Goal: Task Accomplishment & Management: Manage account settings

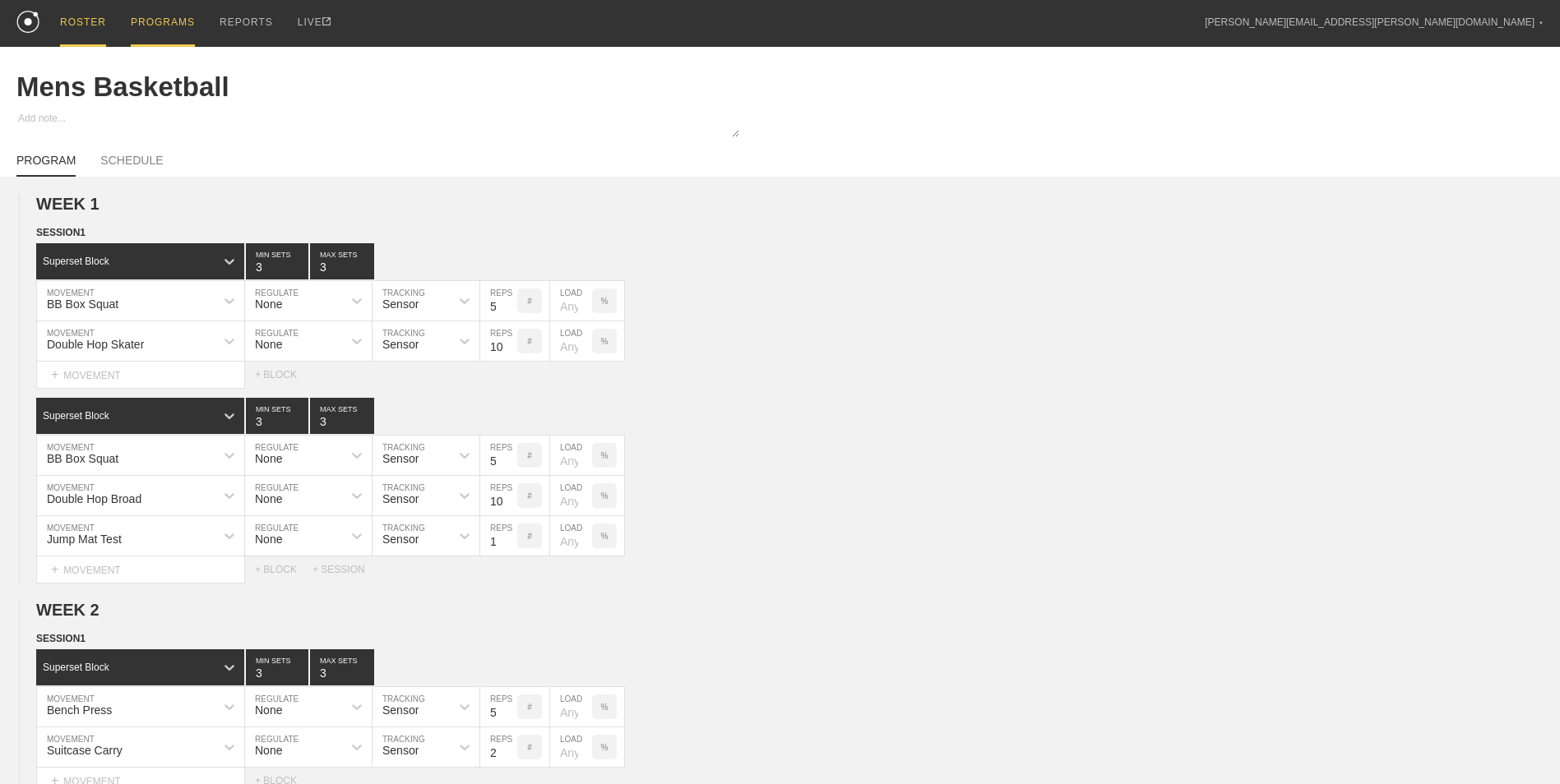
click at [78, 18] on div "ROSTER" at bounding box center [83, 23] width 46 height 47
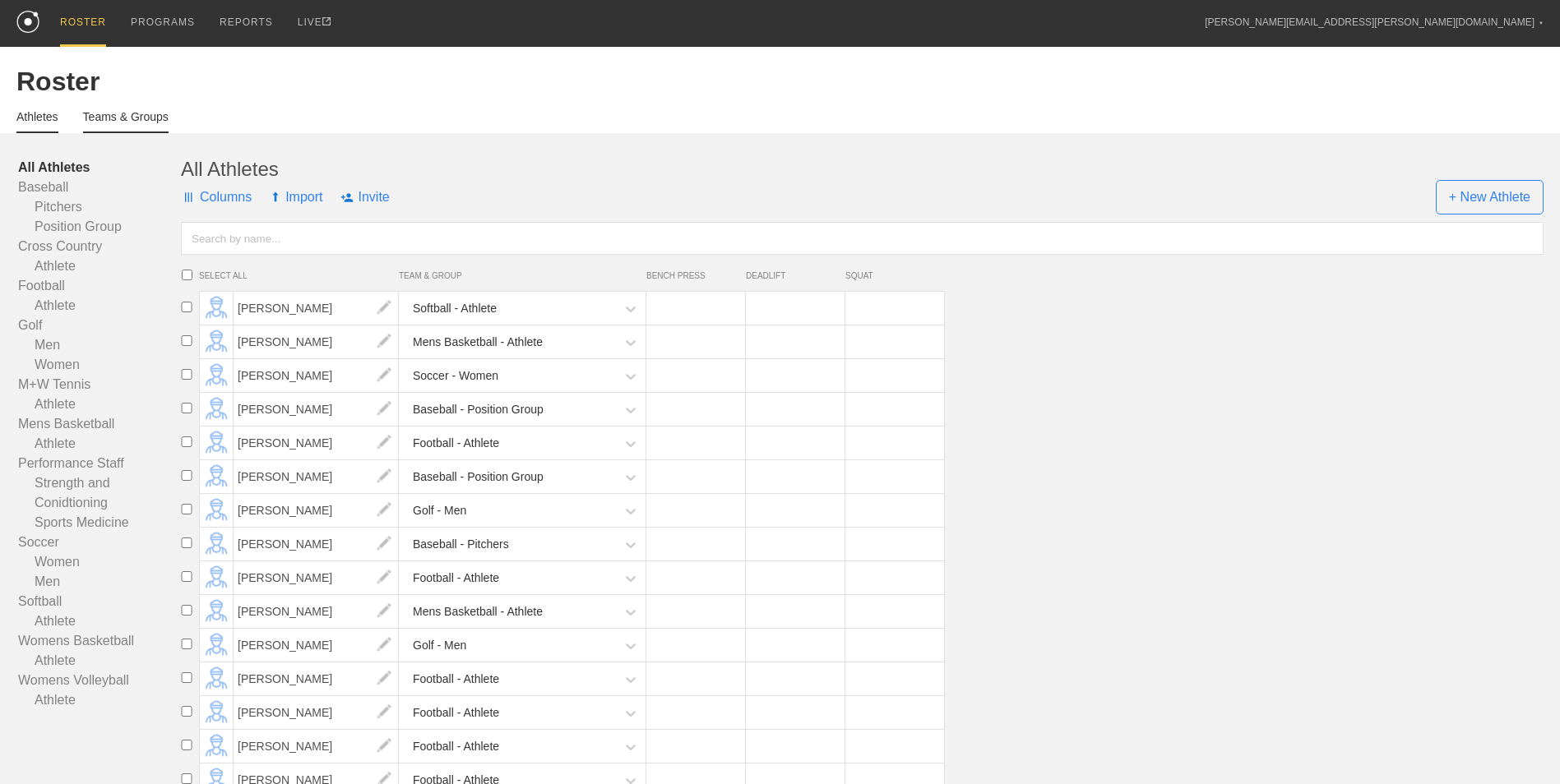
click at [109, 122] on link "Teams & Groups" at bounding box center [126, 121] width 86 height 23
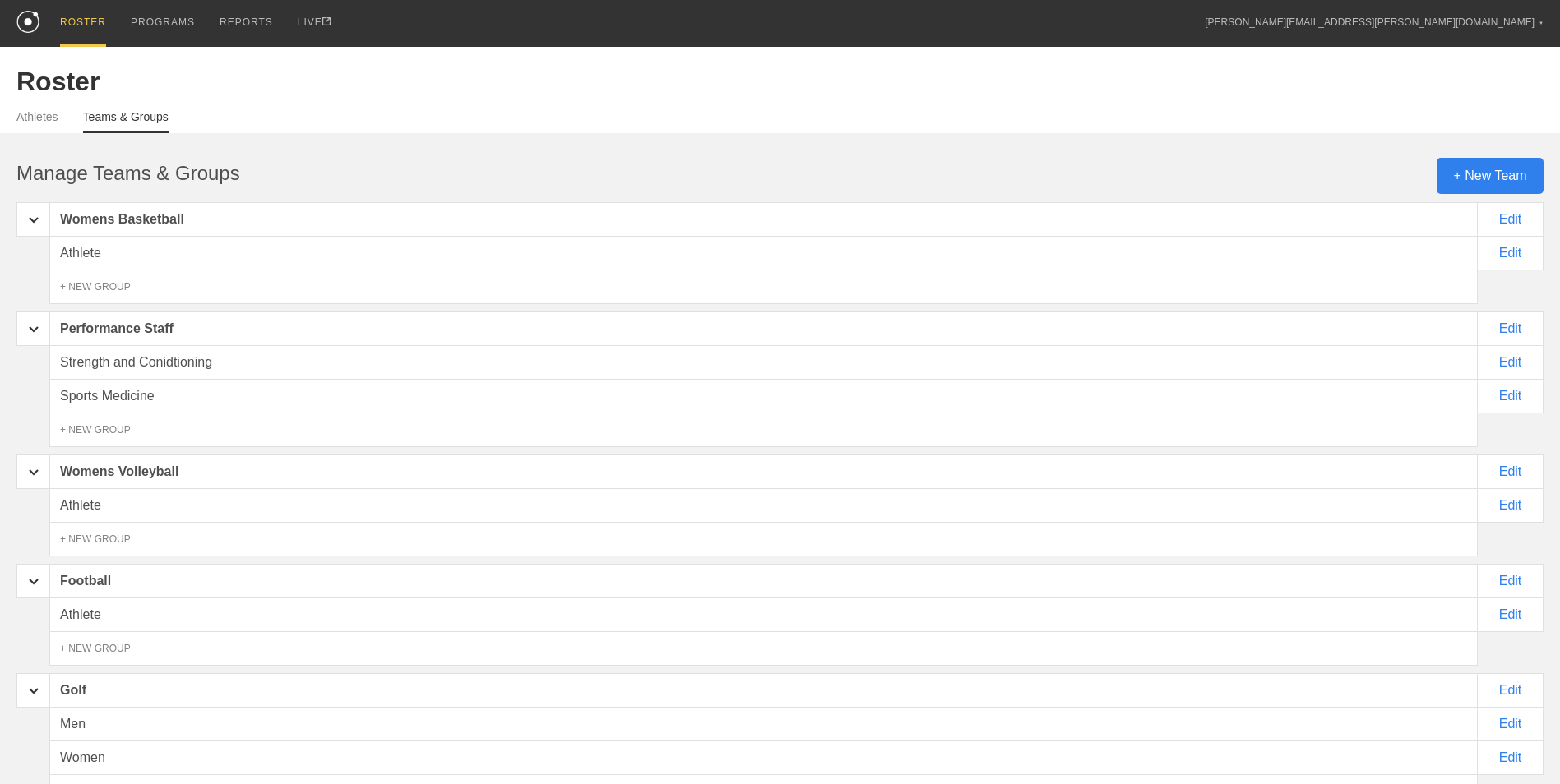
click at [55, 110] on div "Athletes Teams & Groups" at bounding box center [780, 115] width 1527 height 36
click at [54, 121] on link "Athletes" at bounding box center [37, 121] width 42 height 23
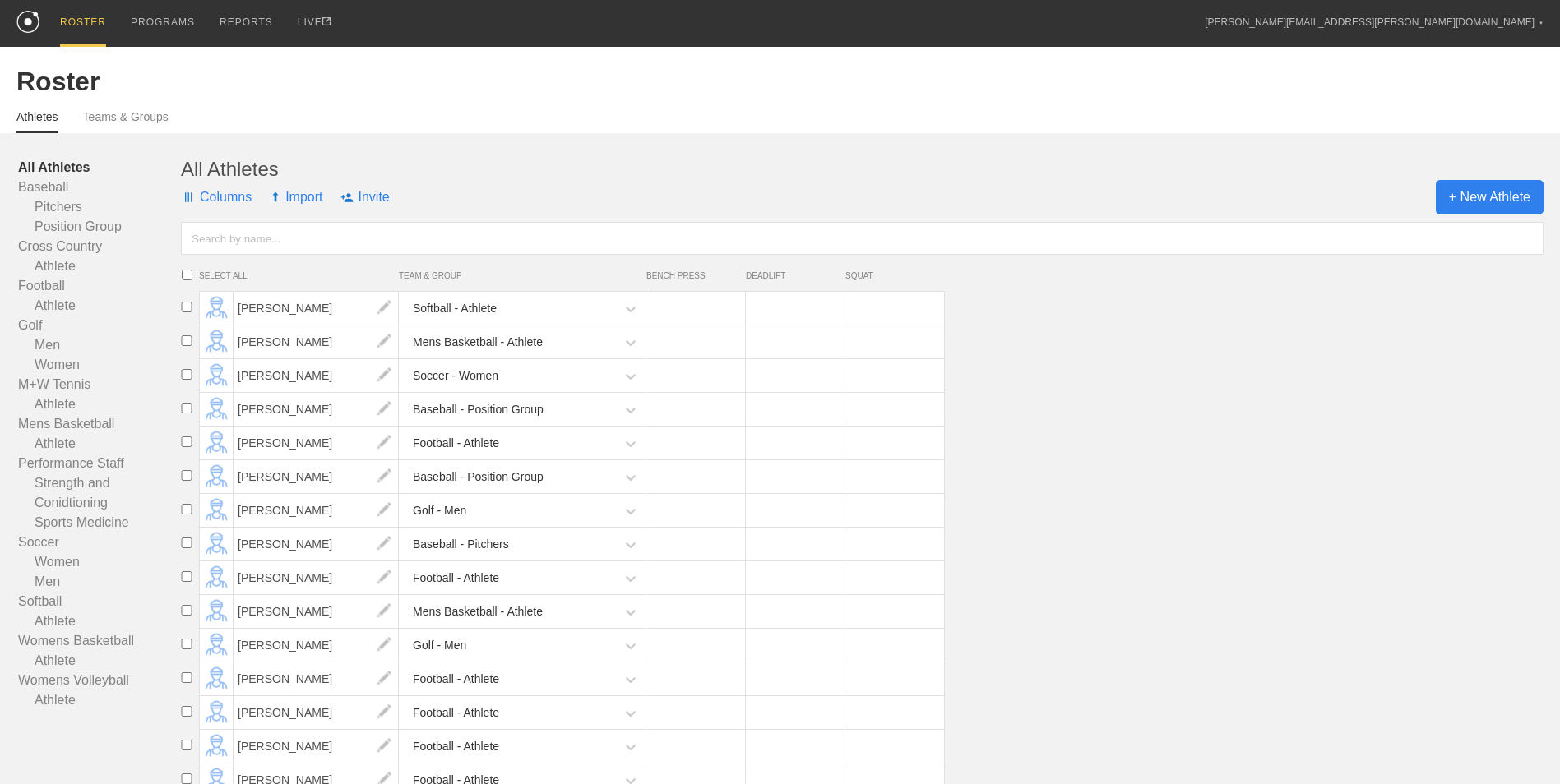
click at [1484, 206] on span "+ New Athlete" at bounding box center [1489, 197] width 108 height 34
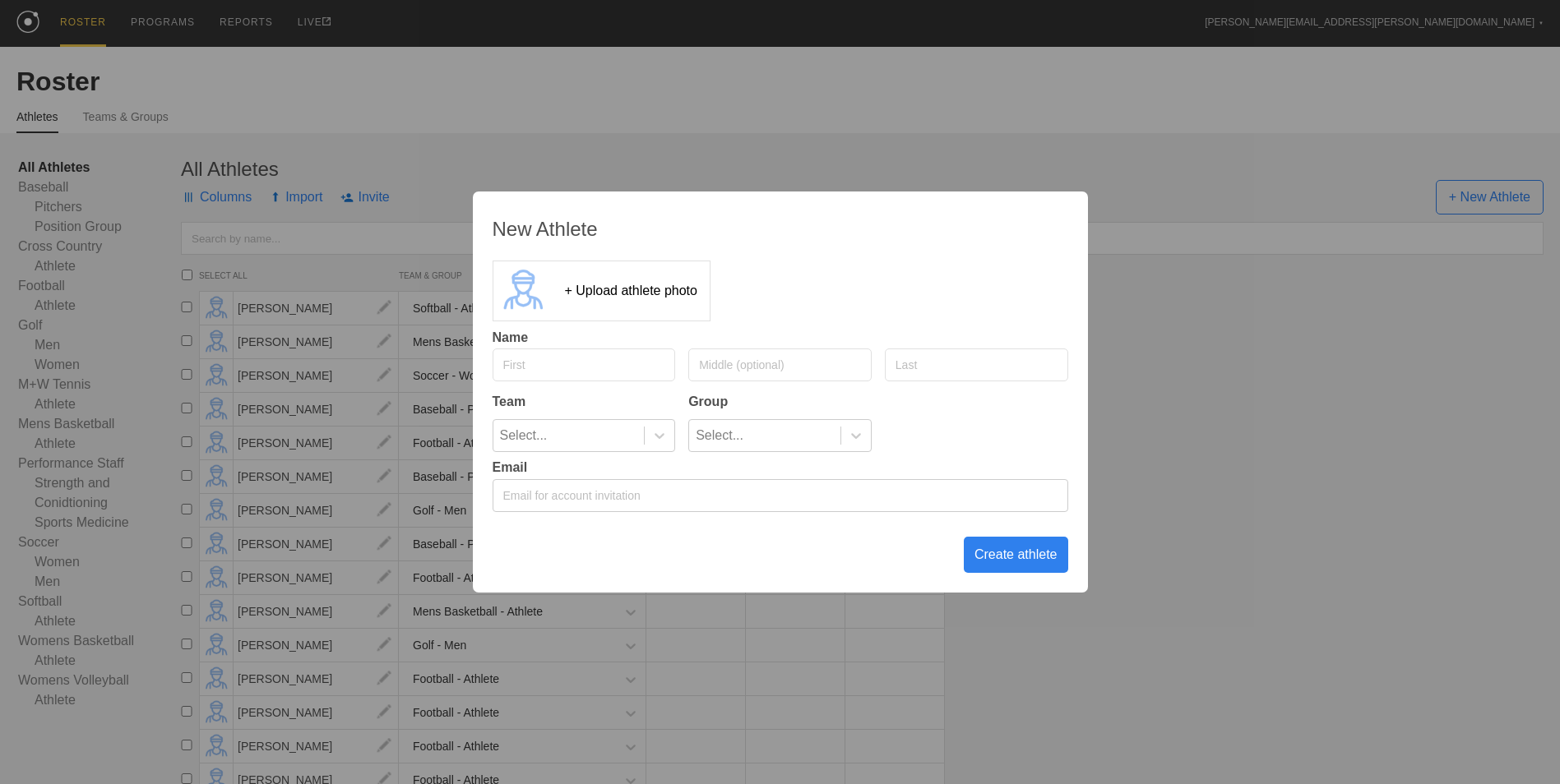
click at [1198, 489] on div "New Athlete + Upload athlete photo Name Team Group Select... Select... Email Cr…" at bounding box center [780, 392] width 1560 height 784
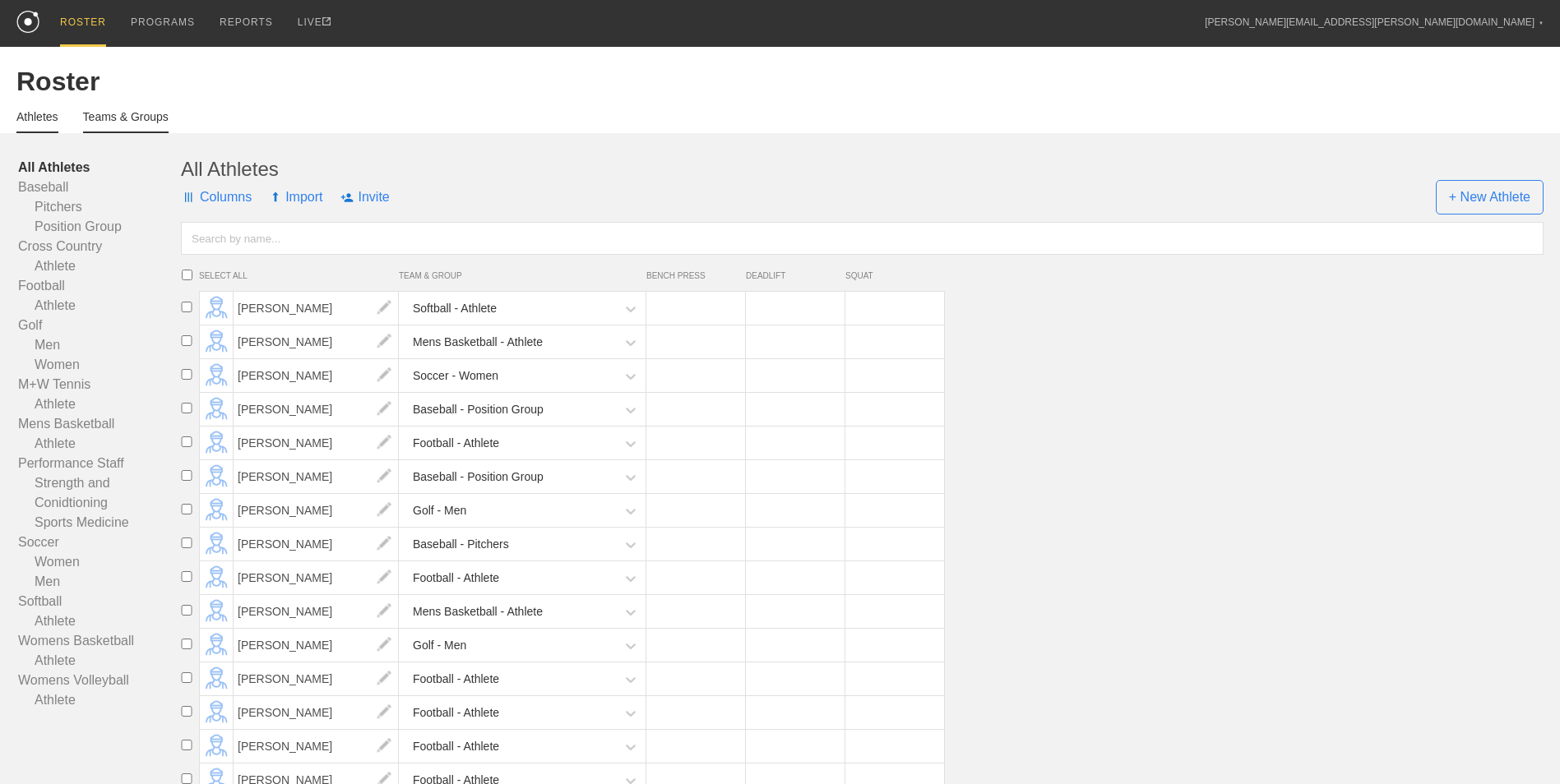
click at [113, 121] on link "Teams & Groups" at bounding box center [126, 121] width 86 height 23
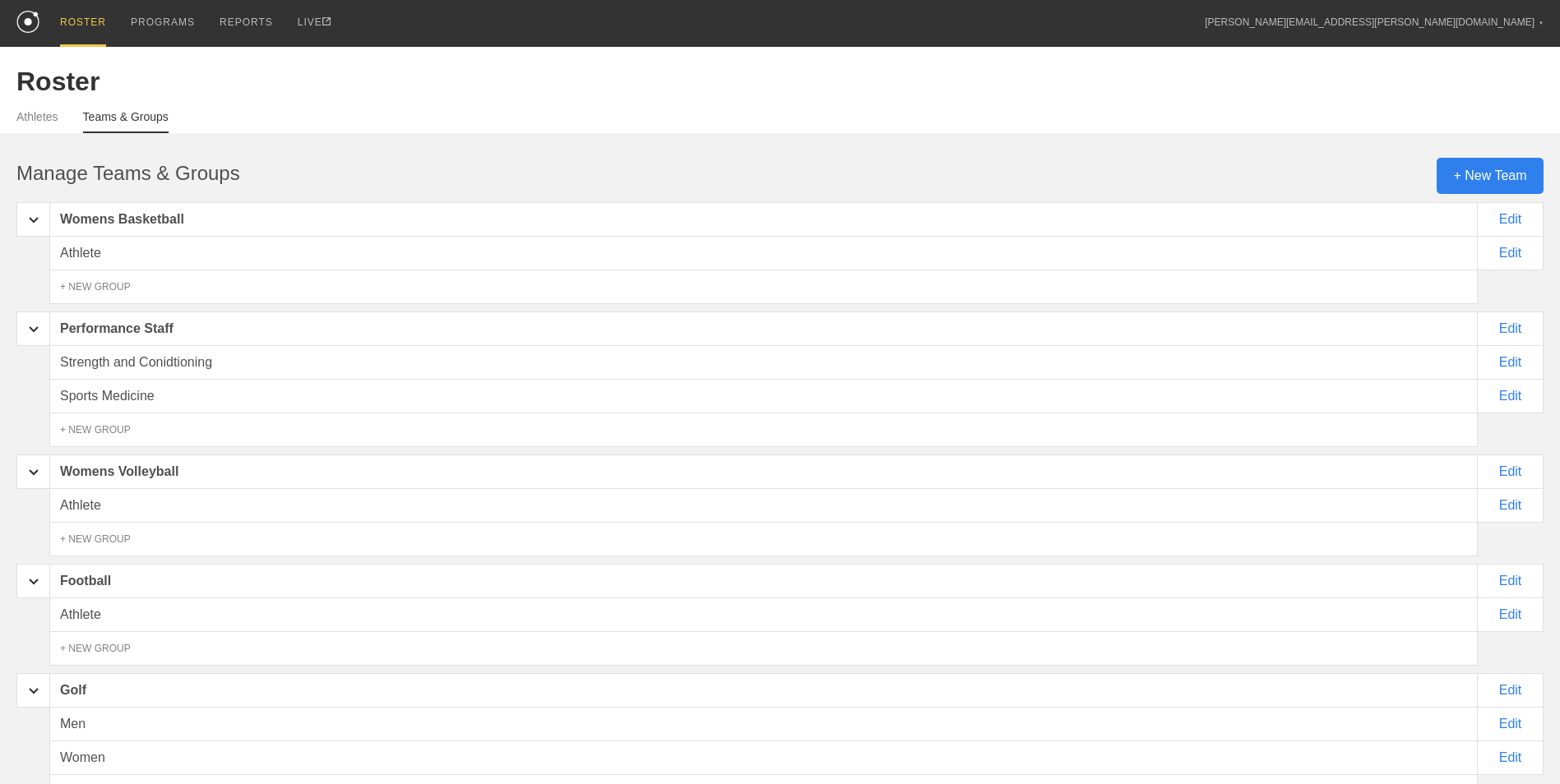
click at [1493, 170] on div "+ New Team" at bounding box center [1490, 175] width 107 height 36
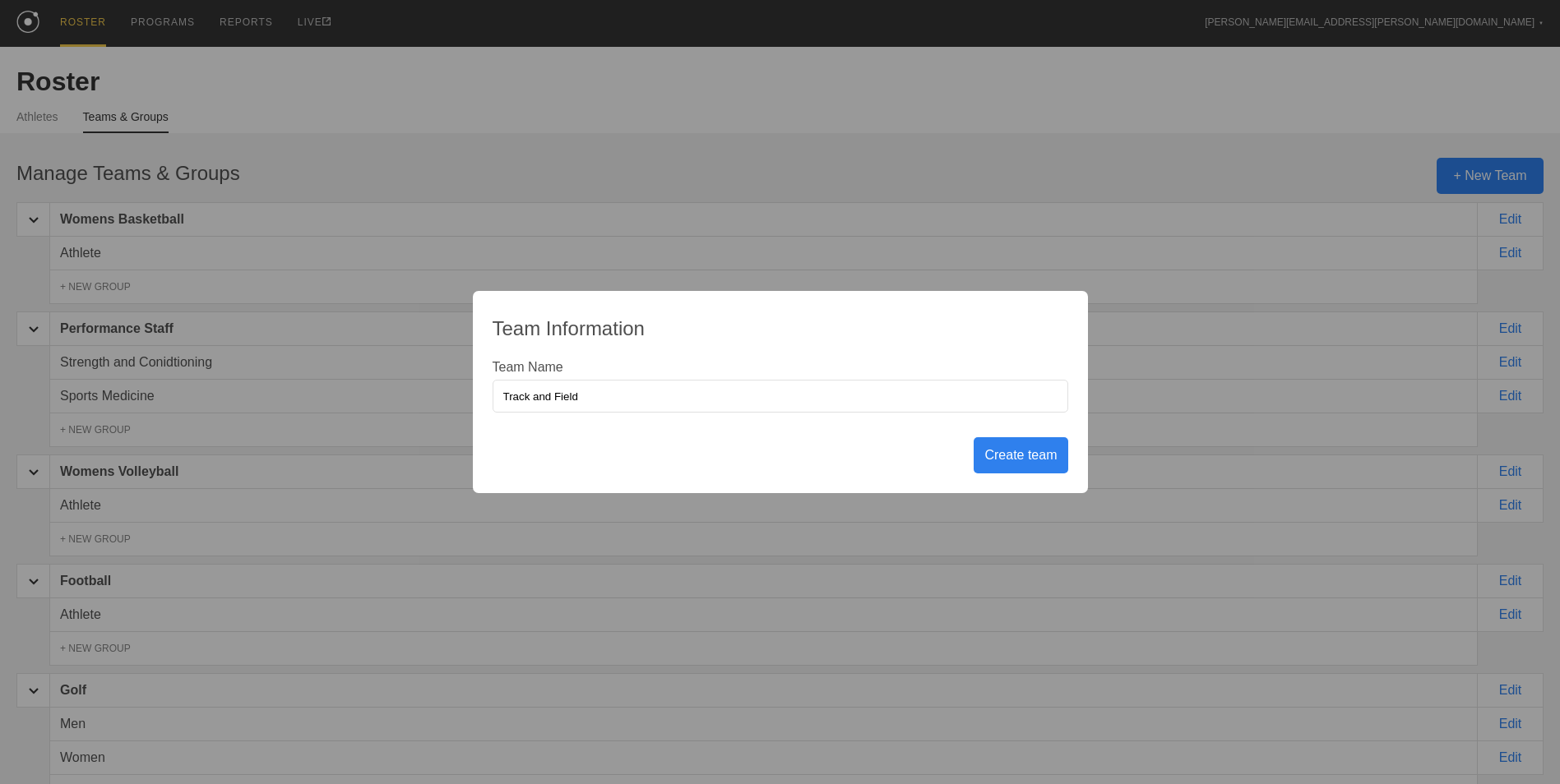
type input "Track and Field"
click at [1022, 457] on div "Create team" at bounding box center [1020, 455] width 93 height 36
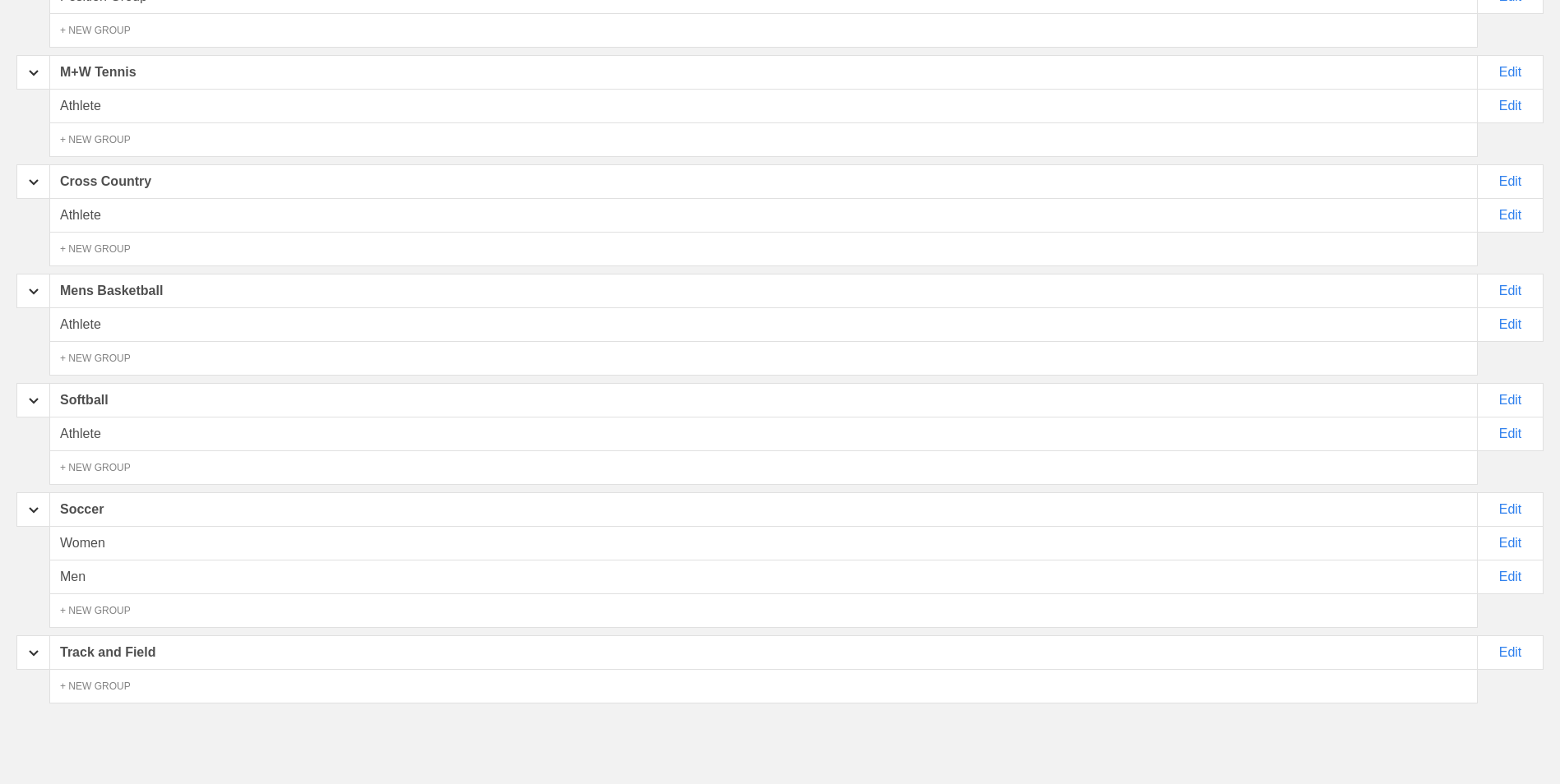
scroll to position [917, 0]
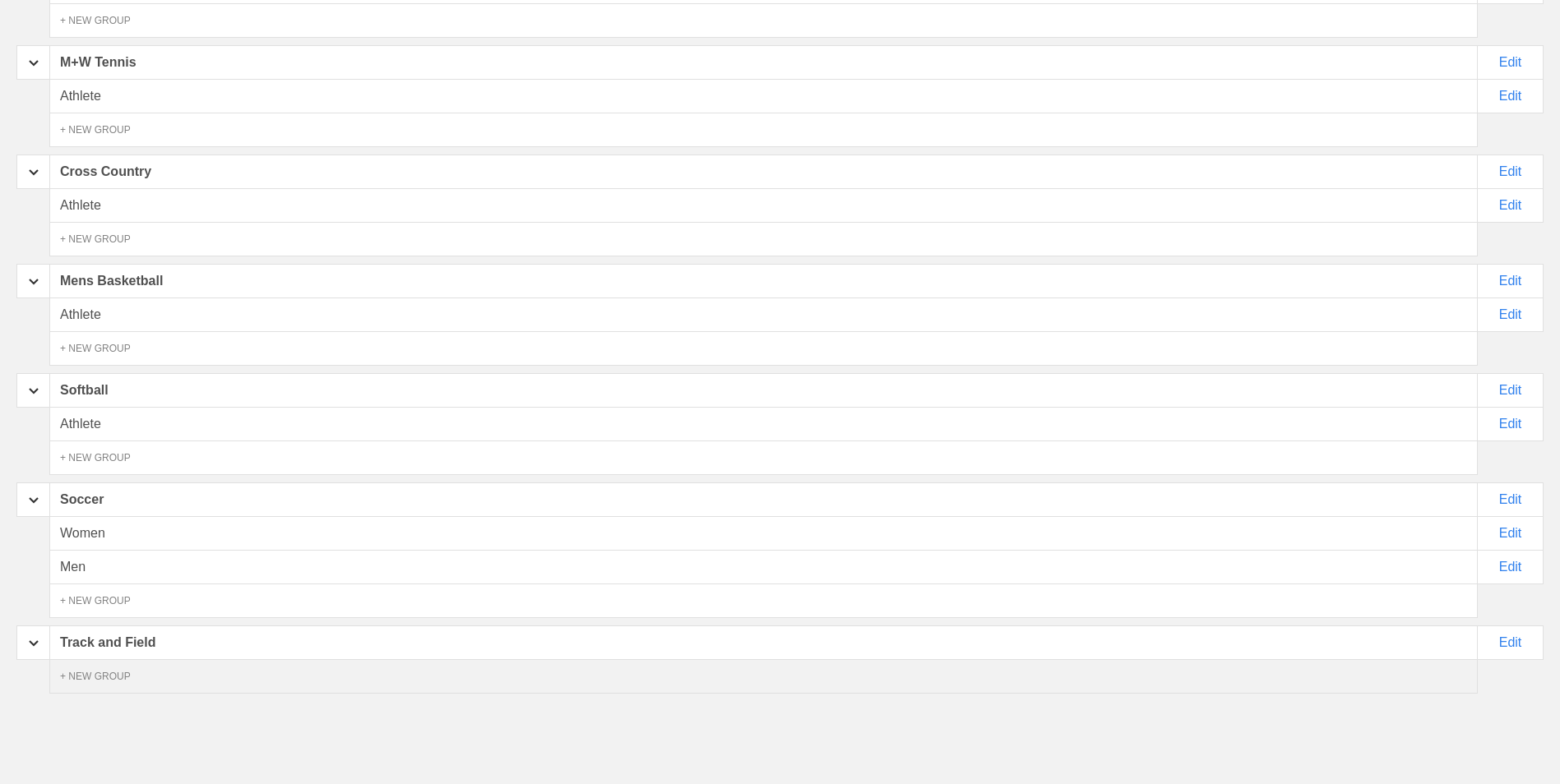
click at [284, 682] on div "+ NEW GROUP" at bounding box center [763, 676] width 1428 height 34
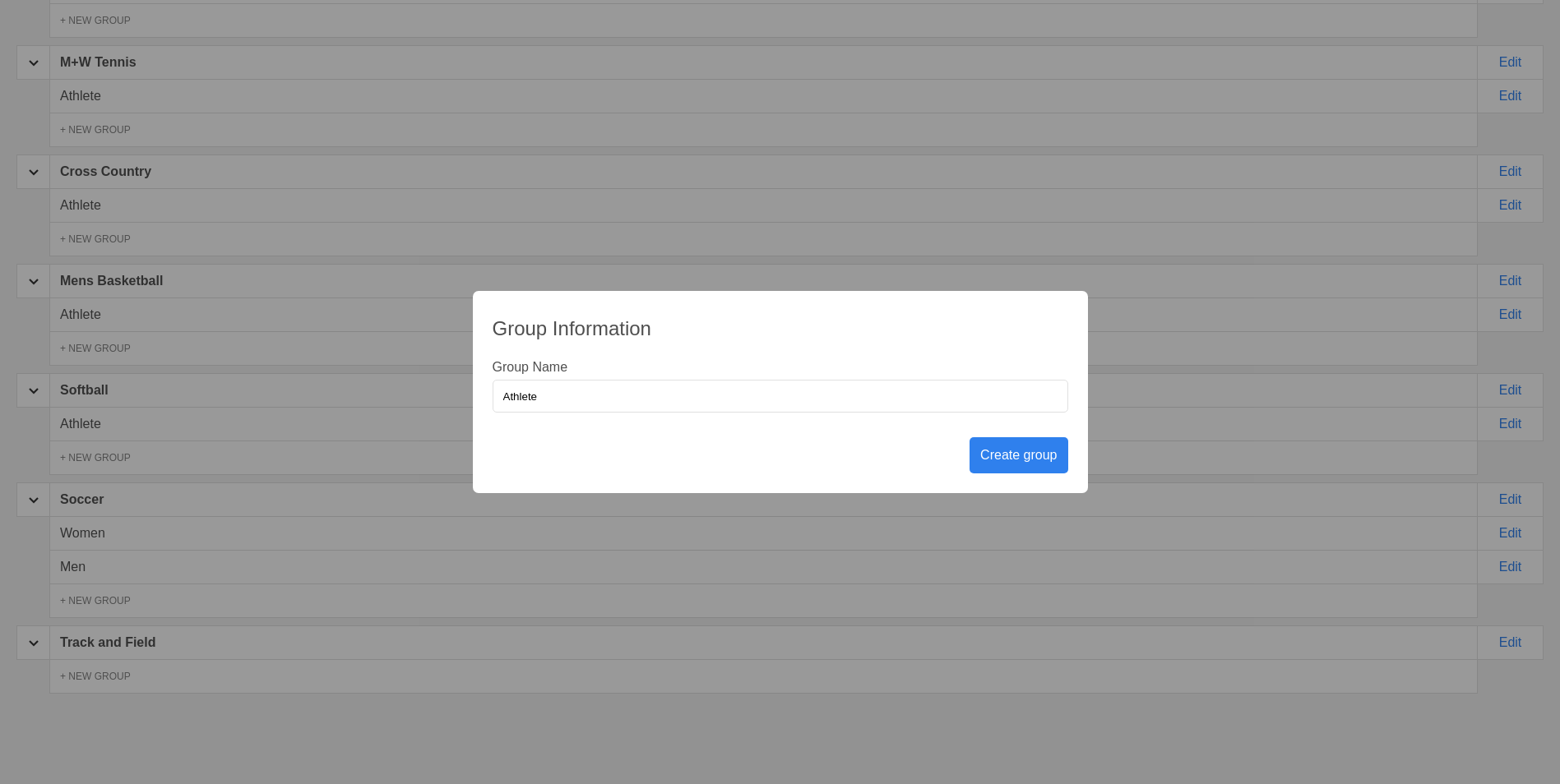
type input "Athlete"
click at [1011, 448] on div "Create group" at bounding box center [1019, 455] width 98 height 36
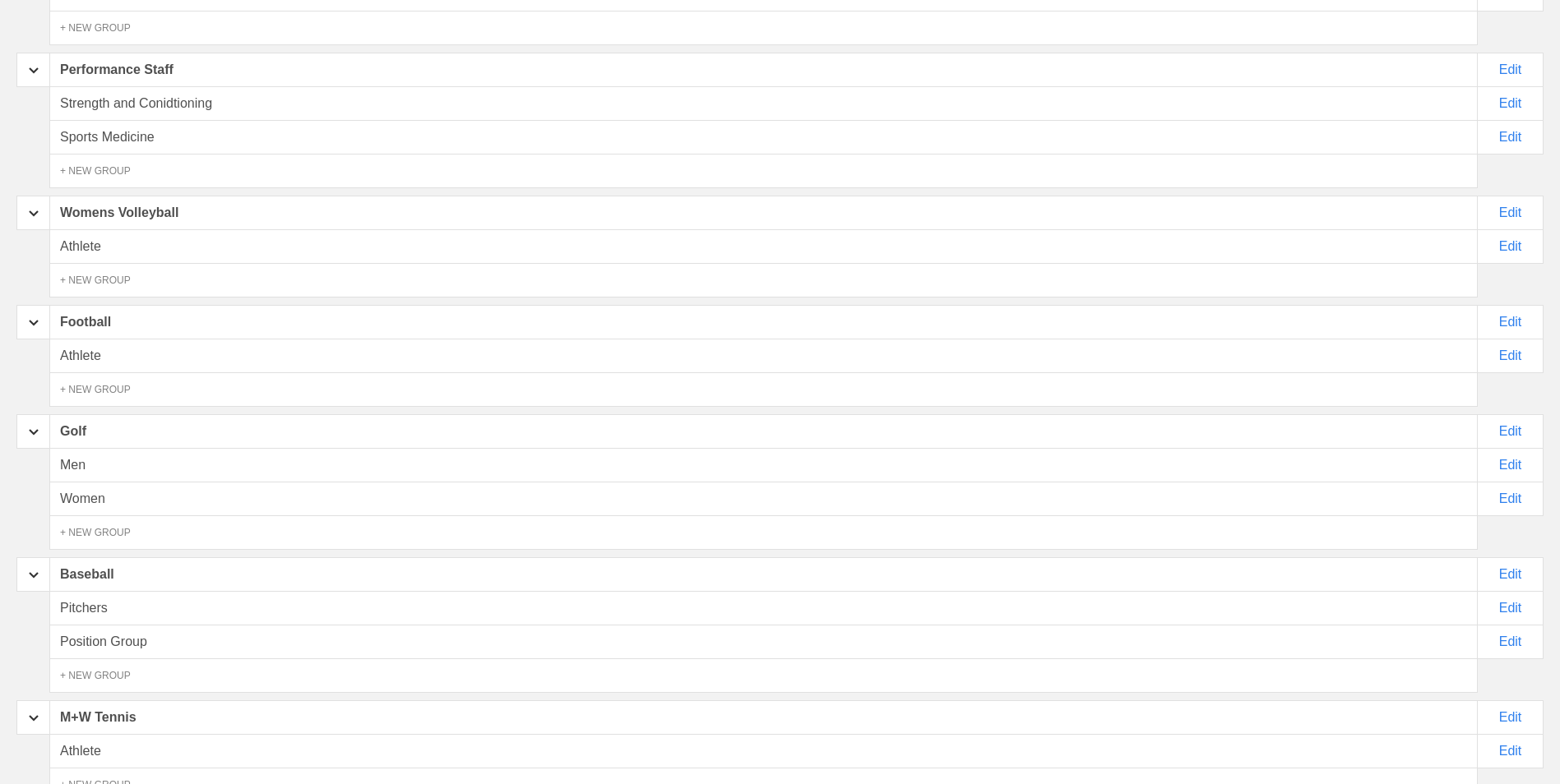
scroll to position [0, 0]
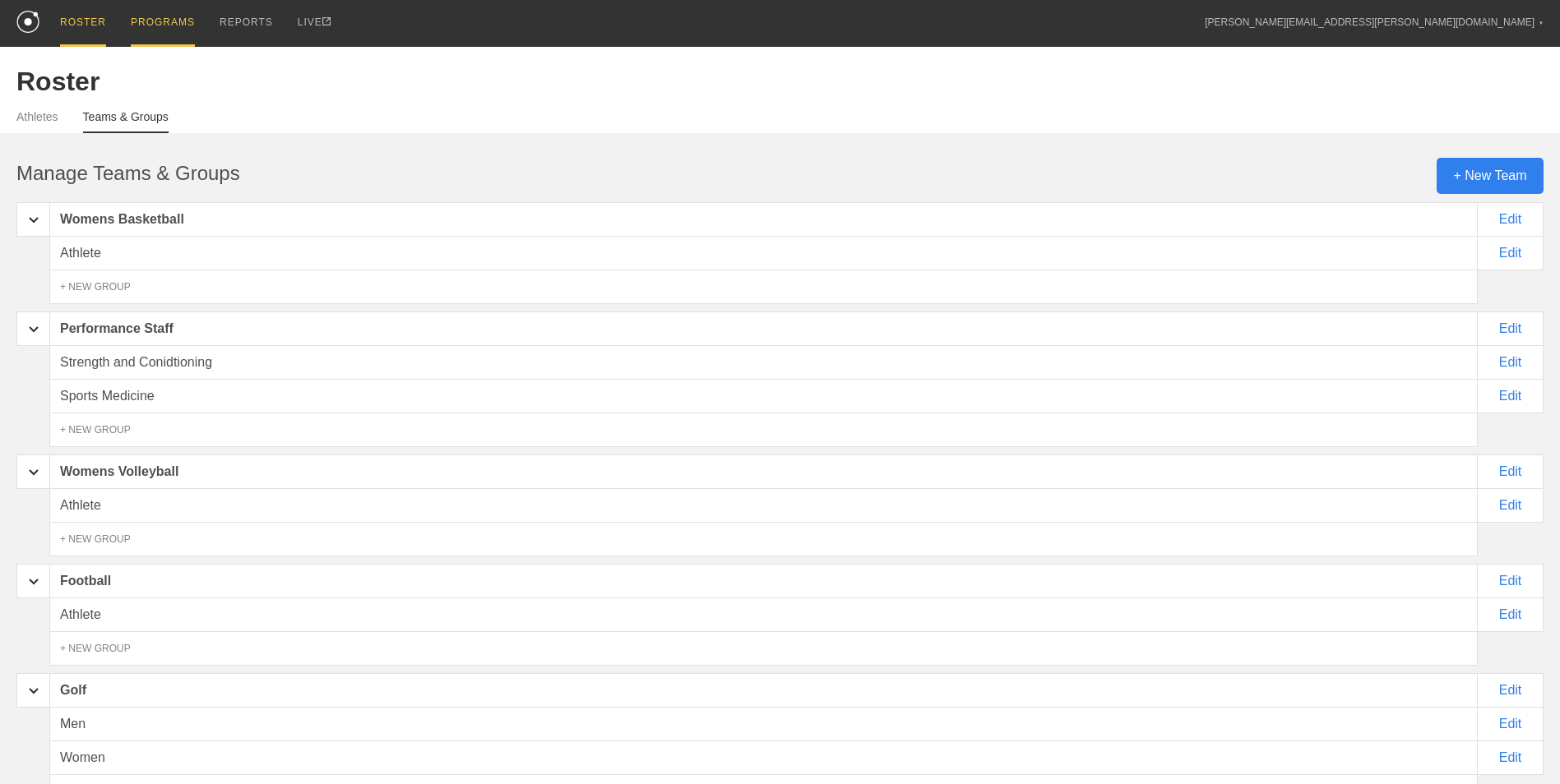
click at [132, 20] on div "PROGRAMS" at bounding box center [163, 23] width 64 height 47
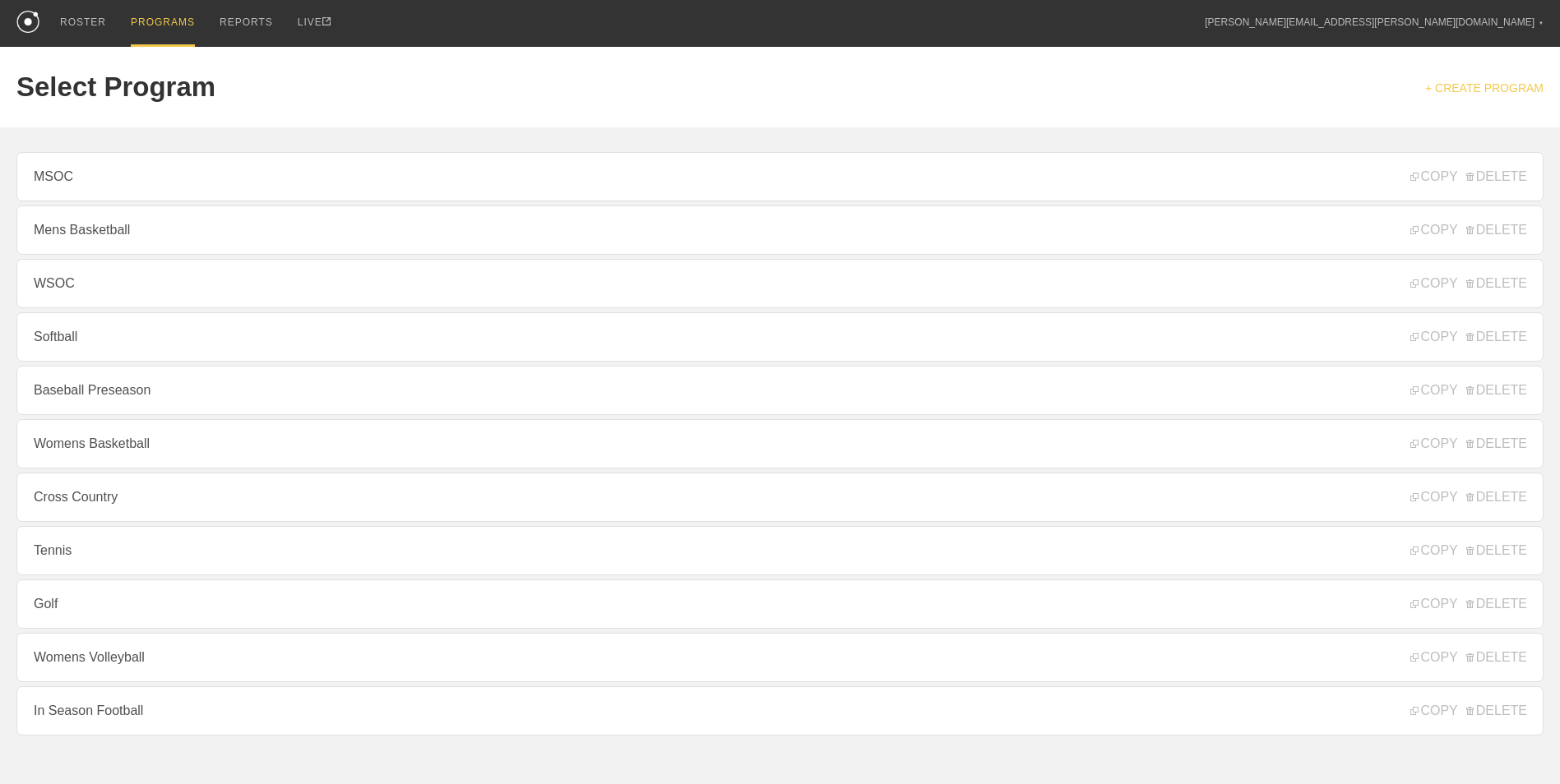
click at [1479, 92] on link "+ CREATE PROGRAM" at bounding box center [1484, 88] width 118 height 13
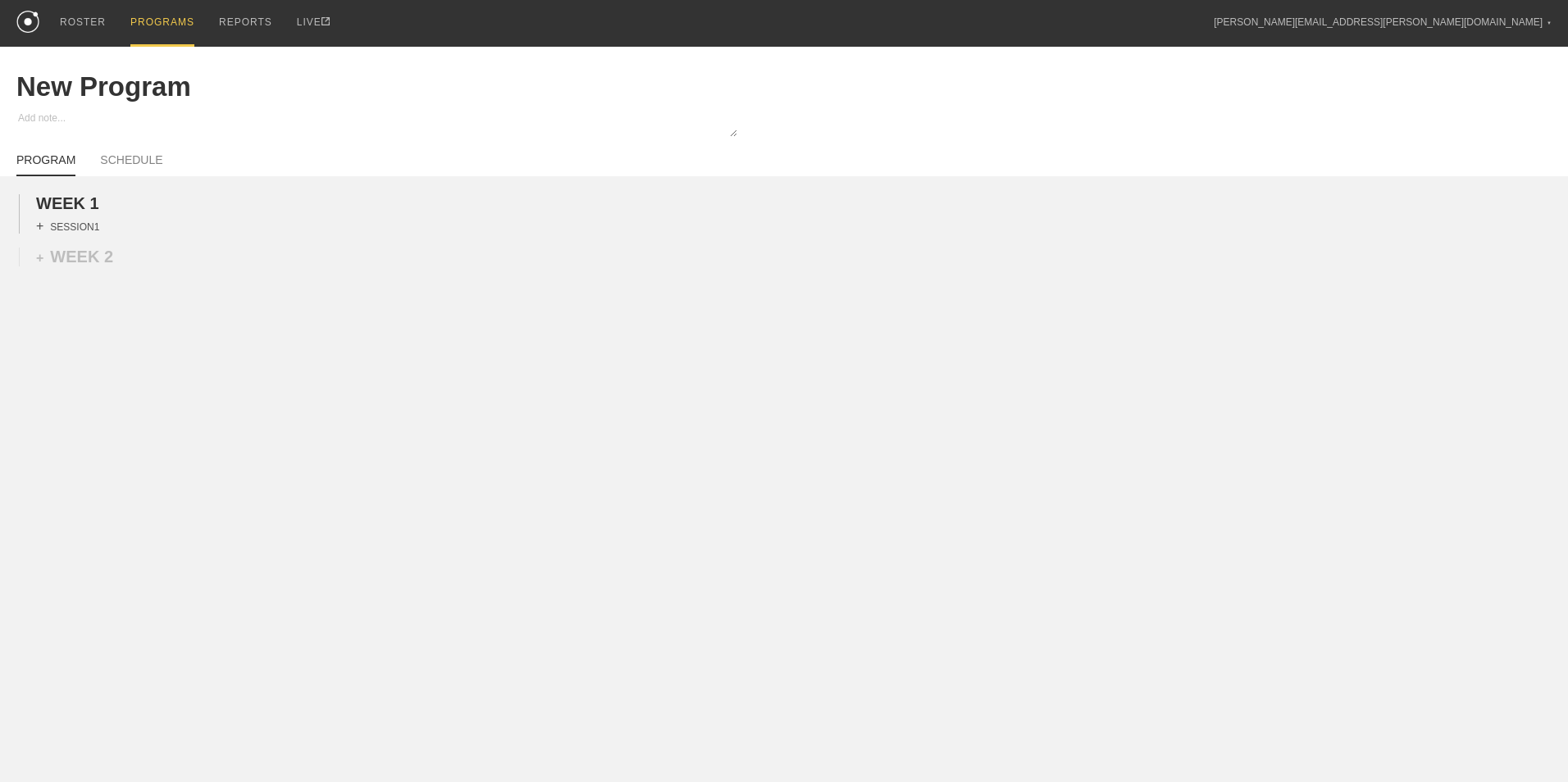
click at [85, 234] on div "+ SESSION 1" at bounding box center [67, 227] width 64 height 15
click at [98, 252] on div "+ BLOCK" at bounding box center [139, 255] width 206 height 26
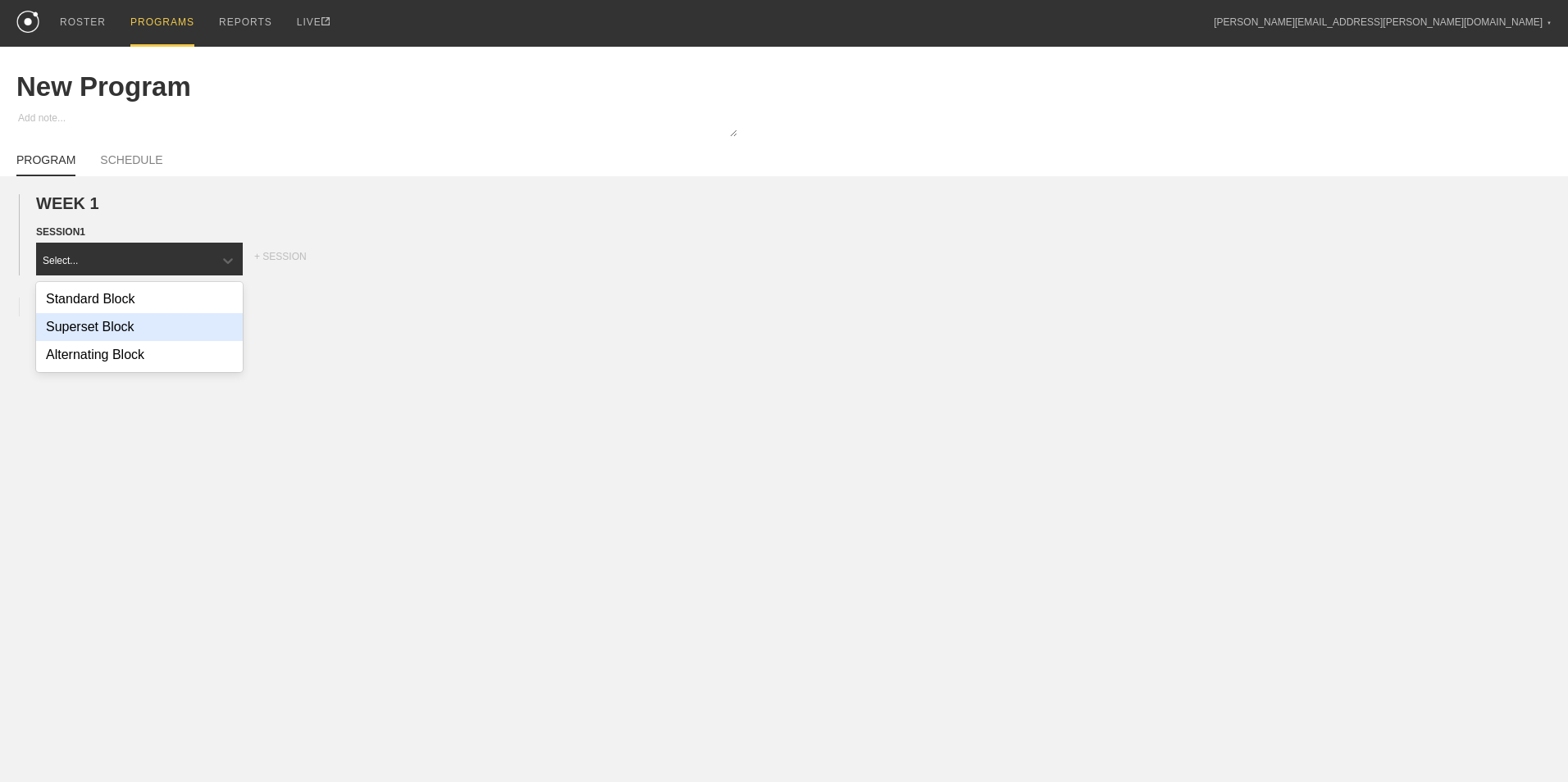
click at [112, 329] on div "Superset Block" at bounding box center [139, 327] width 206 height 28
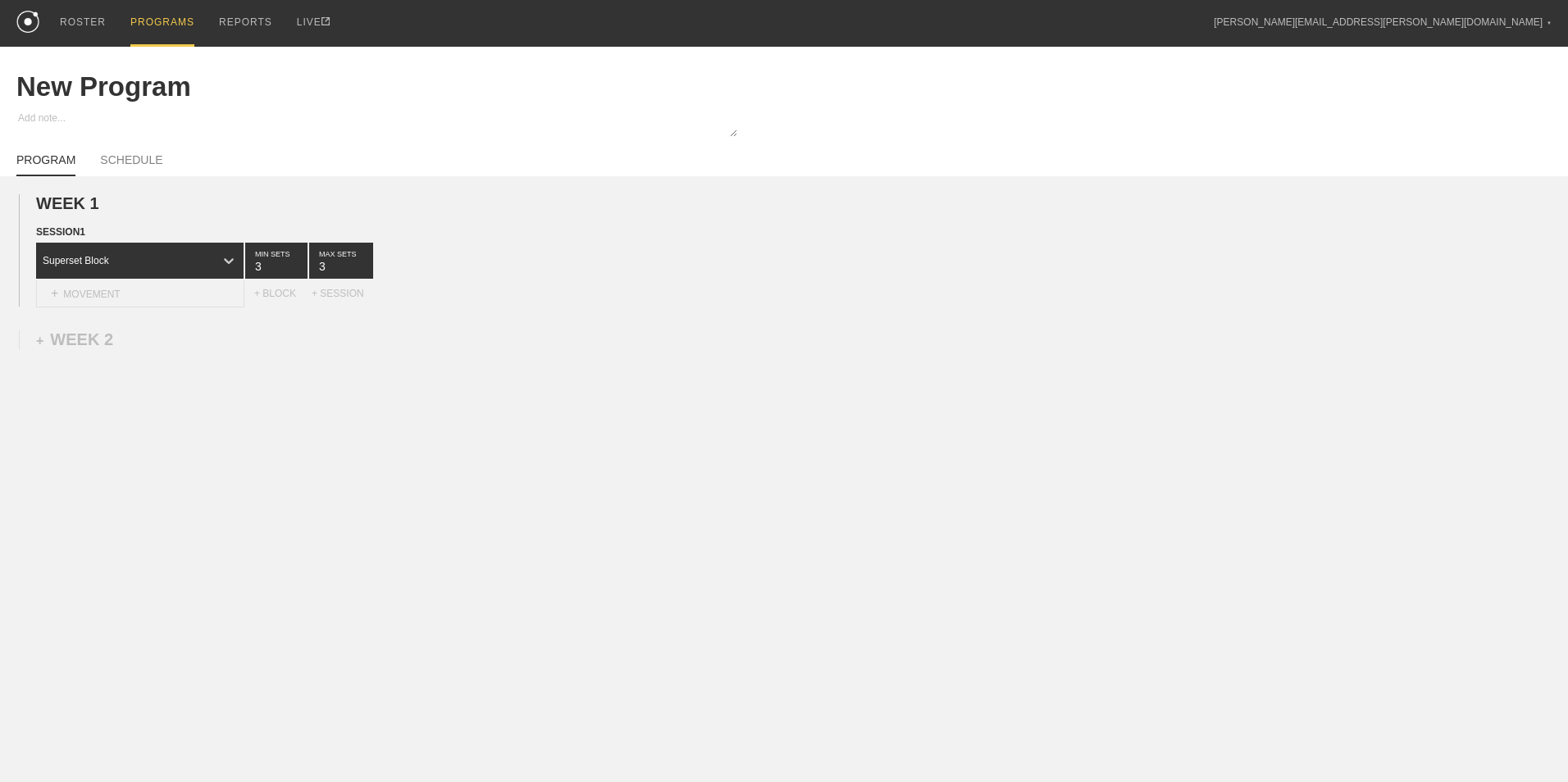
click at [51, 288] on span "+" at bounding box center [54, 293] width 7 height 14
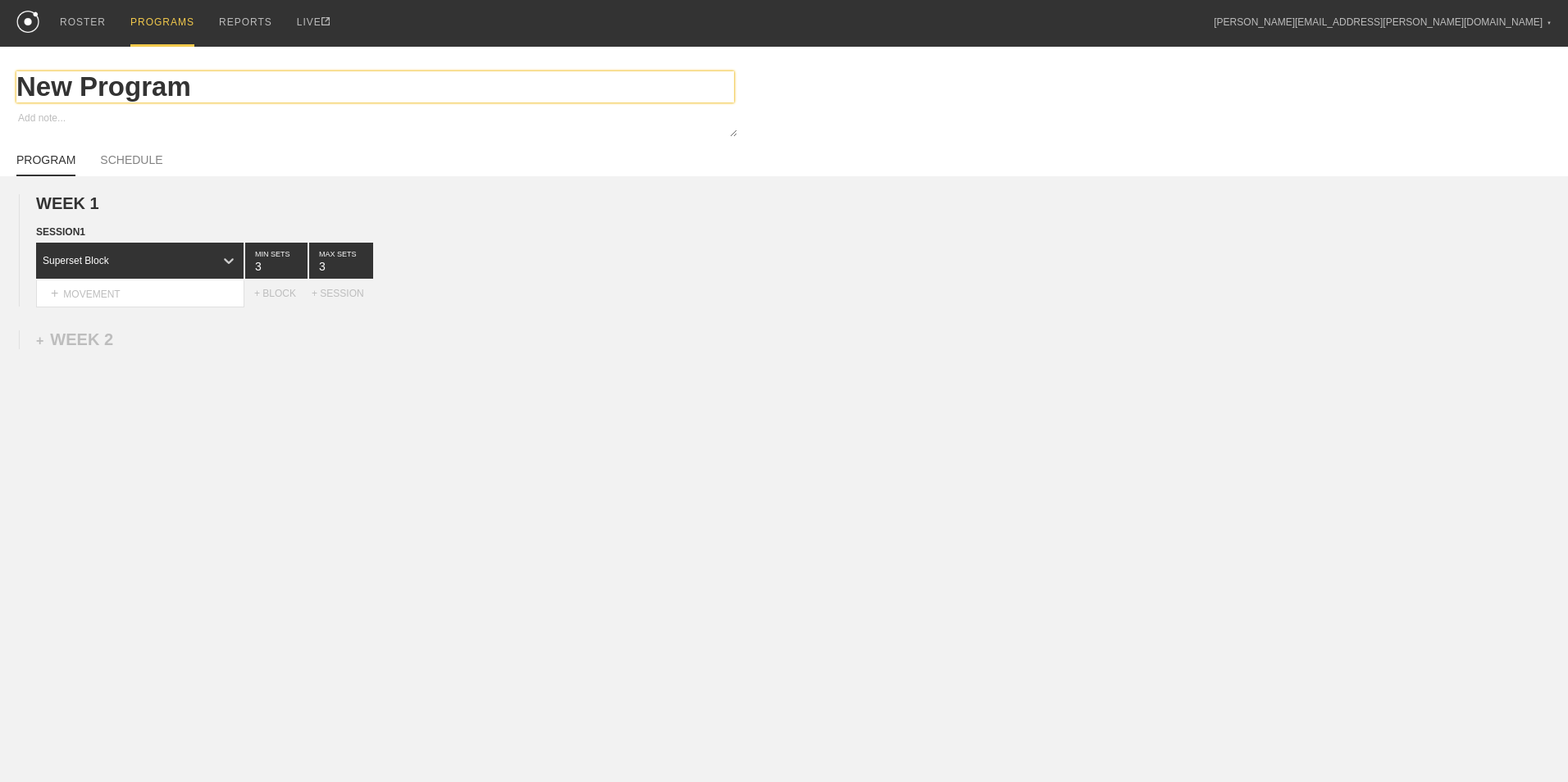
click at [211, 95] on input "New Program" at bounding box center [375, 87] width 718 height 31
type textarea "x"
type input "New Progra"
type textarea "x"
type input "New Progr"
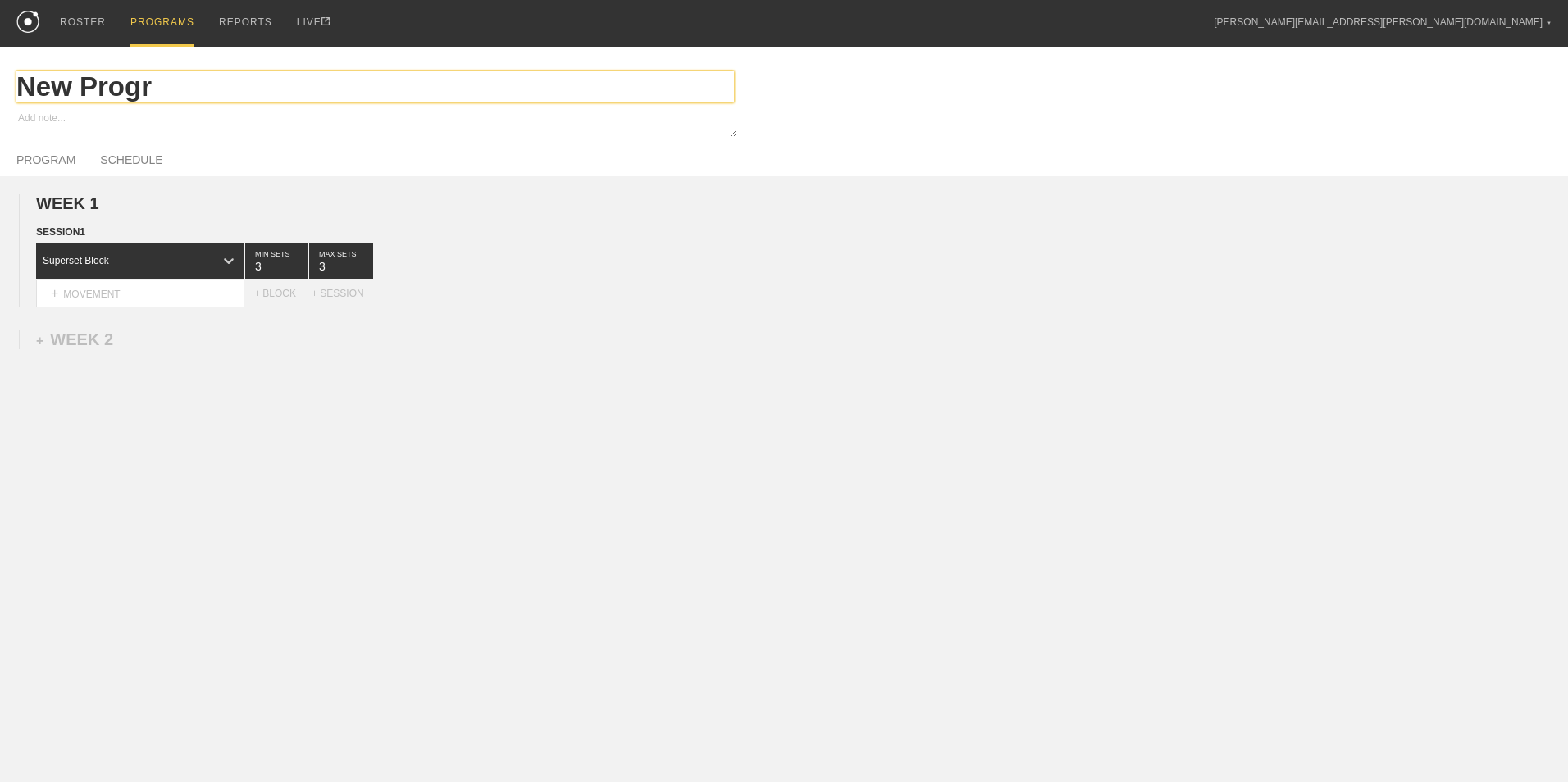
type textarea "x"
type input "New Prog"
type textarea "x"
type input "New Pro"
type textarea "x"
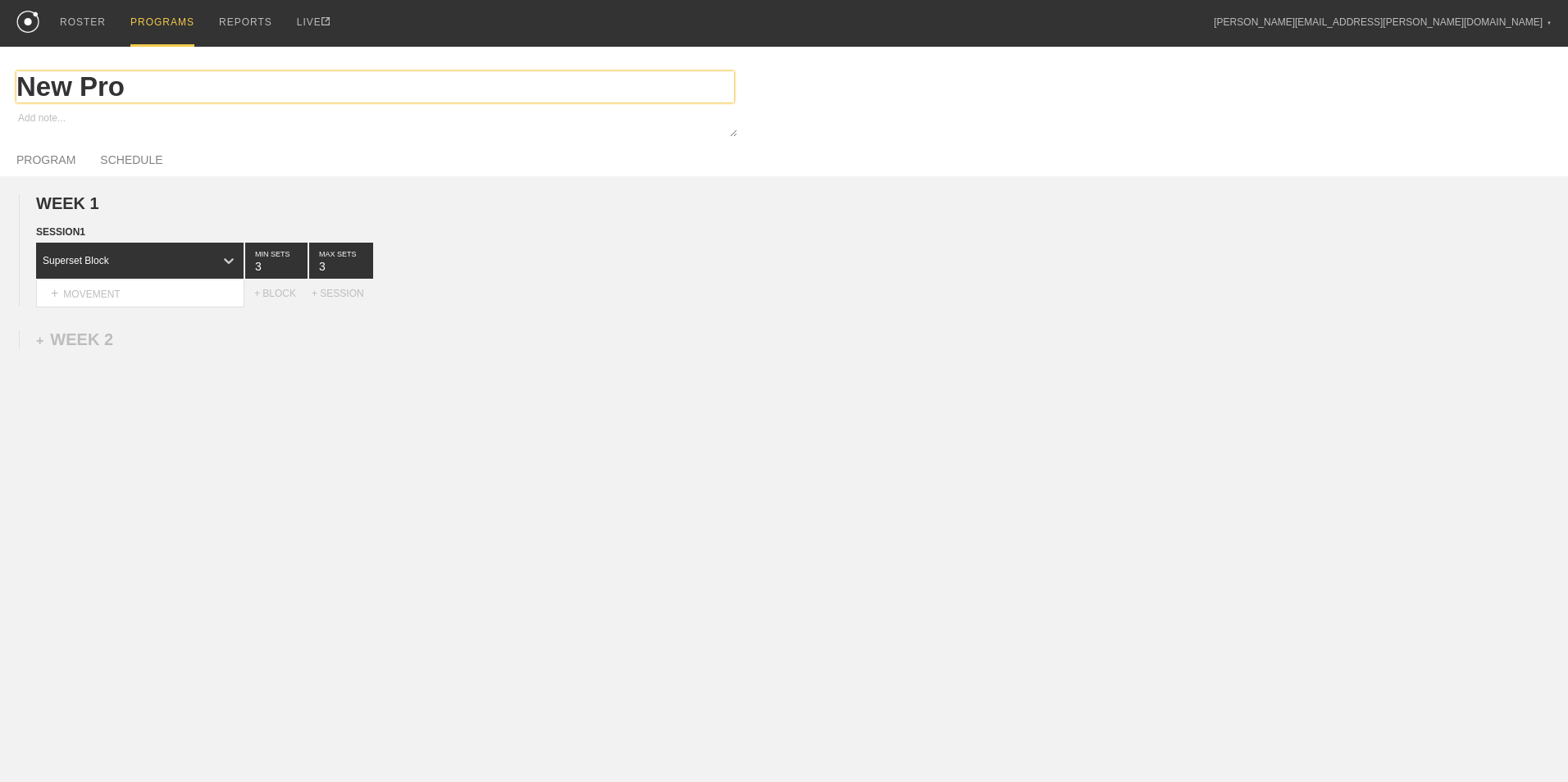
type input "New Pr"
type textarea "x"
type input "New P"
type textarea "x"
type input "New"
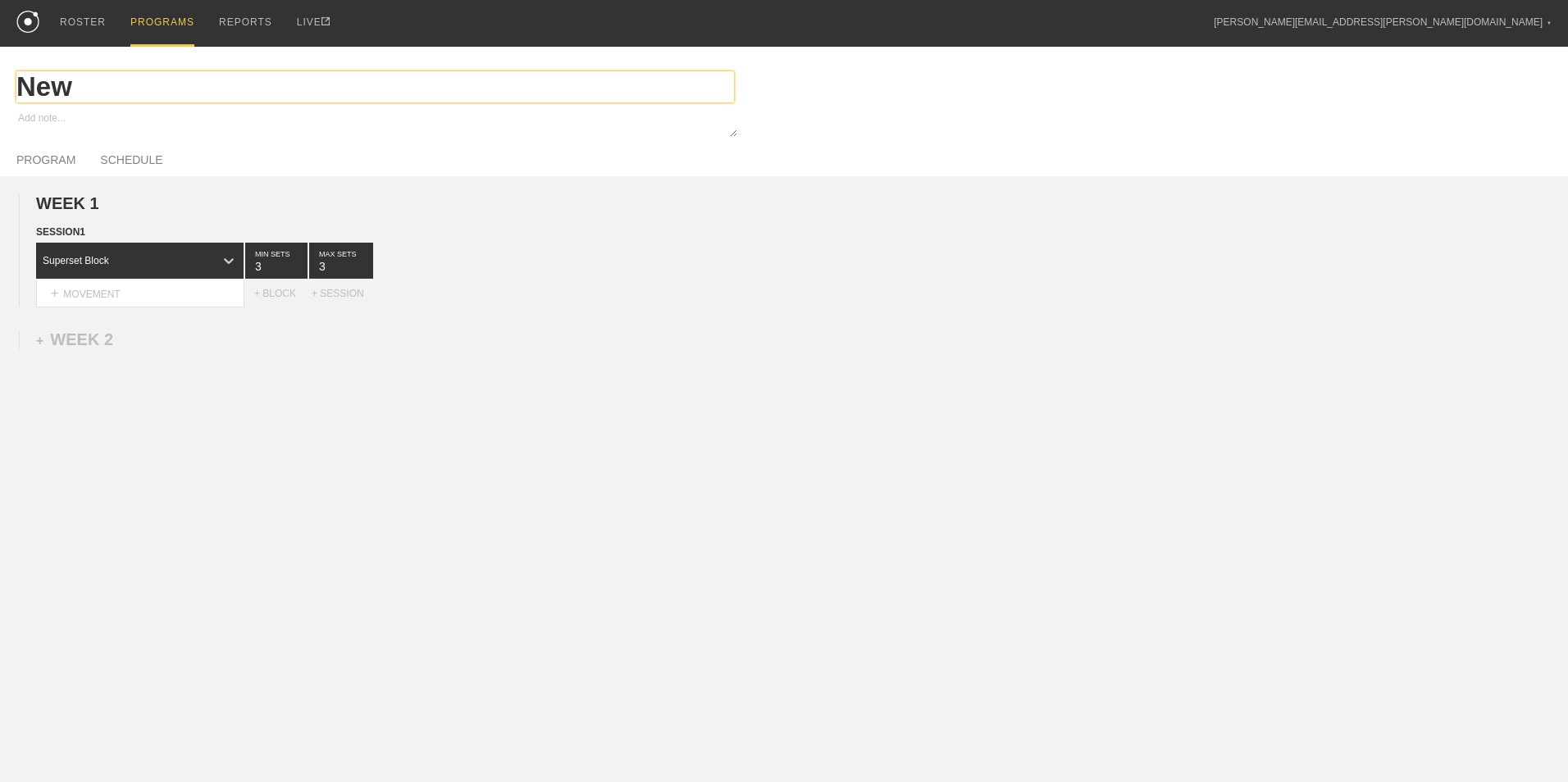
type textarea "x"
type input "New"
type textarea "x"
type input "Ne"
type textarea "x"
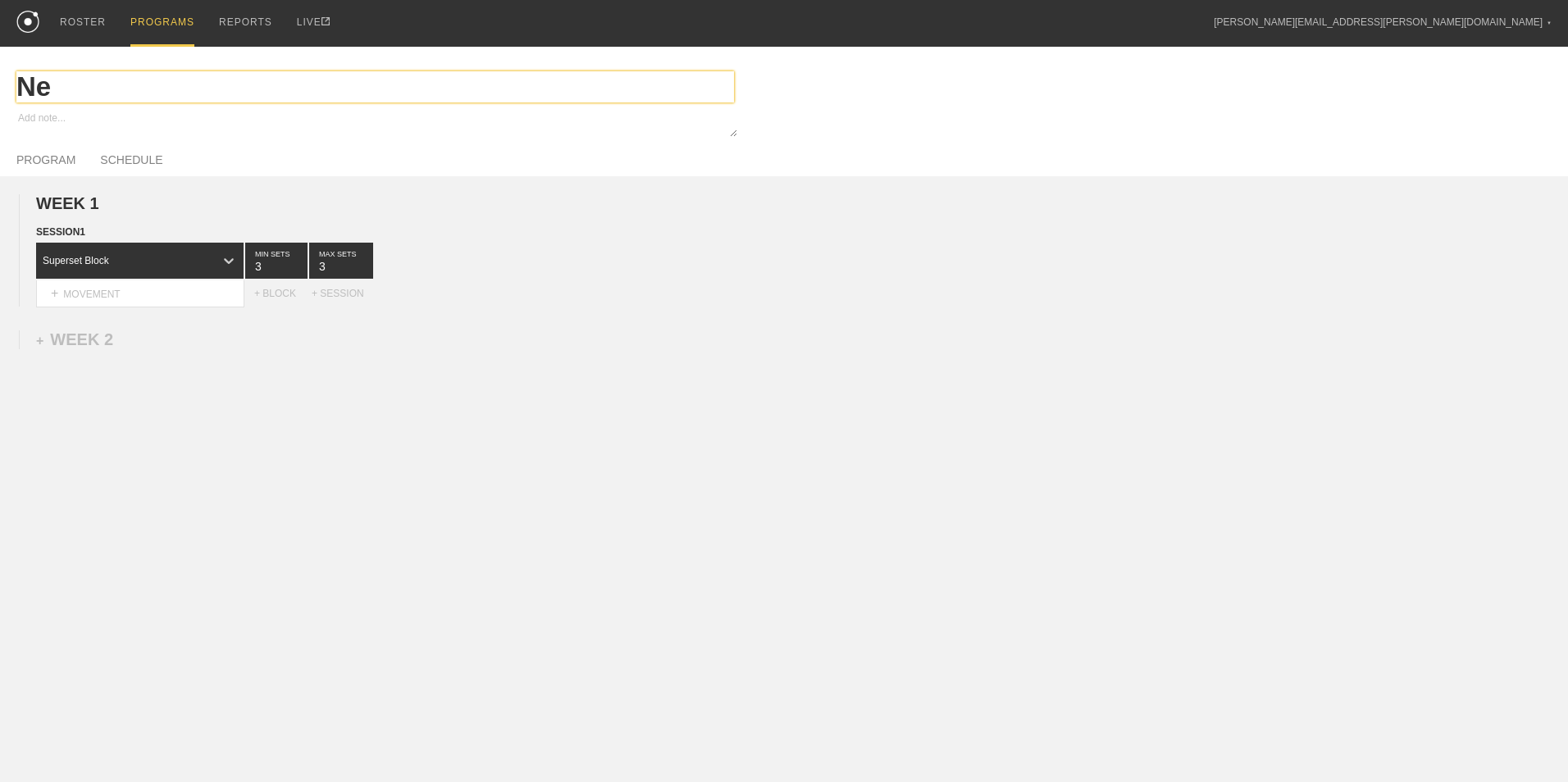
type input "N"
type textarea "x"
type input "T"
type textarea "x"
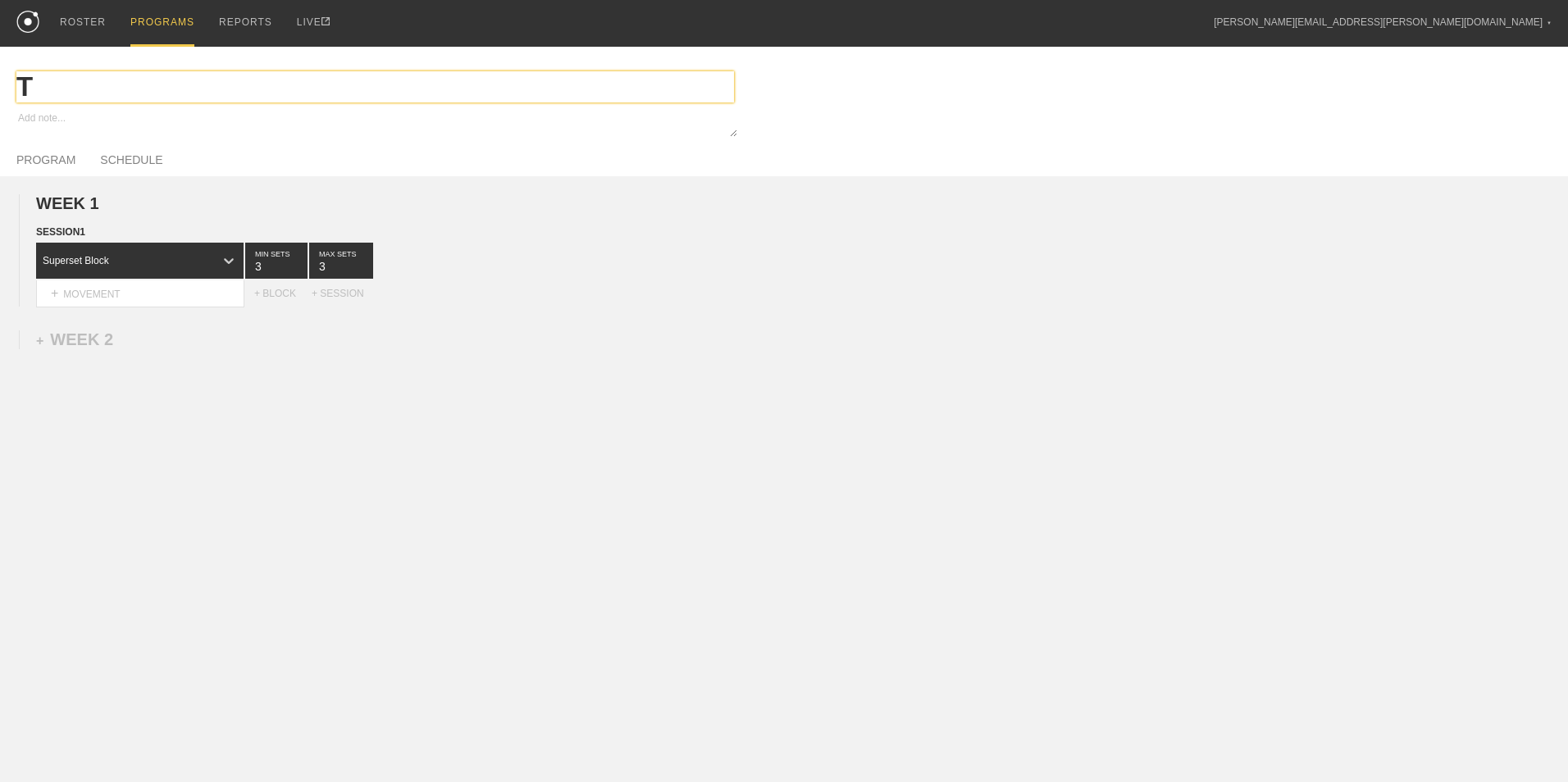
type input "Tr"
type textarea "x"
type input "Tra"
type textarea "x"
type input "Trac"
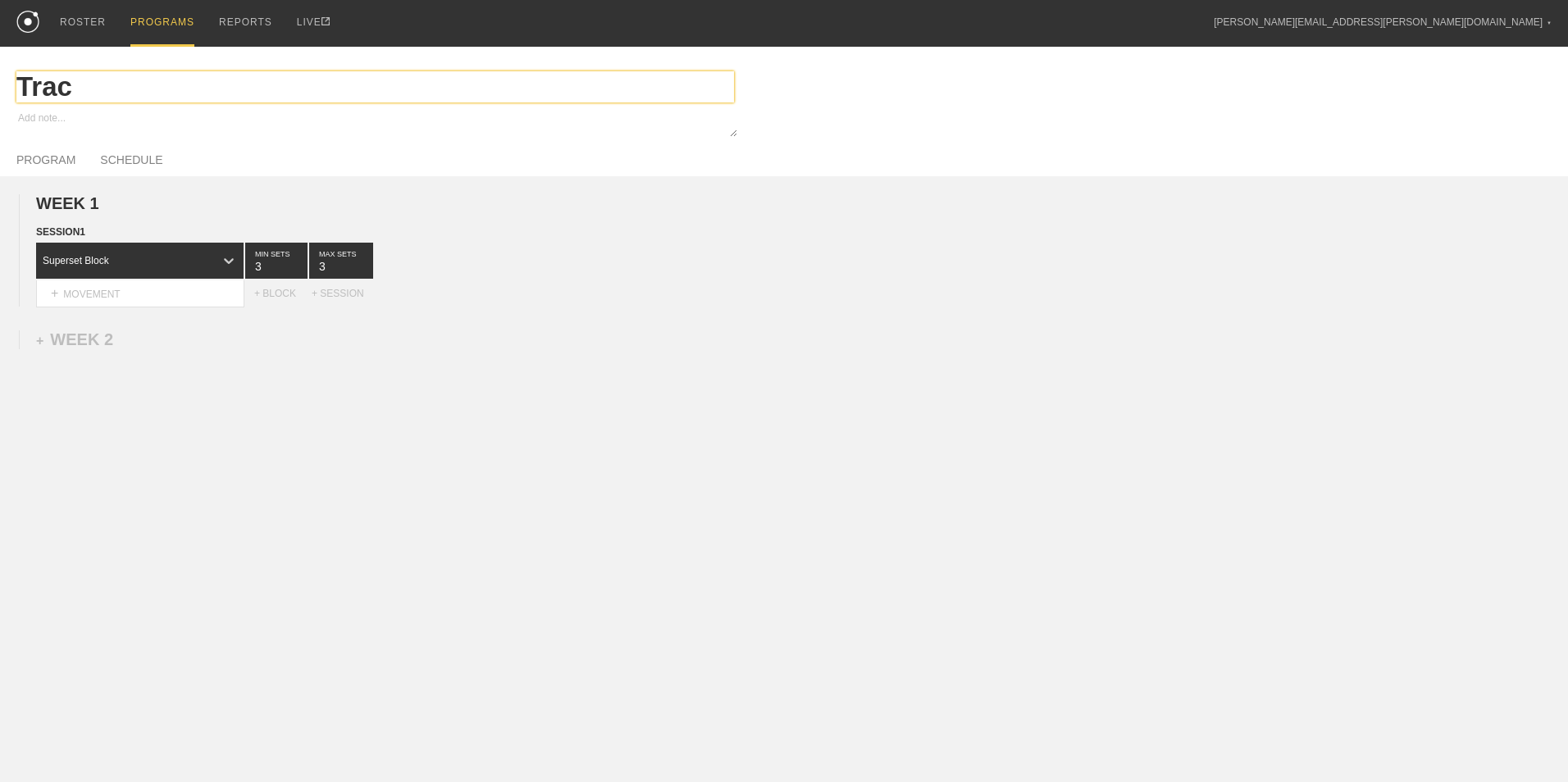
type textarea "x"
type input "Track"
type textarea "x"
type input "Track"
type textarea "x"
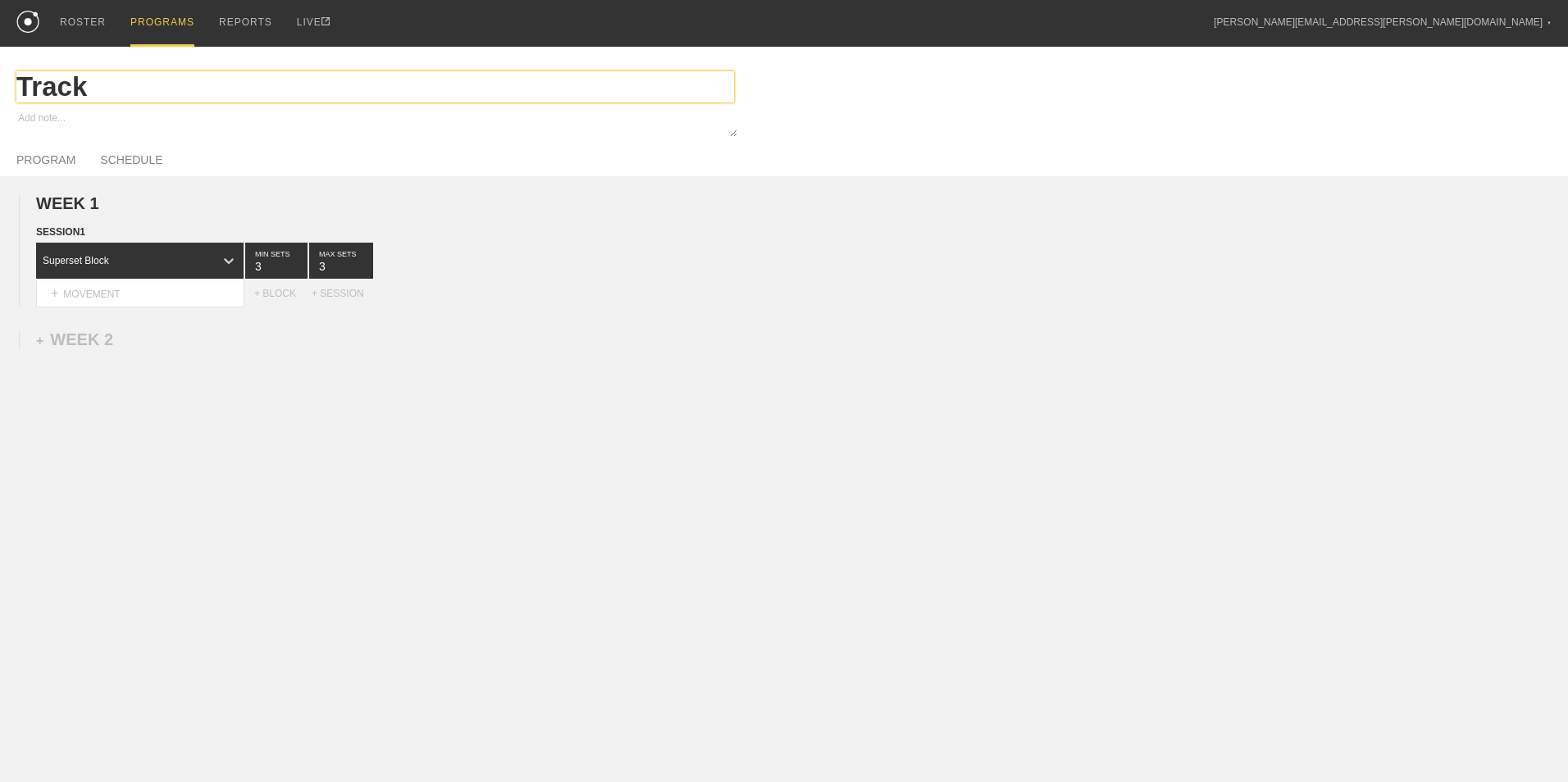
type input "Track &"
type textarea "x"
type input "Track &"
type textarea "x"
type input "Track & F"
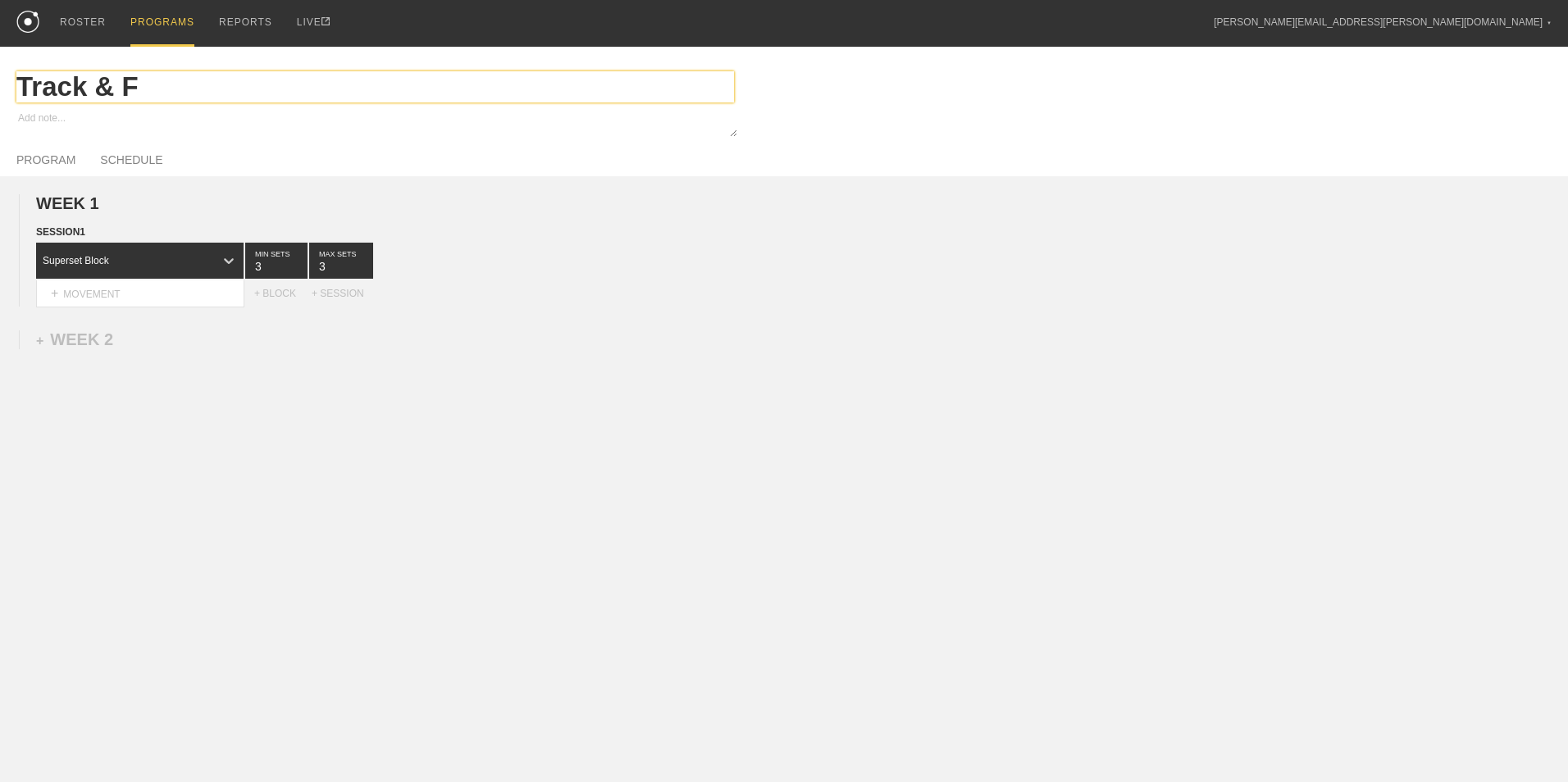
type textarea "x"
type input "Track & Fi"
type textarea "x"
type input "Track & Fie"
type textarea "x"
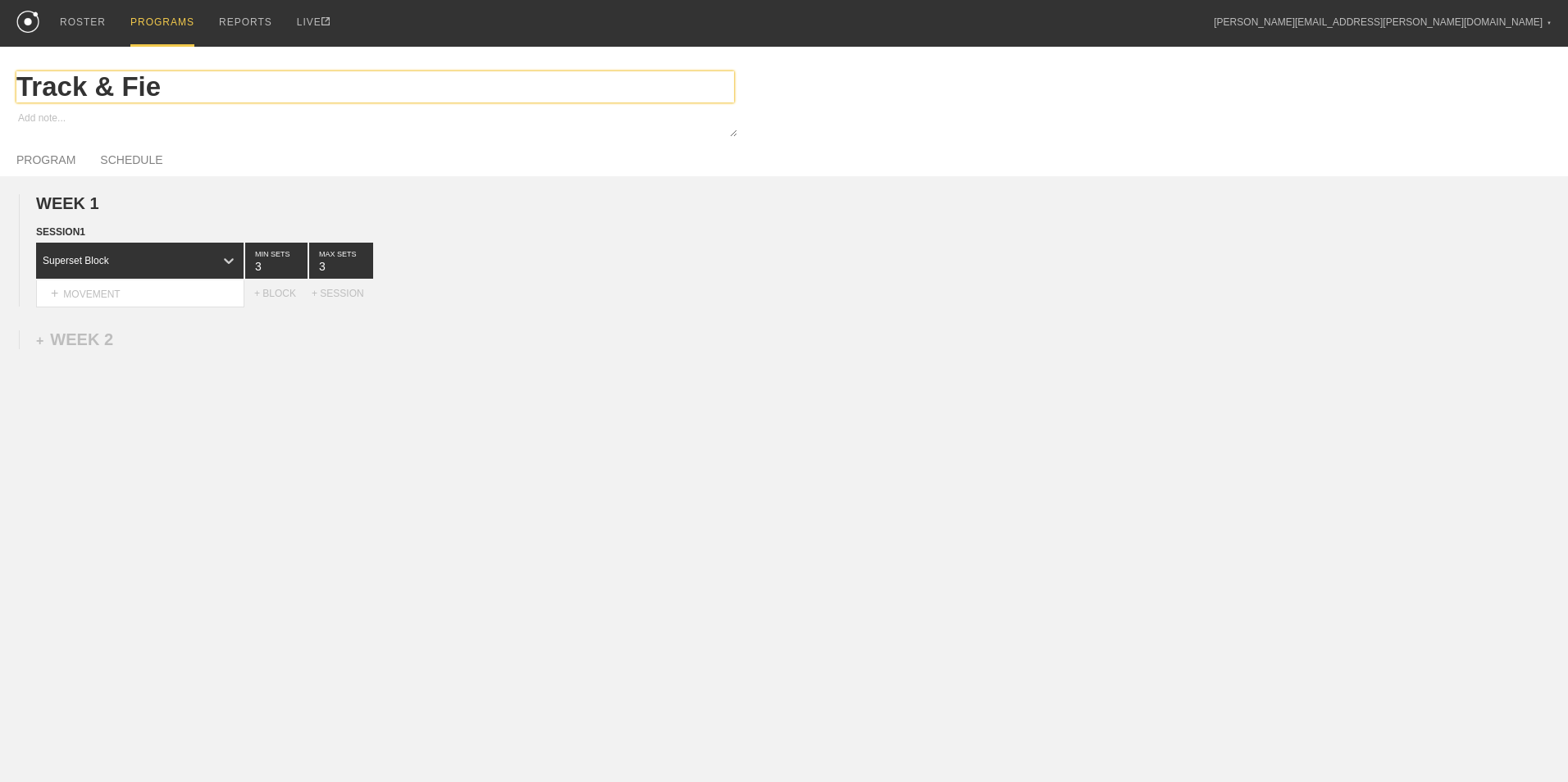
type input "Track & Fiel"
type textarea "x"
type input "Track & Field"
type textarea "x"
type input "Track & Field"
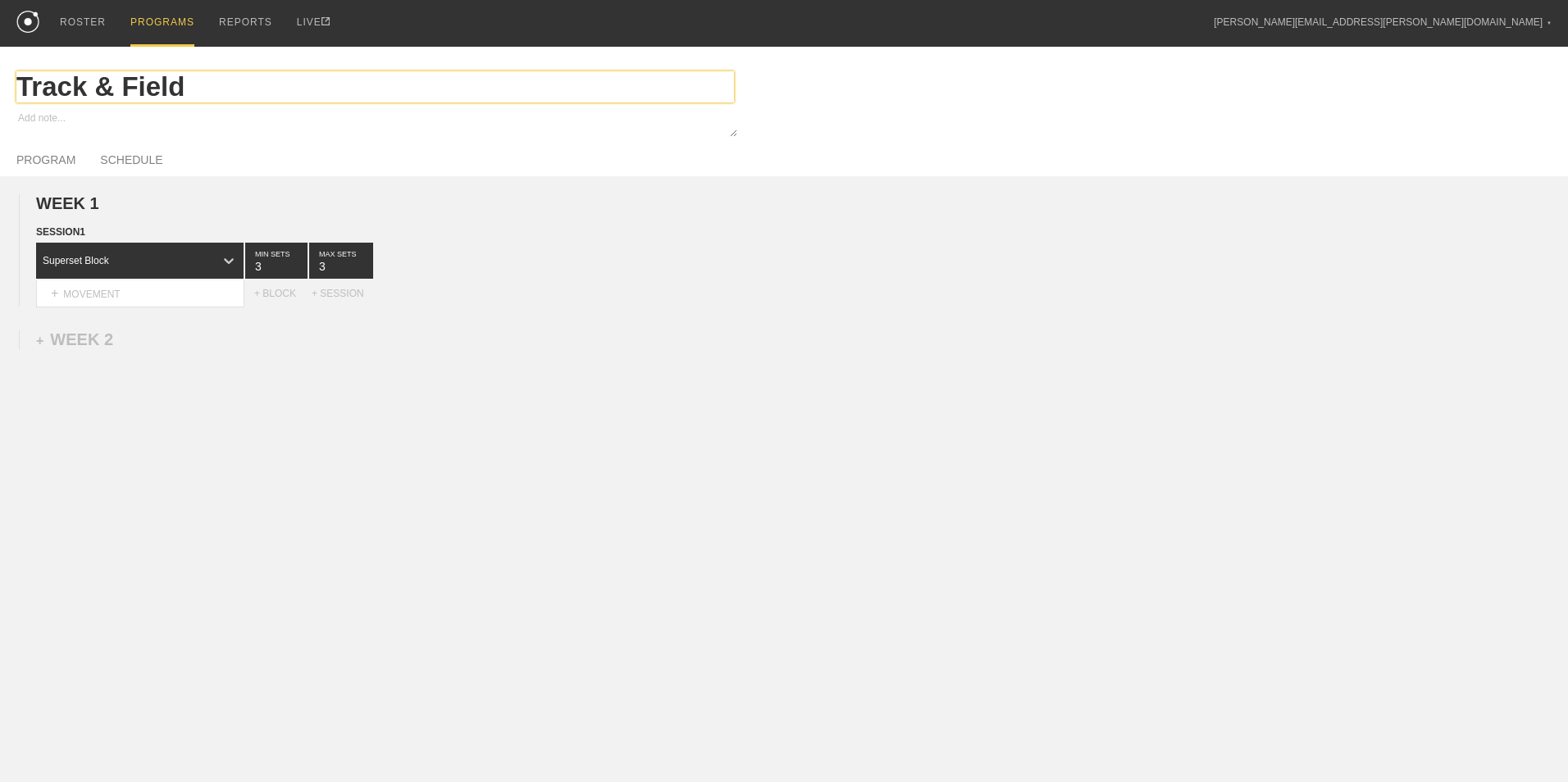
type textarea "x"
type input "Track & Field P"
type textarea "x"
type input "Track & Field Pr"
type textarea "x"
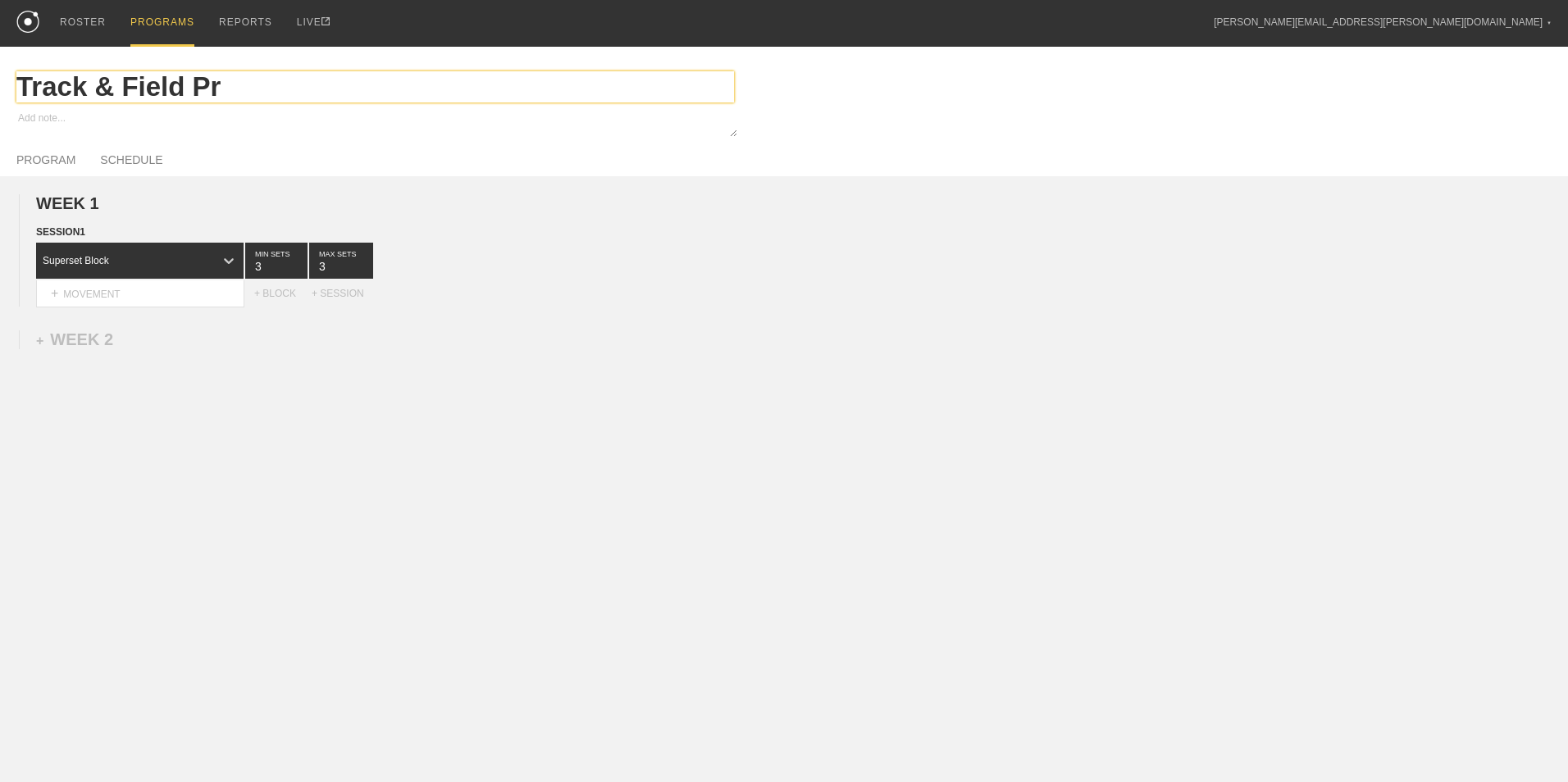
type input "Track & Field Pre"
type textarea "x"
type input "Track & Field Pre="
type textarea "x"
type input "Track & Field Pre"
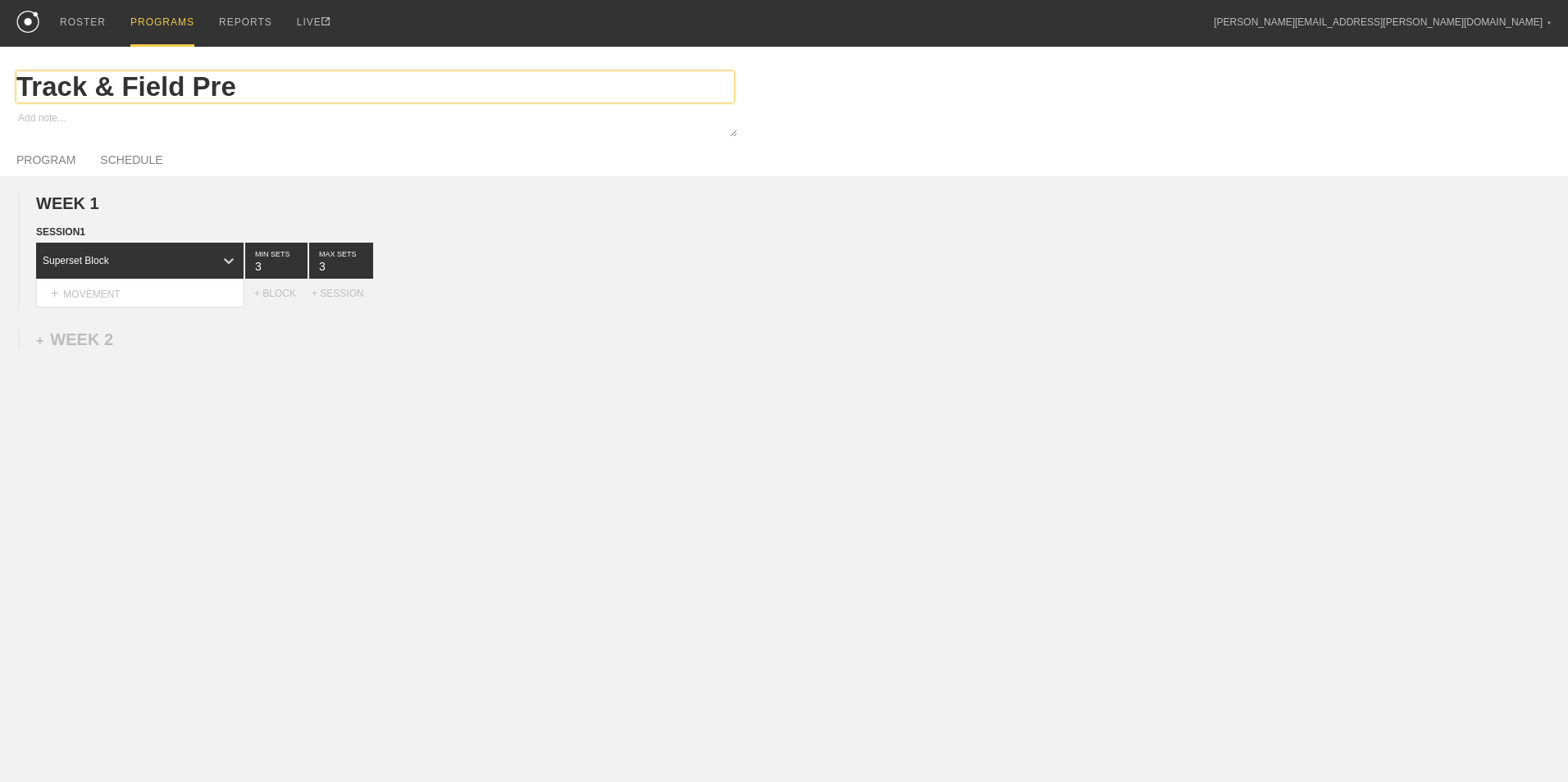
type textarea "x"
type input "Track & Field Pre-"
type textarea "x"
type input "Track & Field Pre-S"
type textarea "x"
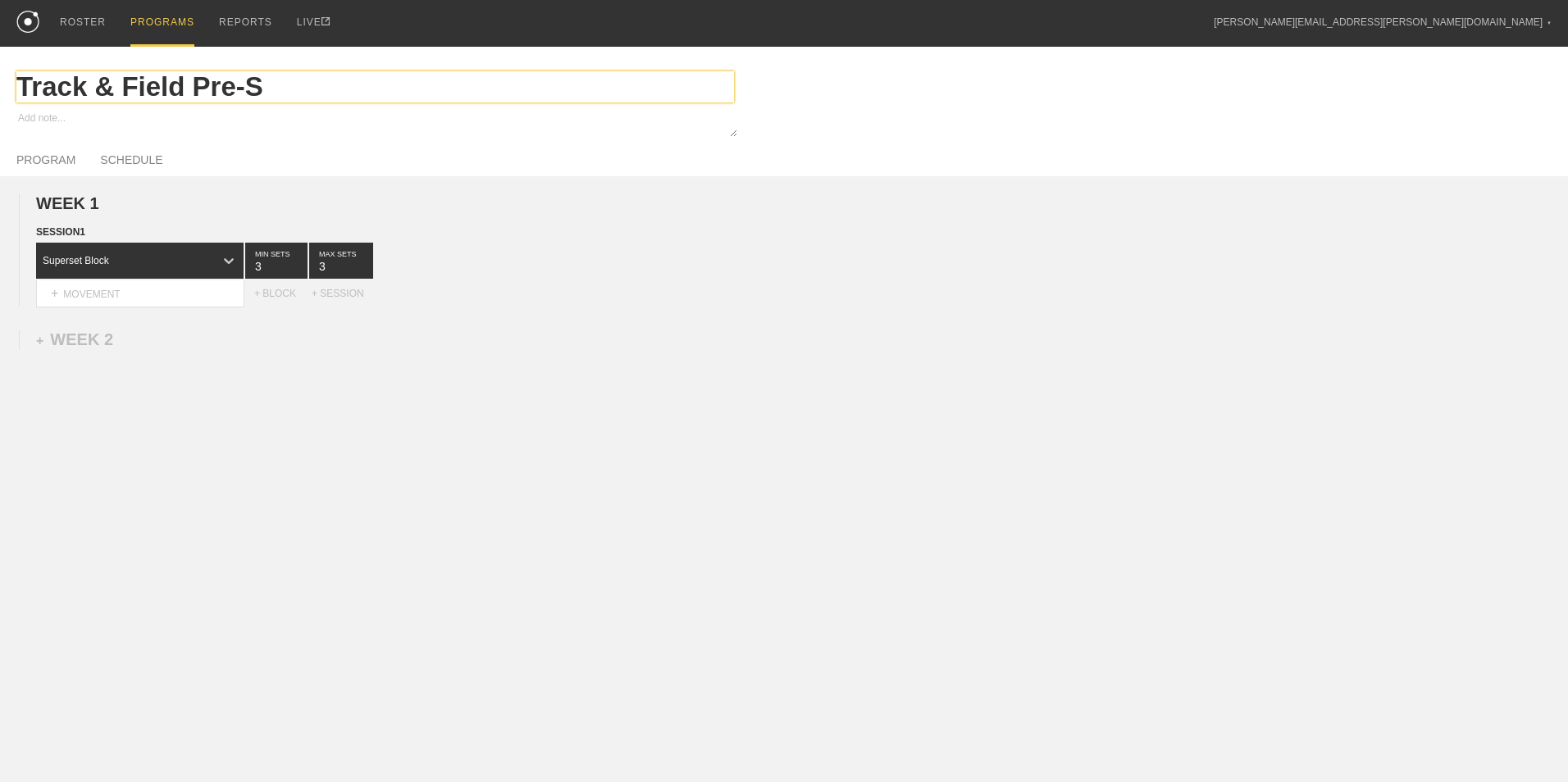
type input "Track & Field Pre-Se"
type textarea "x"
type input "Track & Field Pre-Sea"
type textarea "x"
type input "Track & Field Pre-Seas"
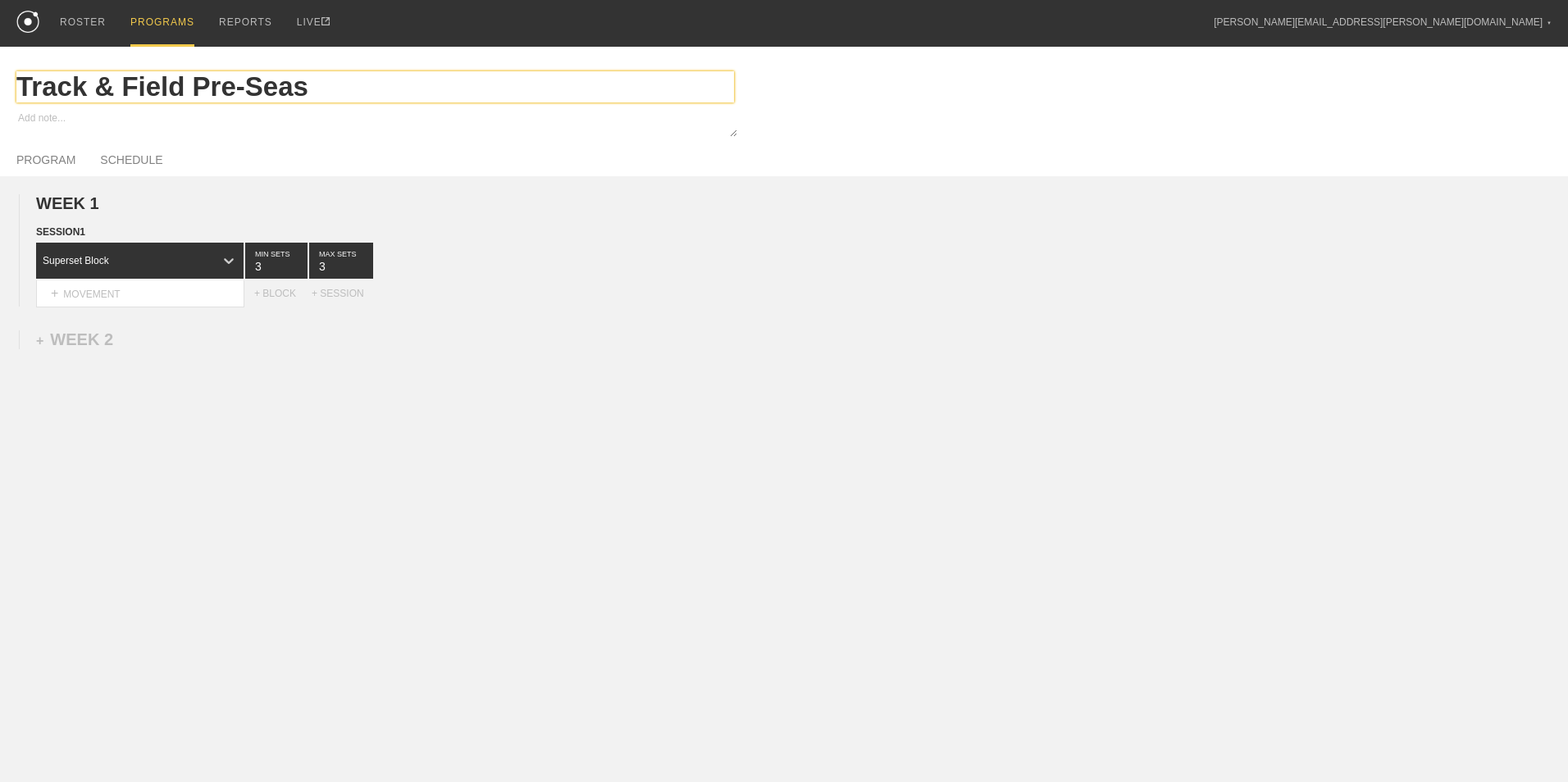
type textarea "x"
type input "Track & Field Pre-Seaso"
type textarea "x"
type input "Track & Field Pre-Season"
type textarea "x"
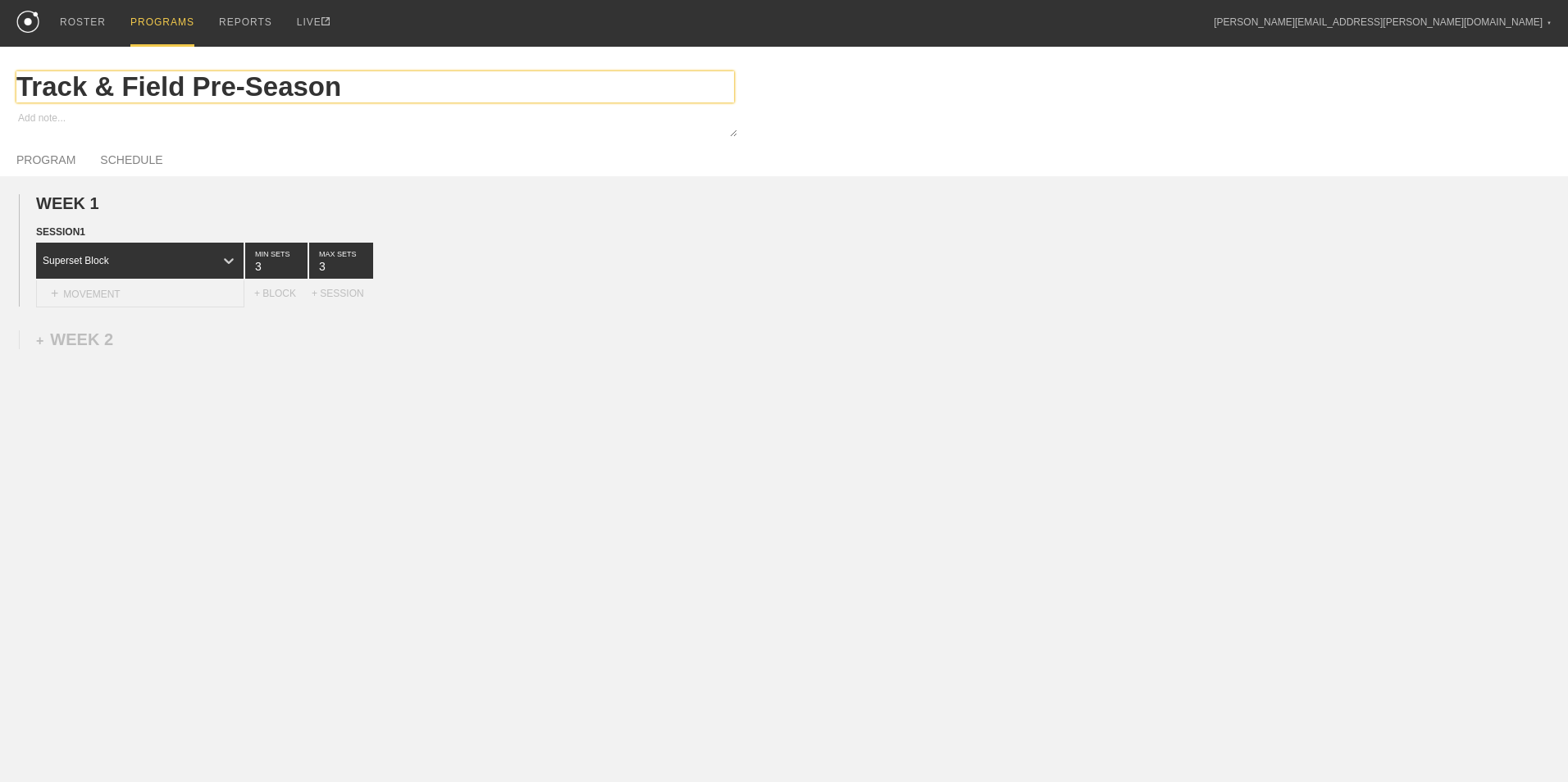
type input "Track & Field Pre-Season"
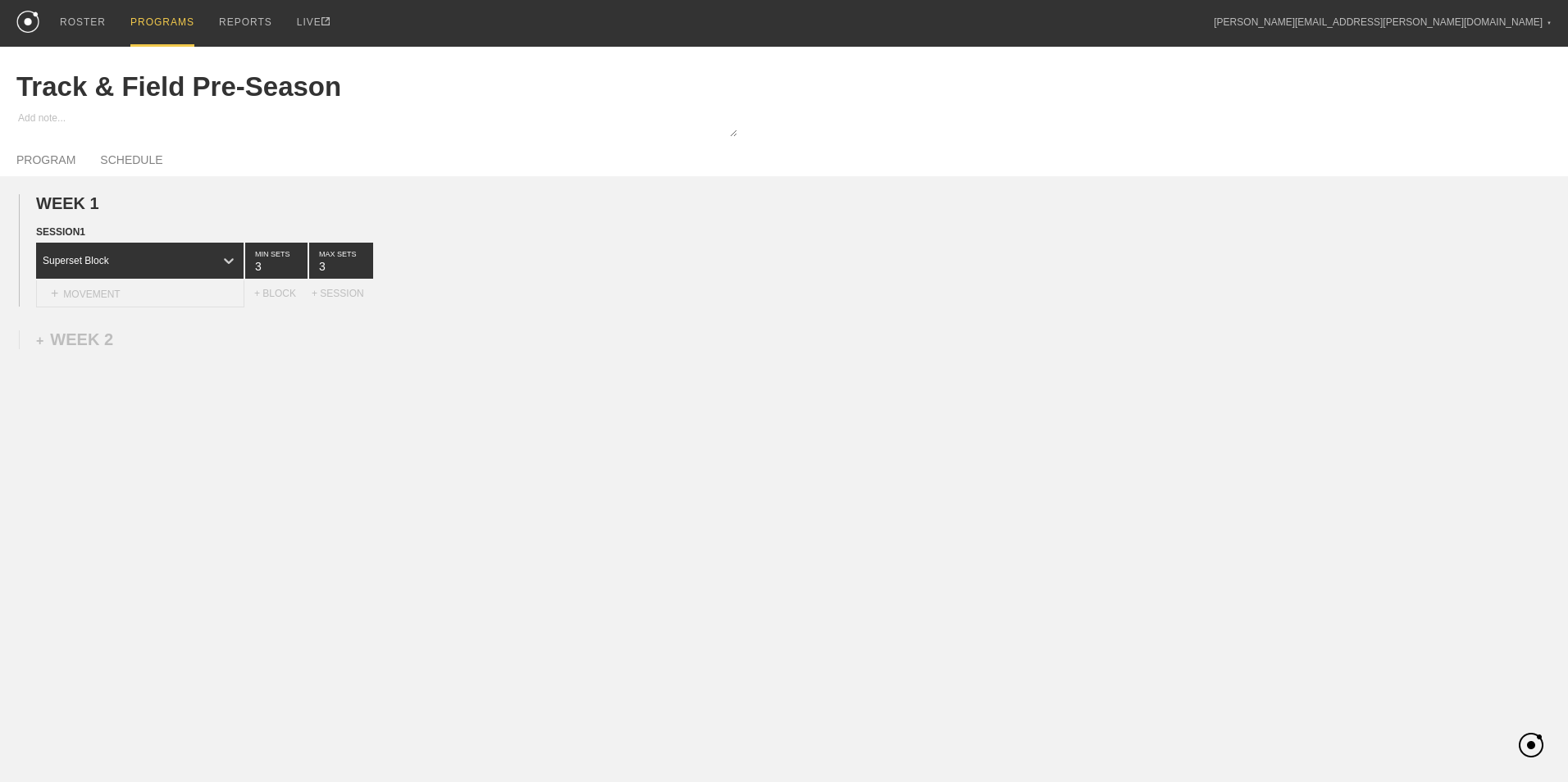
click at [110, 300] on div "+ MOVEMENT" at bounding box center [140, 293] width 208 height 27
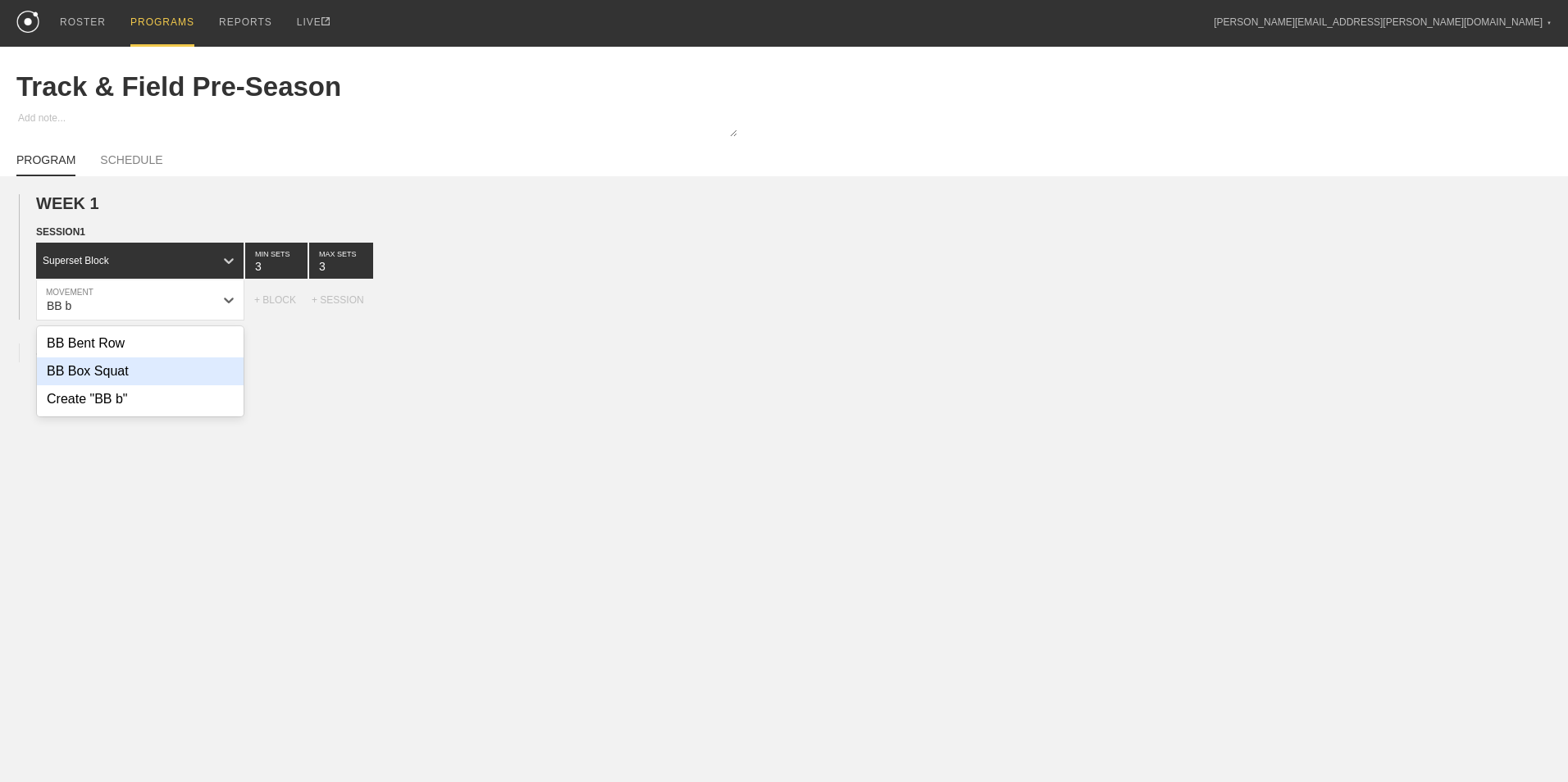
click at [120, 374] on div "BB Box Squat" at bounding box center [140, 371] width 206 height 28
type input "BB b"
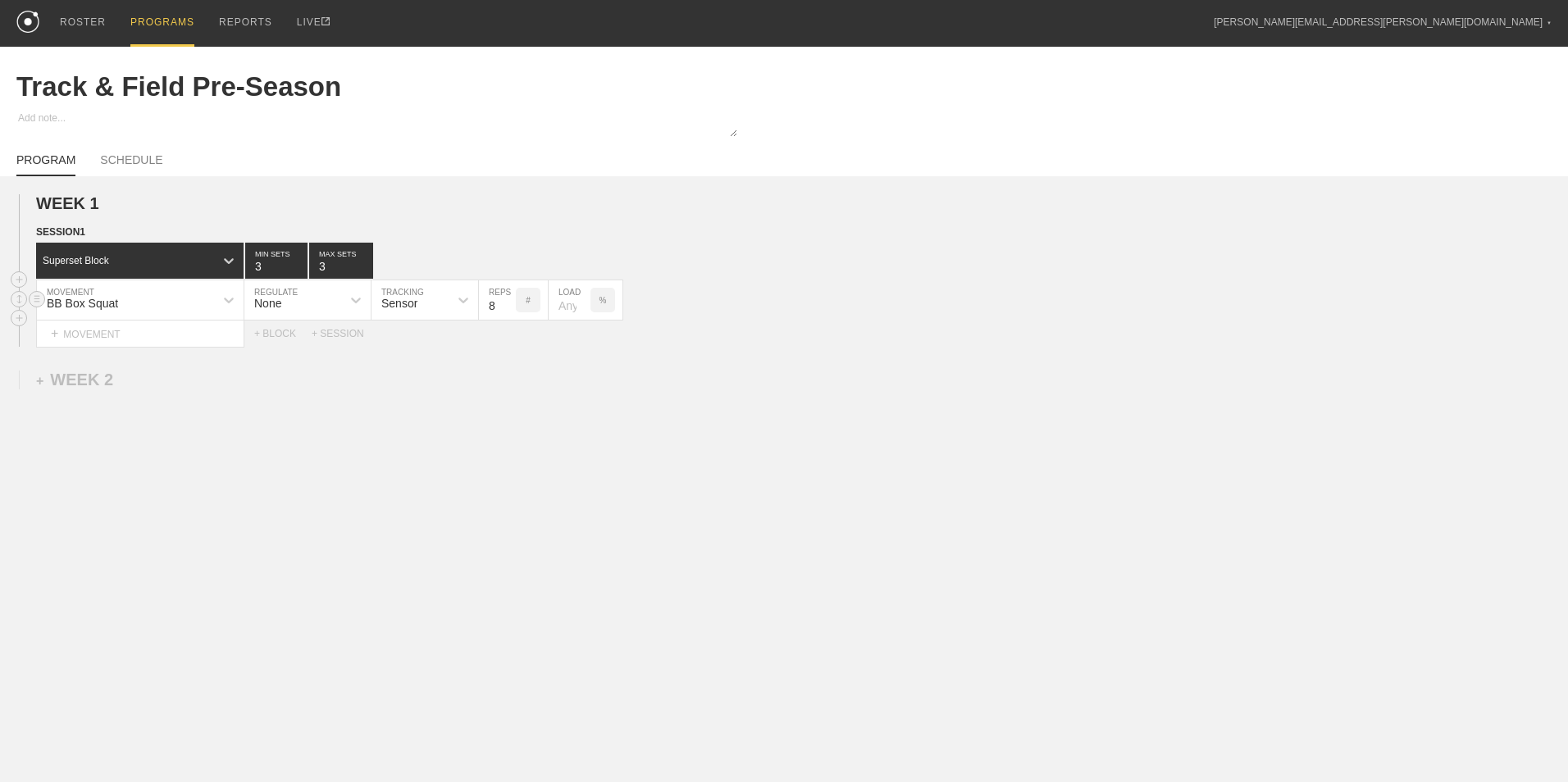
click at [497, 306] on input "8" at bounding box center [497, 299] width 37 height 40
type input "5"
click at [68, 341] on div "+ MOVEMENT" at bounding box center [140, 333] width 208 height 27
click at [203, 391] on div "Jump Mat Test" at bounding box center [140, 383] width 206 height 28
type input "Jump ma"
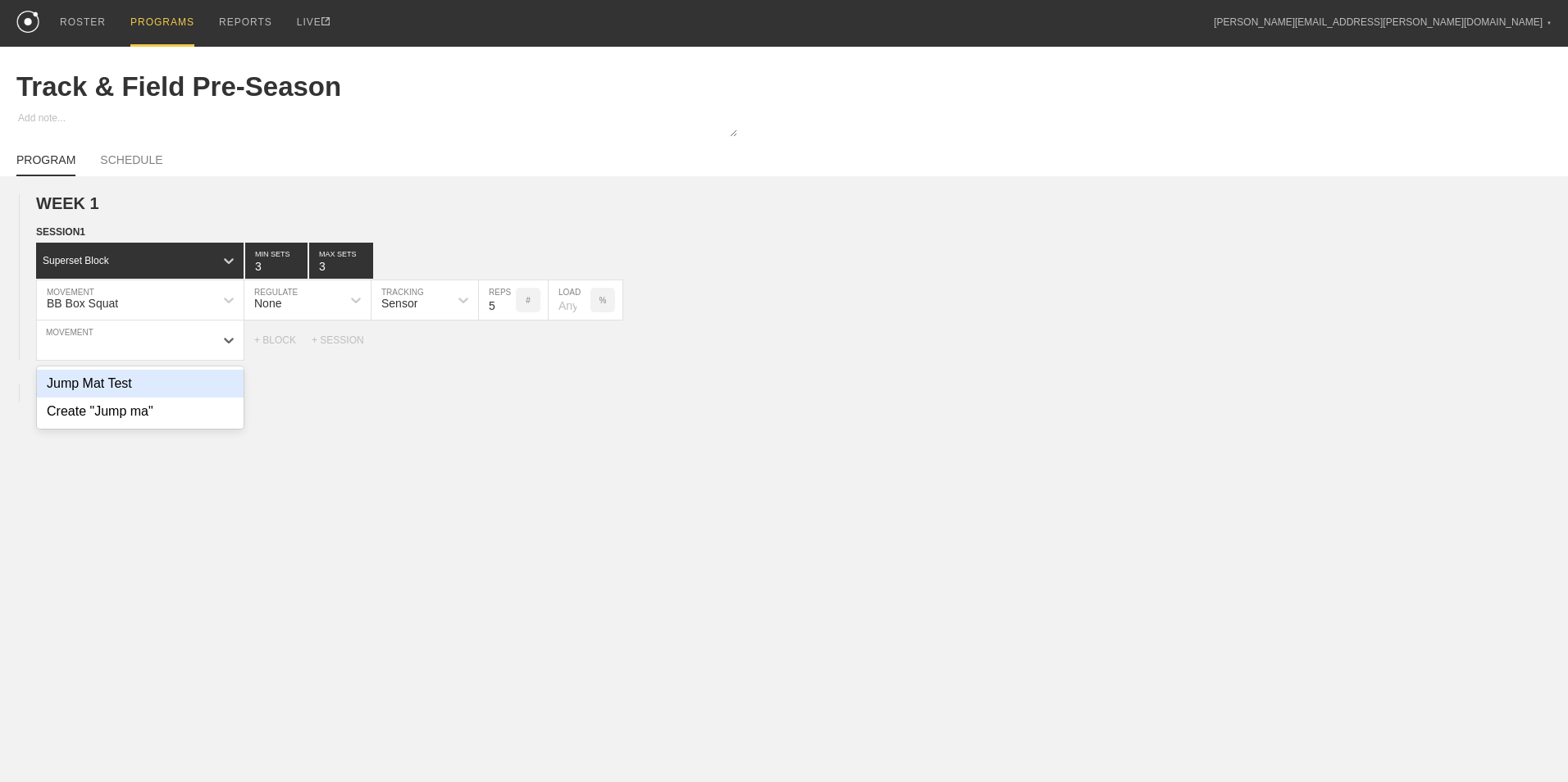
click at [203, 360] on div "option BB Box Squat, selected. option Jump Mat Test focused, 54 of 108. 2 resul…" at bounding box center [145, 340] width 218 height 40
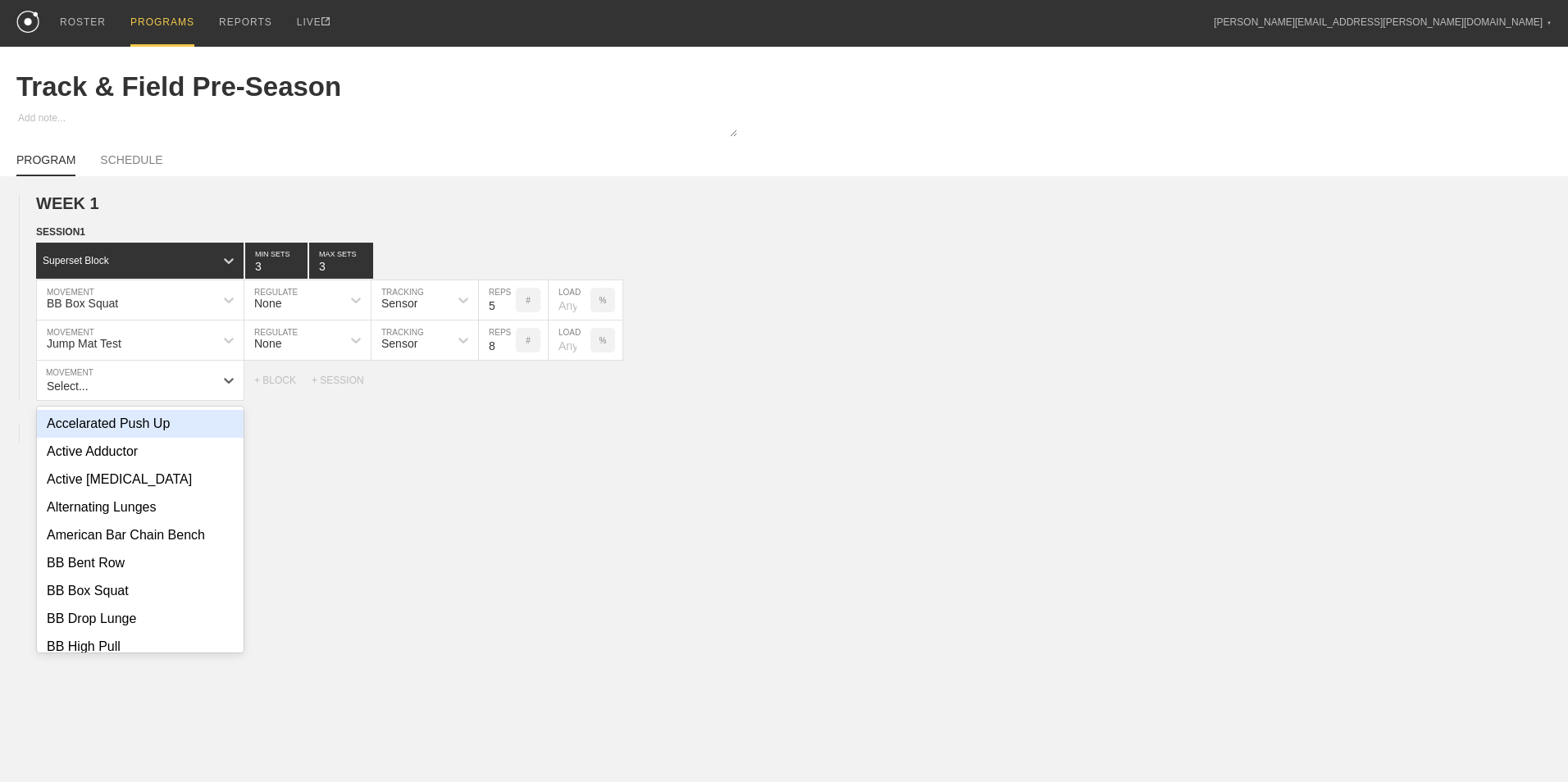
click at [369, 466] on div "WEEK 1 DUPLICATE DELETE SESSION 1 Superset Block 3 MIN SETS 3 MAX SETS DUPLICAT…" at bounding box center [784, 432] width 1568 height 512
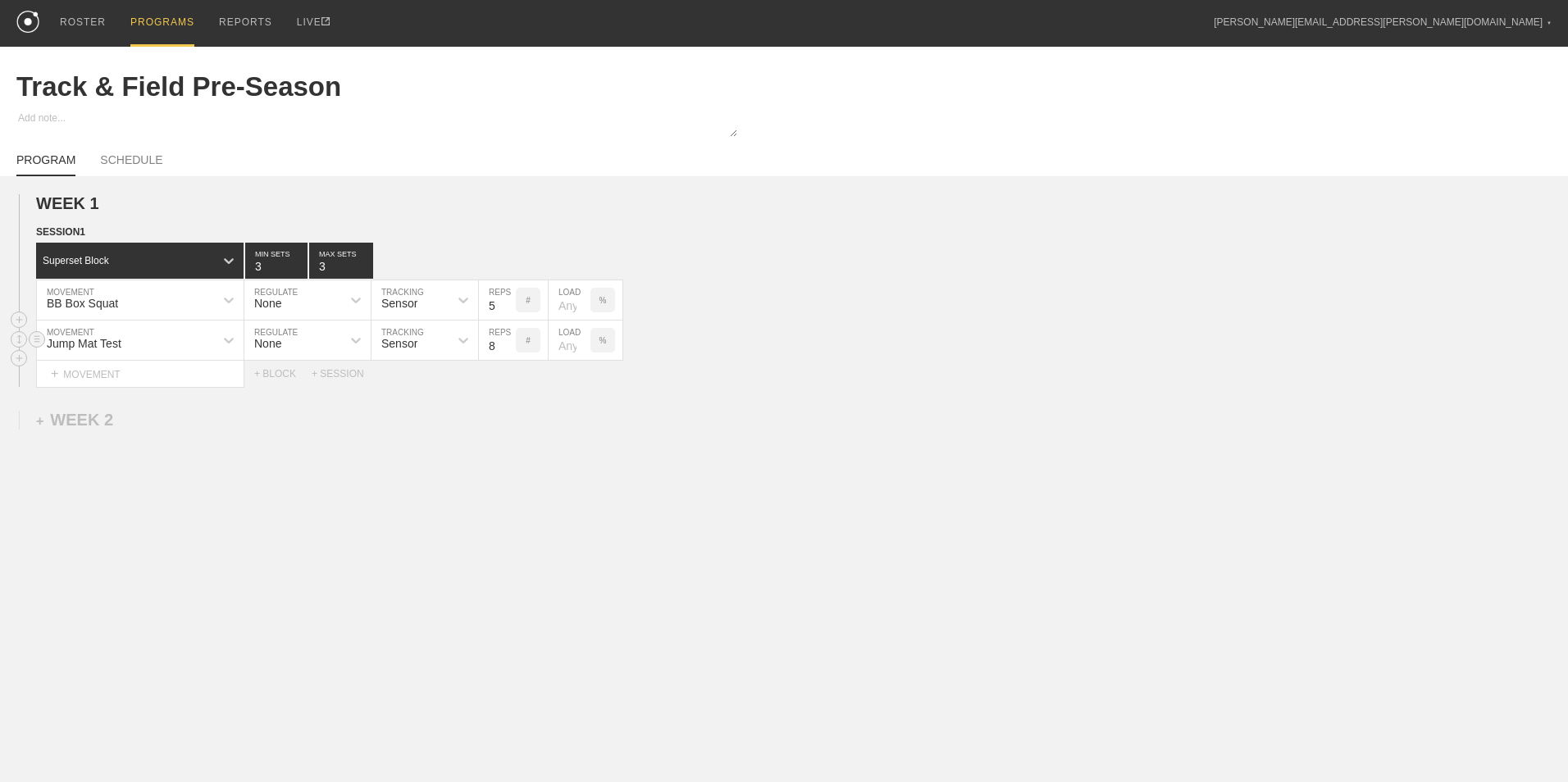
click at [489, 349] on input "8" at bounding box center [497, 340] width 37 height 40
type input "1"
click at [312, 422] on div "WEEK 1 DUPLICATE DELETE SESSION 1 Superset Block 3 MIN SETS 3 MAX SETS DUPLICAT…" at bounding box center [784, 426] width 1568 height 499
click at [256, 375] on div "+ BLOCK" at bounding box center [283, 374] width 57 height 11
click at [193, 419] on div "Standard Block" at bounding box center [124, 414] width 178 height 15
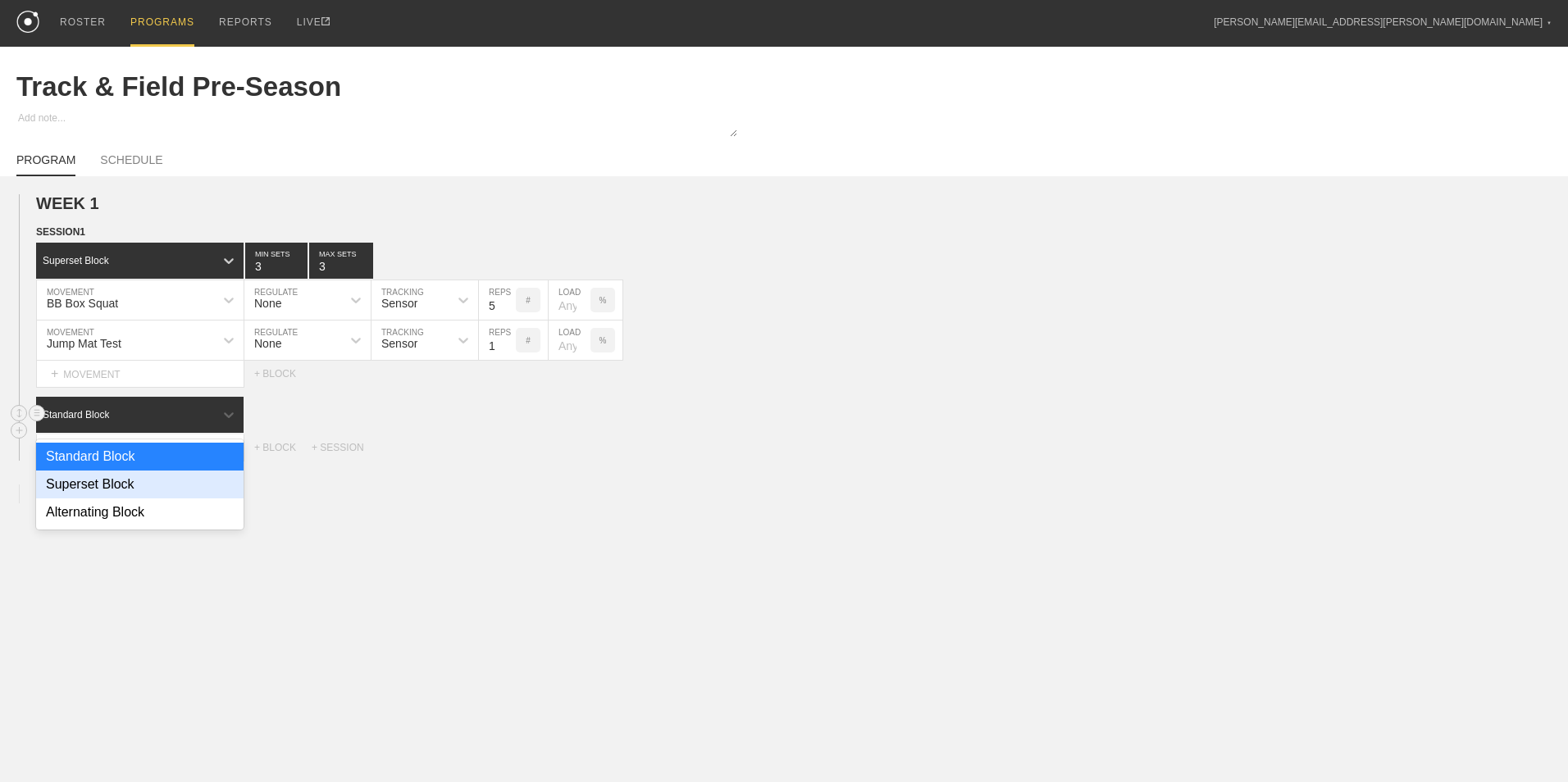
click at [178, 485] on div "Superset Block" at bounding box center [139, 484] width 207 height 28
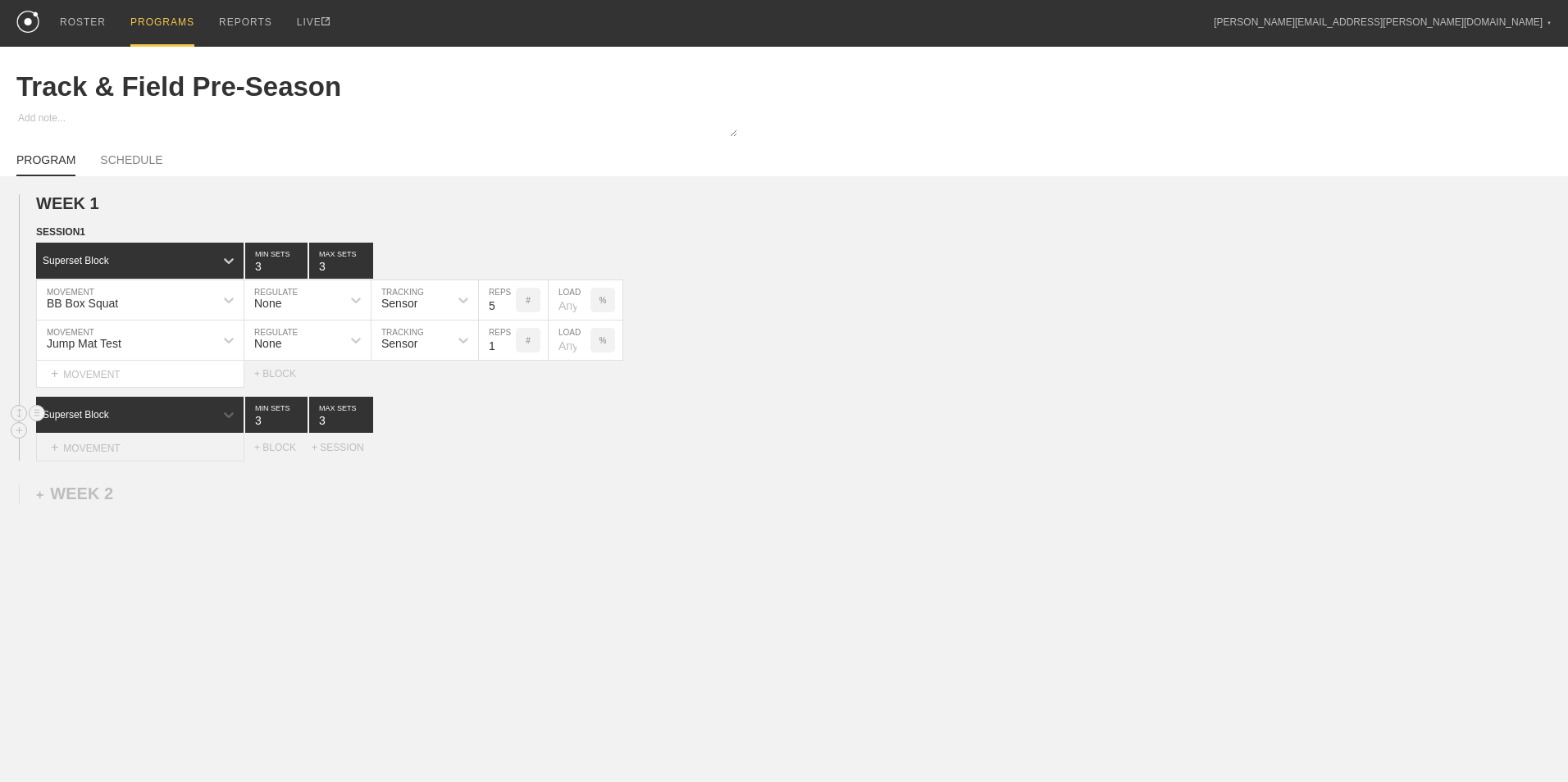
click at [165, 444] on div "+ MOVEMENT" at bounding box center [140, 448] width 208 height 27
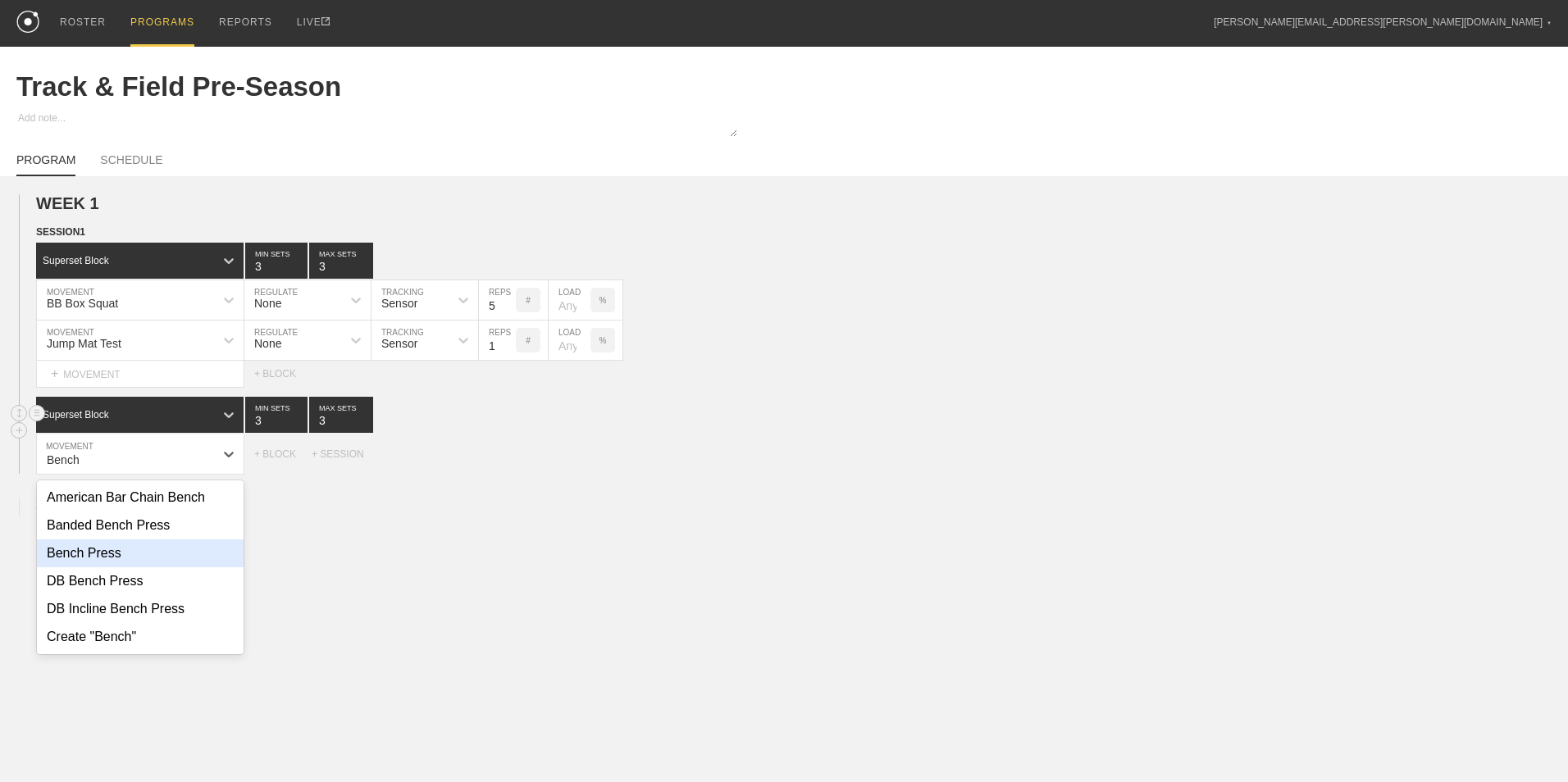
click at [140, 555] on div "Bench Press" at bounding box center [140, 554] width 206 height 28
type input "Bench"
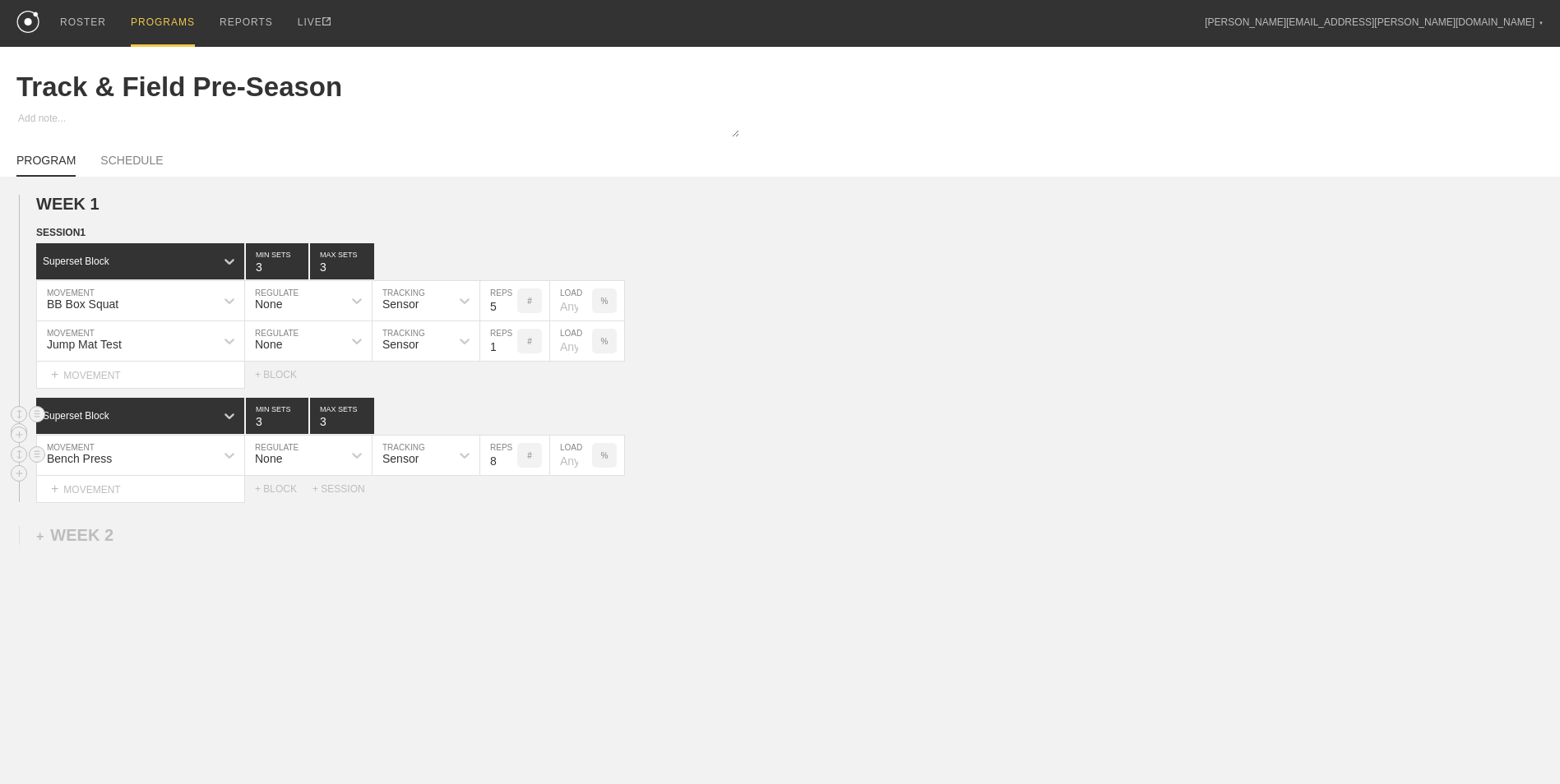
click at [496, 464] on input "8" at bounding box center [499, 455] width 37 height 40
type input "5"
click at [188, 488] on div "+ MOVEMENT" at bounding box center [140, 488] width 209 height 27
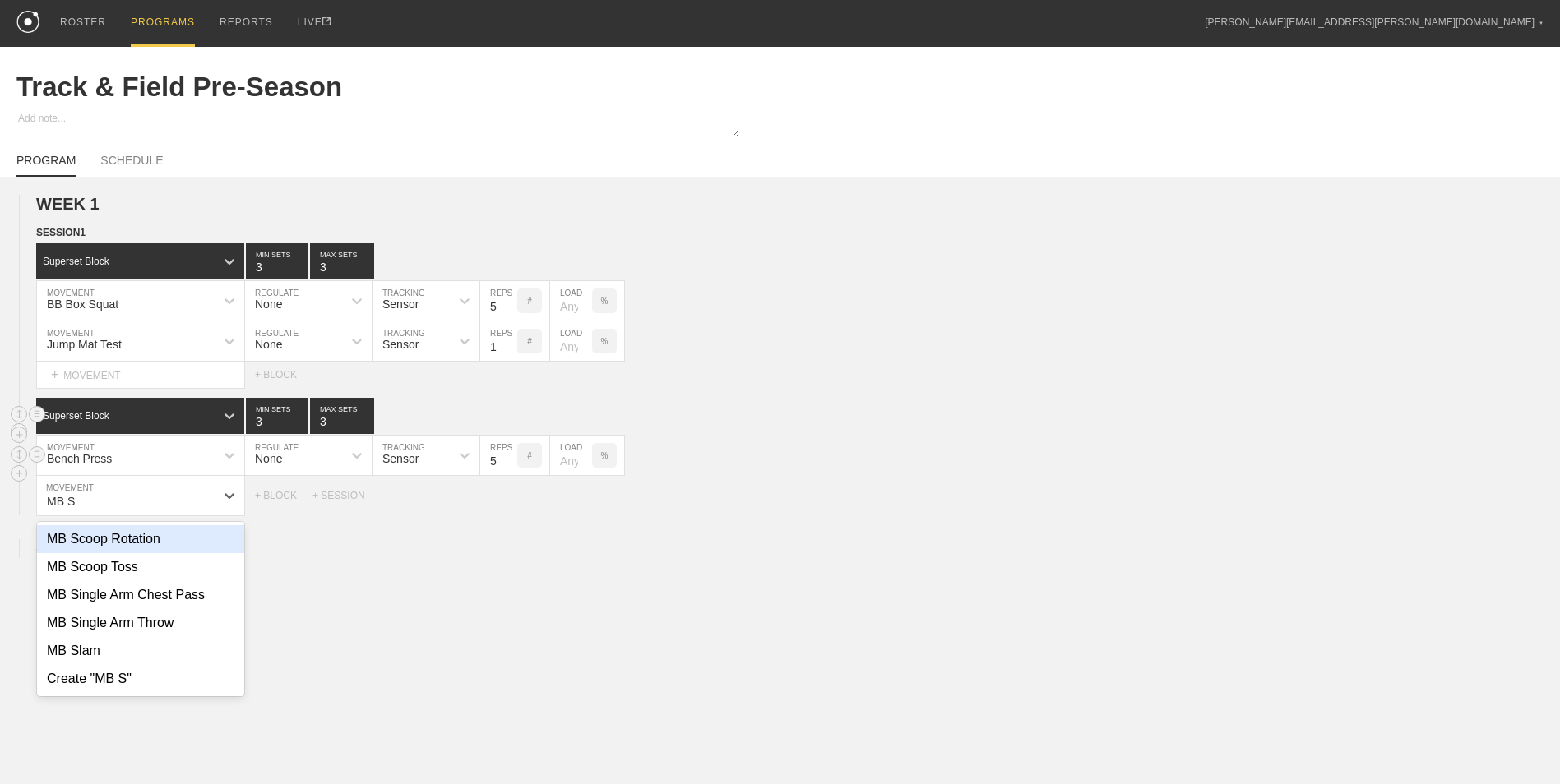
type input "MB S"
click at [63, 463] on div "Bench Press" at bounding box center [79, 459] width 65 height 13
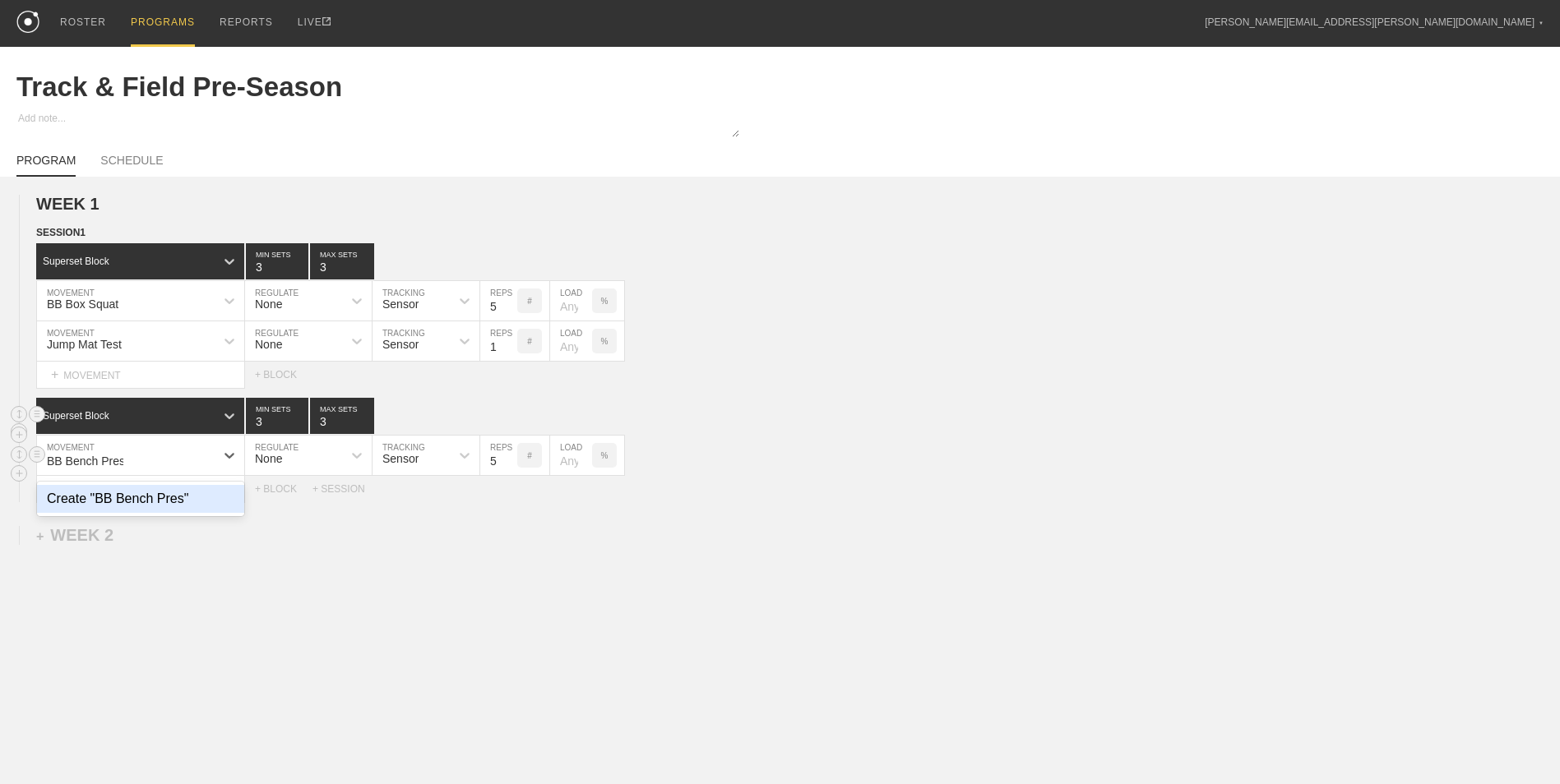
type input "BB Bench Press"
click at [179, 499] on div "Create "BB Bench Press"" at bounding box center [140, 499] width 207 height 28
click at [82, 490] on div "+ MOVEMENT" at bounding box center [140, 488] width 209 height 27
click at [154, 537] on div "Create "MB SA Chest Pass "" at bounding box center [140, 539] width 207 height 28
type input "MB SA Chest Pass"
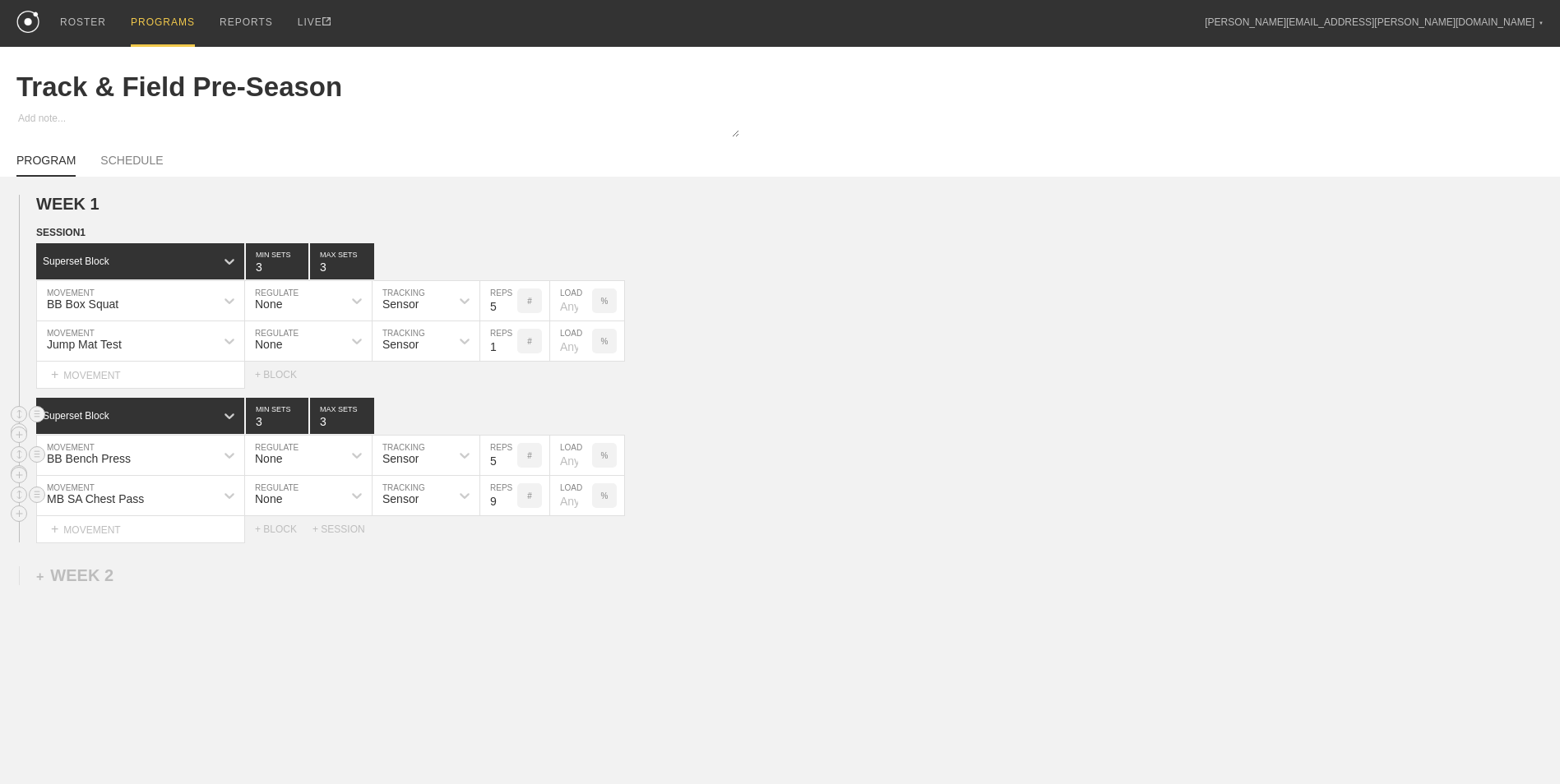
type input "9"
click at [505, 500] on input "9" at bounding box center [499, 495] width 37 height 40
type input "3"
click at [416, 639] on div "WEEK 1 DUPLICATE DELETE SESSION 1 Superset Block 3 MIN SETS 3 MAX SETS DUPLICAT…" at bounding box center [780, 503] width 1560 height 655
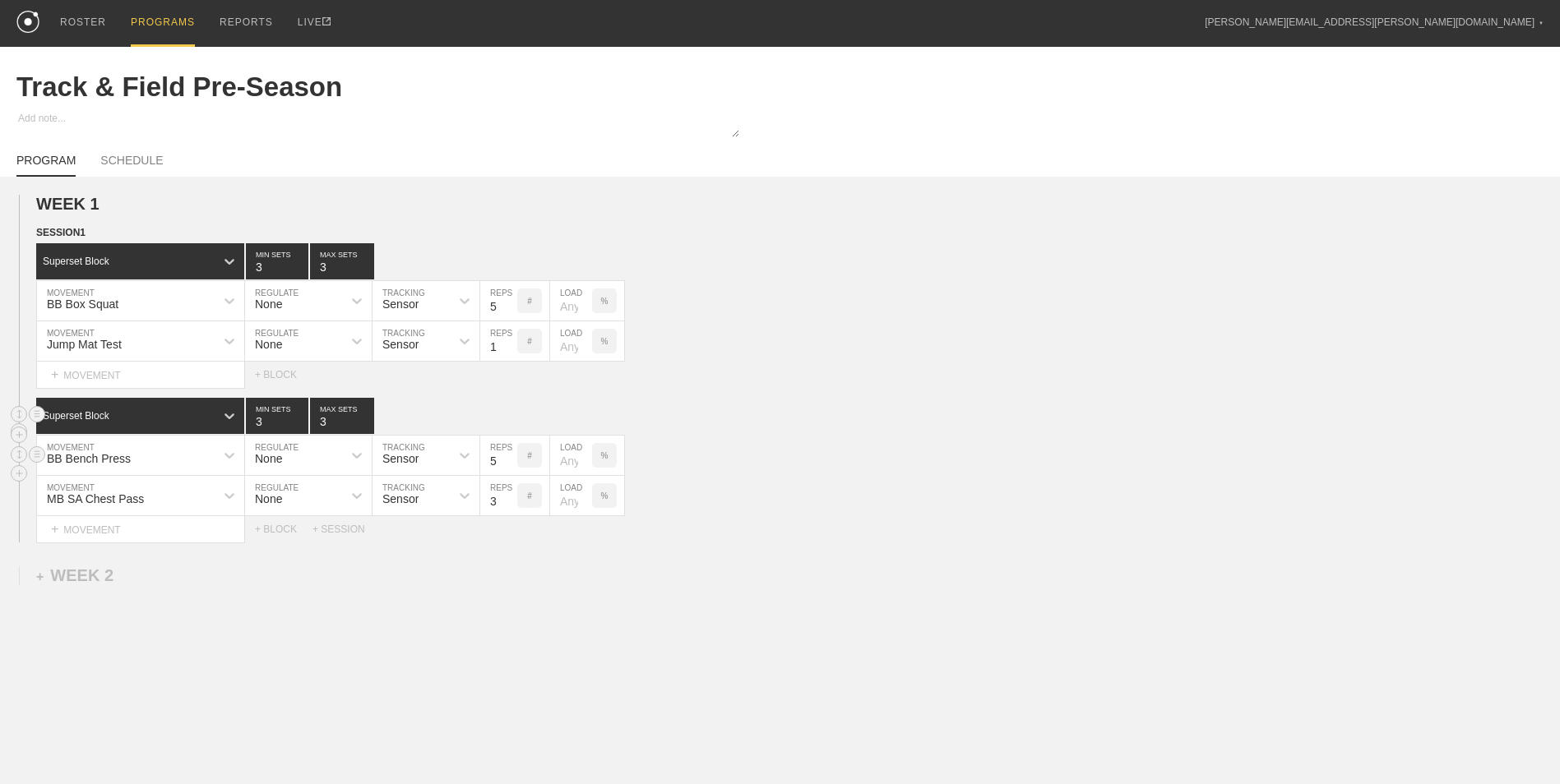
scroll to position [51, 0]
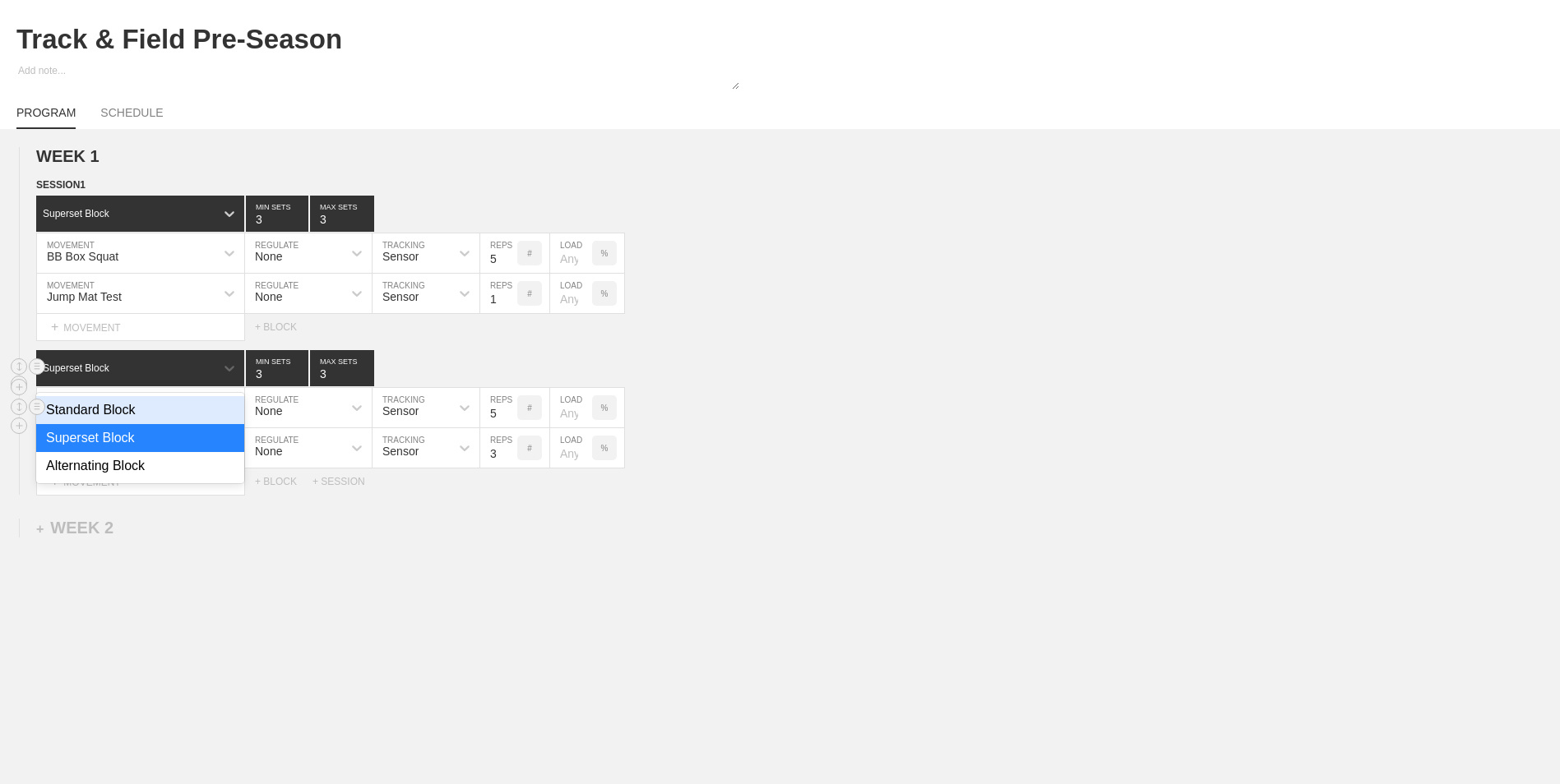
click at [180, 361] on div "Superset Block" at bounding box center [125, 368] width 178 height 15
click at [43, 108] on link "PROGRAM" at bounding box center [46, 117] width 59 height 23
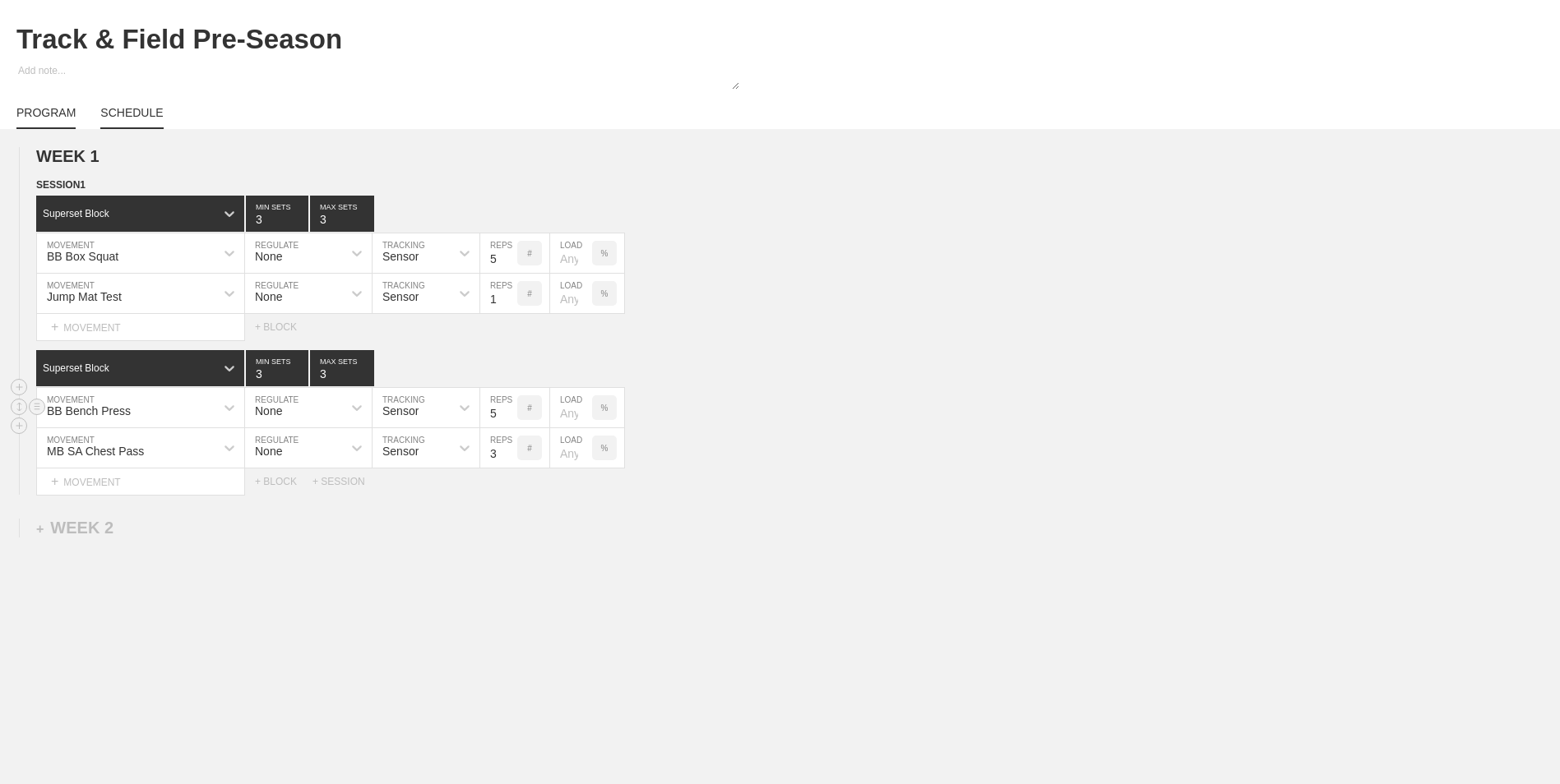
click at [130, 112] on link "SCHEDULE" at bounding box center [132, 117] width 63 height 23
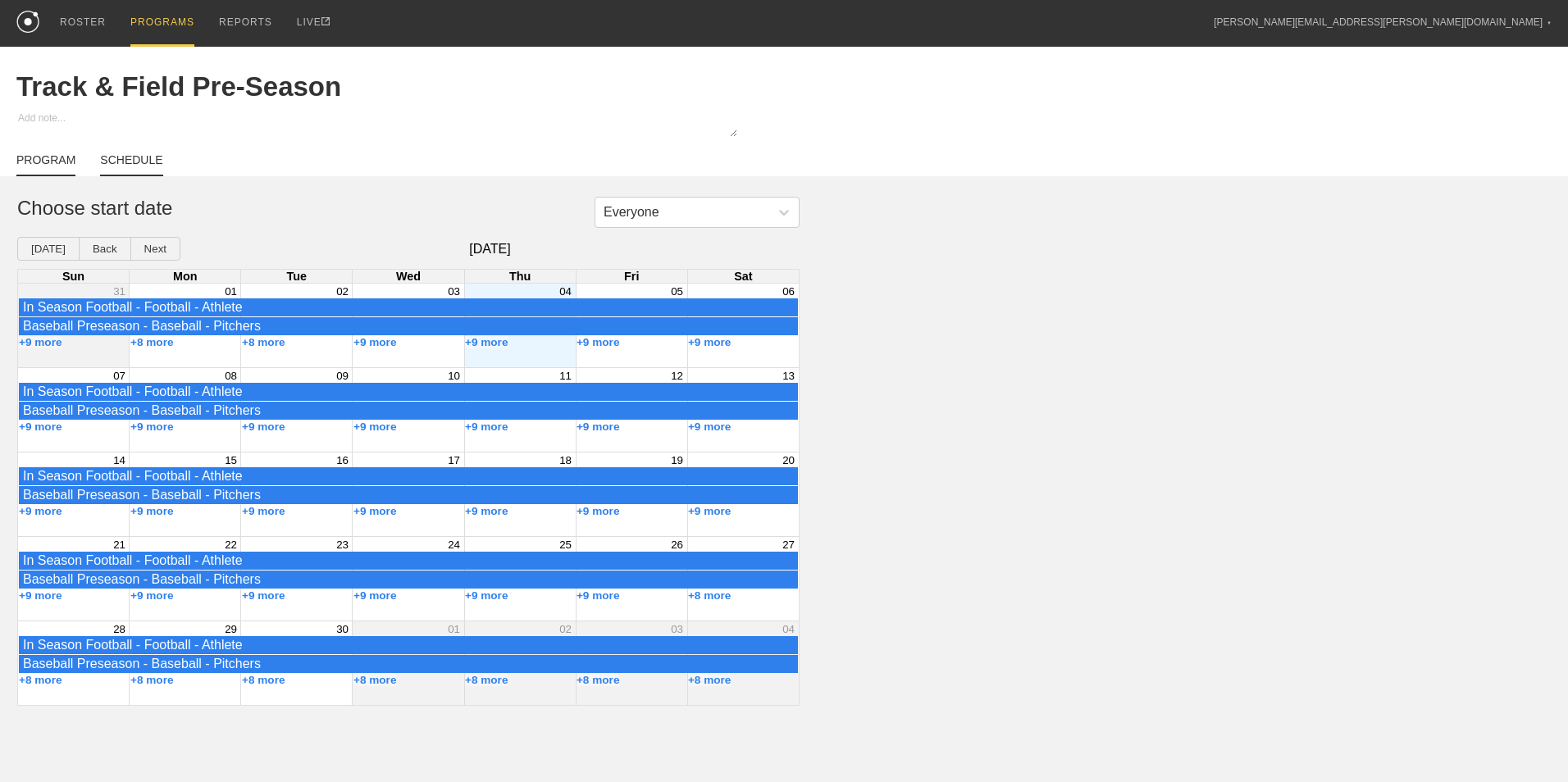
click at [36, 155] on link "PROGRAM" at bounding box center [46, 164] width 59 height 23
type textarea "x"
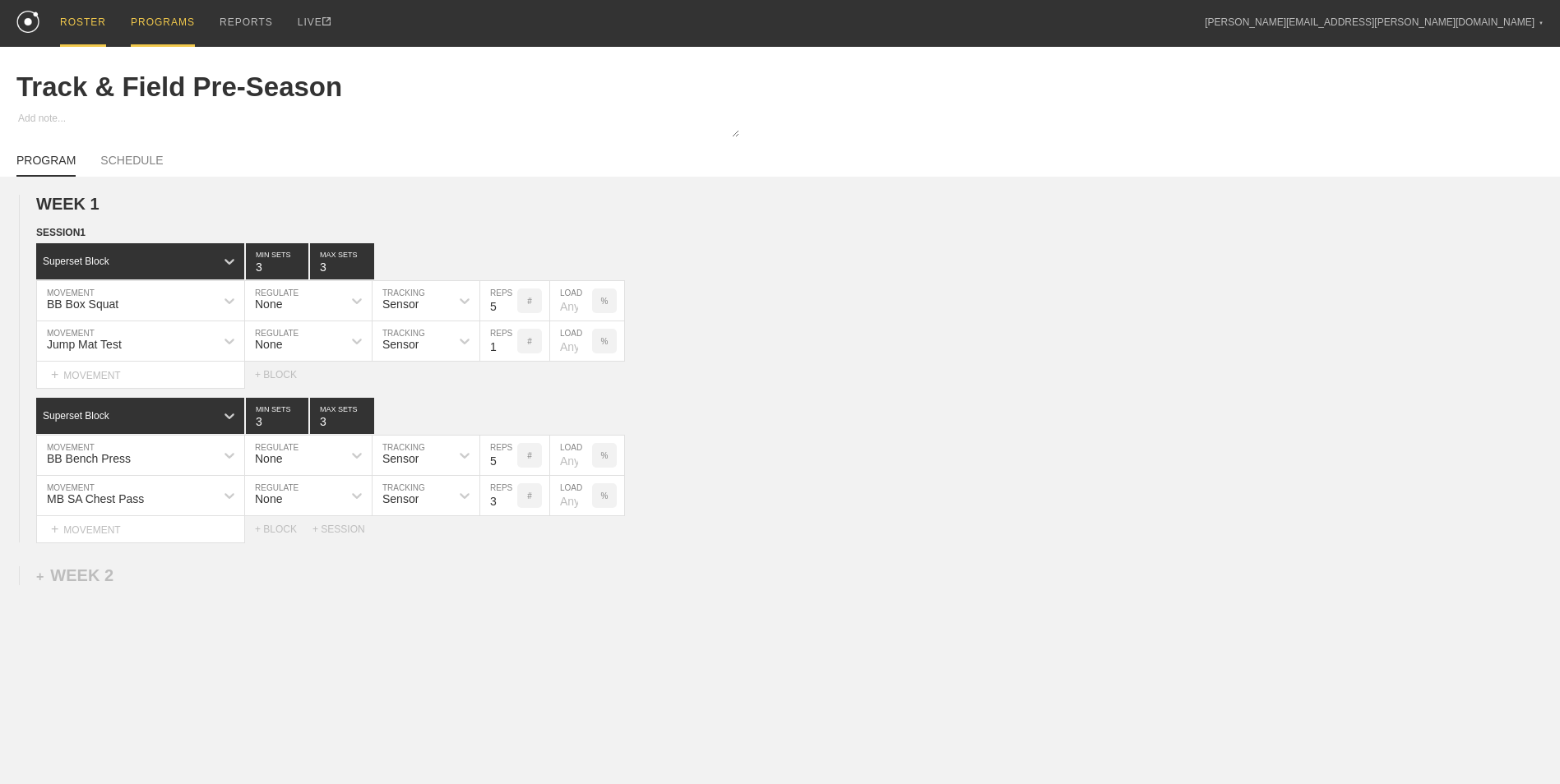
click at [86, 21] on div "ROSTER" at bounding box center [83, 23] width 46 height 47
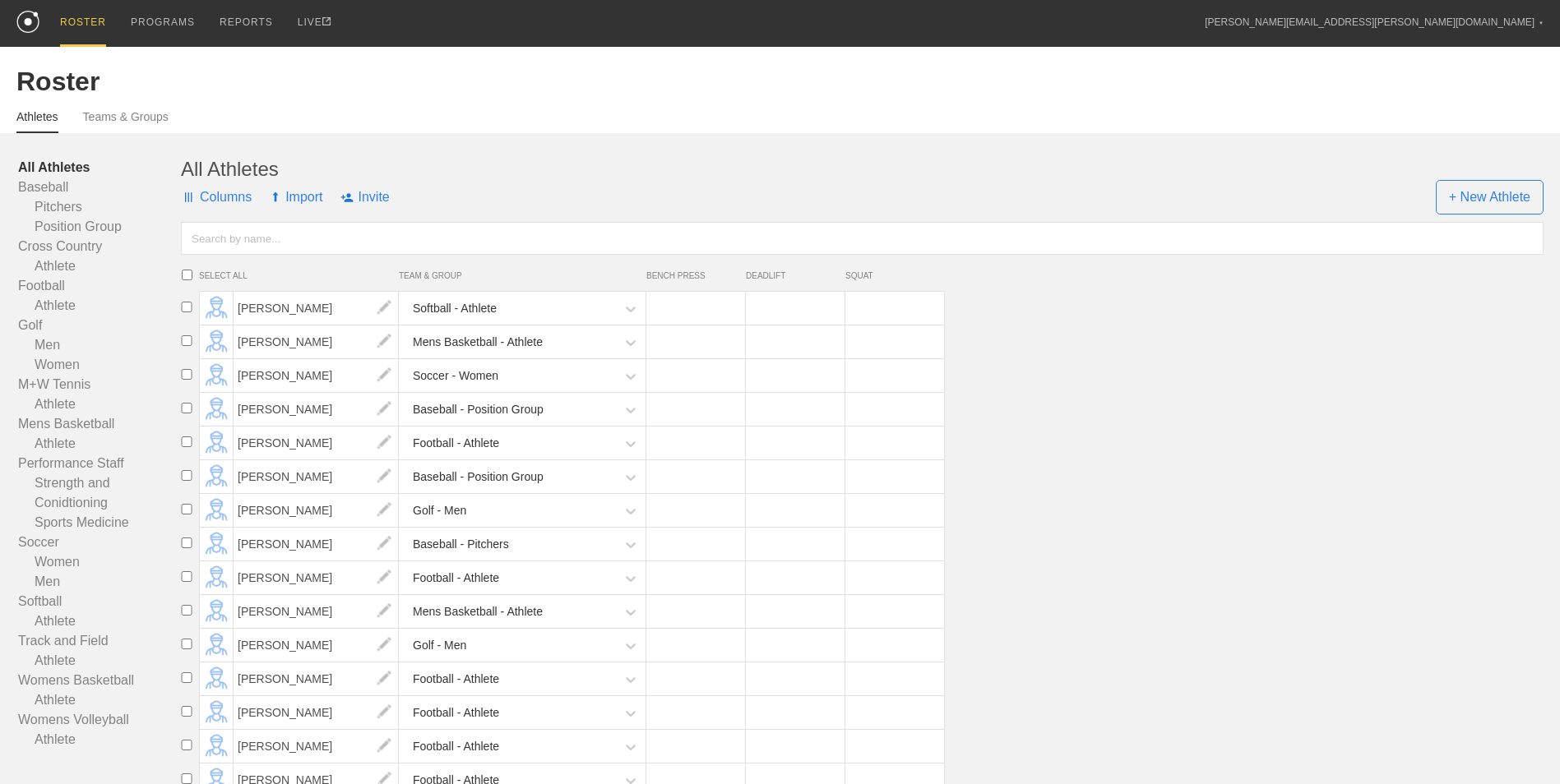
click at [465, 237] on input "text" at bounding box center [862, 238] width 1362 height 33
click at [1492, 199] on span "+ New Athlete" at bounding box center [1489, 197] width 108 height 34
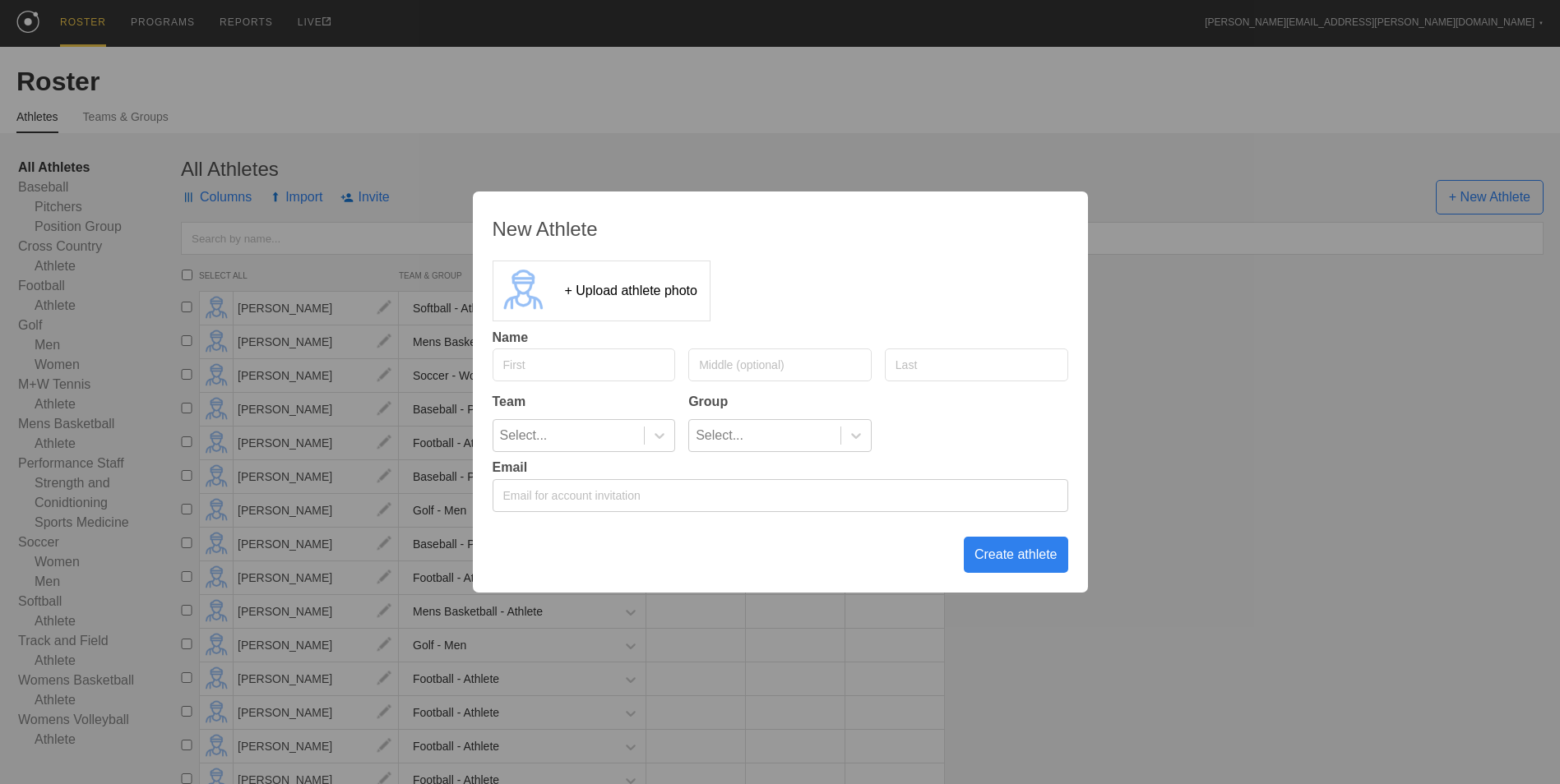
click at [528, 376] on input "text" at bounding box center [584, 365] width 184 height 33
type input "[PERSON_NAME]"
click at [949, 370] on input "text" at bounding box center [976, 365] width 184 height 33
type input "[PERSON_NAME]"
click at [627, 428] on div "Select..." at bounding box center [569, 436] width 151 height 31
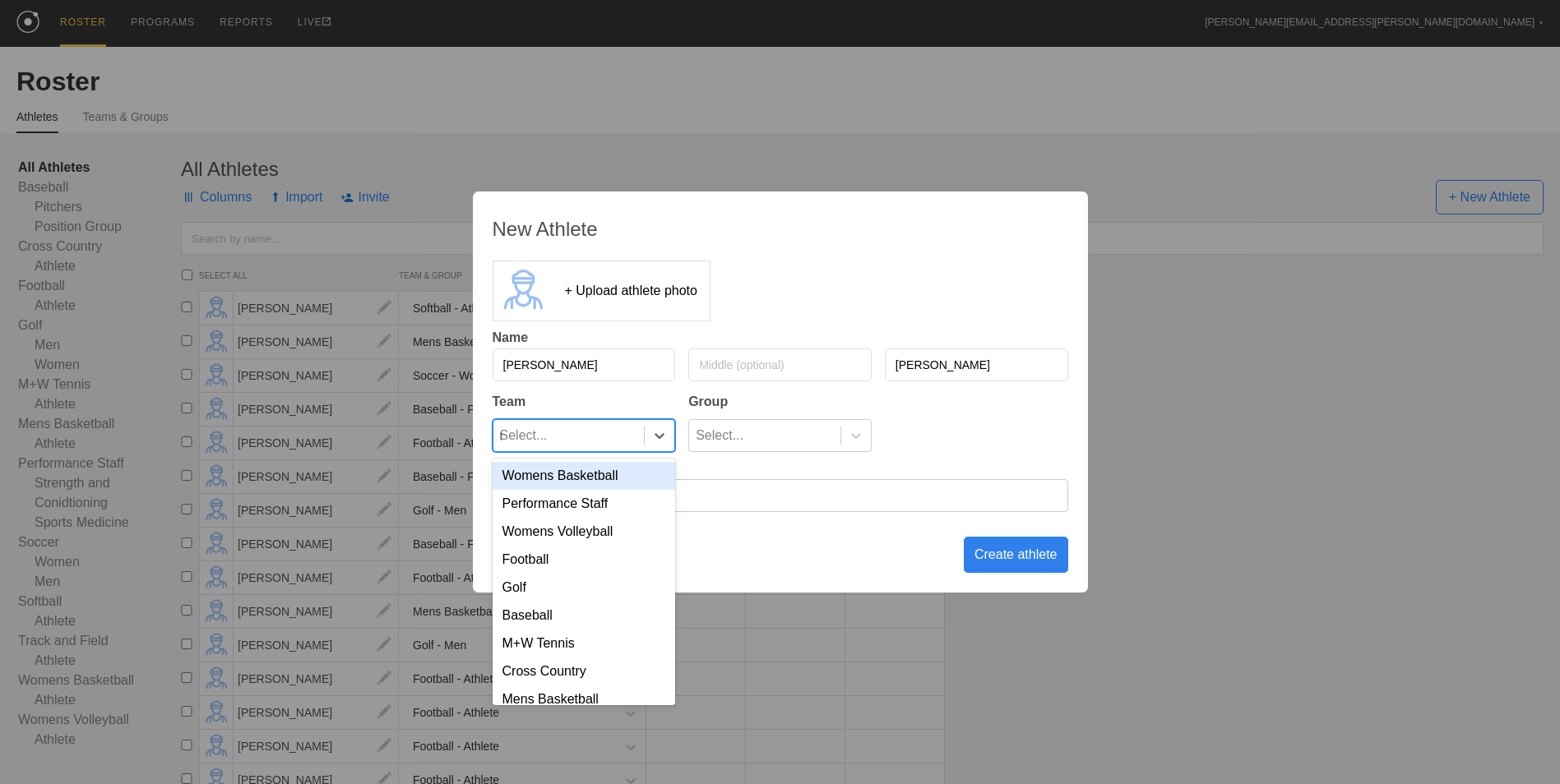
type input "tr"
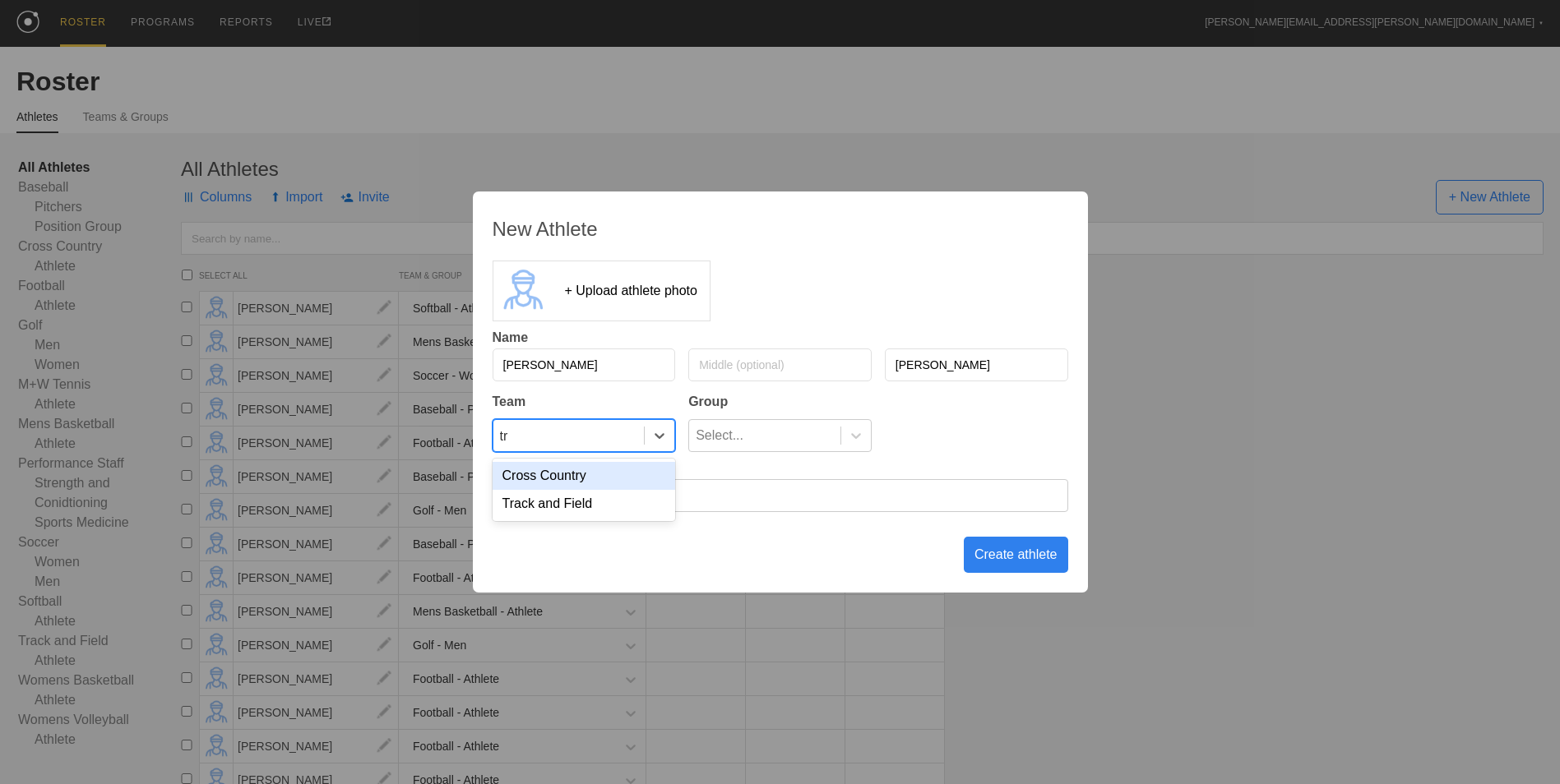
click at [621, 470] on div "Cross Country" at bounding box center [584, 476] width 184 height 28
click at [858, 431] on icon at bounding box center [856, 436] width 17 height 17
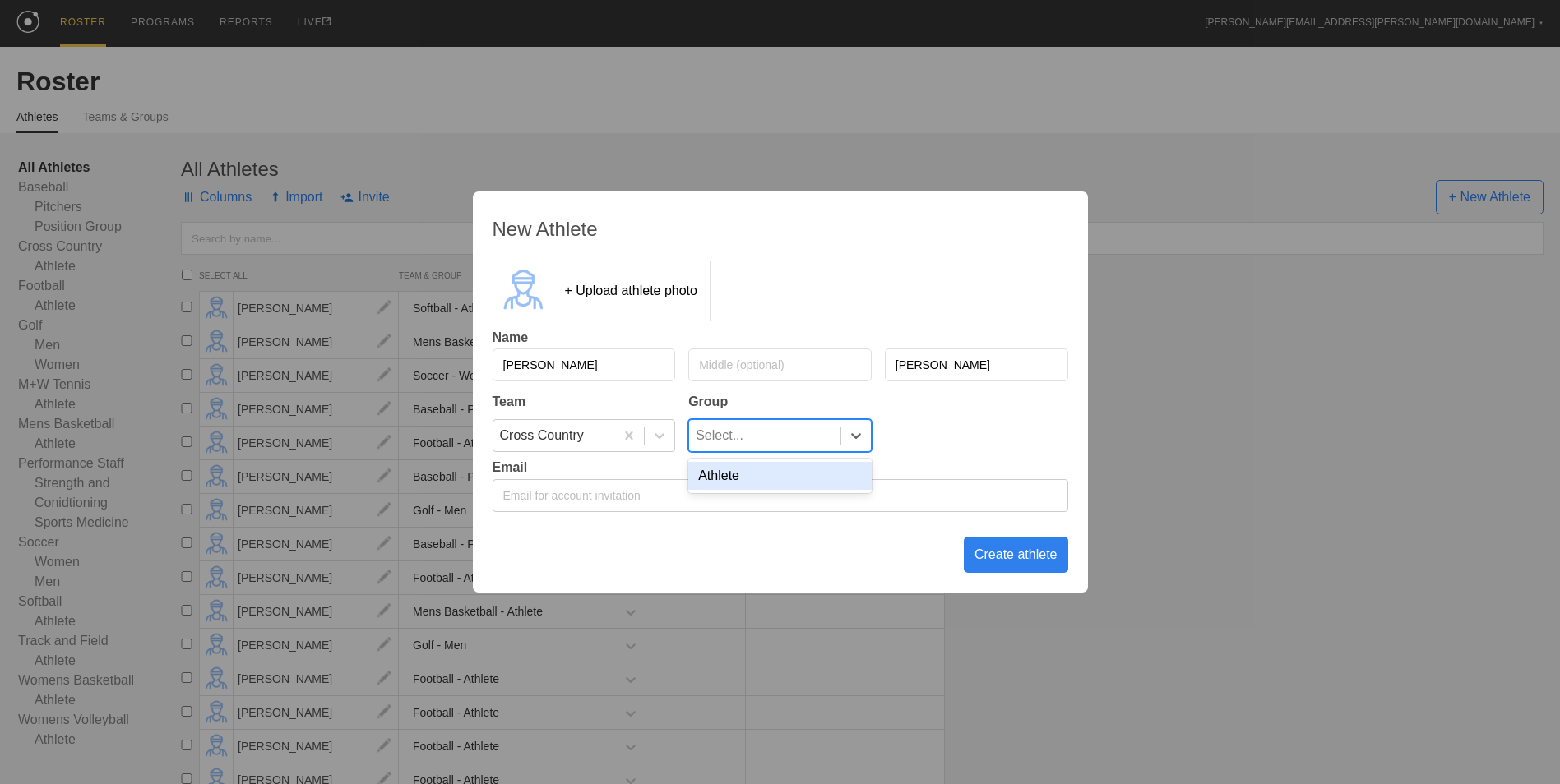
click at [811, 488] on div "Athlete" at bounding box center [780, 476] width 184 height 28
click at [1379, 359] on div "New Athlete + Upload athlete photo Name [PERSON_NAME] Team Group Cross Country …" at bounding box center [780, 392] width 1560 height 784
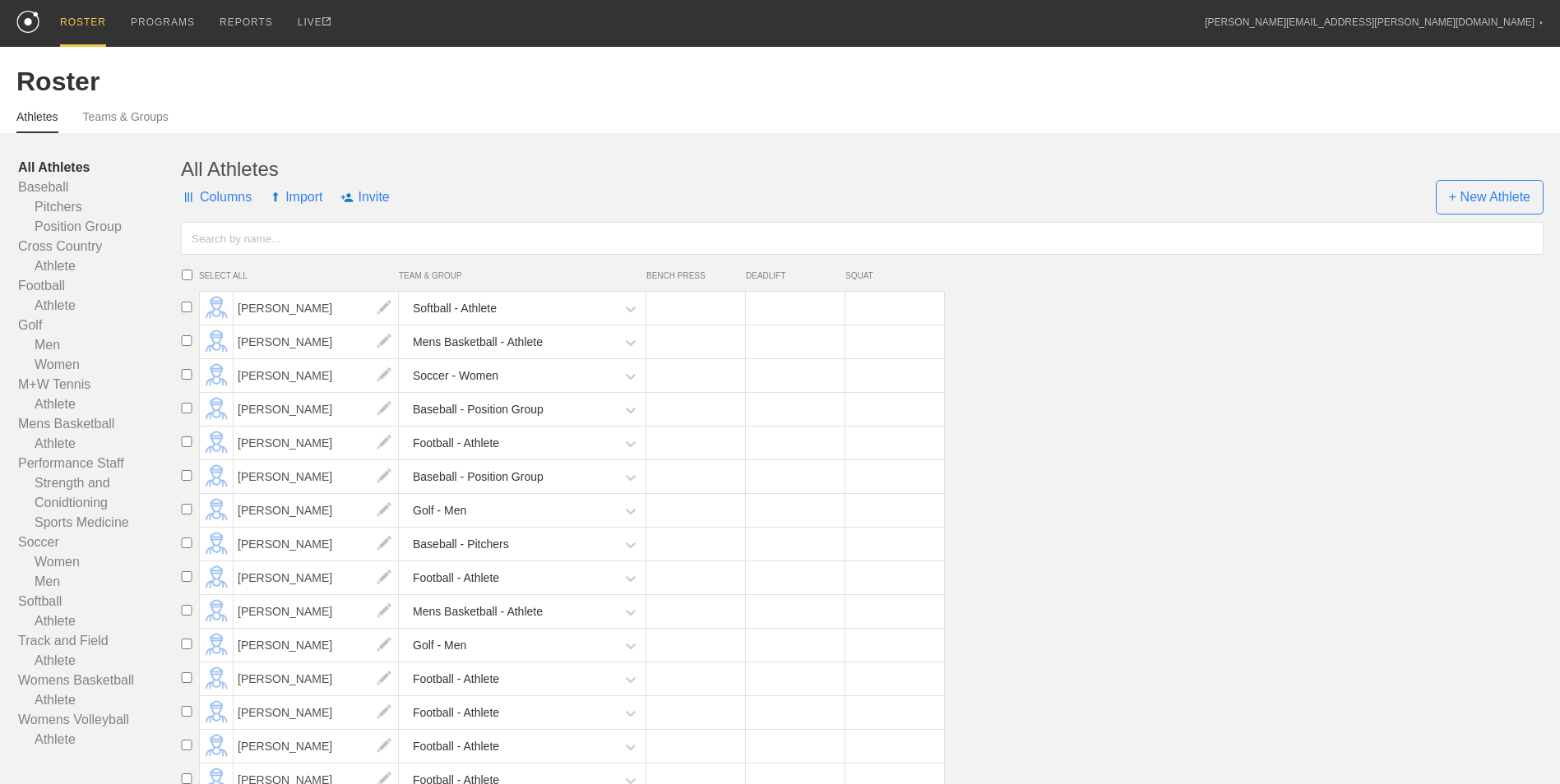
click at [393, 248] on input "text" at bounding box center [862, 238] width 1362 height 33
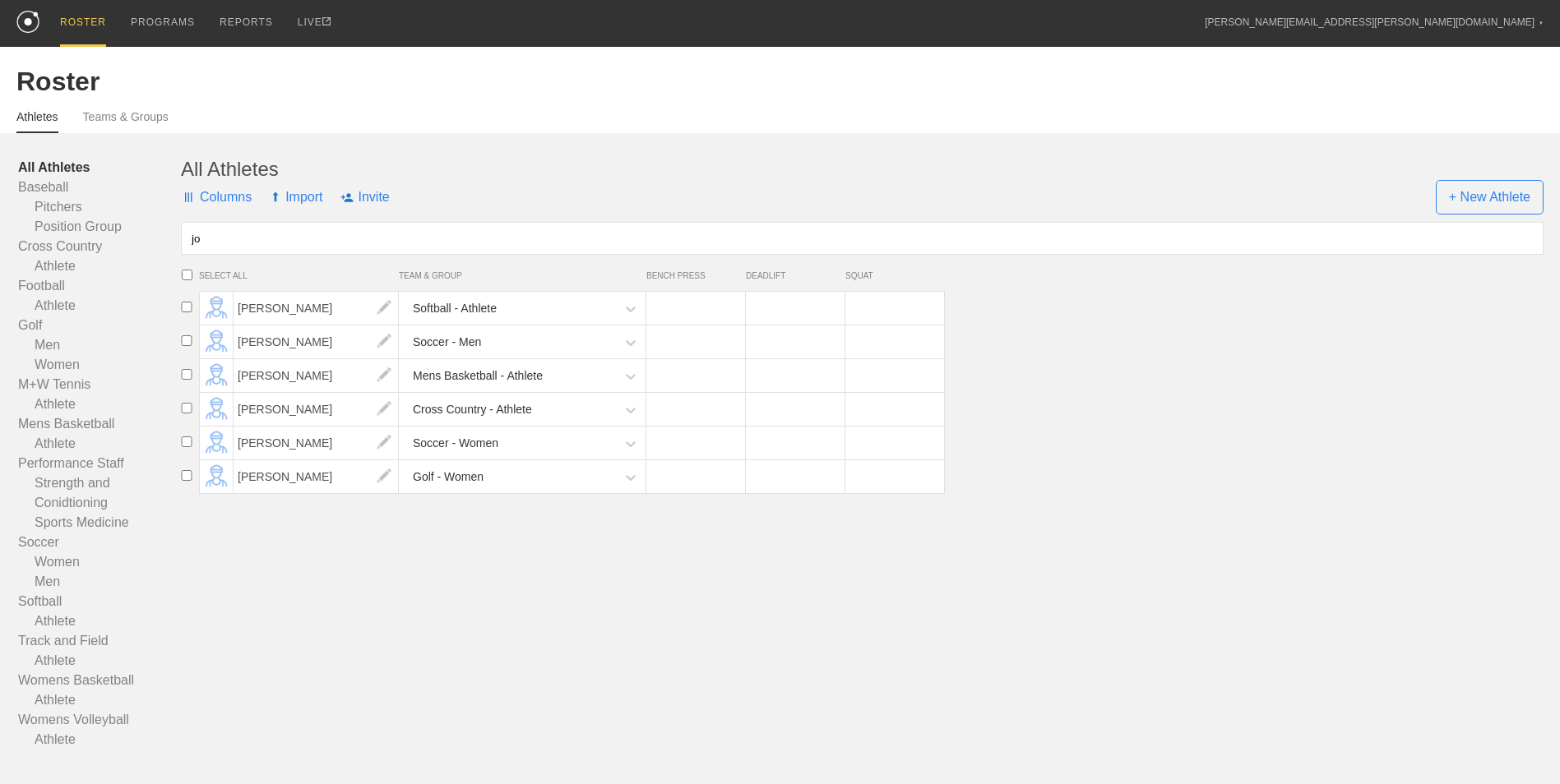
type input "j"
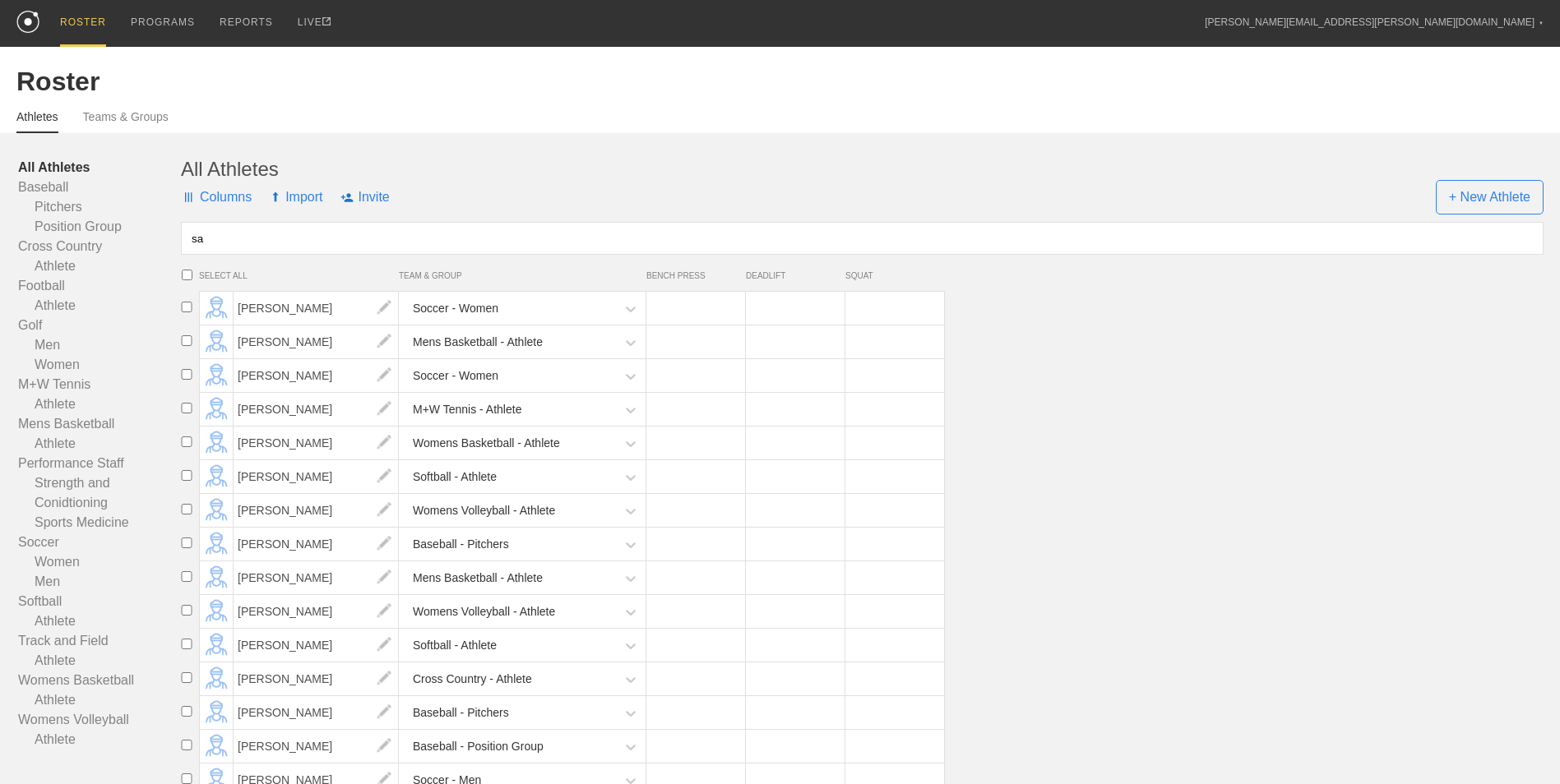
type input "s"
type input "r"
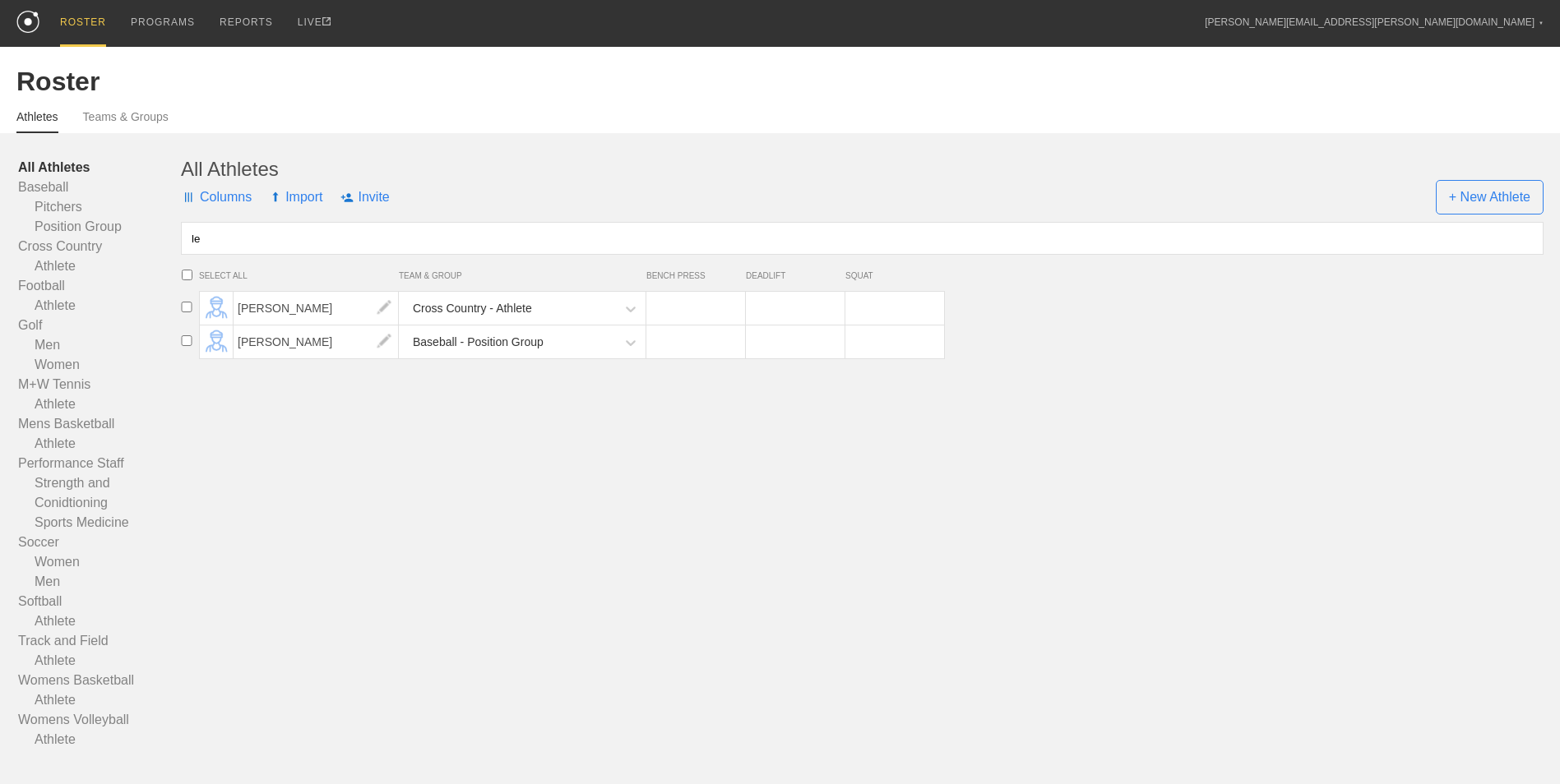
type input "l"
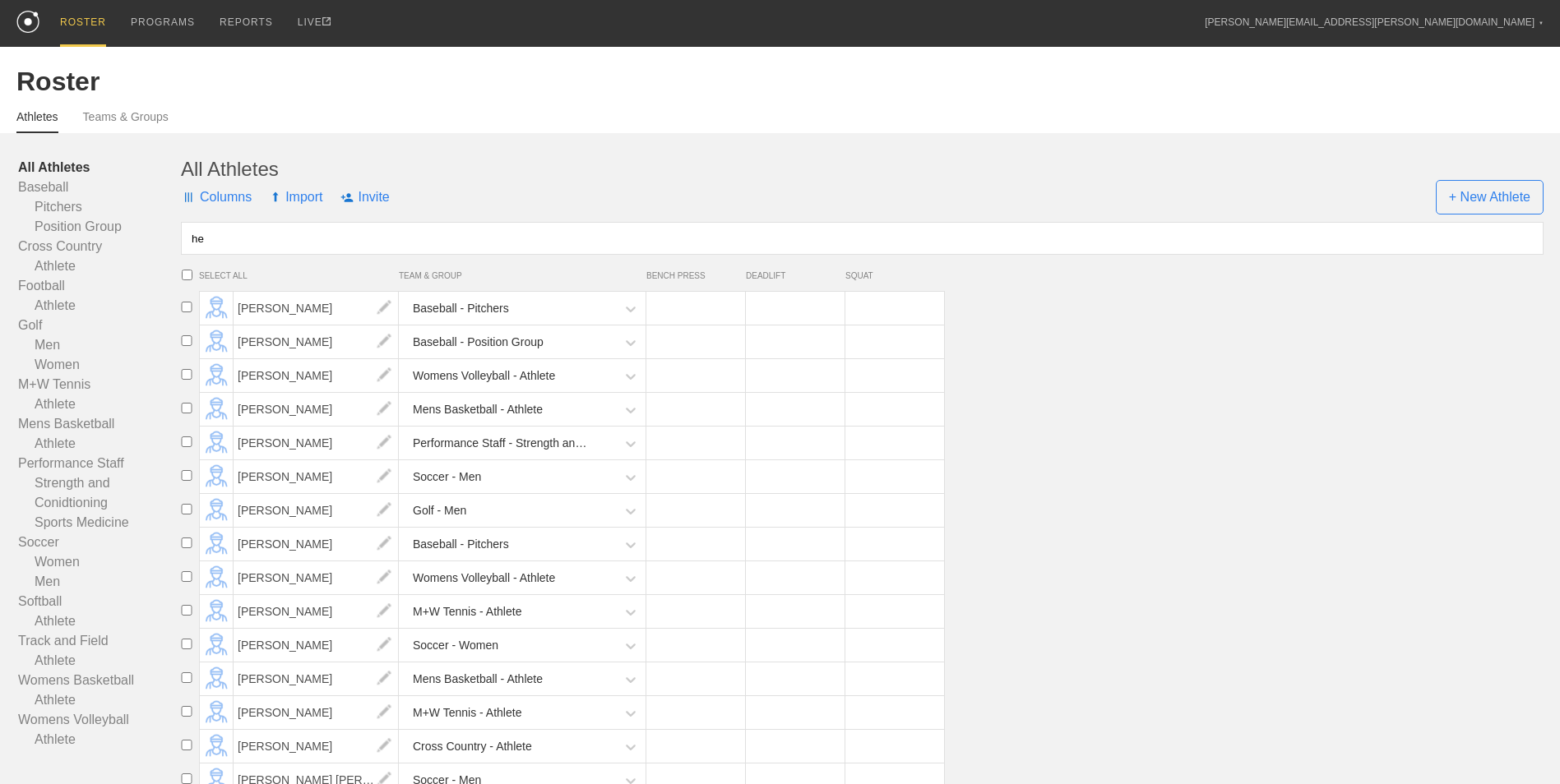
type input "h"
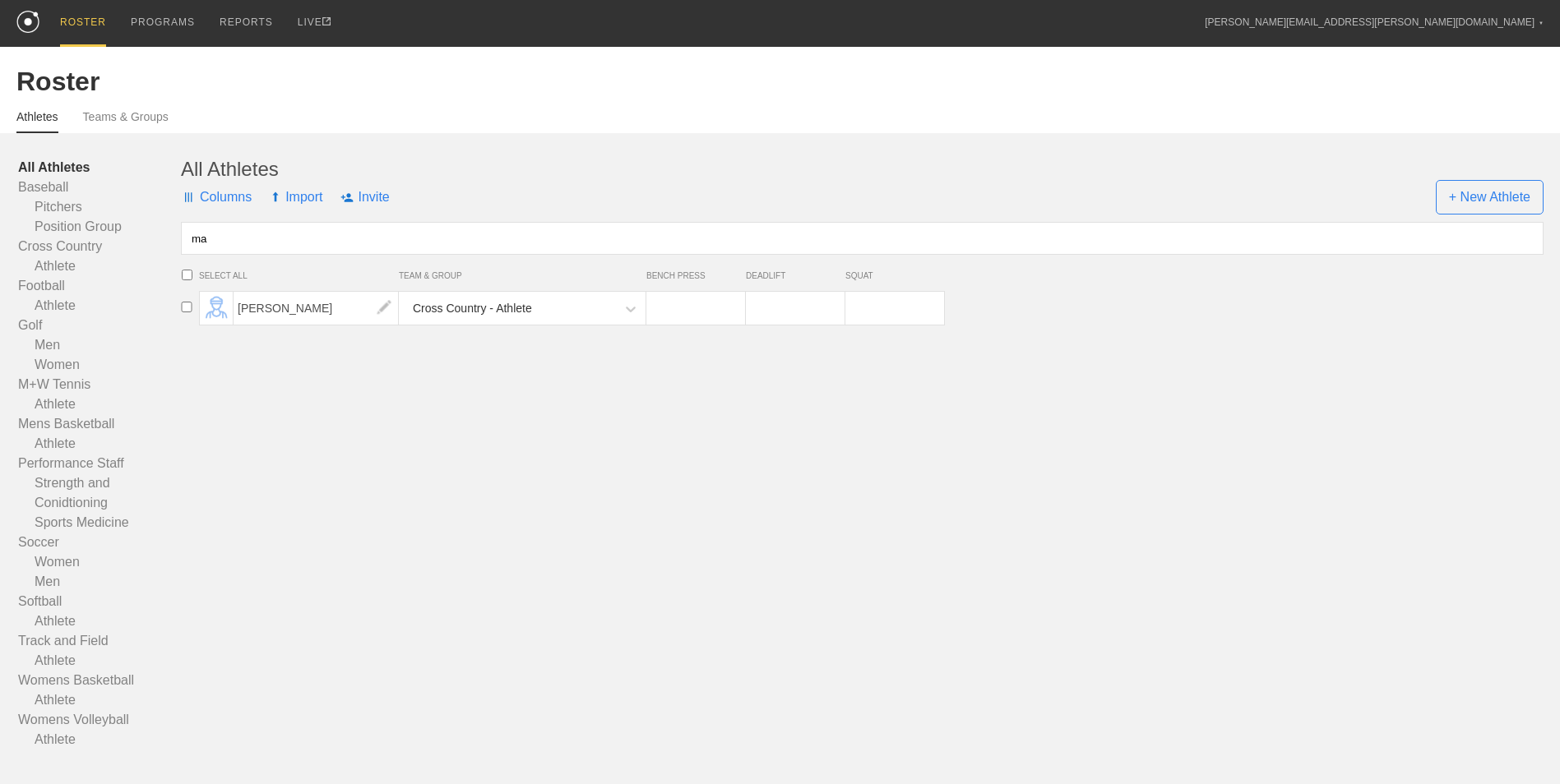
type input "m"
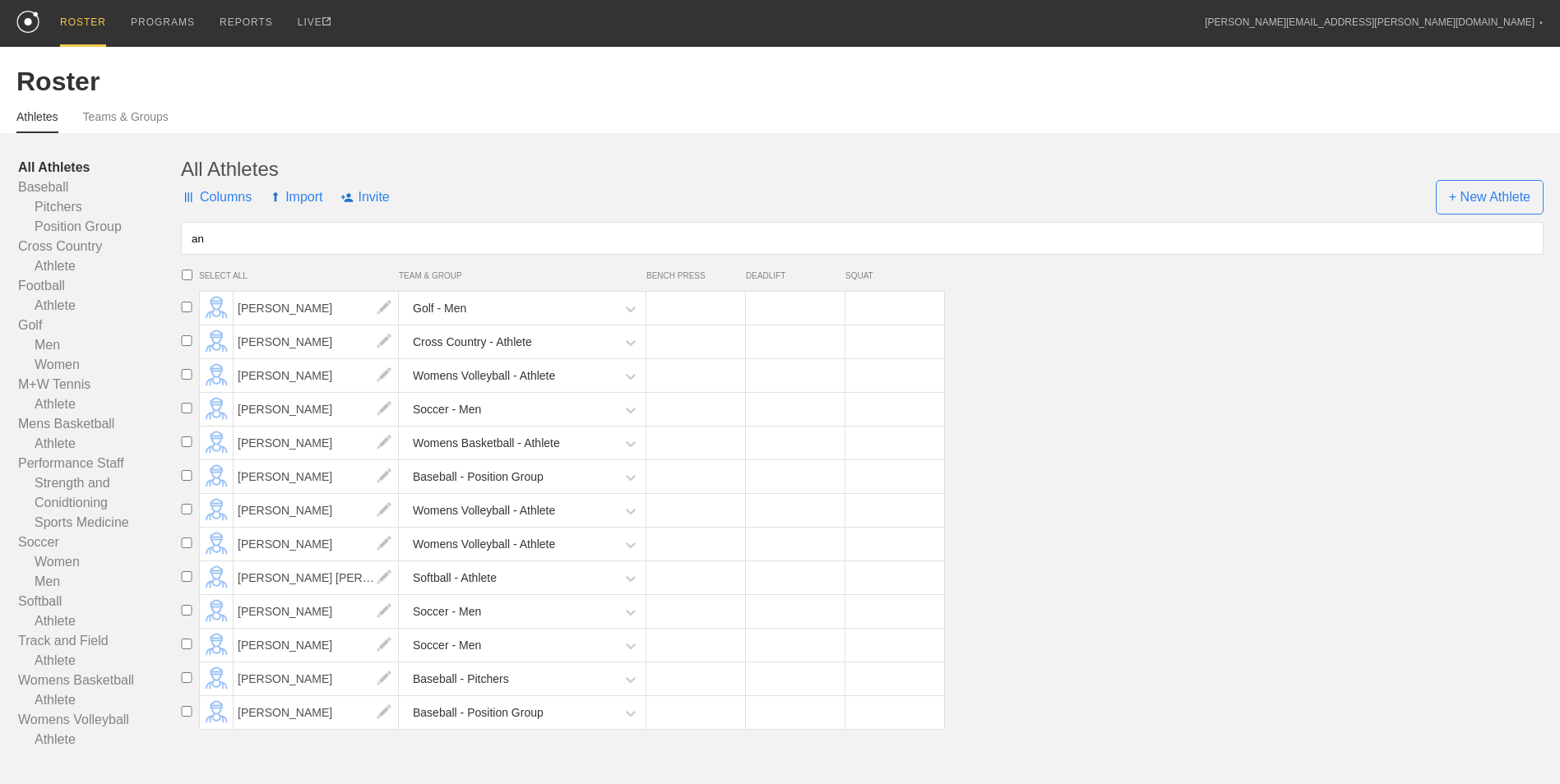
type input "a"
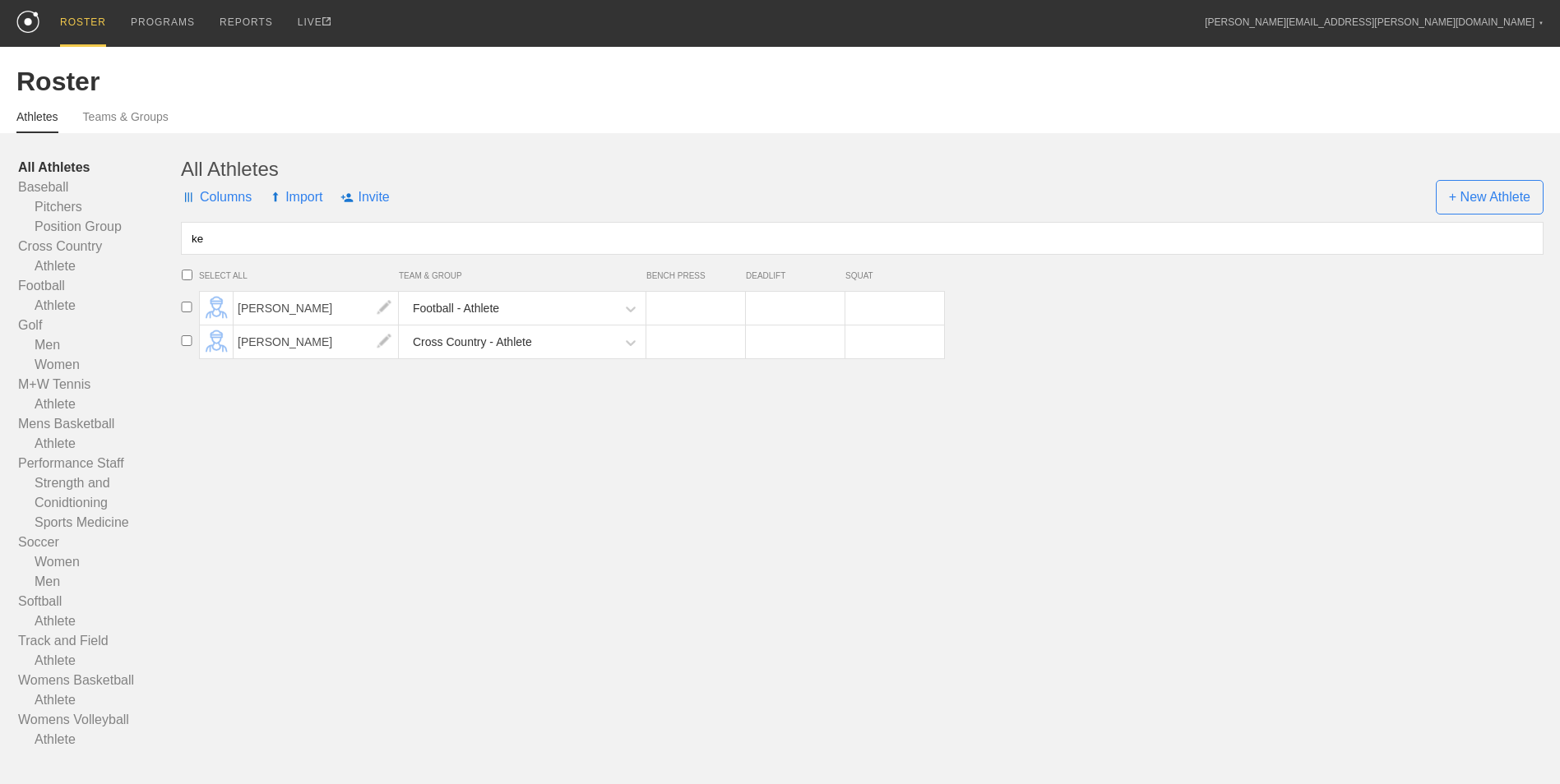
type input "k"
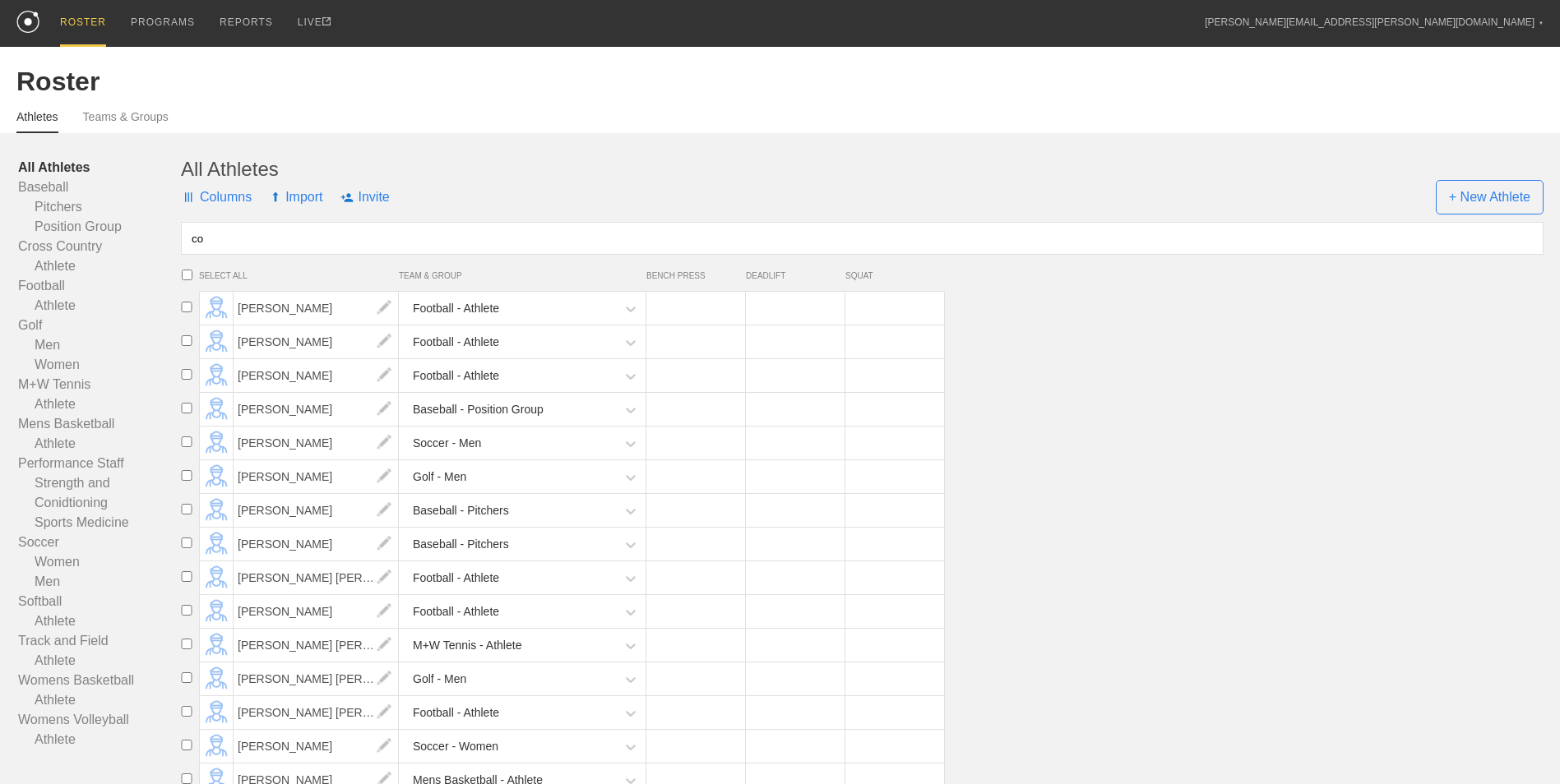
type input "c"
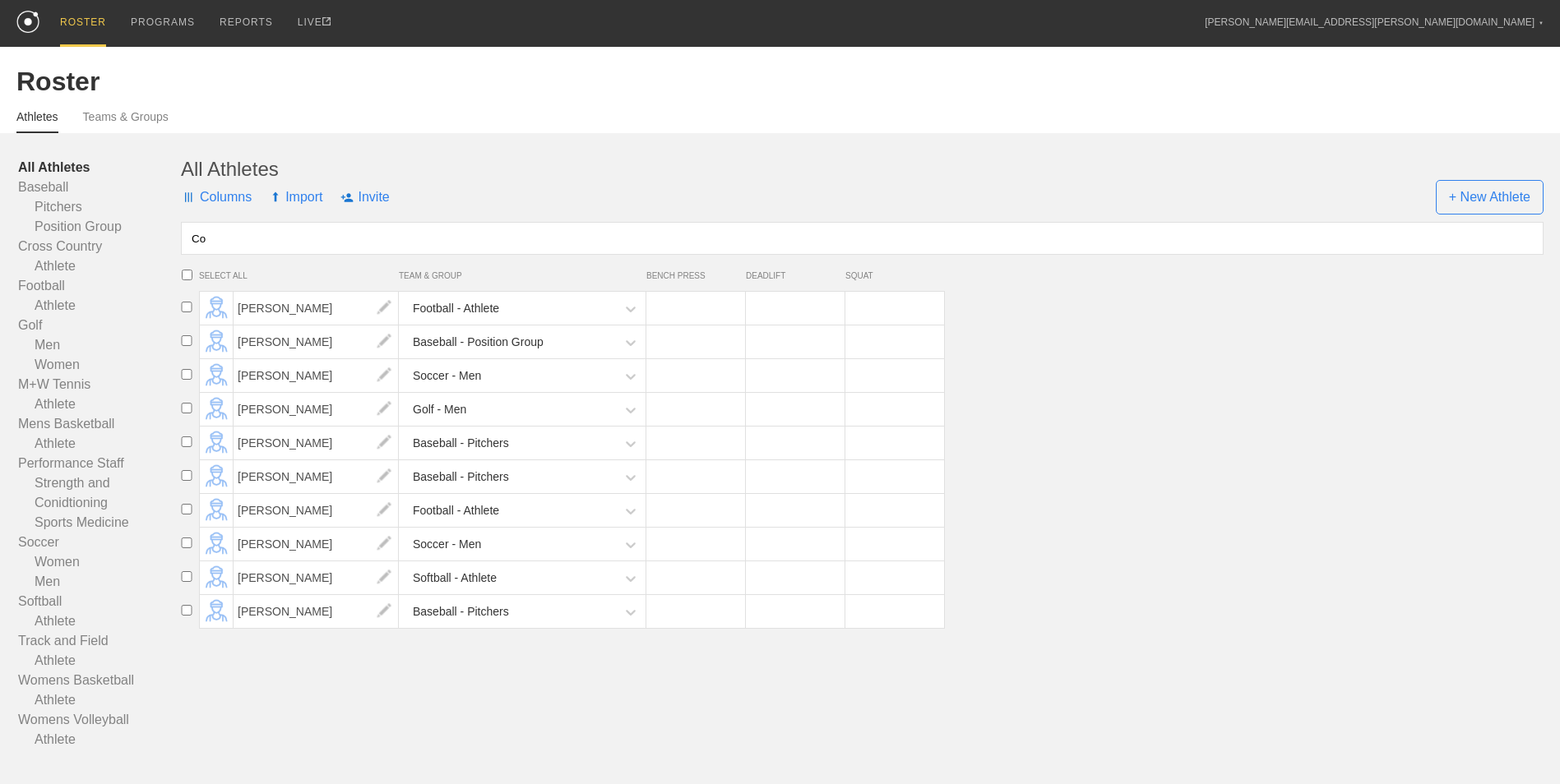
type input "C"
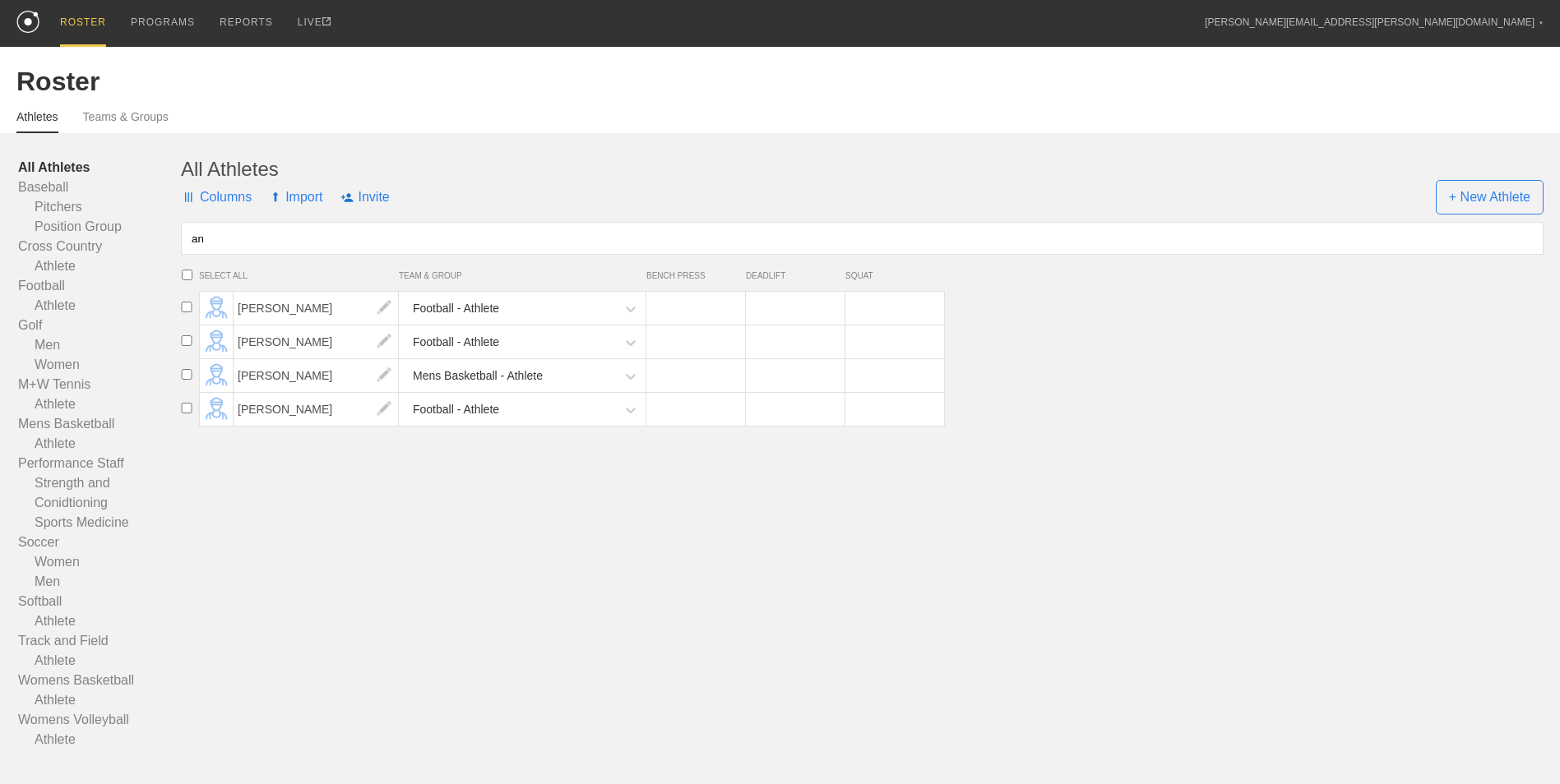
type input "a"
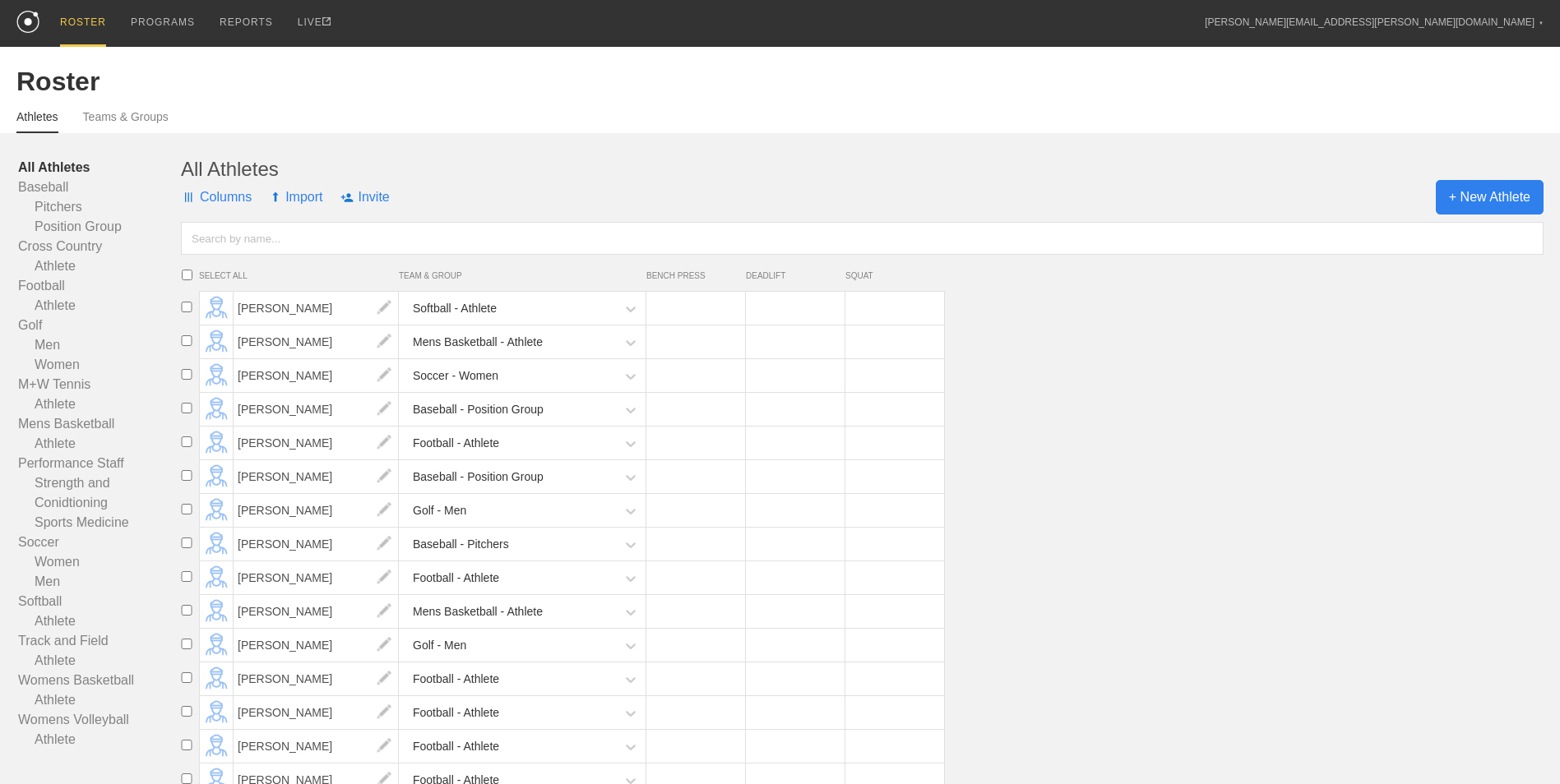
click at [1457, 187] on span "+ New Athlete" at bounding box center [1489, 197] width 108 height 34
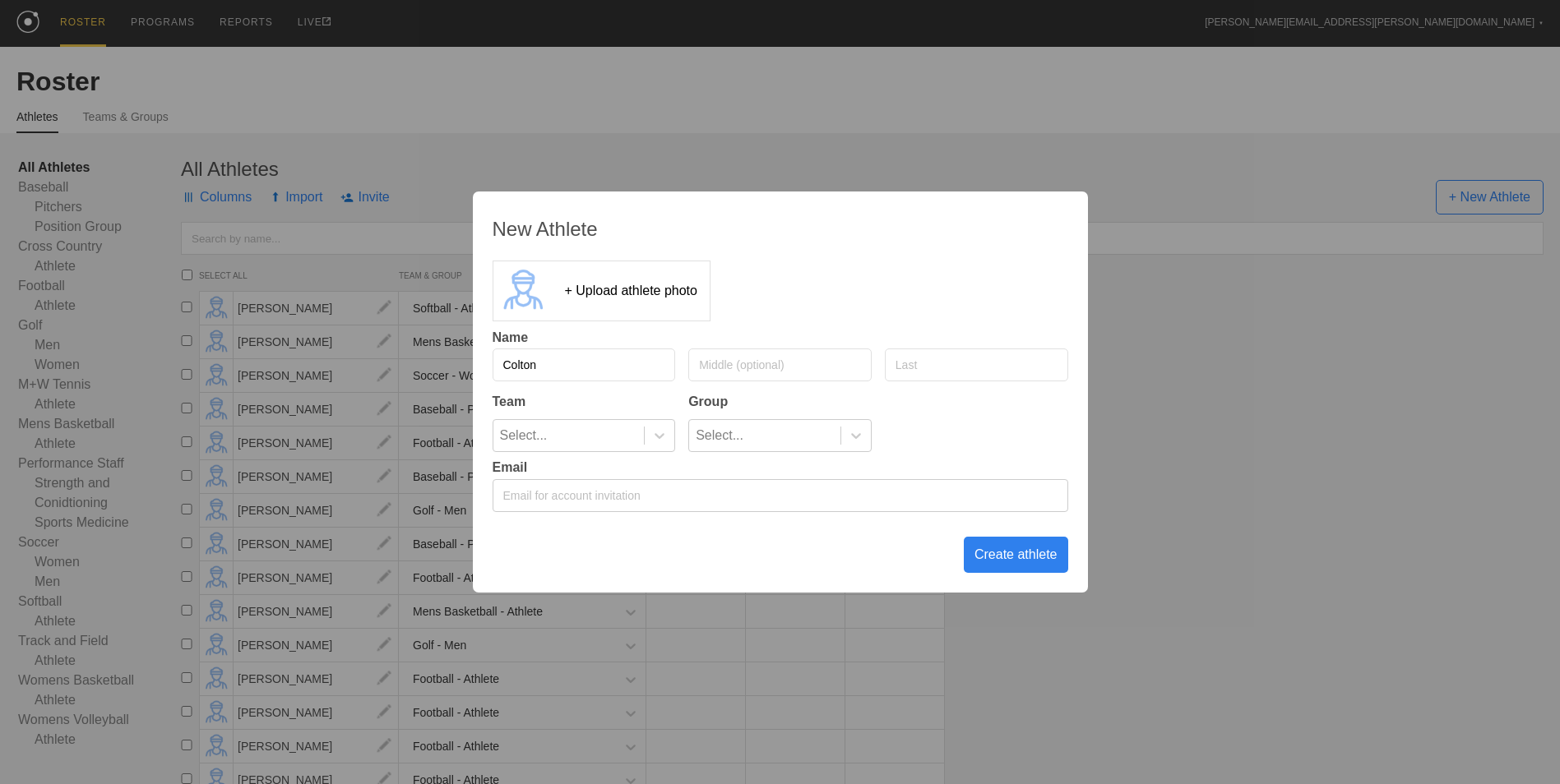
type input "Colton"
click at [1022, 365] on input "text" at bounding box center [976, 365] width 184 height 33
type input "[PERSON_NAME]"
click at [594, 447] on div "Select..." at bounding box center [569, 436] width 151 height 31
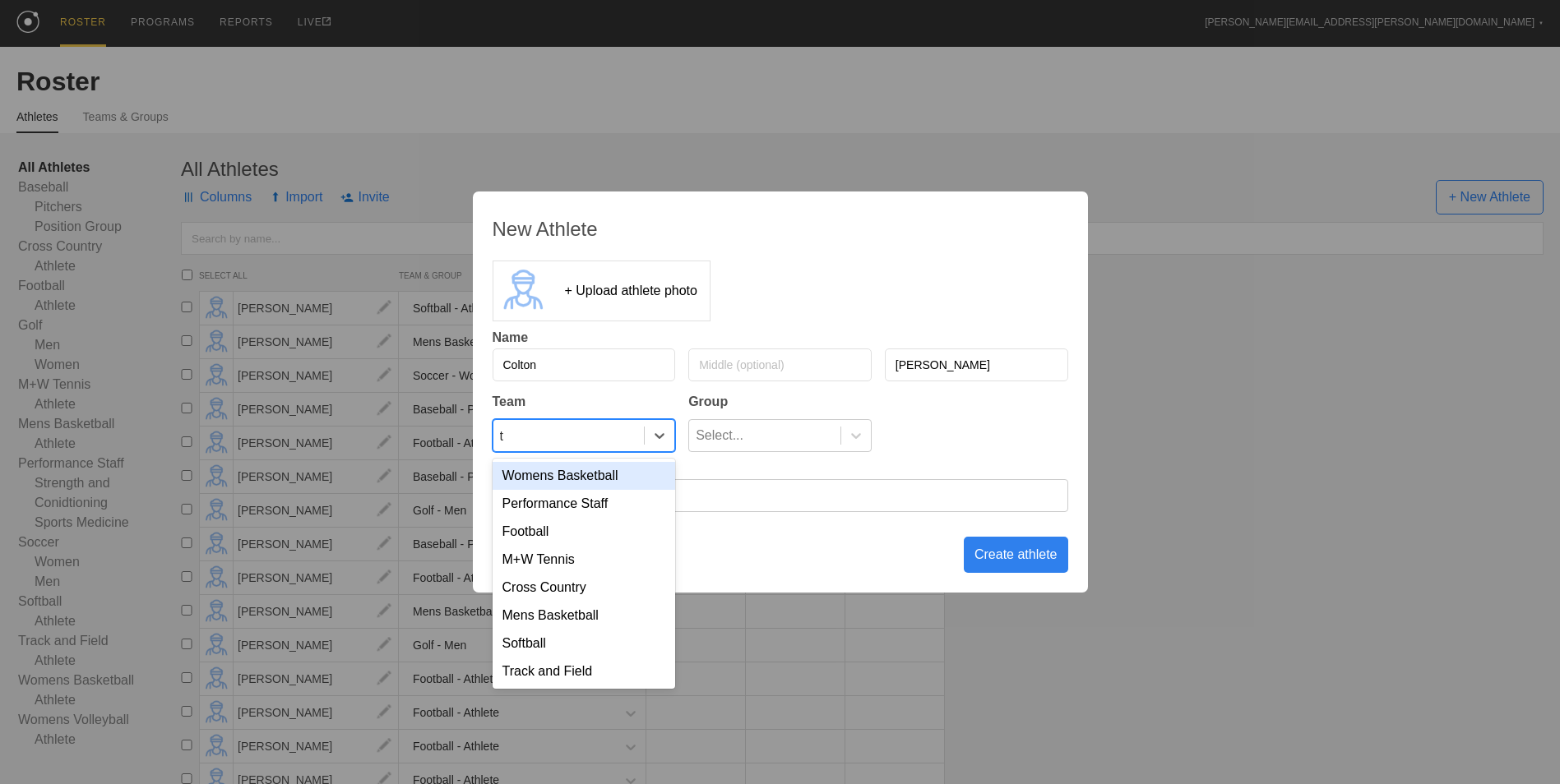
type input "tr"
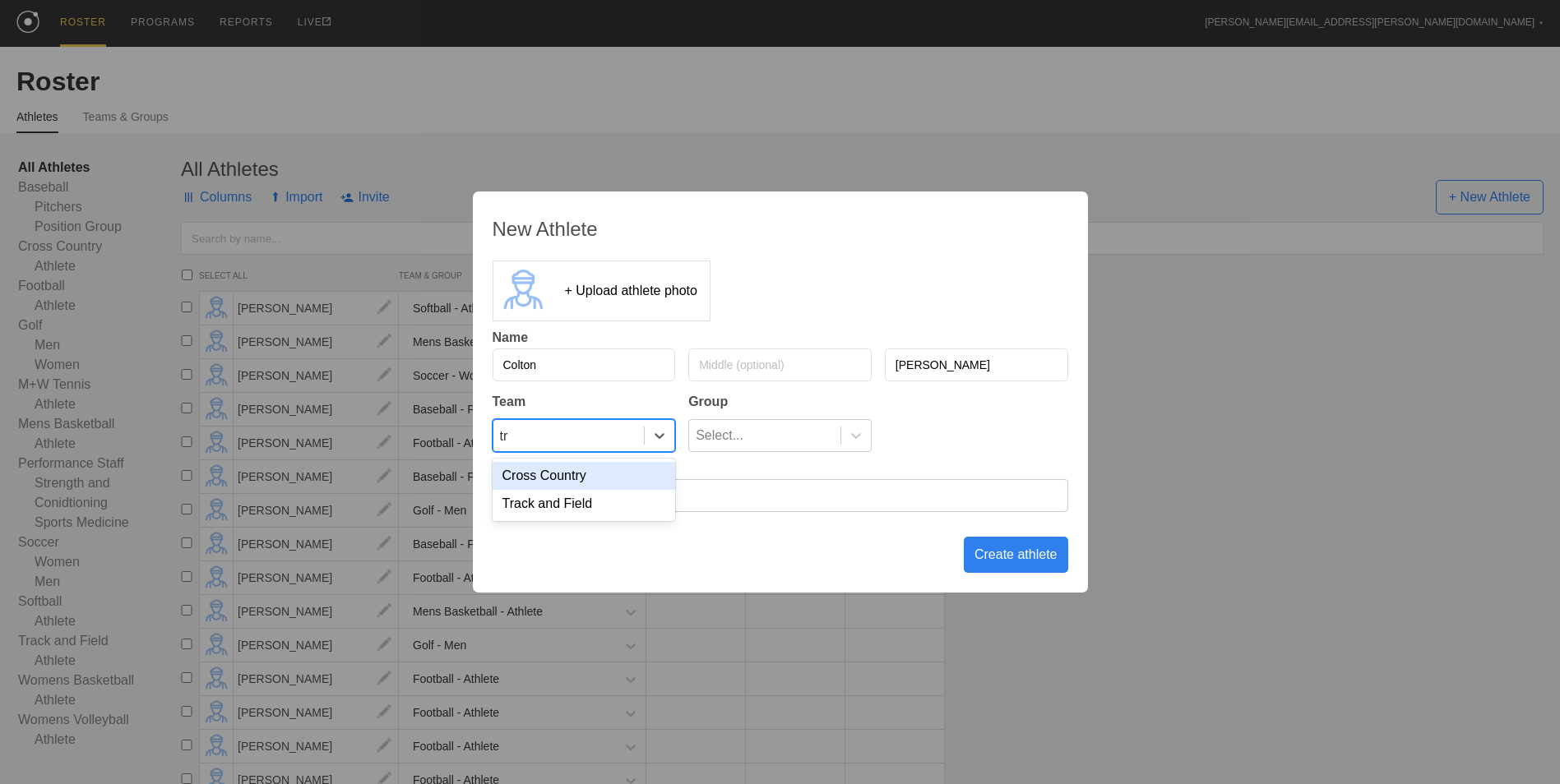
click at [596, 504] on div "Track and Field" at bounding box center [584, 504] width 184 height 28
click at [823, 440] on div "Select..." at bounding box center [765, 436] width 151 height 31
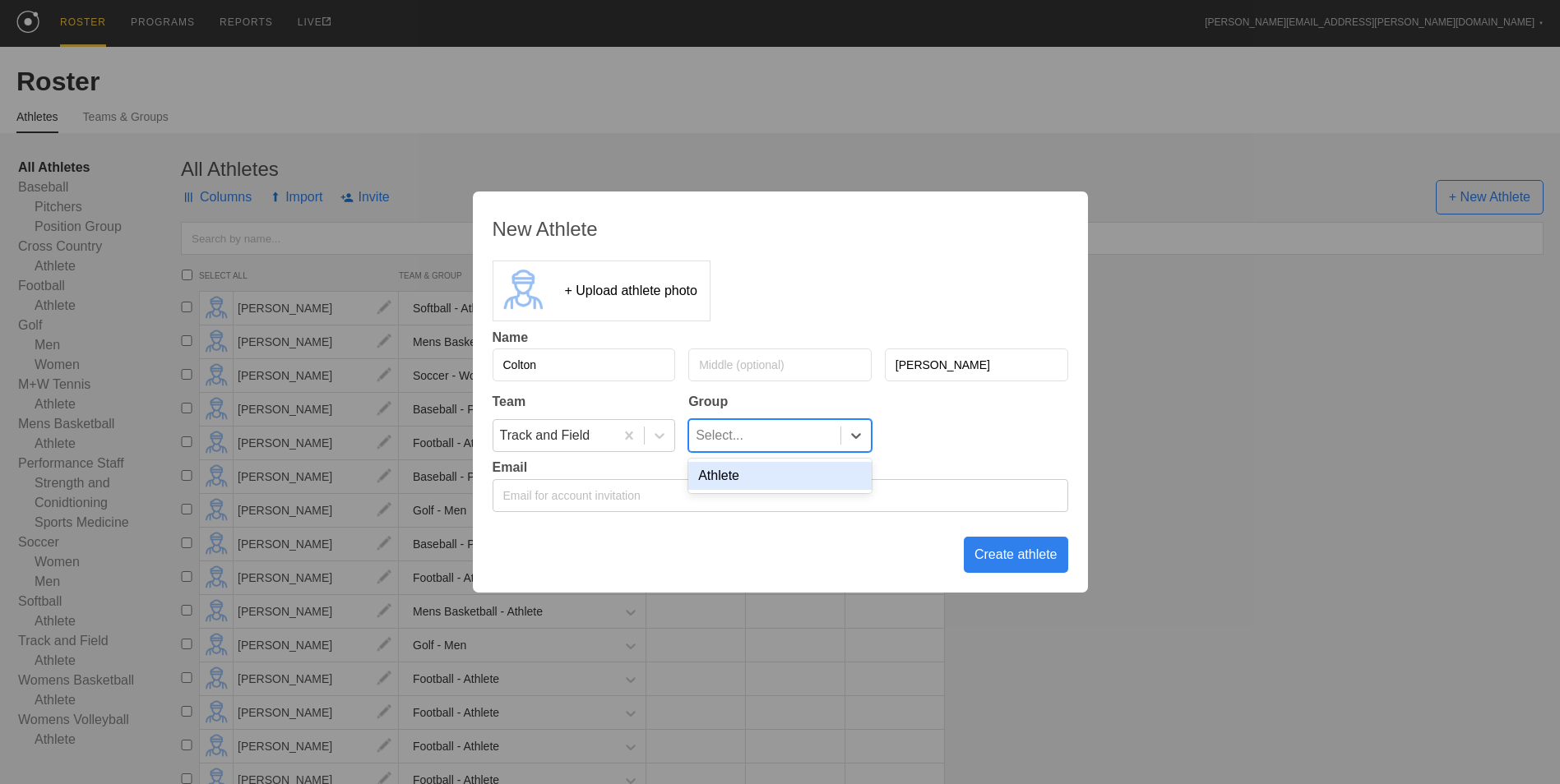
click at [814, 476] on div "Athlete" at bounding box center [780, 476] width 184 height 28
click at [1023, 559] on div "Create athlete" at bounding box center [1015, 554] width 104 height 36
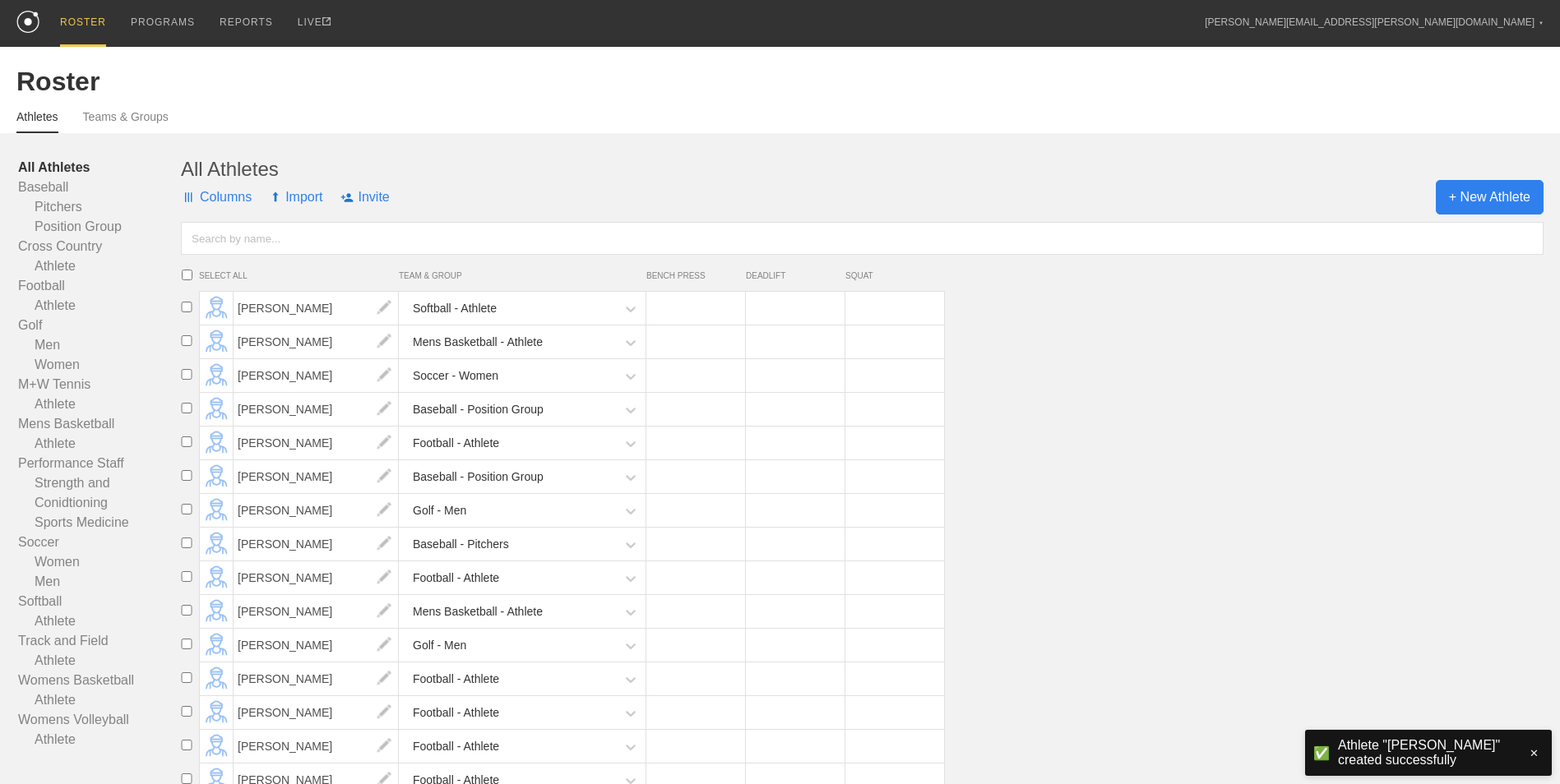
click at [1451, 206] on span "+ New Athlete" at bounding box center [1489, 197] width 108 height 34
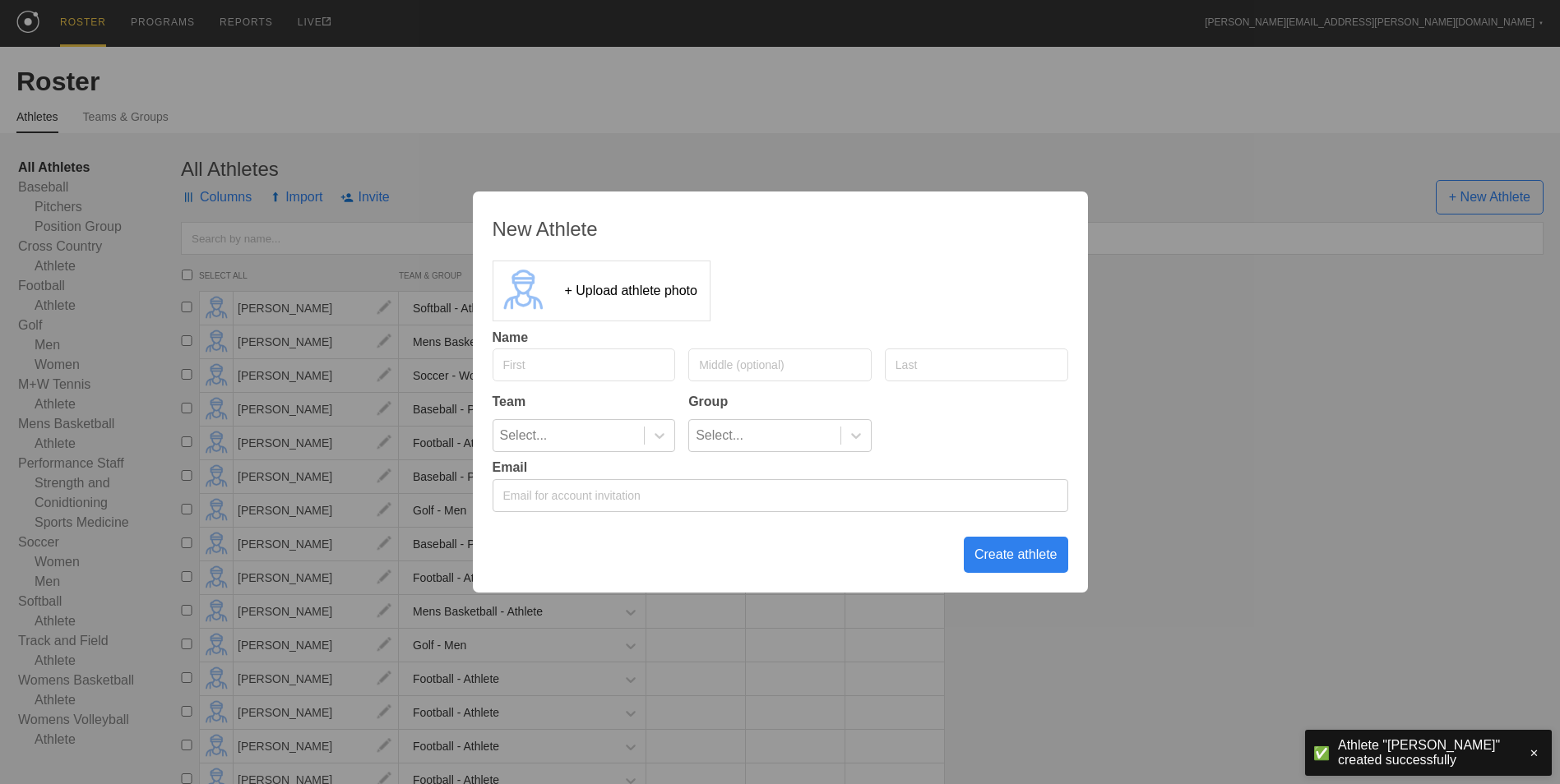
click at [1219, 241] on div "New Athlete + Upload athlete photo Name Team Group Select... Select... Email Cr…" at bounding box center [780, 392] width 1560 height 784
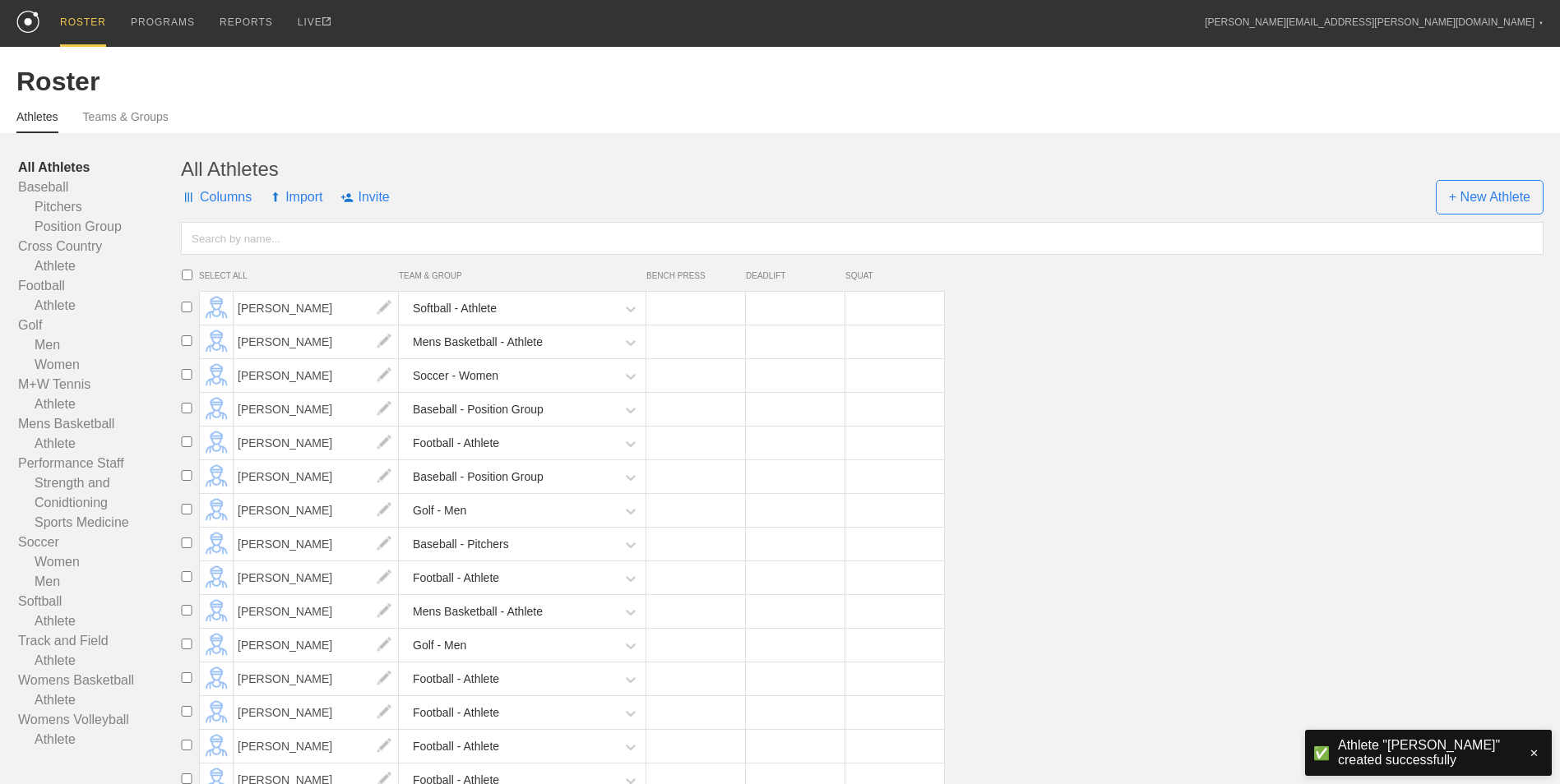
click at [515, 243] on input "text" at bounding box center [862, 238] width 1362 height 33
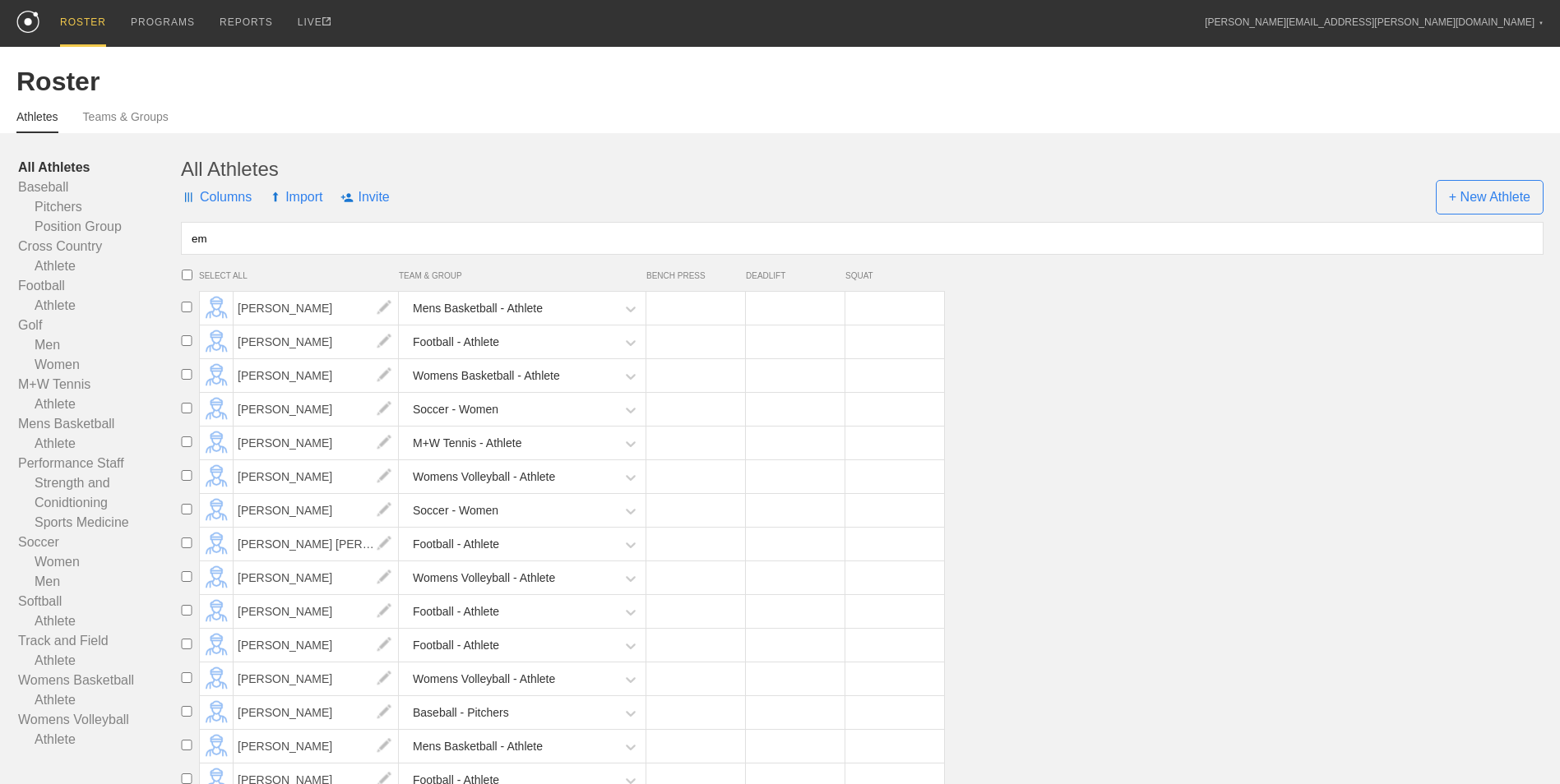
type input "e"
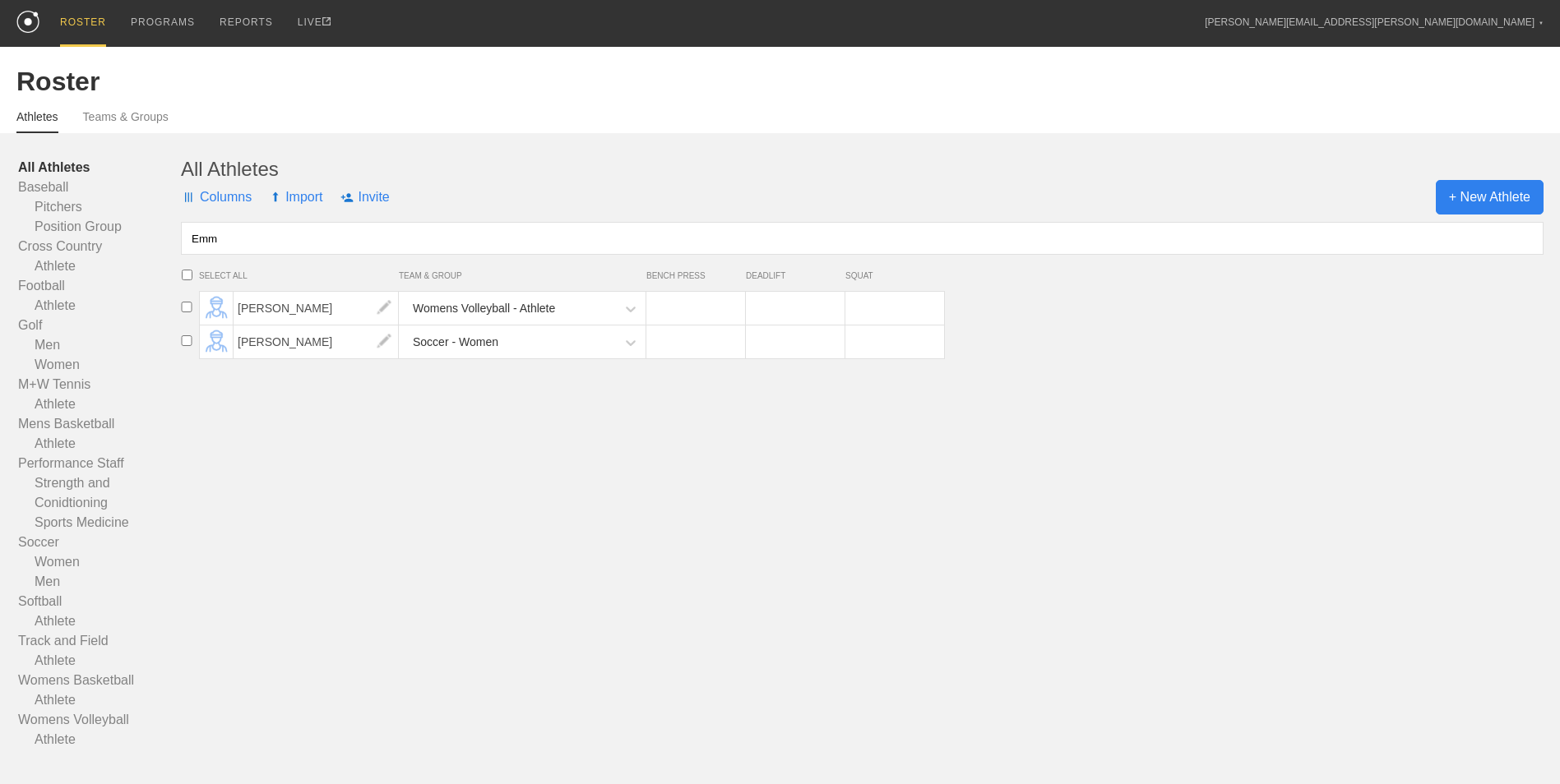
type input "Emm"
click at [1449, 204] on span "+ New Athlete" at bounding box center [1489, 197] width 108 height 34
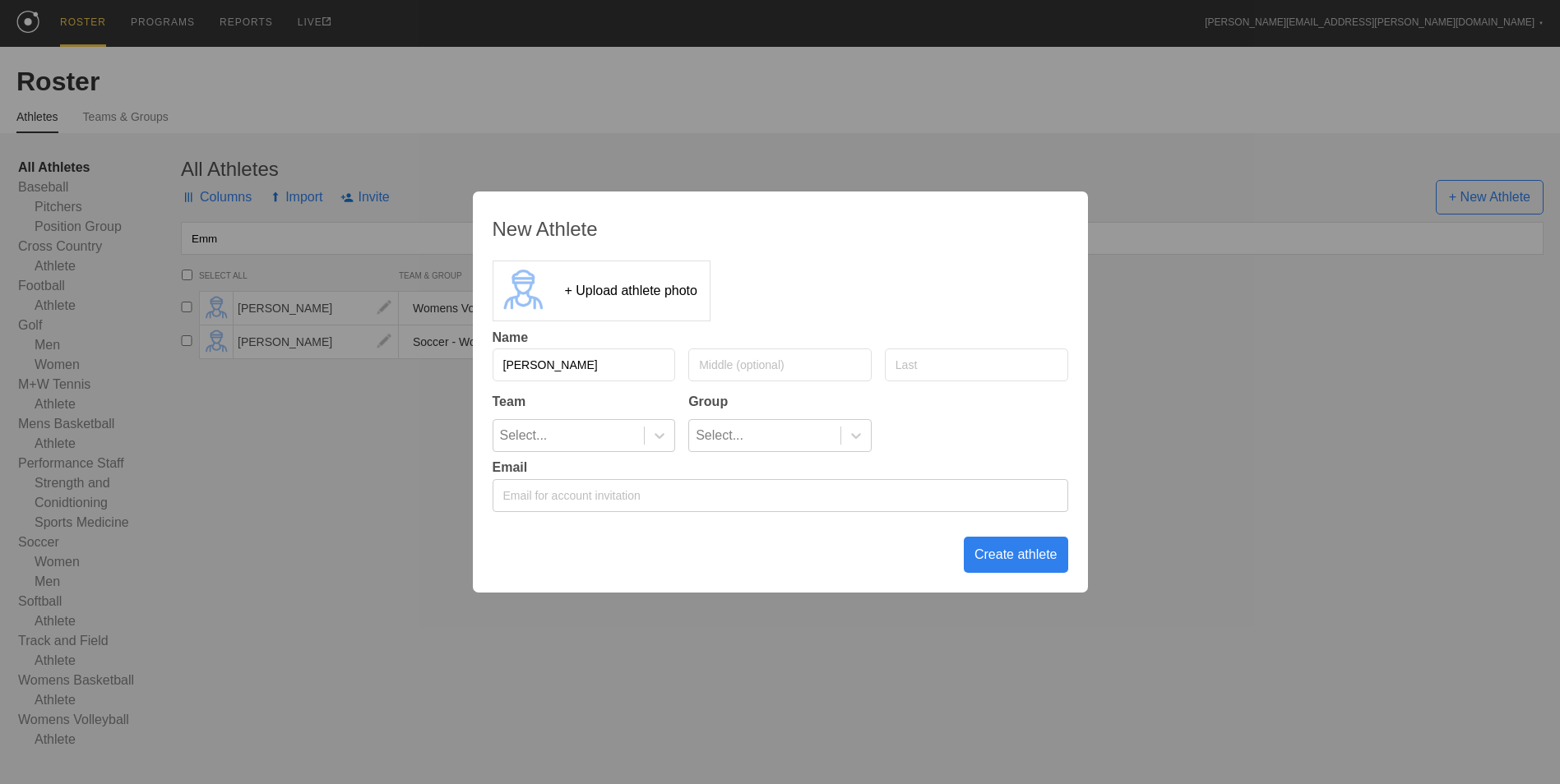
type input "[PERSON_NAME]"
click at [1023, 376] on input "text" at bounding box center [976, 365] width 184 height 33
type input "[PERSON_NAME]"
click at [592, 430] on div "Select..." at bounding box center [569, 436] width 151 height 31
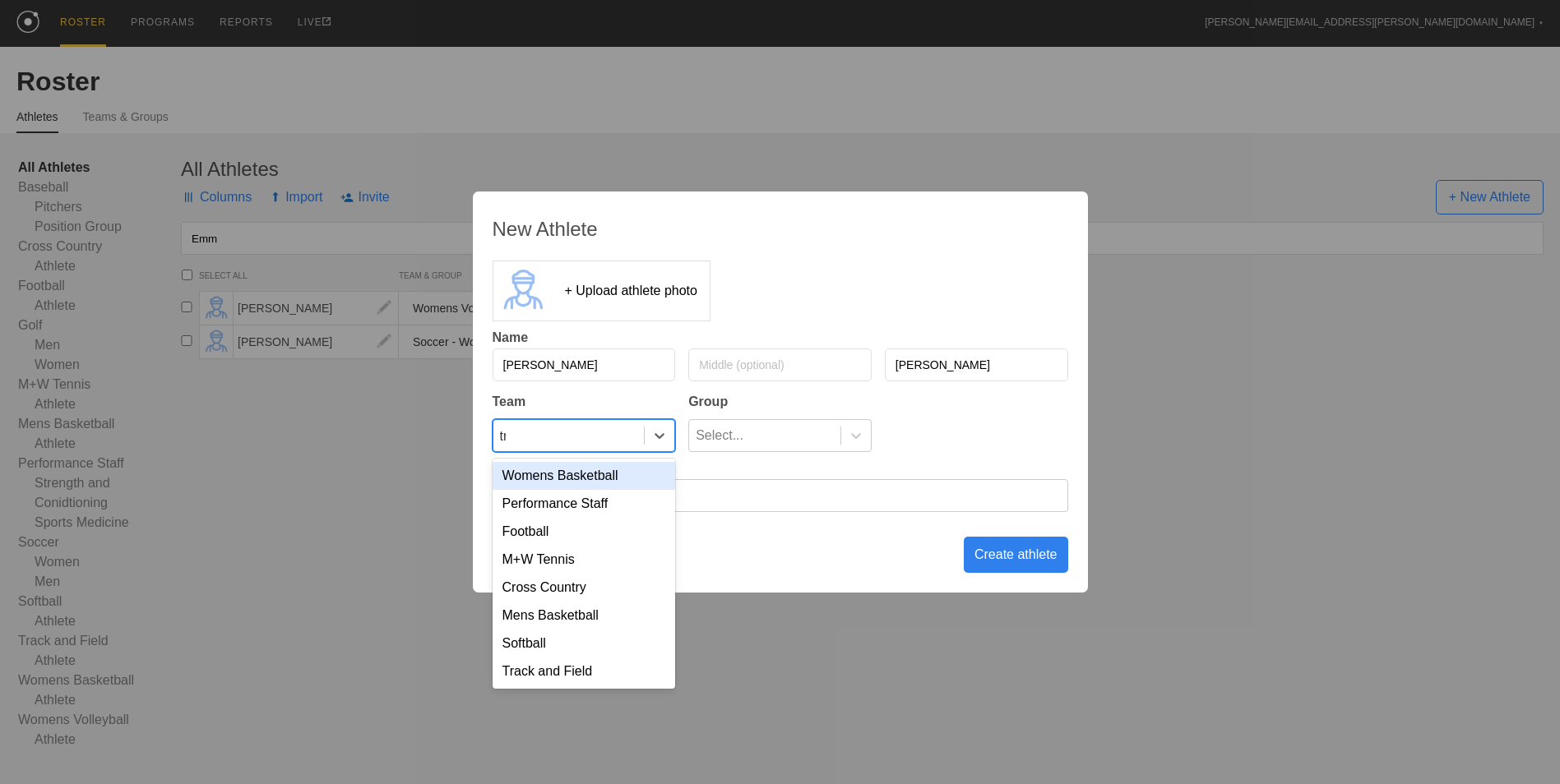
type input "tra"
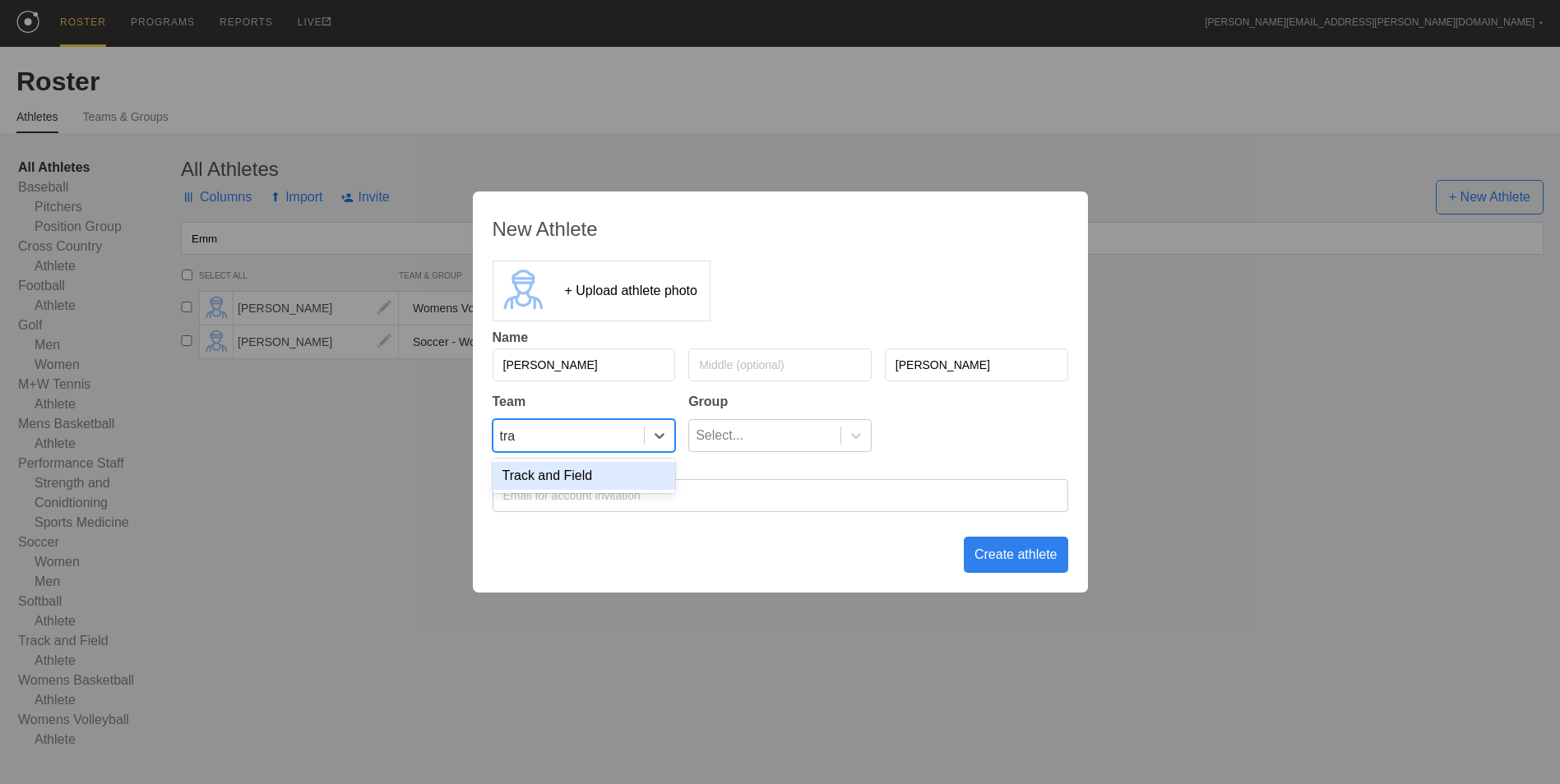
click at [591, 477] on div "Track and Field" at bounding box center [584, 476] width 184 height 28
click at [820, 432] on div "Select..." at bounding box center [765, 436] width 151 height 31
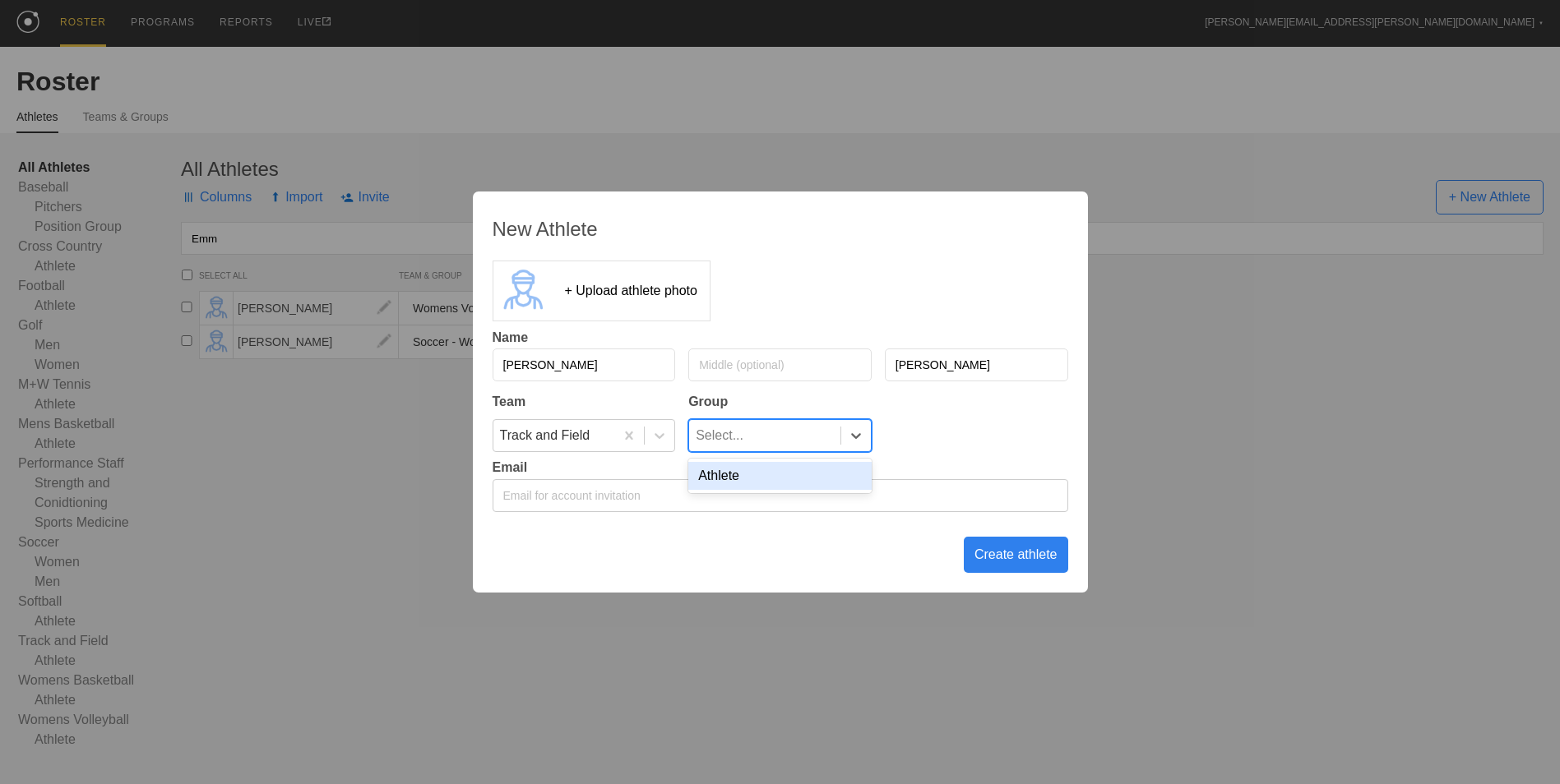
click at [802, 486] on div "Athlete" at bounding box center [780, 476] width 184 height 28
click at [1013, 561] on div "Create athlete" at bounding box center [1015, 554] width 104 height 36
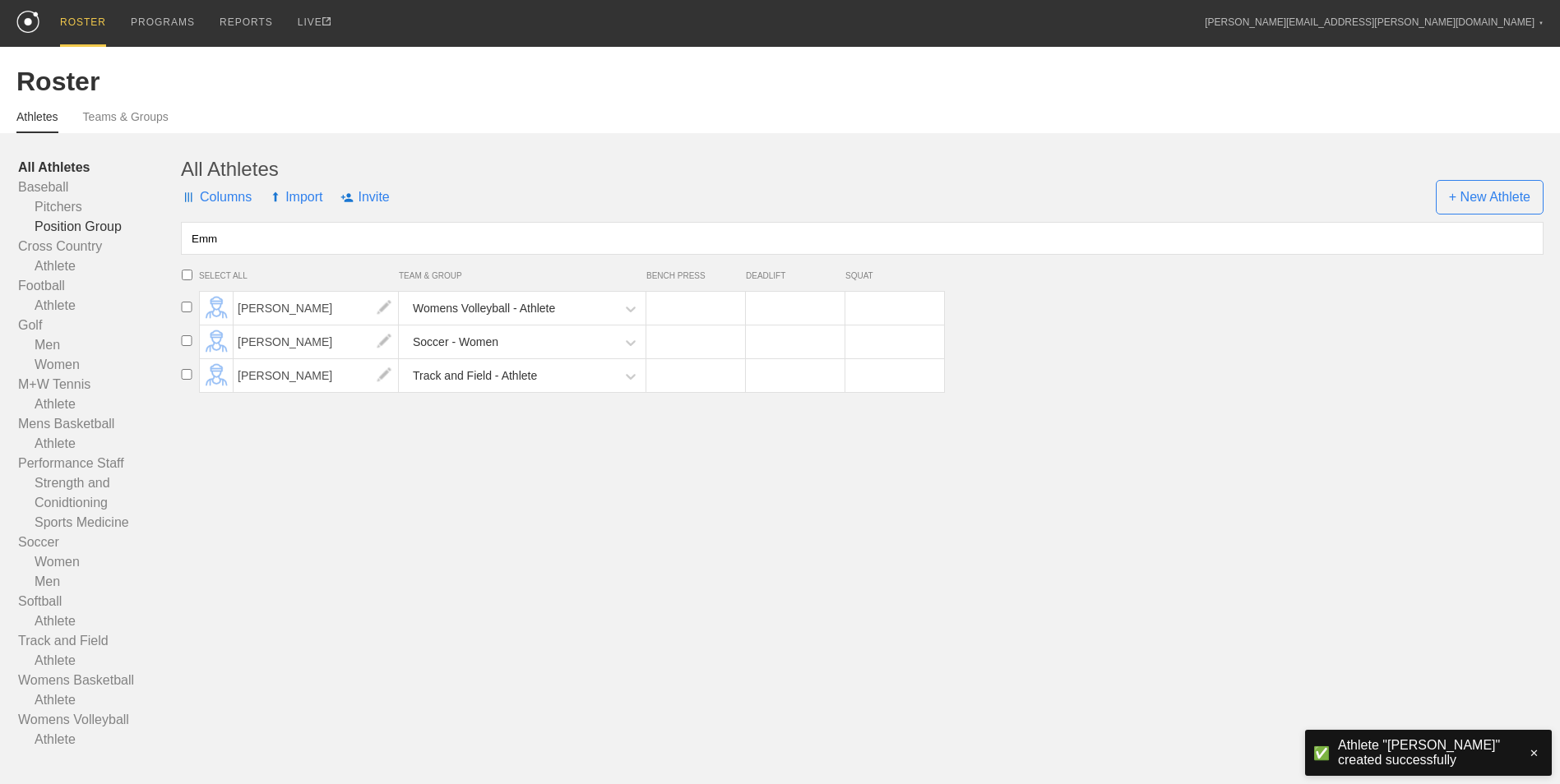
drag, startPoint x: 323, startPoint y: 250, endPoint x: 132, endPoint y: 232, distance: 191.8
click at [132, 232] on div "All Athletes Baseball Pitchers Position Group Cross Country Athlete Football At…" at bounding box center [780, 453] width 1527 height 592
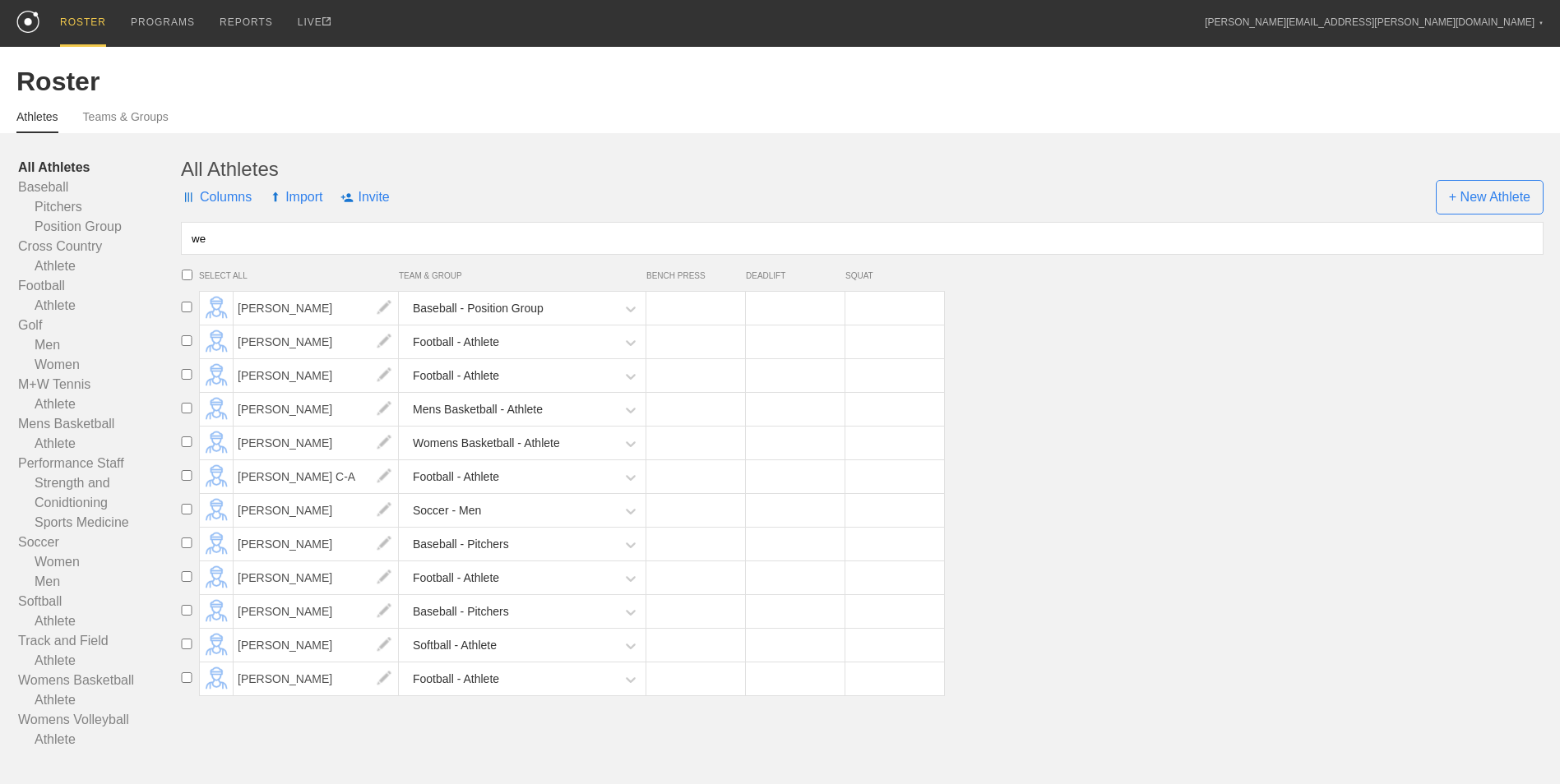
type input "w"
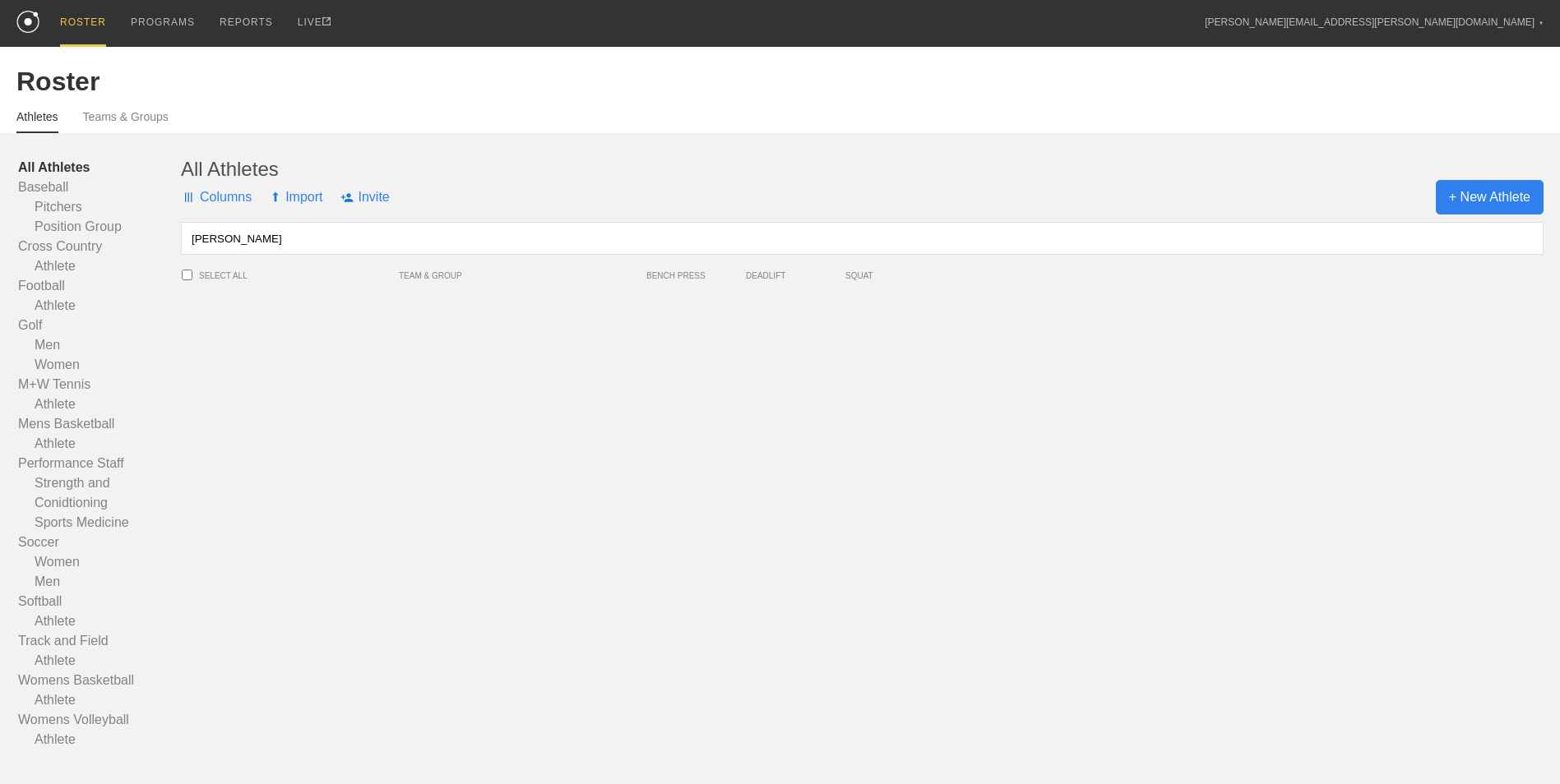
type input "[PERSON_NAME]"
click at [1450, 196] on span "+ New Athlete" at bounding box center [1489, 197] width 108 height 34
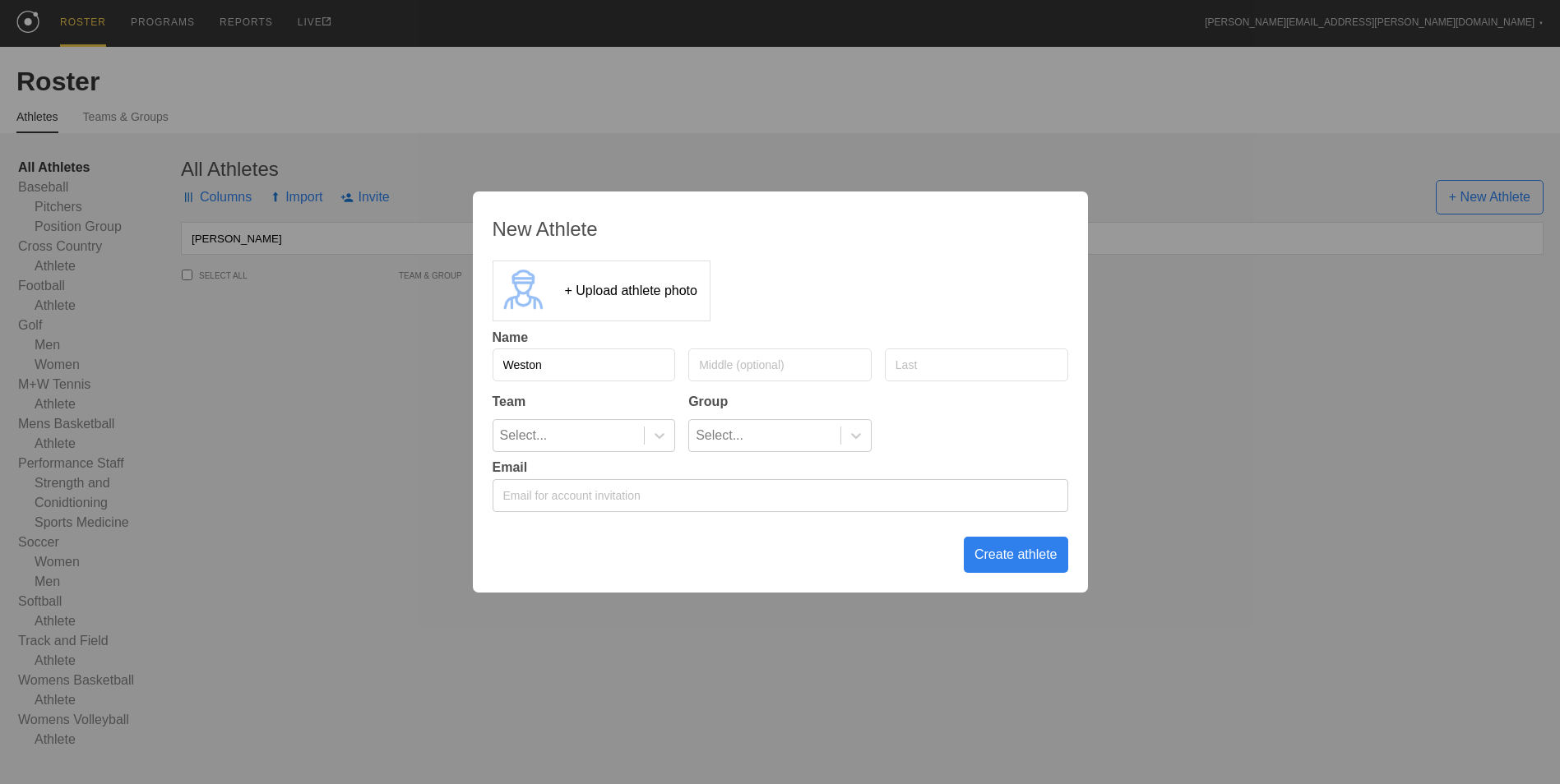
type input "Weston"
click at [982, 372] on input "text" at bounding box center [976, 365] width 184 height 33
type input "[PERSON_NAME]"
click at [563, 435] on div "Select..." at bounding box center [569, 436] width 151 height 31
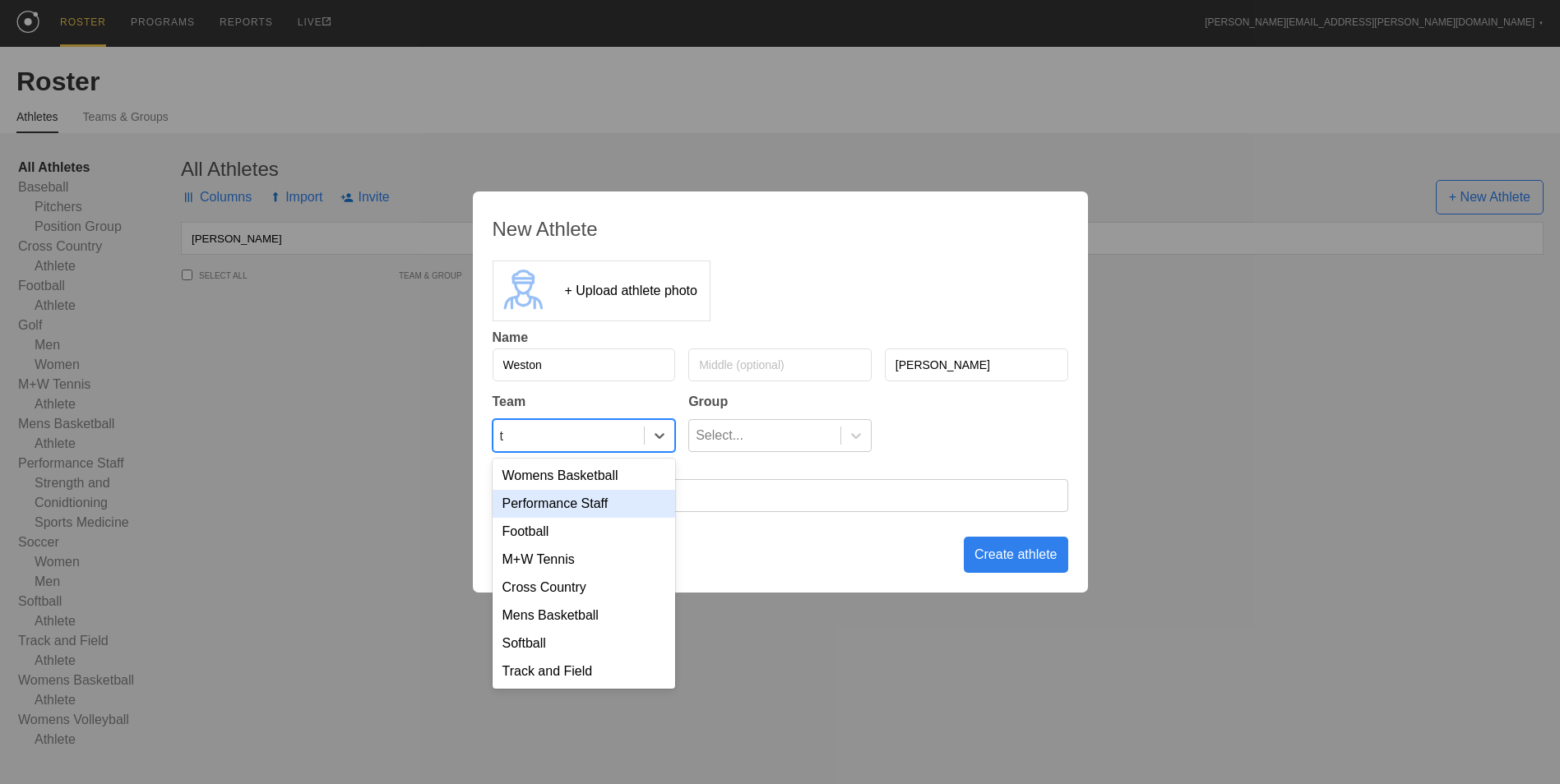
type input "tr"
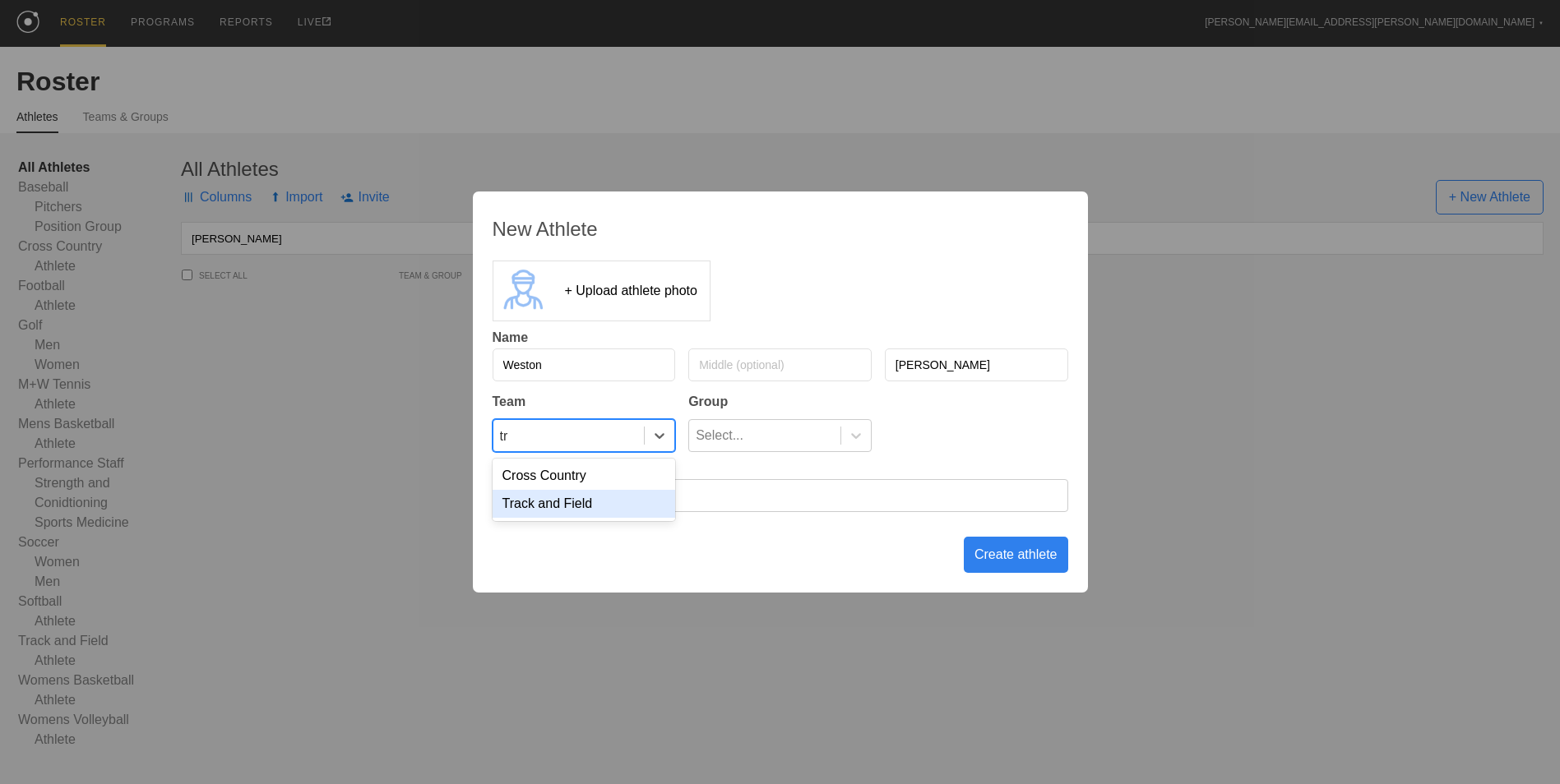
click at [571, 498] on div "Track and Field" at bounding box center [584, 504] width 184 height 28
click at [807, 443] on div "Select..." at bounding box center [765, 436] width 151 height 31
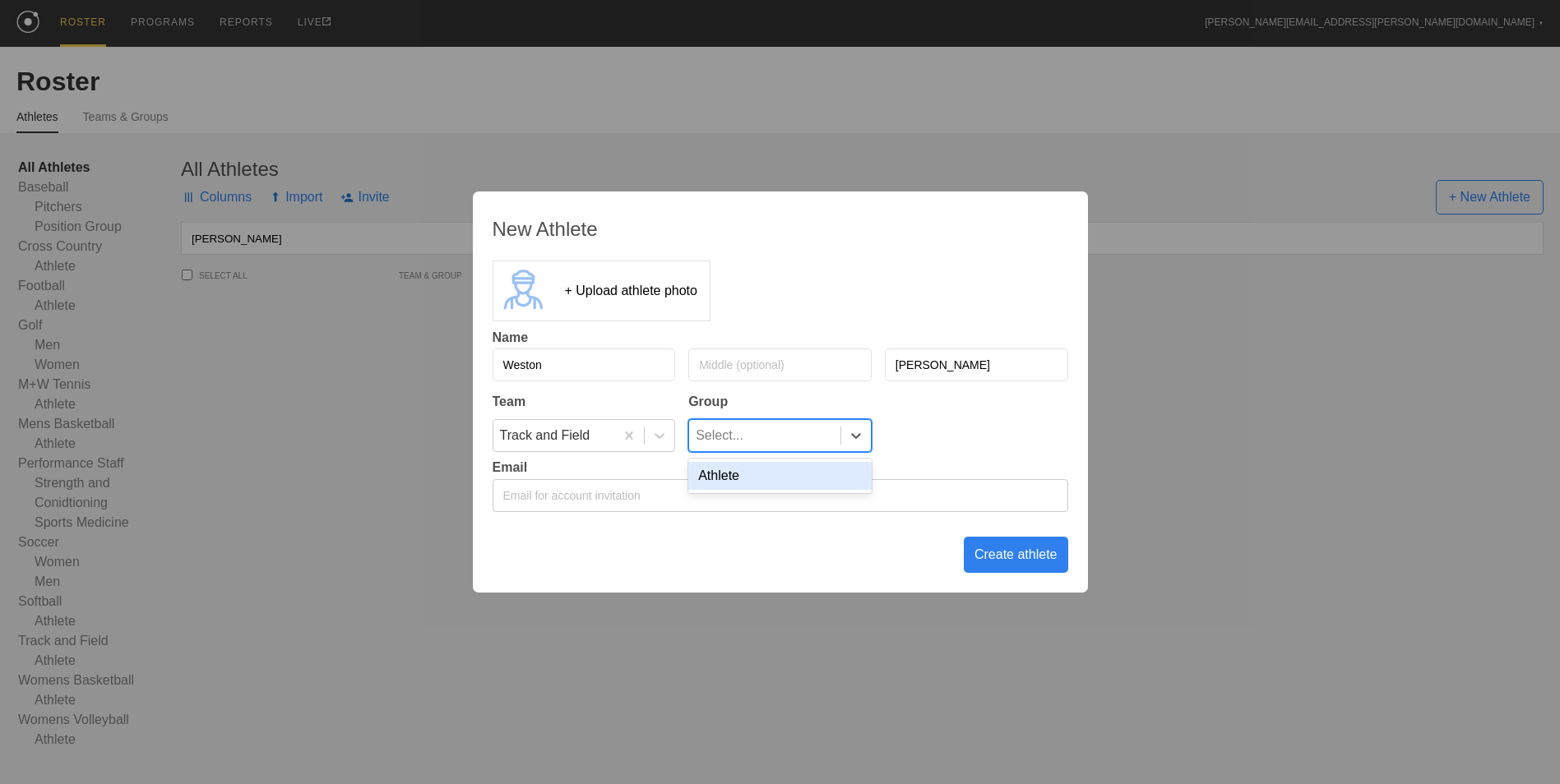
click at [804, 488] on div "Athlete" at bounding box center [780, 476] width 184 height 28
click at [1032, 551] on div "Create athlete" at bounding box center [1015, 554] width 104 height 36
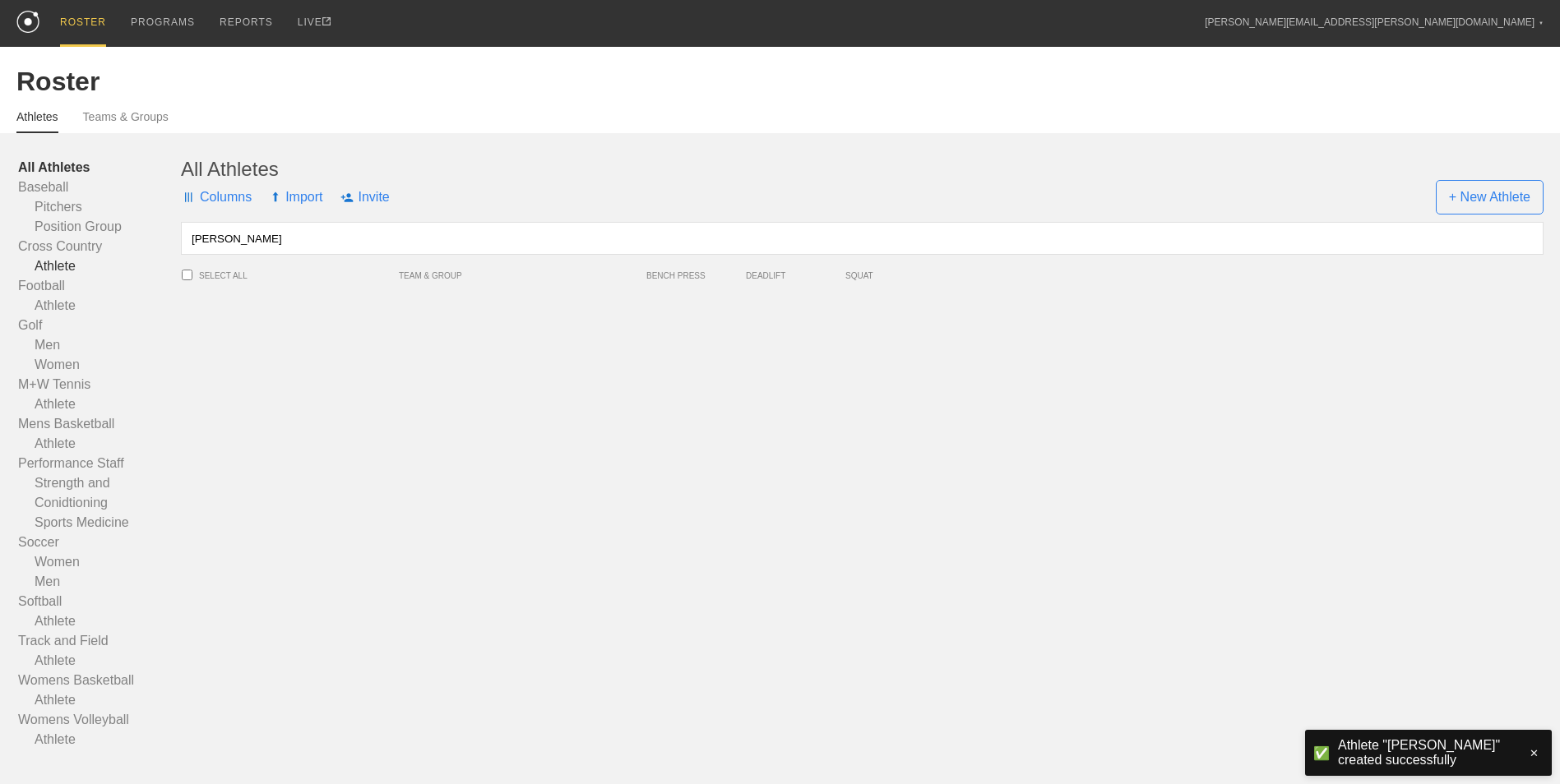
drag, startPoint x: 360, startPoint y: 247, endPoint x: 25, endPoint y: 266, distance: 335.5
click at [25, 266] on div "All Athletes Baseball Pitchers Position Group Cross Country Athlete Football At…" at bounding box center [780, 453] width 1527 height 592
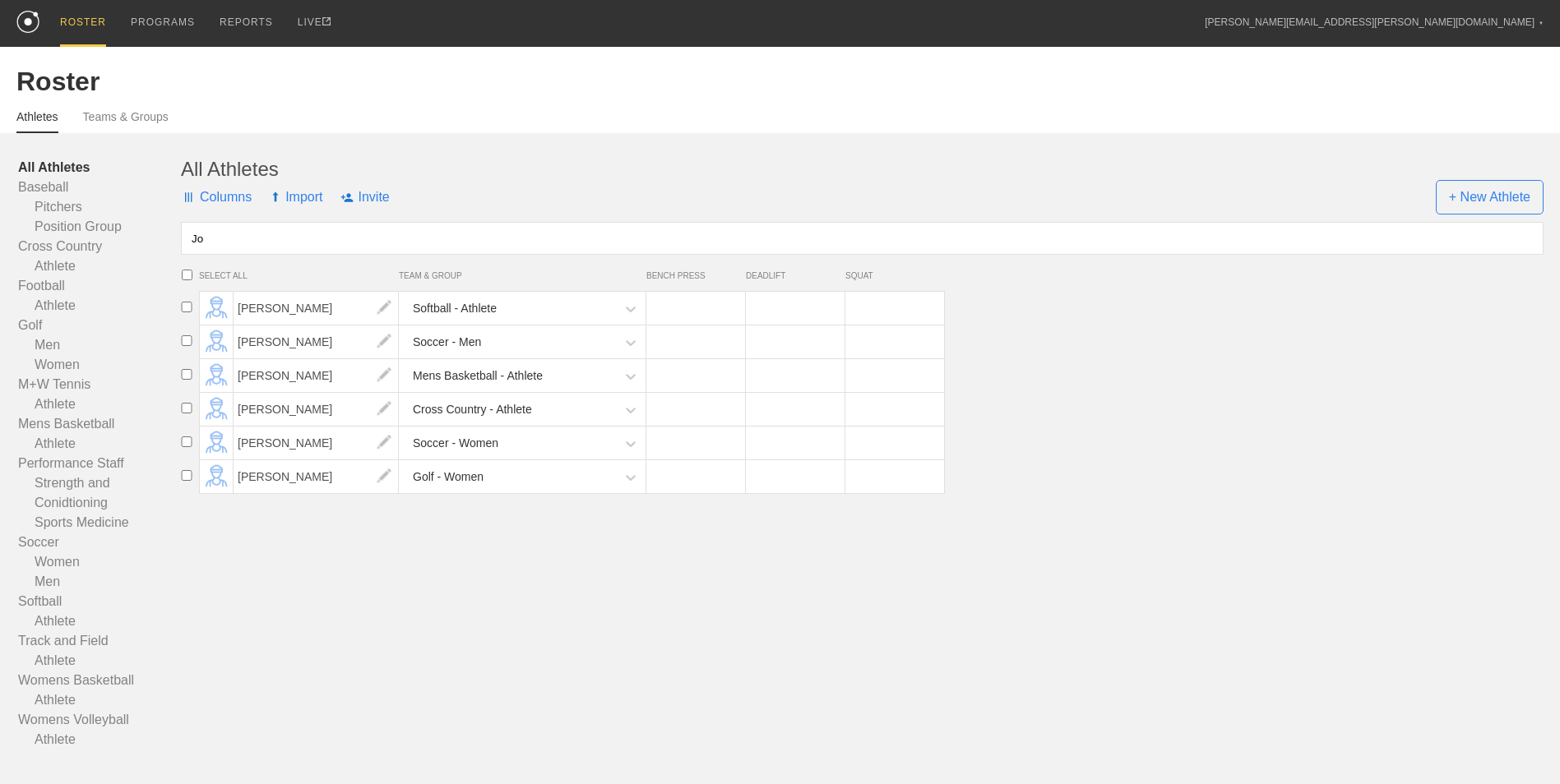
type input "J"
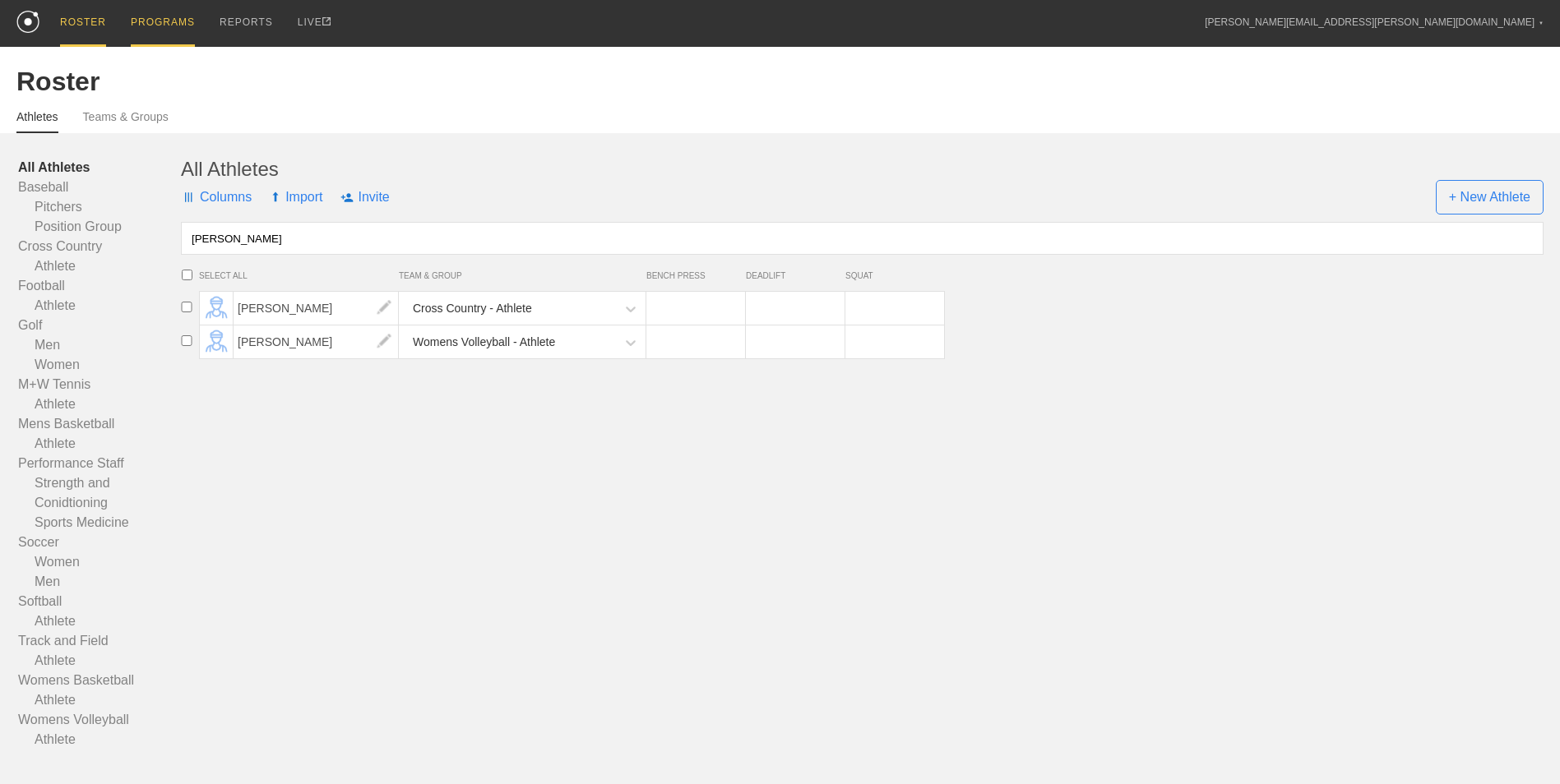
type input "[PERSON_NAME]"
click at [146, 26] on div "PROGRAMS" at bounding box center [163, 23] width 64 height 47
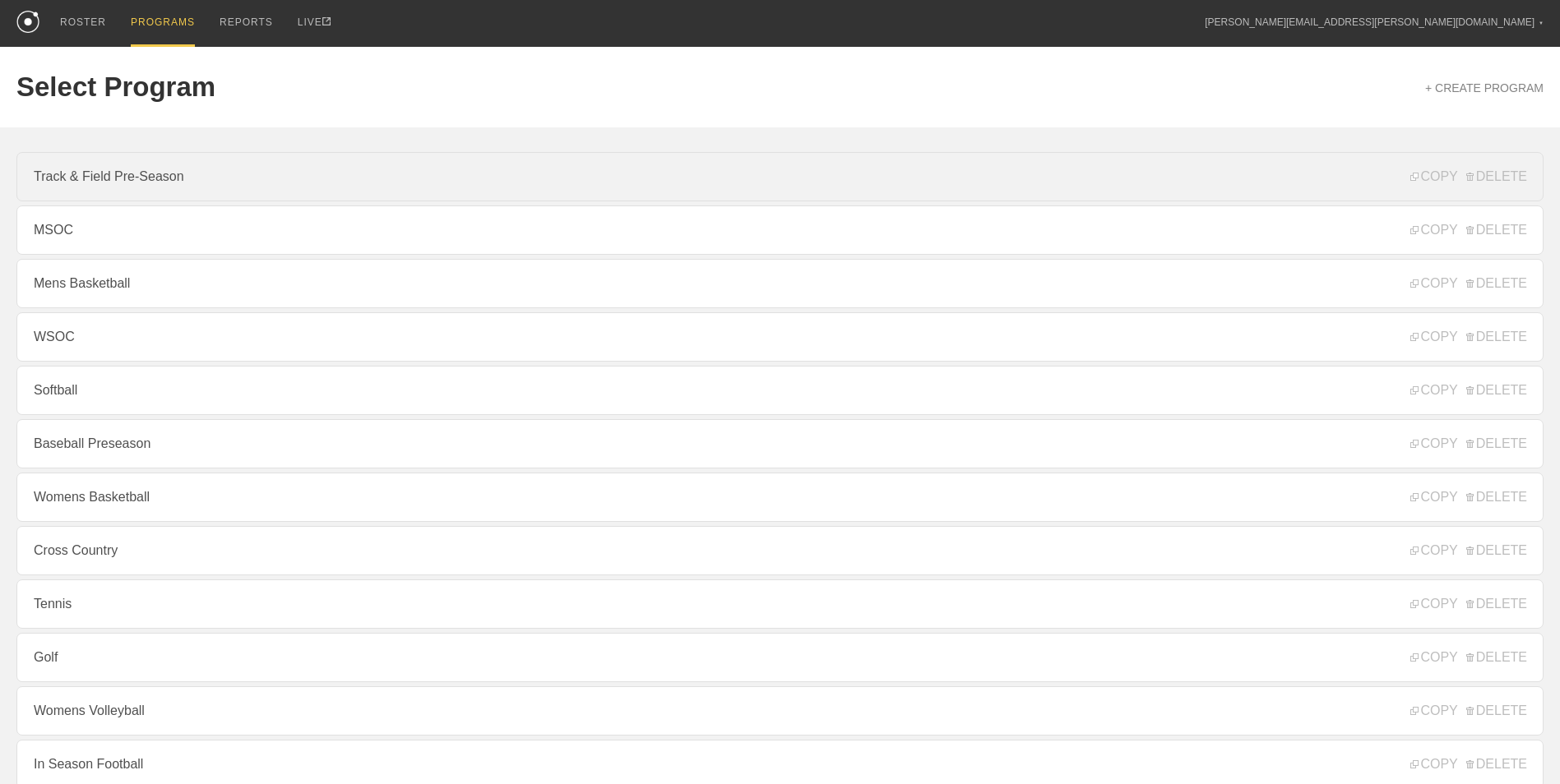
click at [168, 167] on link "Track & Field Pre-Season" at bounding box center [780, 176] width 1527 height 49
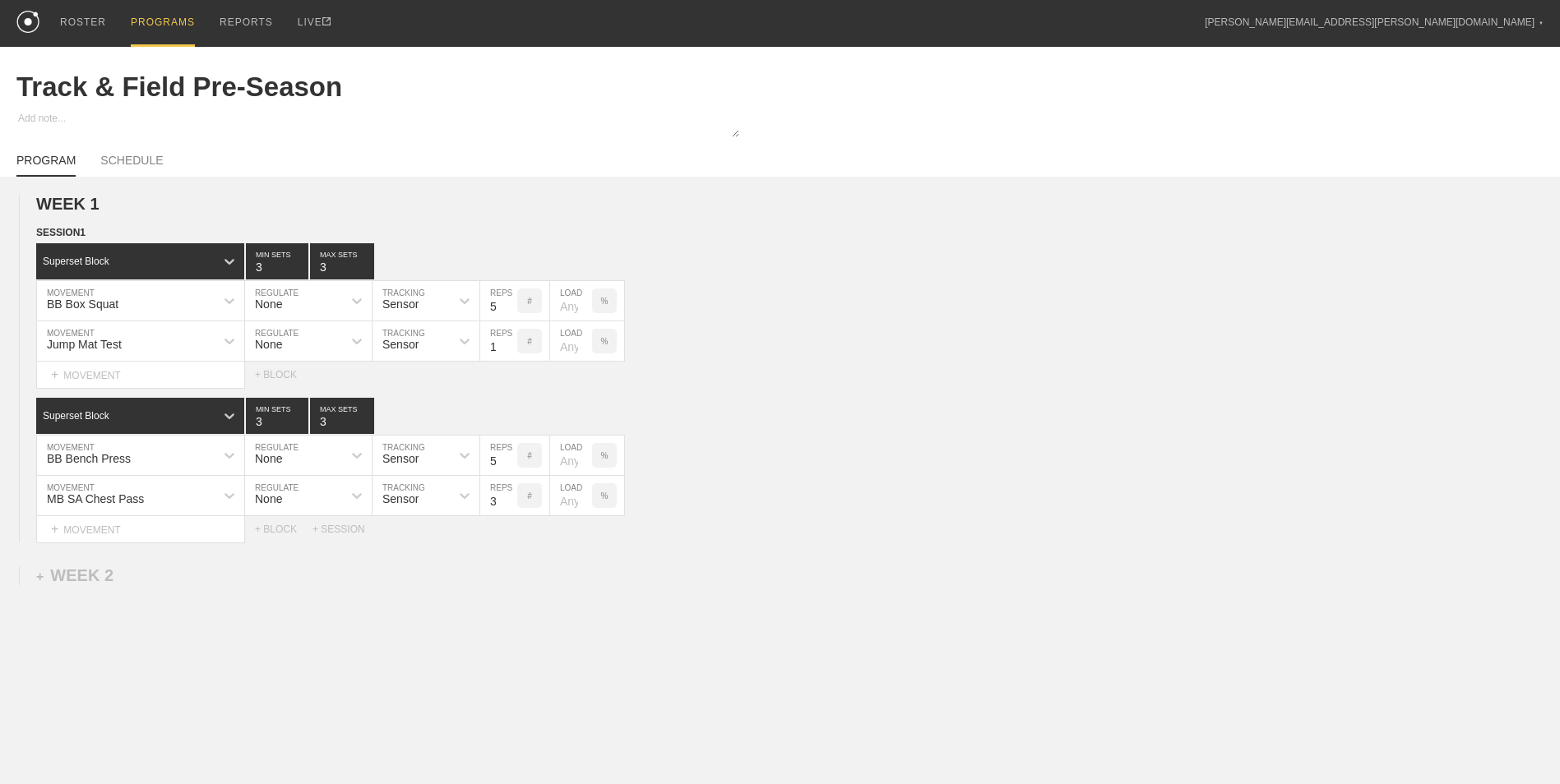
type textarea "x"
click at [78, 19] on div "ROSTER" at bounding box center [83, 23] width 46 height 47
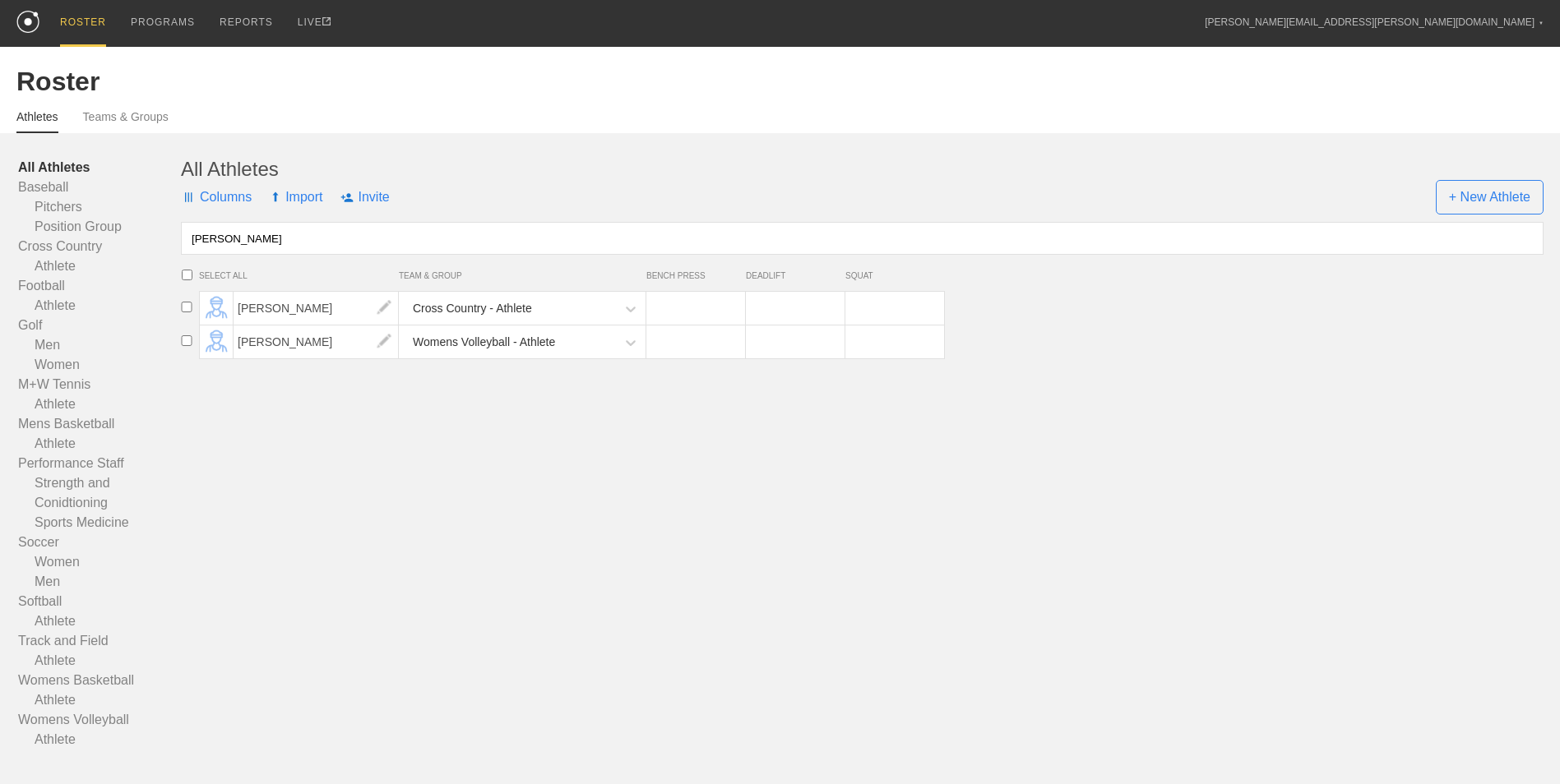
type input "[PERSON_NAME]"
click at [183, 309] on input "checkbox" at bounding box center [187, 308] width 25 height 11
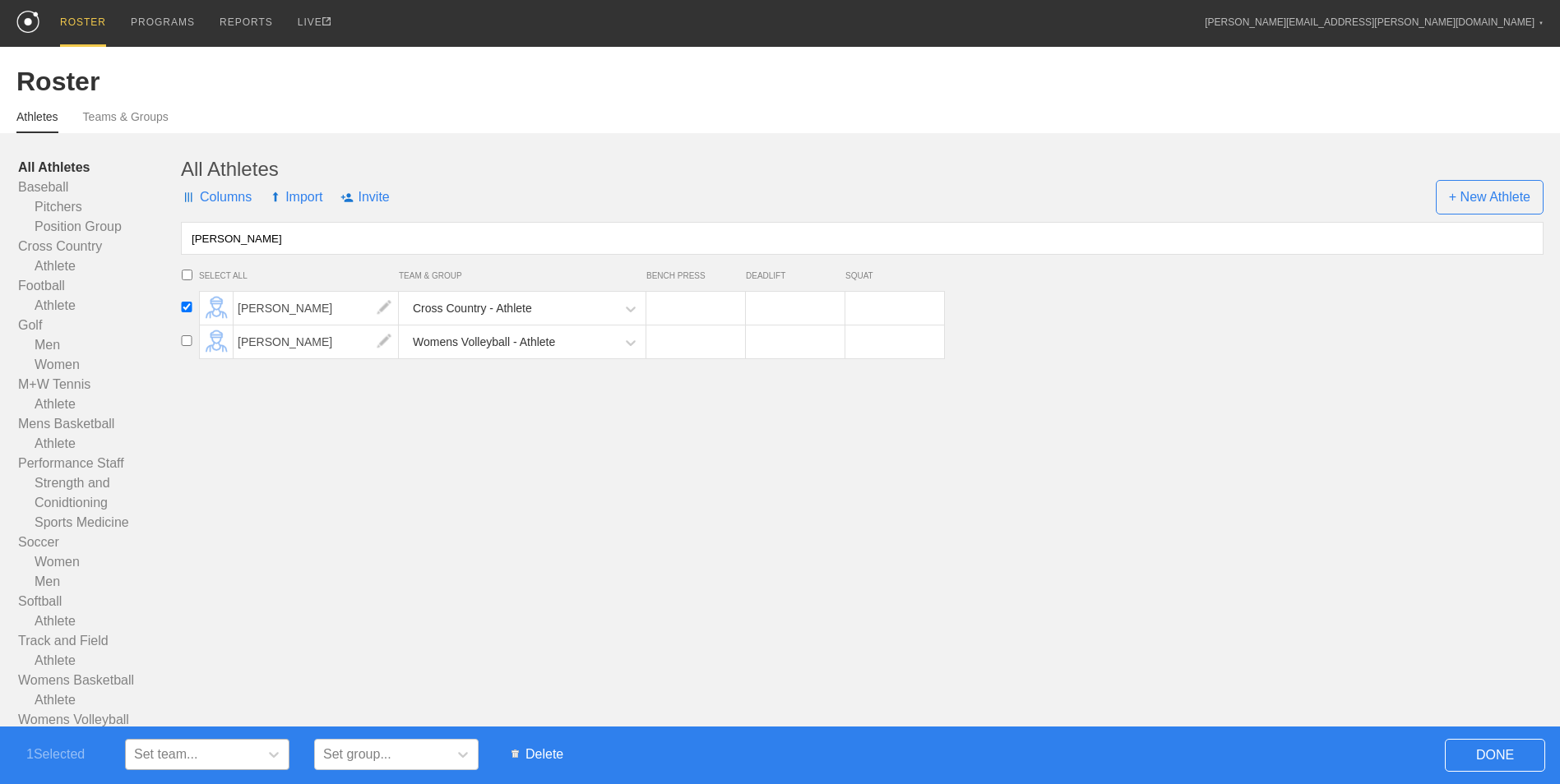
click at [236, 760] on div "Set team..." at bounding box center [192, 754] width 133 height 25
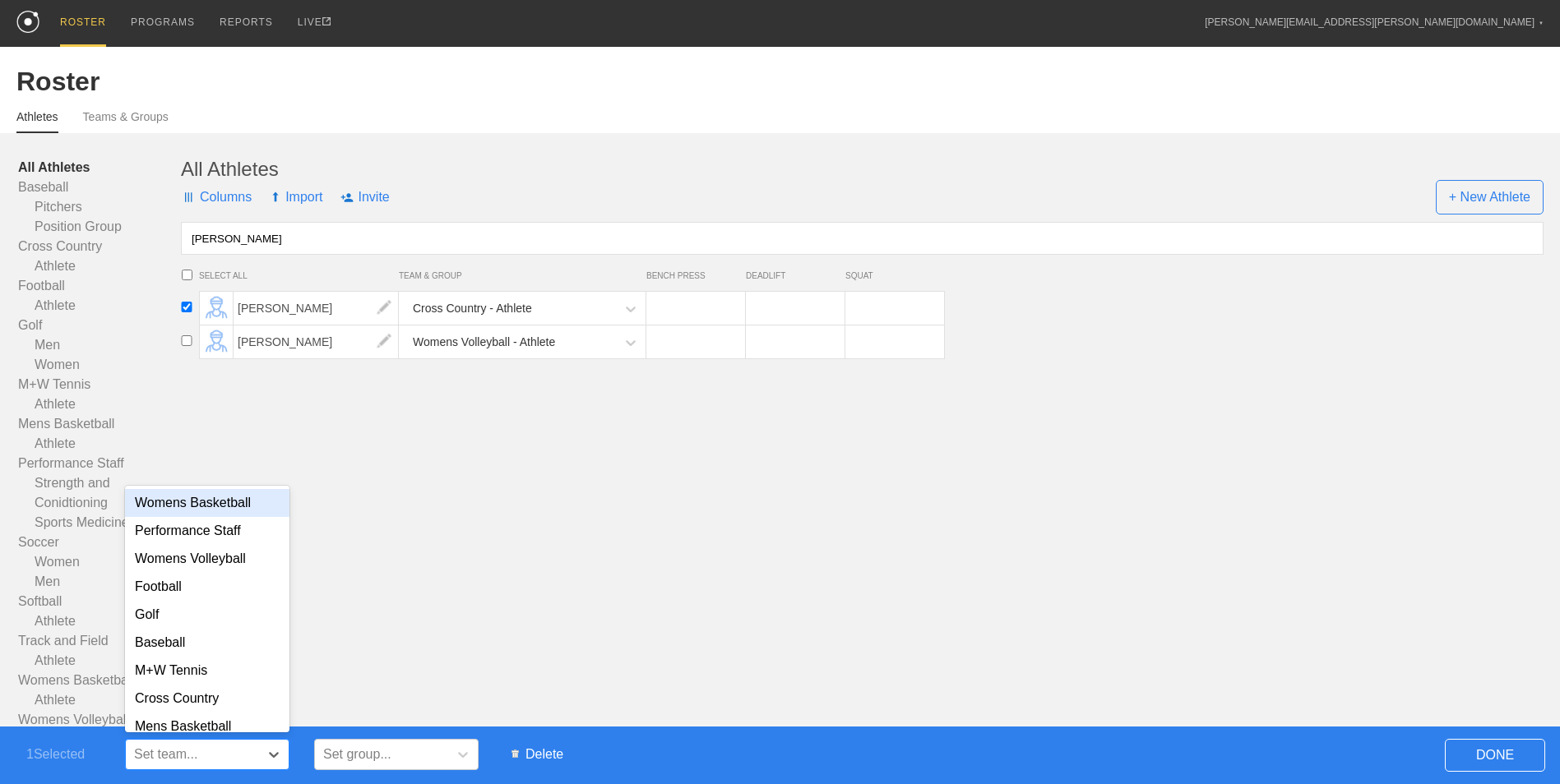
click at [610, 570] on div "All Athletes Columns Import Invite + New Athlete [PERSON_NAME] SELECT ALL TEAM …" at bounding box center [862, 453] width 1362 height 592
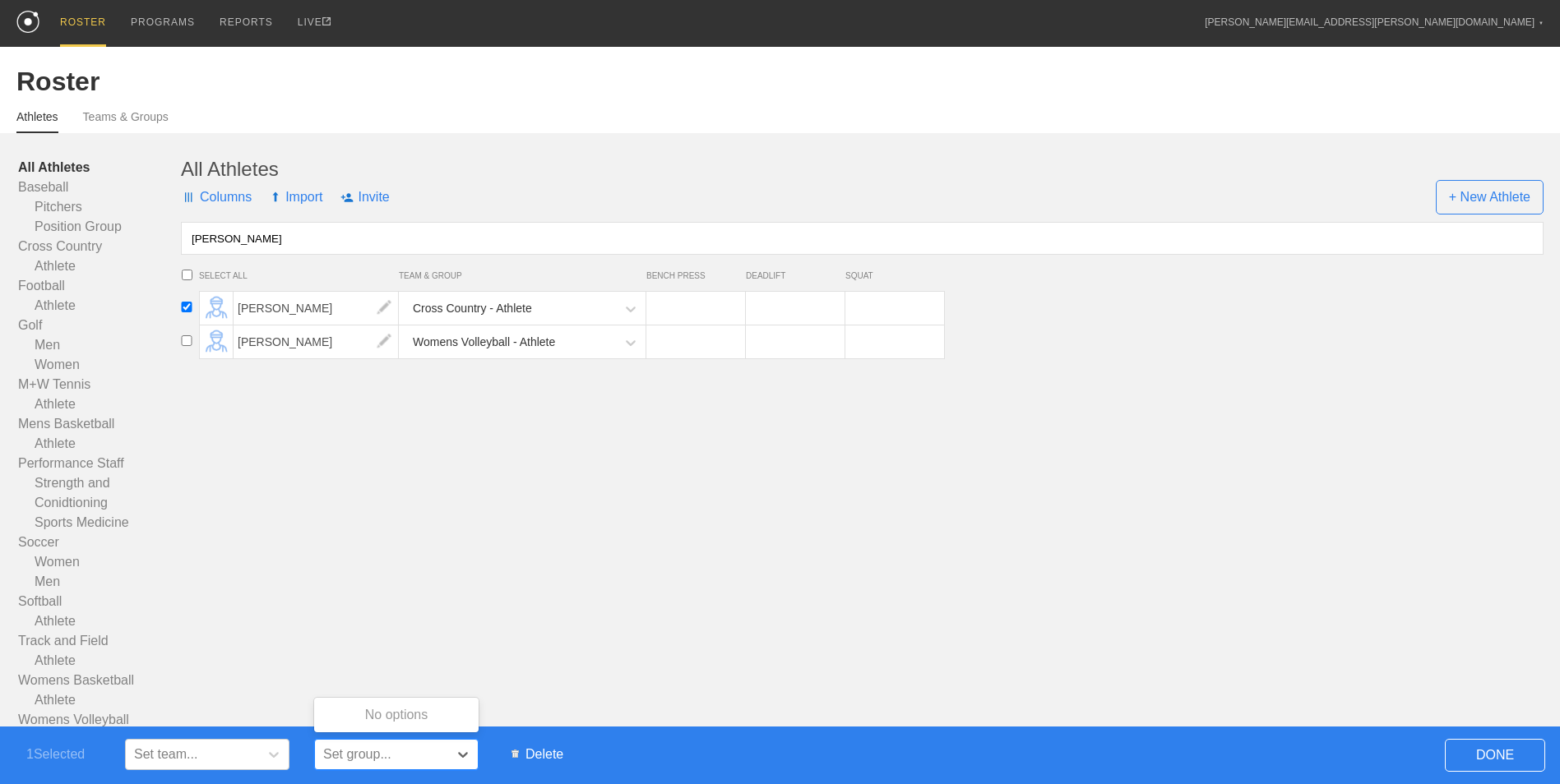
click at [385, 754] on div "Set group..." at bounding box center [357, 754] width 68 height 15
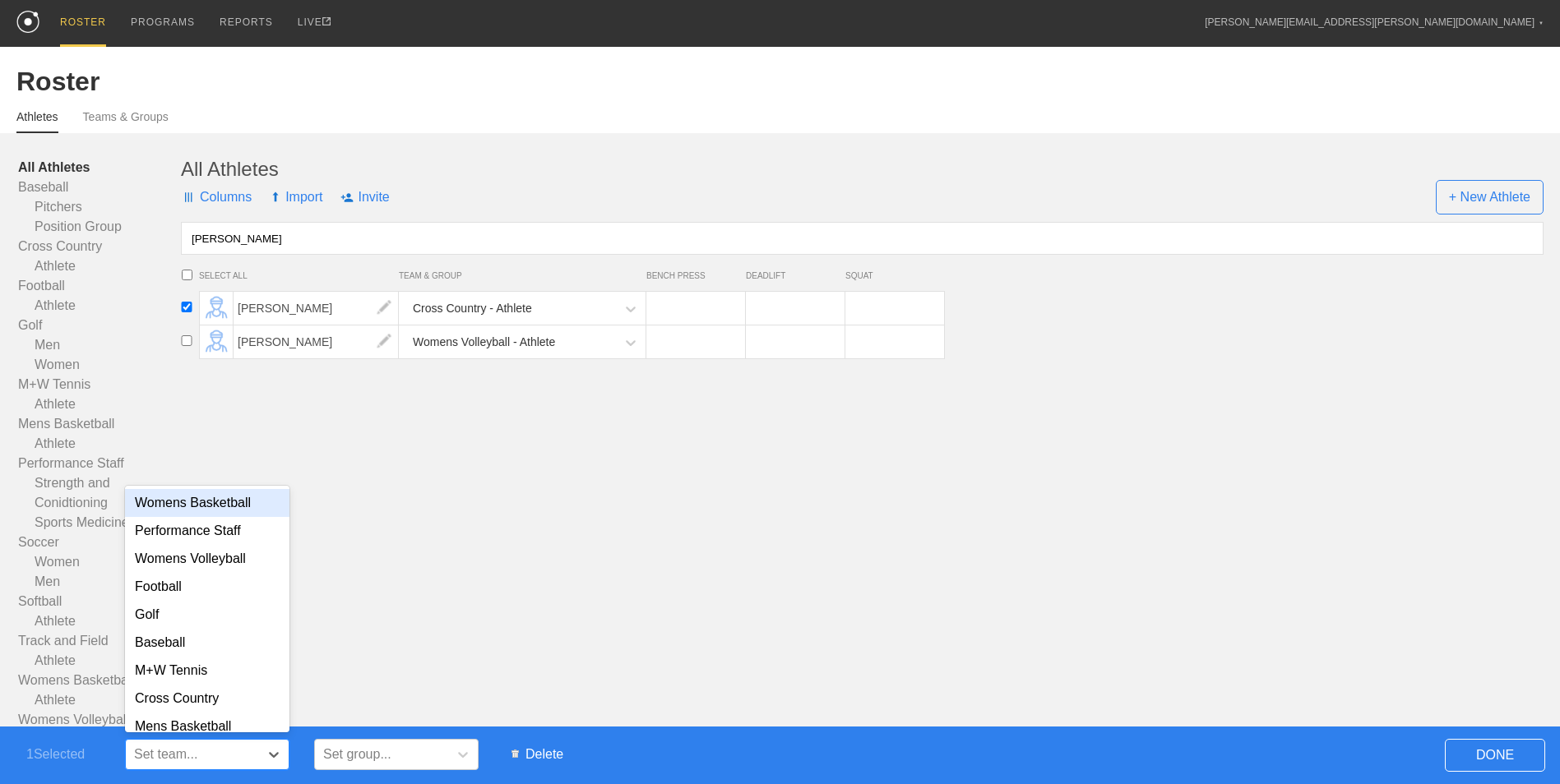
click at [256, 753] on div "Set team..." at bounding box center [192, 754] width 133 height 25
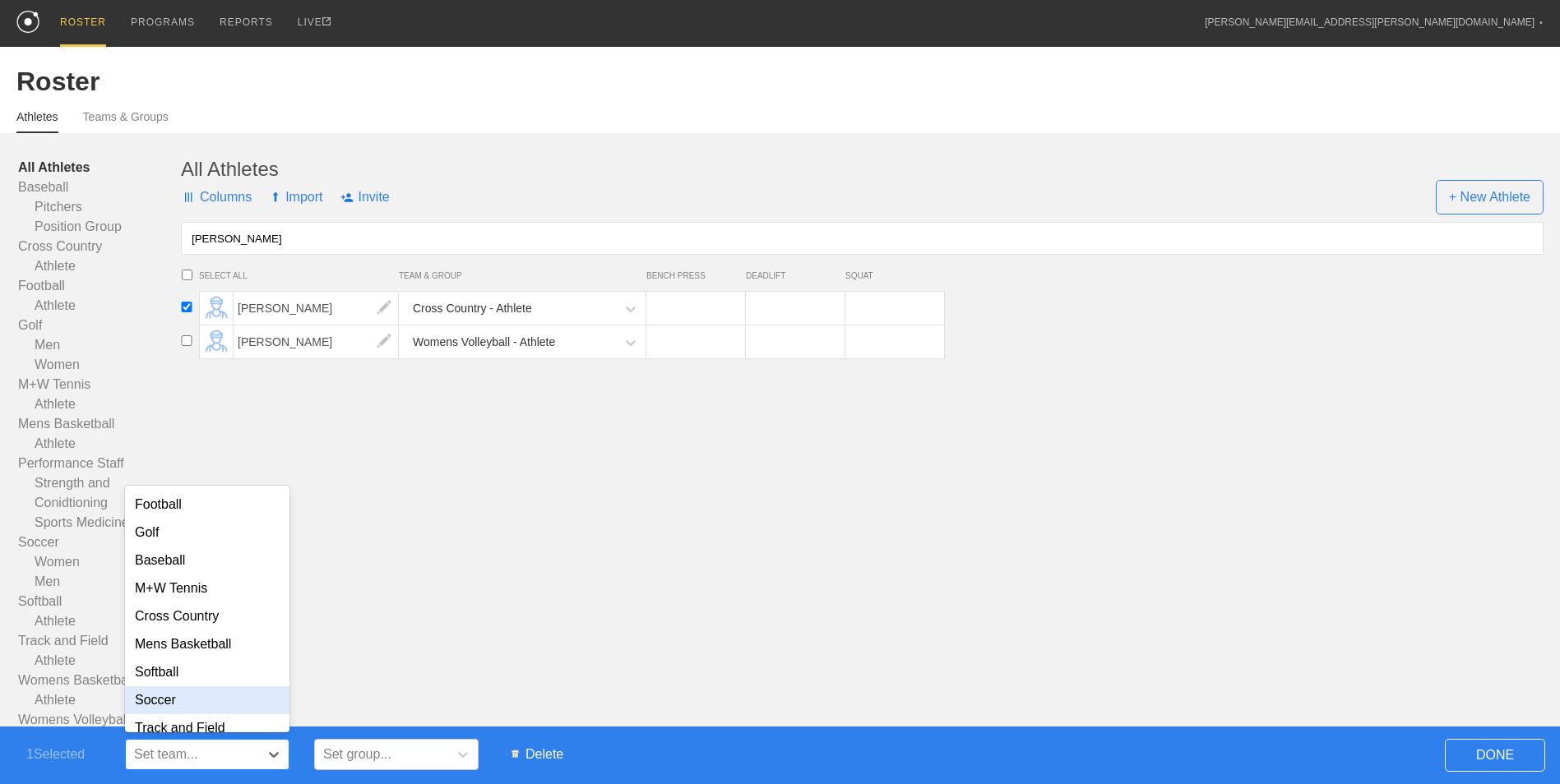
scroll to position [105, 0]
click at [213, 715] on div "Track and Field" at bounding box center [207, 715] width 164 height 28
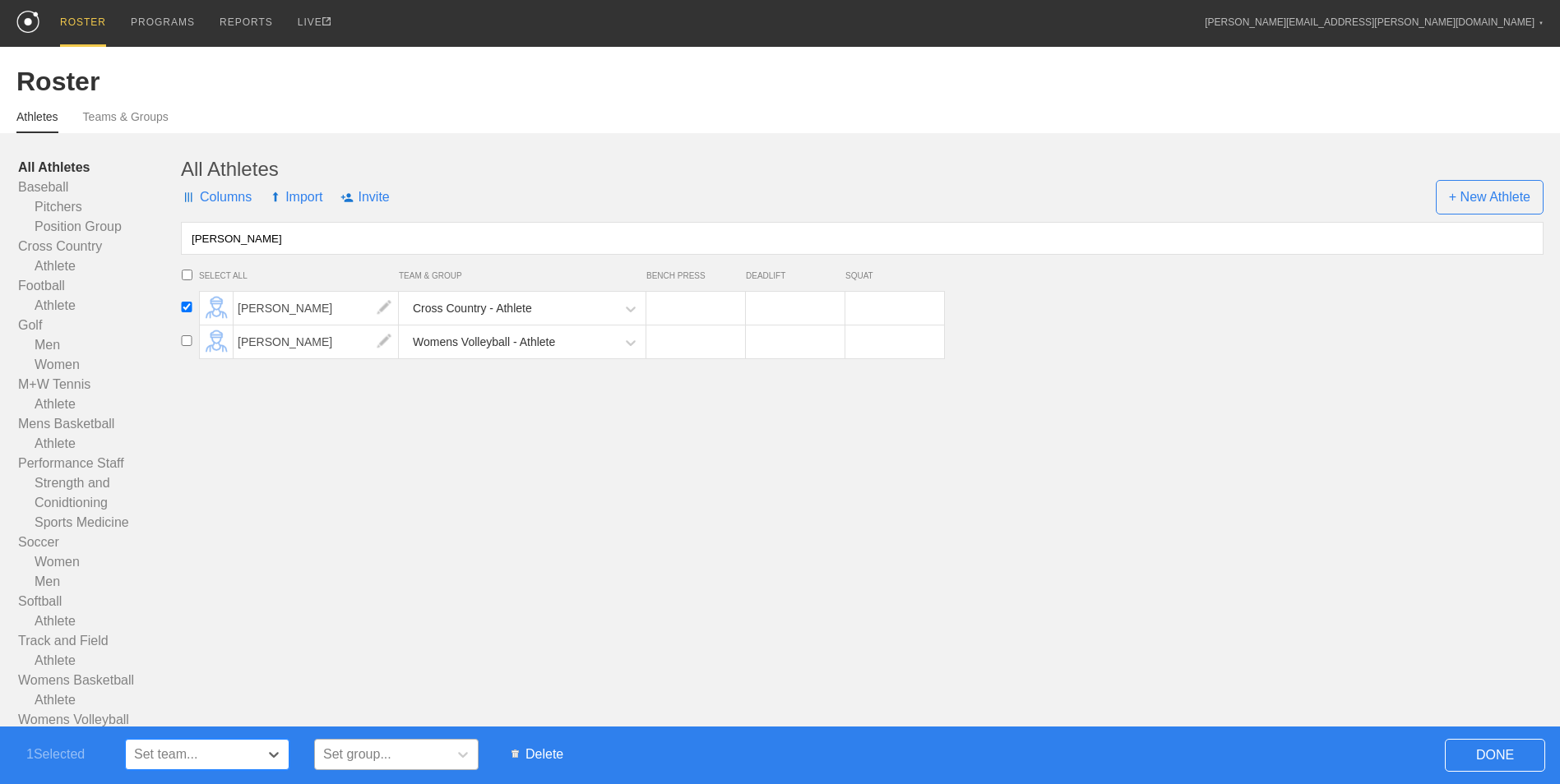
click at [416, 751] on div "Set group..." at bounding box center [381, 754] width 133 height 25
click at [148, 746] on div "Set team..." at bounding box center [192, 754] width 133 height 25
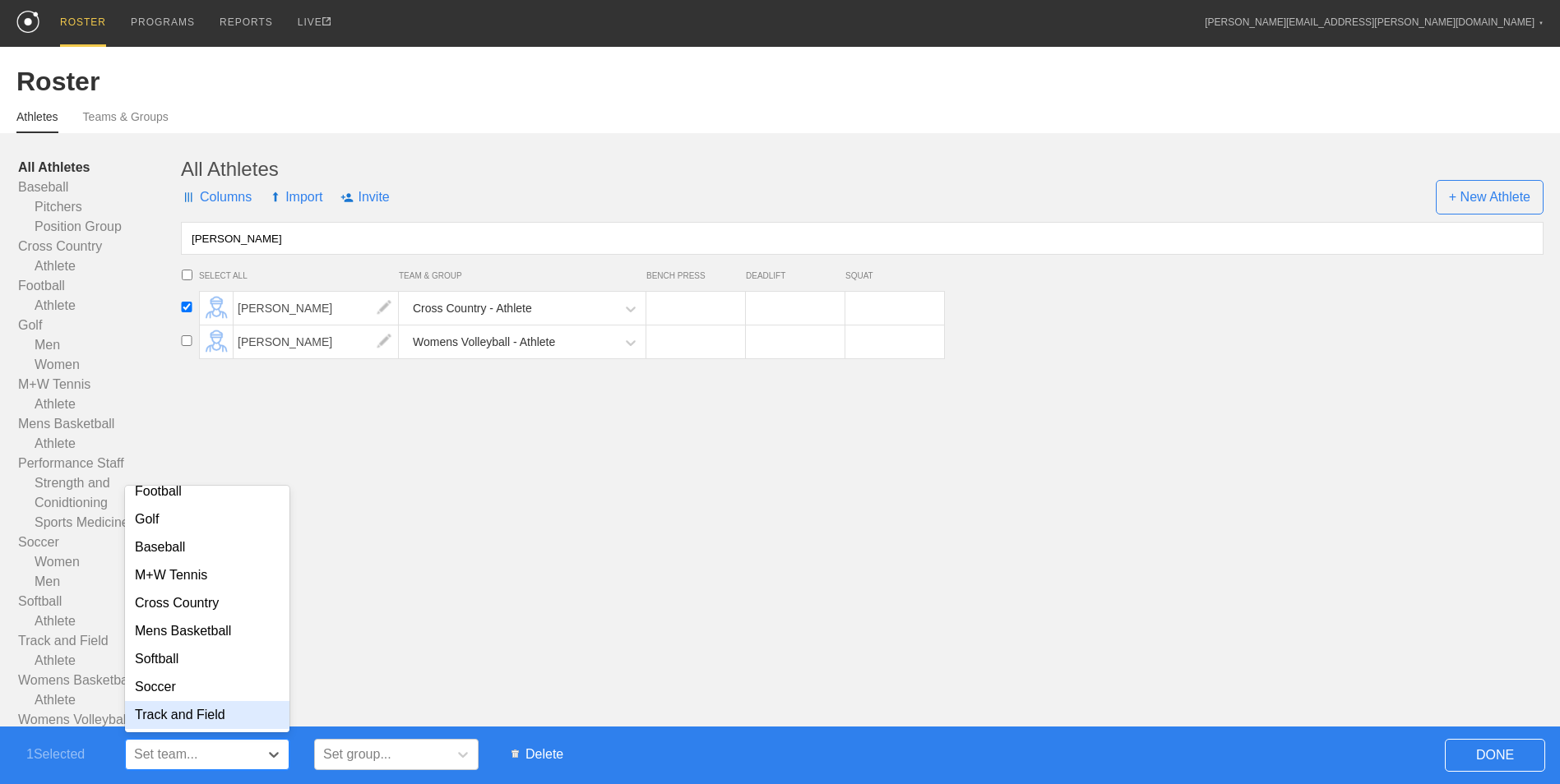
click at [184, 718] on div "Track and Field" at bounding box center [207, 715] width 164 height 28
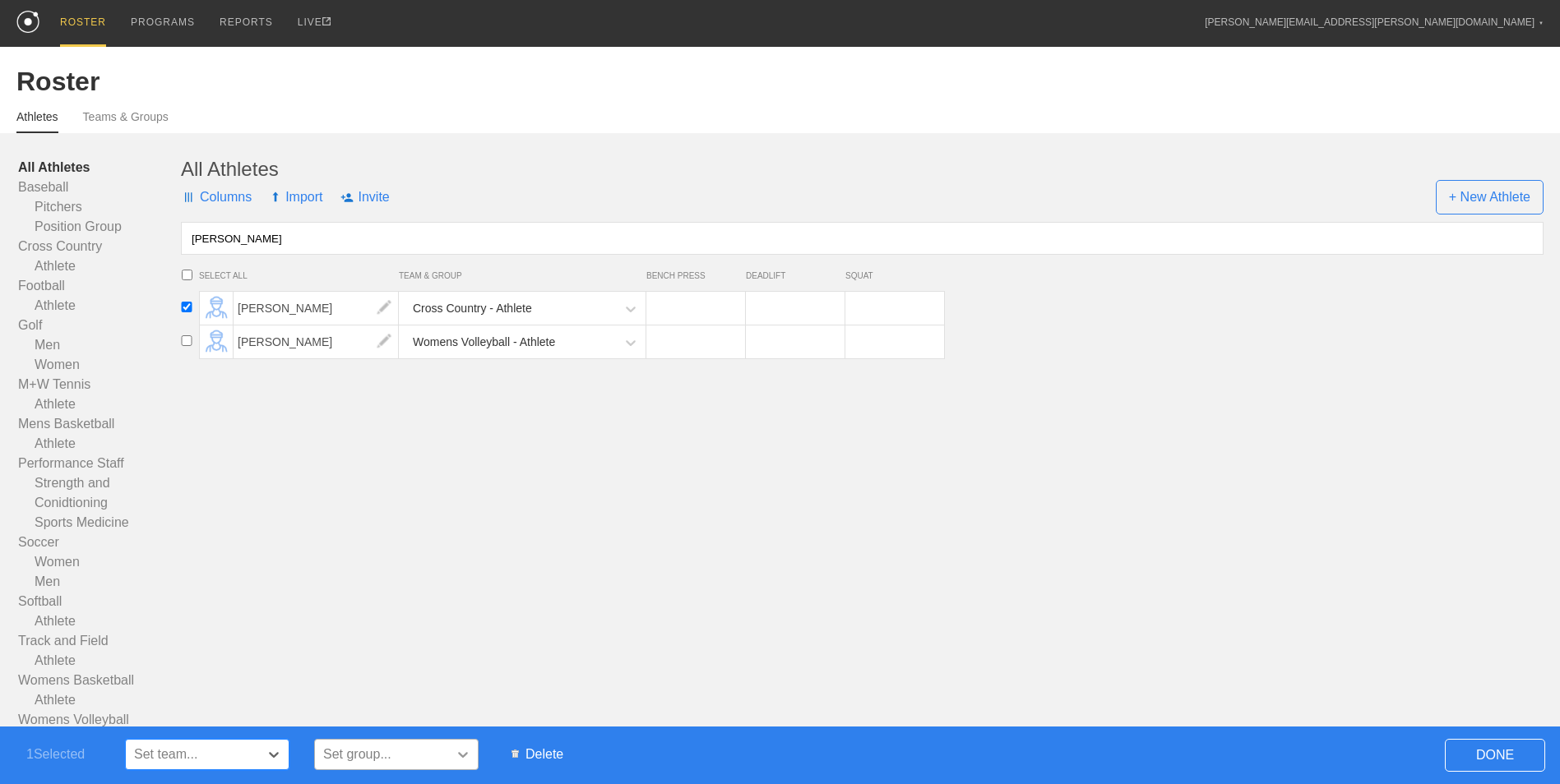
click at [454, 749] on div at bounding box center [463, 754] width 30 height 30
click at [454, 749] on icon at bounding box center [463, 754] width 17 height 17
click at [417, 550] on div "All Athletes Columns Import Invite + New Athlete [PERSON_NAME] SELECT ALL TEAM …" at bounding box center [862, 453] width 1362 height 592
click at [1466, 751] on span "DONE" at bounding box center [1494, 755] width 101 height 33
checkbox input "false"
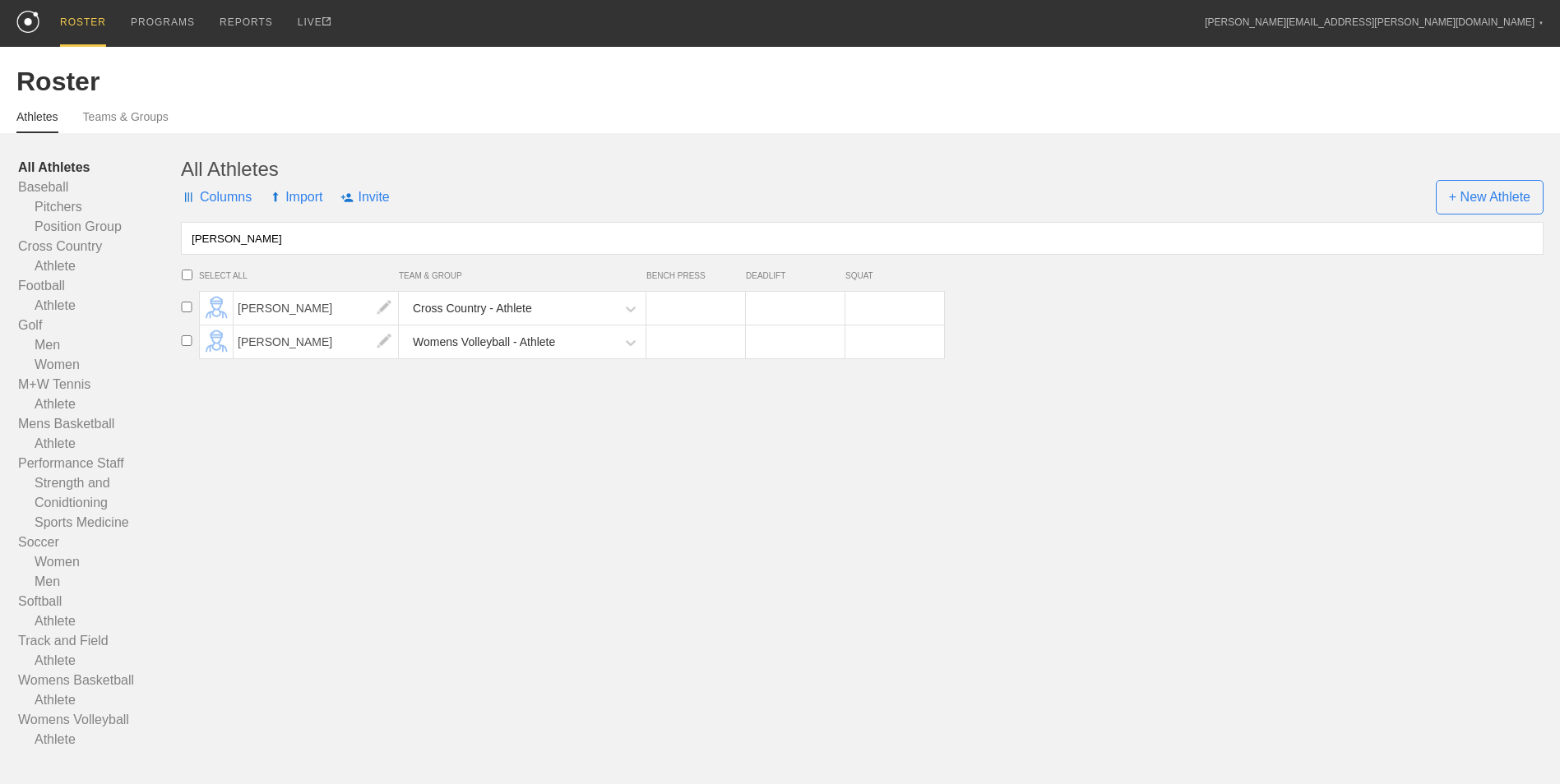
drag, startPoint x: 356, startPoint y: 231, endPoint x: -4, endPoint y: 230, distance: 360.0
click at [0, 230] on html "ROSTER PROGRAMS REPORTS LIVE [PERSON_NAME][EMAIL_ADDRESS][PERSON_NAME][DOMAIN_N…" at bounding box center [780, 416] width 1560 height 832
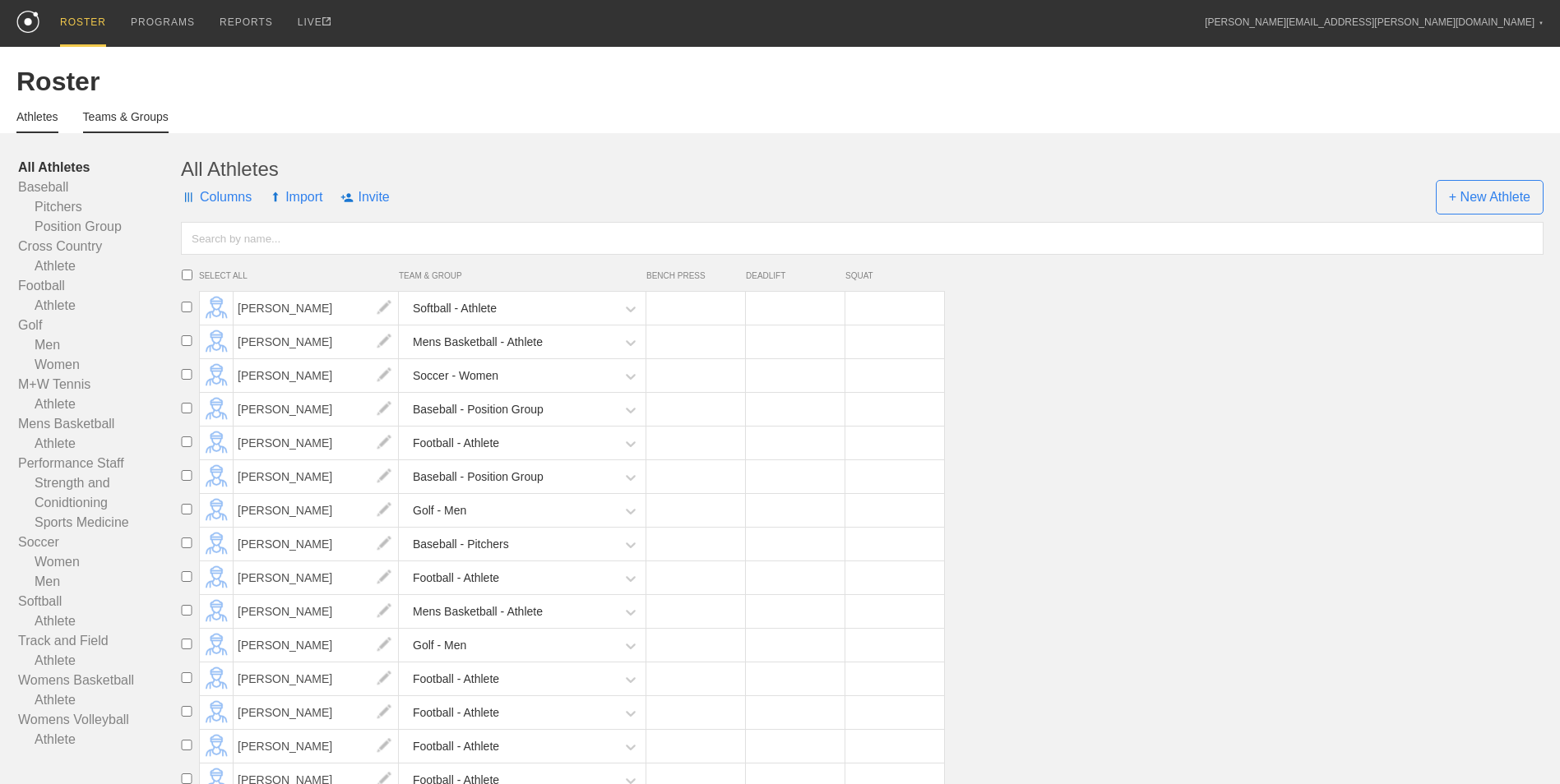
click at [103, 118] on link "Teams & Groups" at bounding box center [126, 121] width 86 height 23
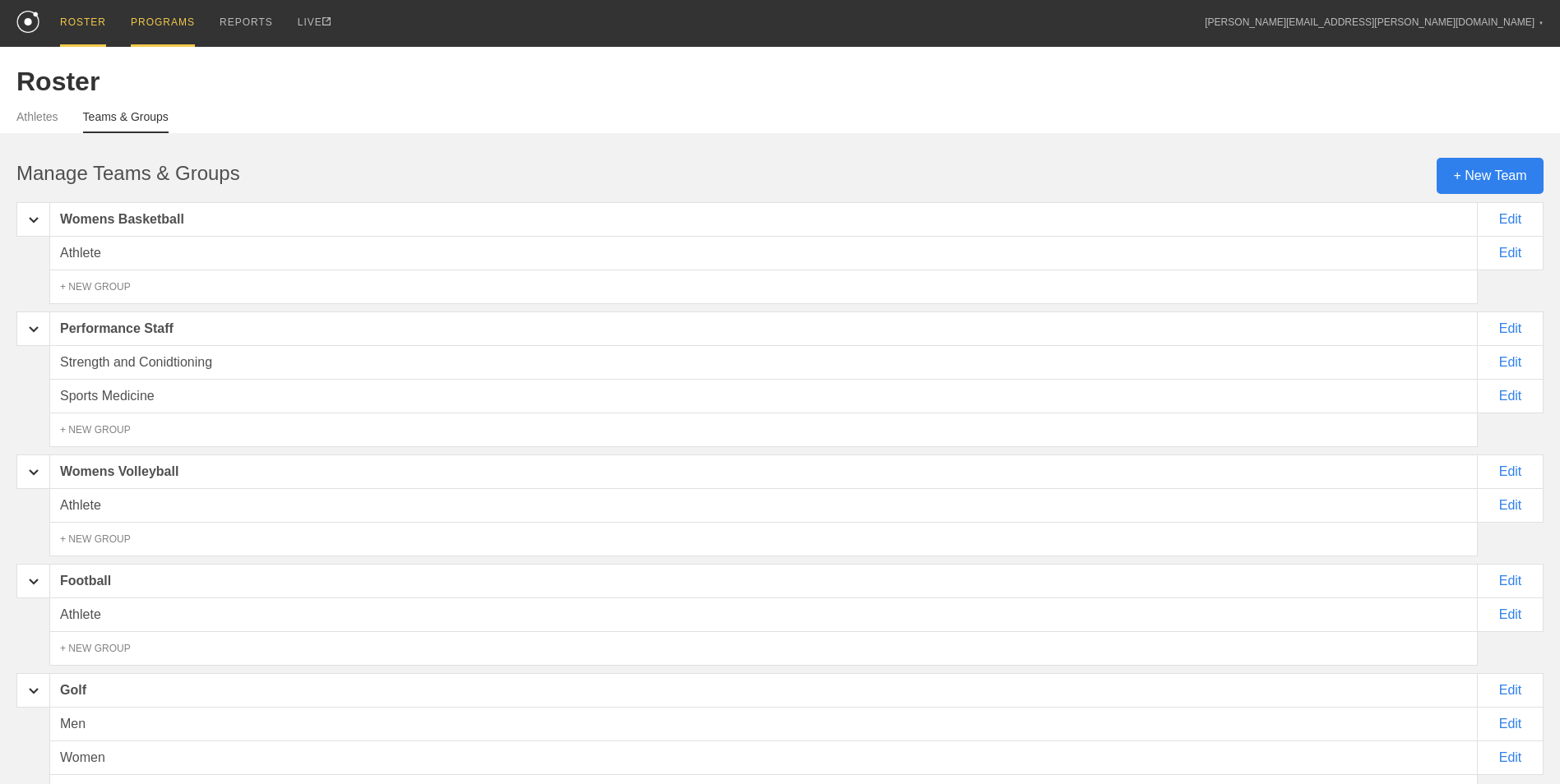
click at [163, 31] on div "PROGRAMS" at bounding box center [163, 23] width 64 height 47
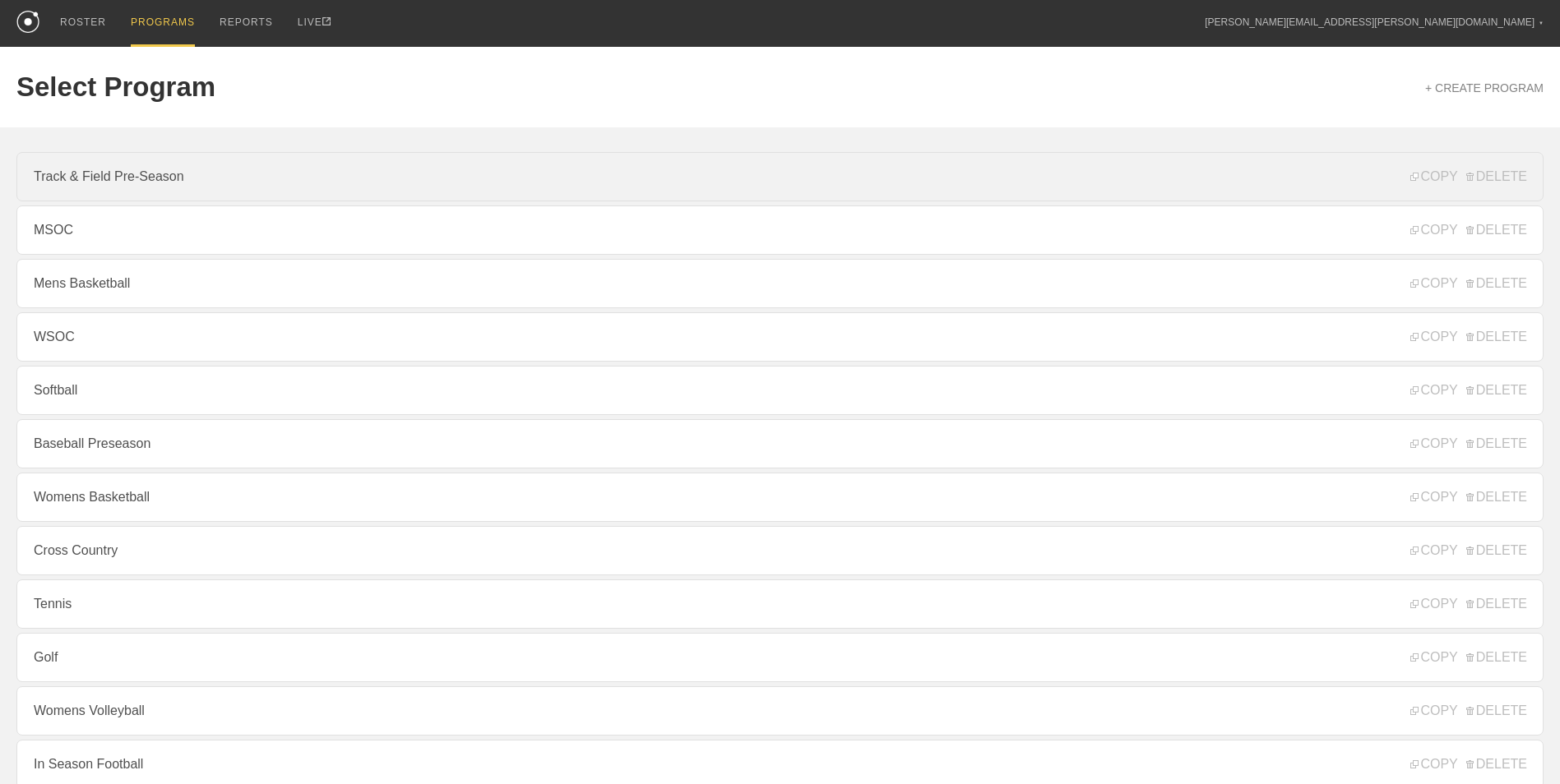
click at [348, 189] on link "Track & Field Pre-Season" at bounding box center [780, 176] width 1527 height 49
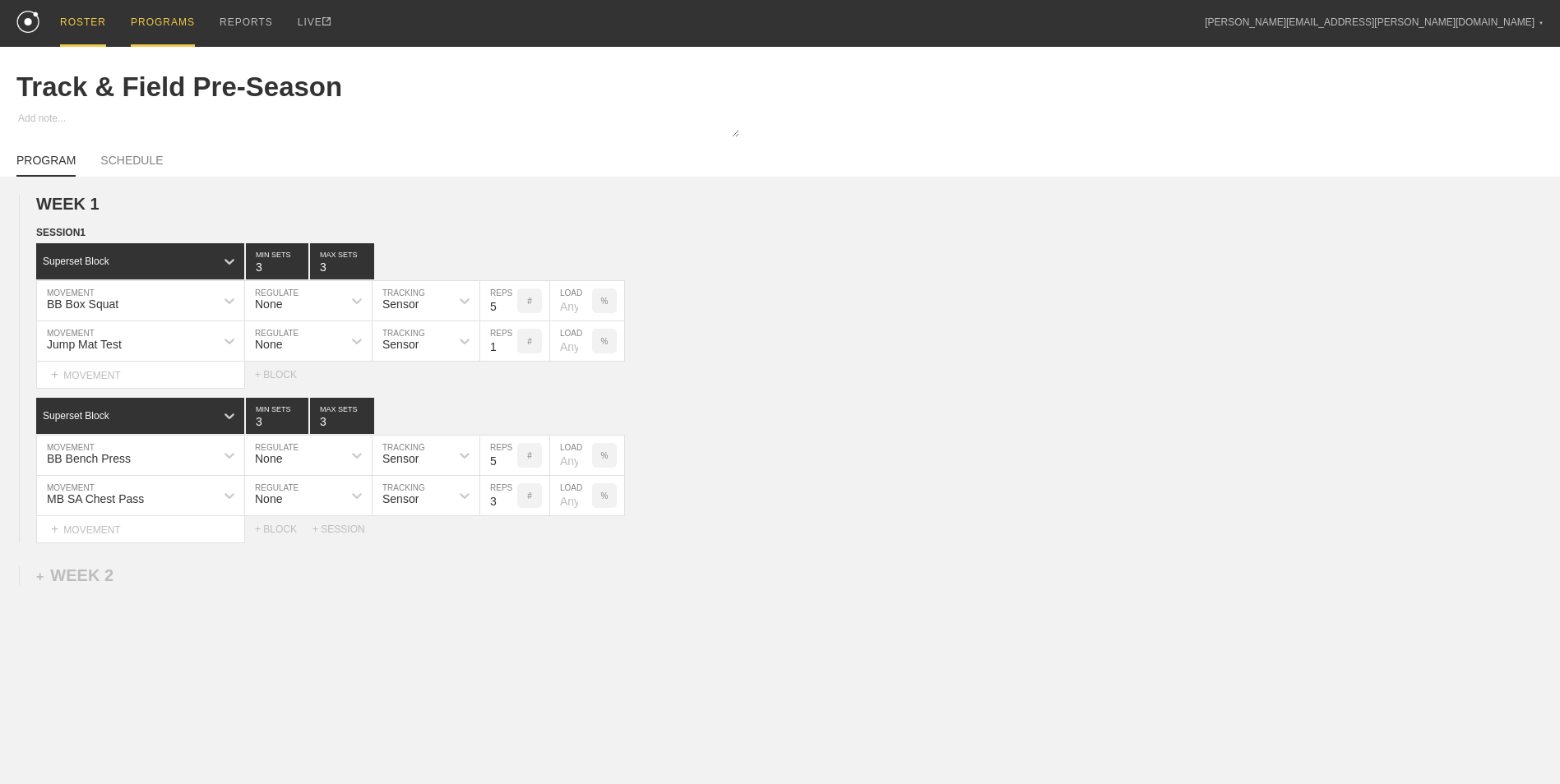
click at [93, 26] on div "ROSTER" at bounding box center [83, 23] width 46 height 47
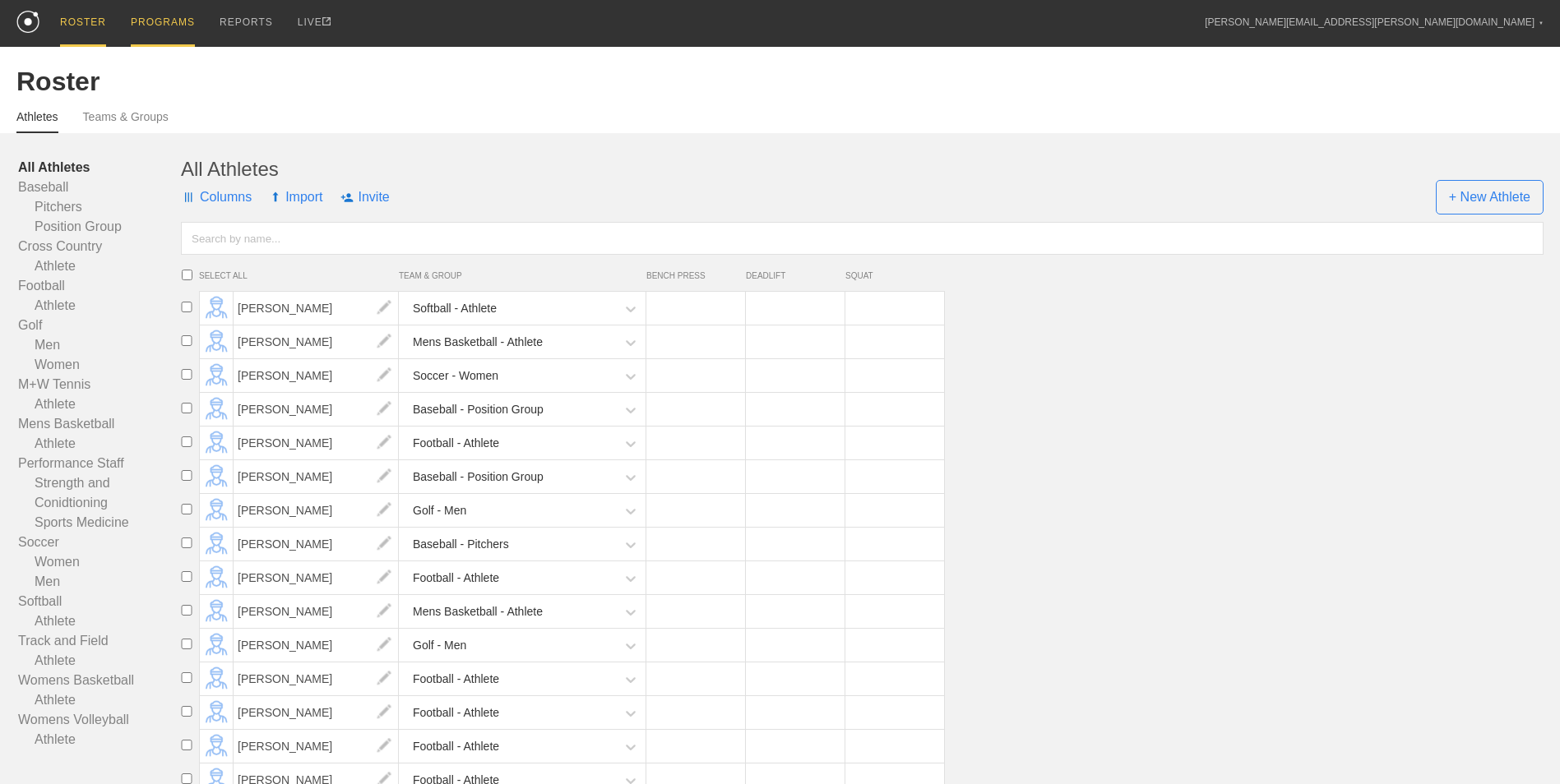
click at [180, 11] on div "PROGRAMS" at bounding box center [163, 23] width 64 height 47
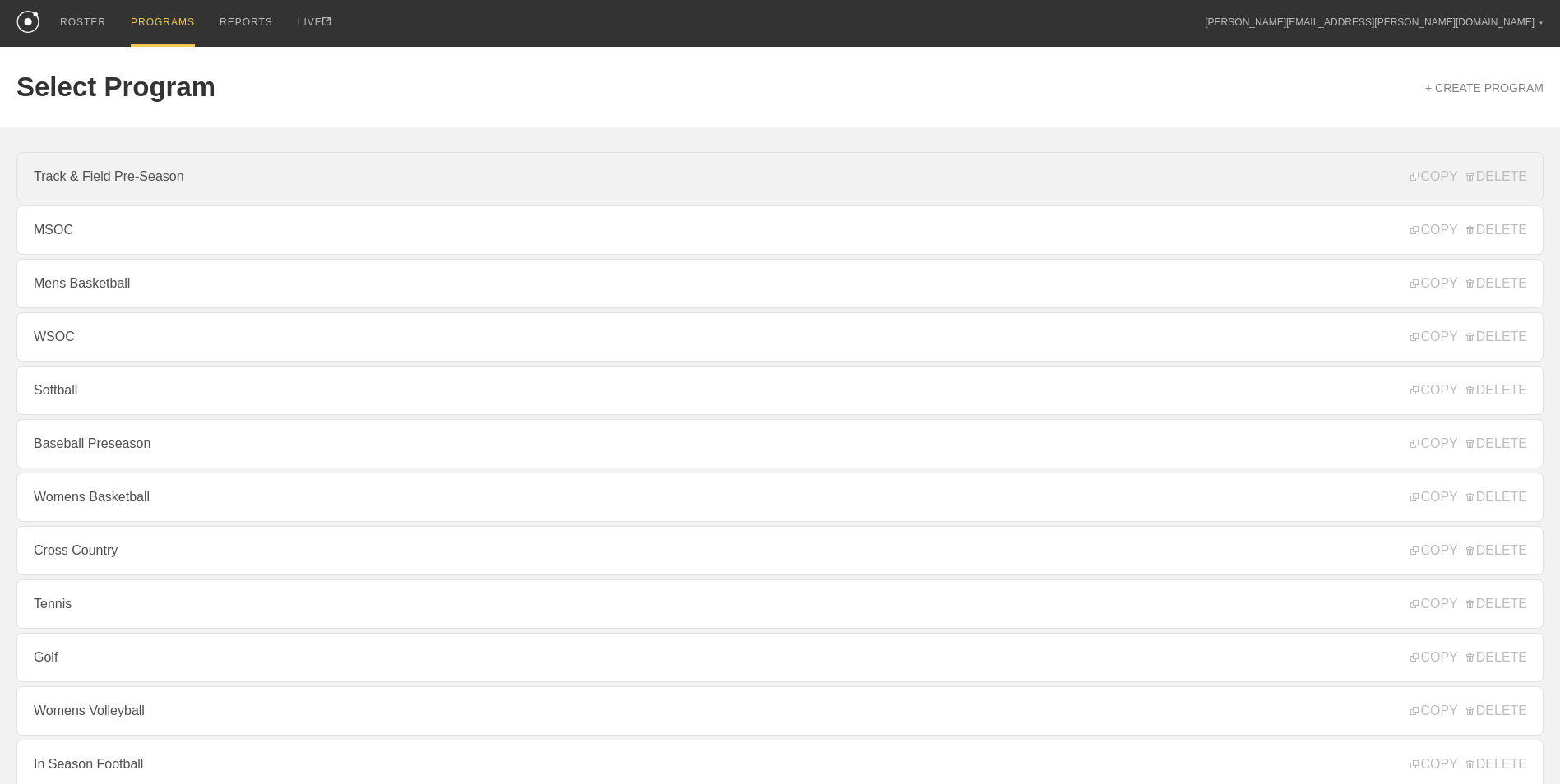
click at [274, 181] on link "Track & Field Pre-Season" at bounding box center [780, 176] width 1527 height 49
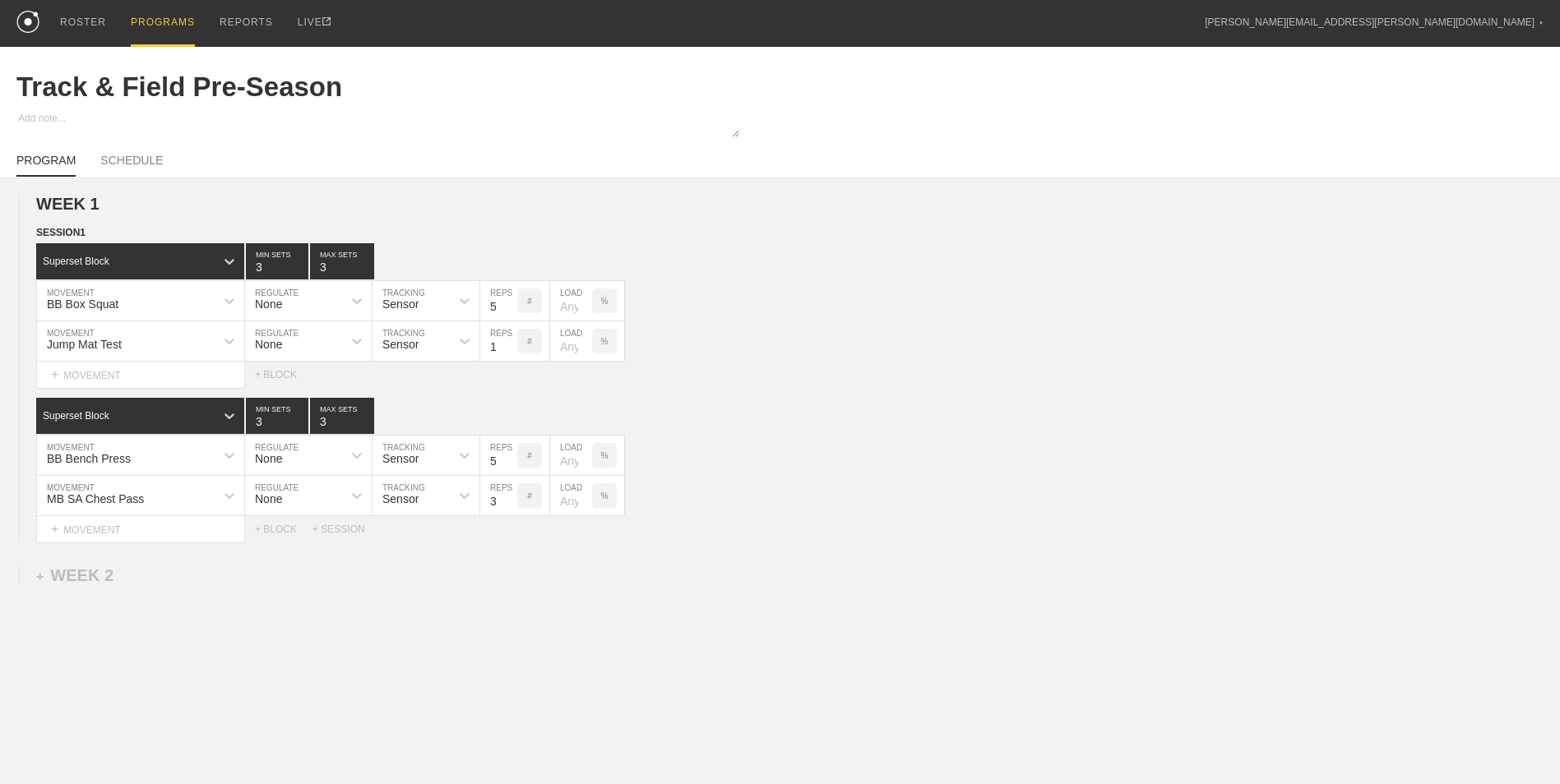
click at [25, 157] on link "PROGRAM" at bounding box center [46, 164] width 59 height 23
type textarea "x"
click at [27, 16] on img at bounding box center [28, 22] width 23 height 22
click at [88, 41] on div "ROSTER" at bounding box center [83, 22] width 46 height 44
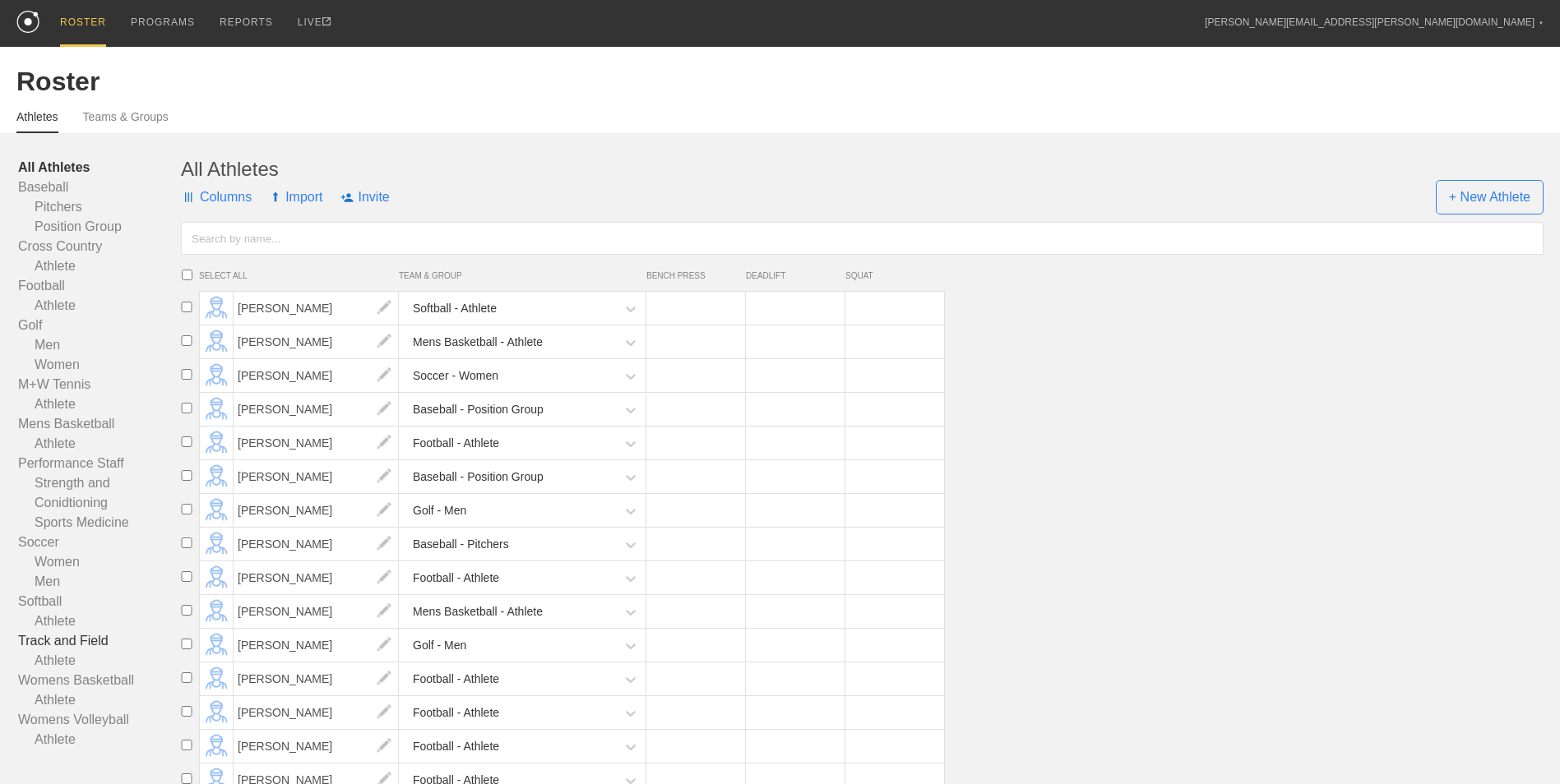
click at [93, 646] on link "Track and Field" at bounding box center [100, 641] width 163 height 19
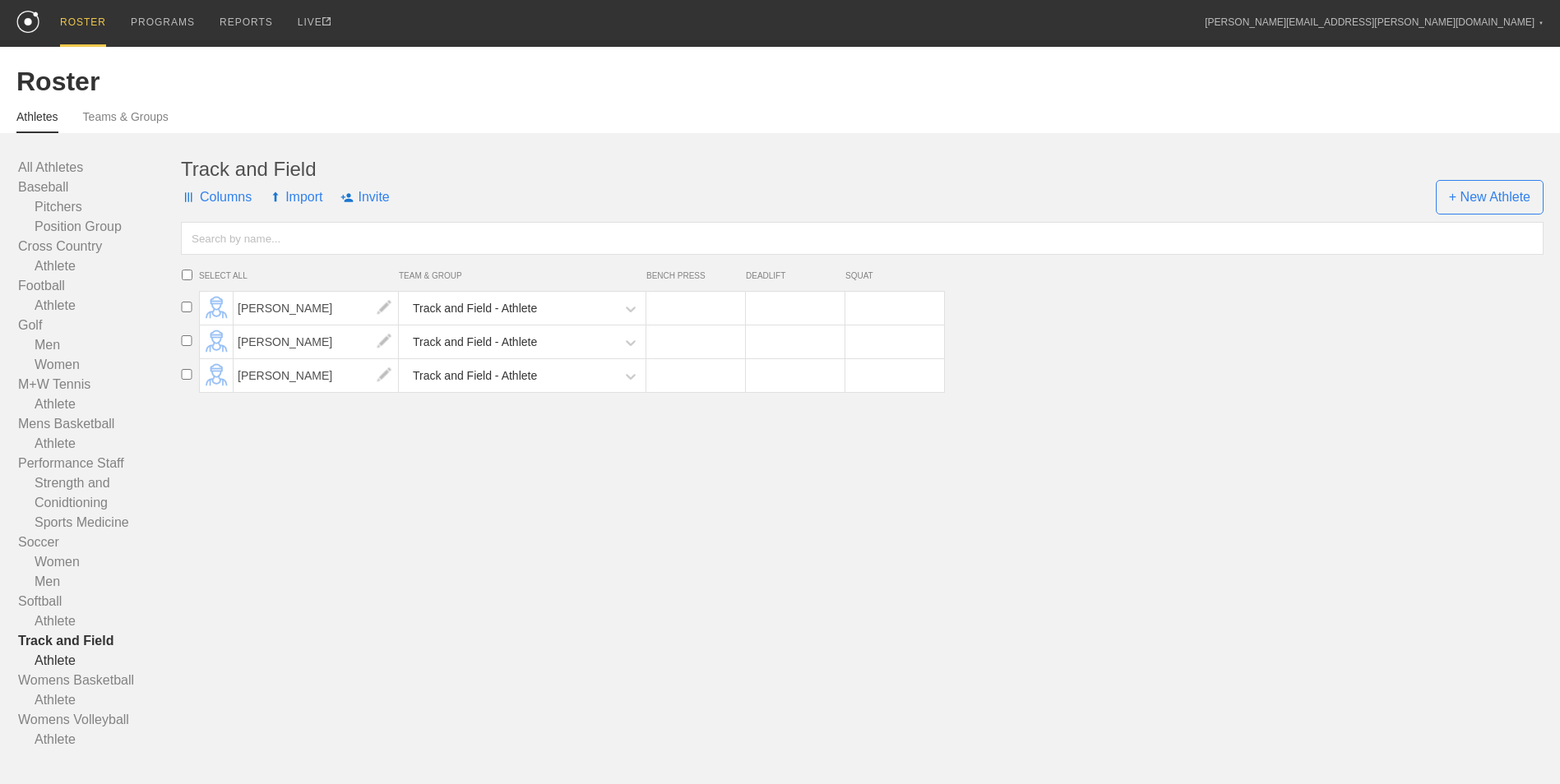
click at [68, 670] on link "Athlete" at bounding box center [100, 660] width 163 height 19
click at [67, 647] on link "Track and Field" at bounding box center [100, 641] width 163 height 19
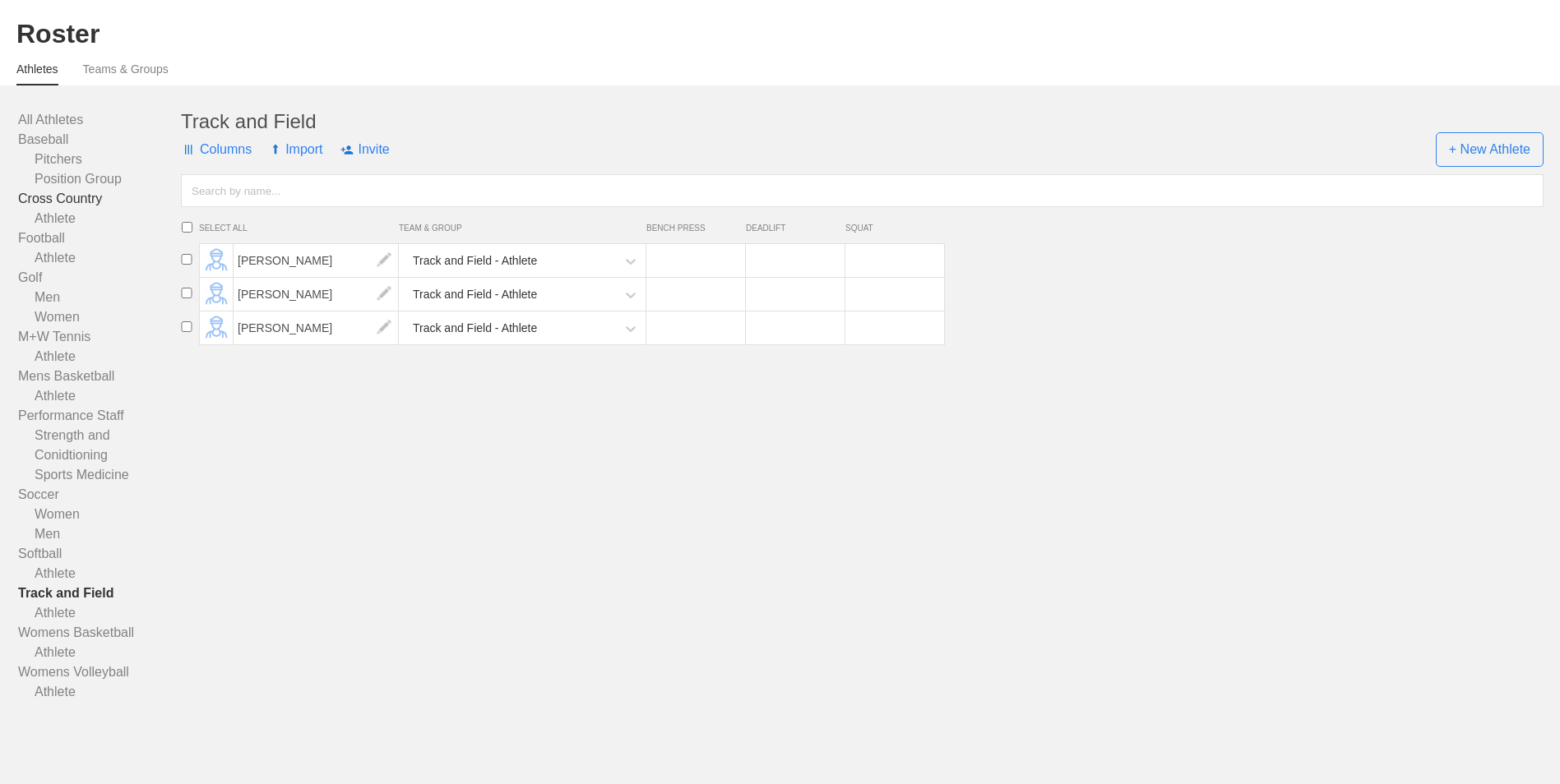
click at [62, 193] on link "Cross Country" at bounding box center [100, 199] width 163 height 19
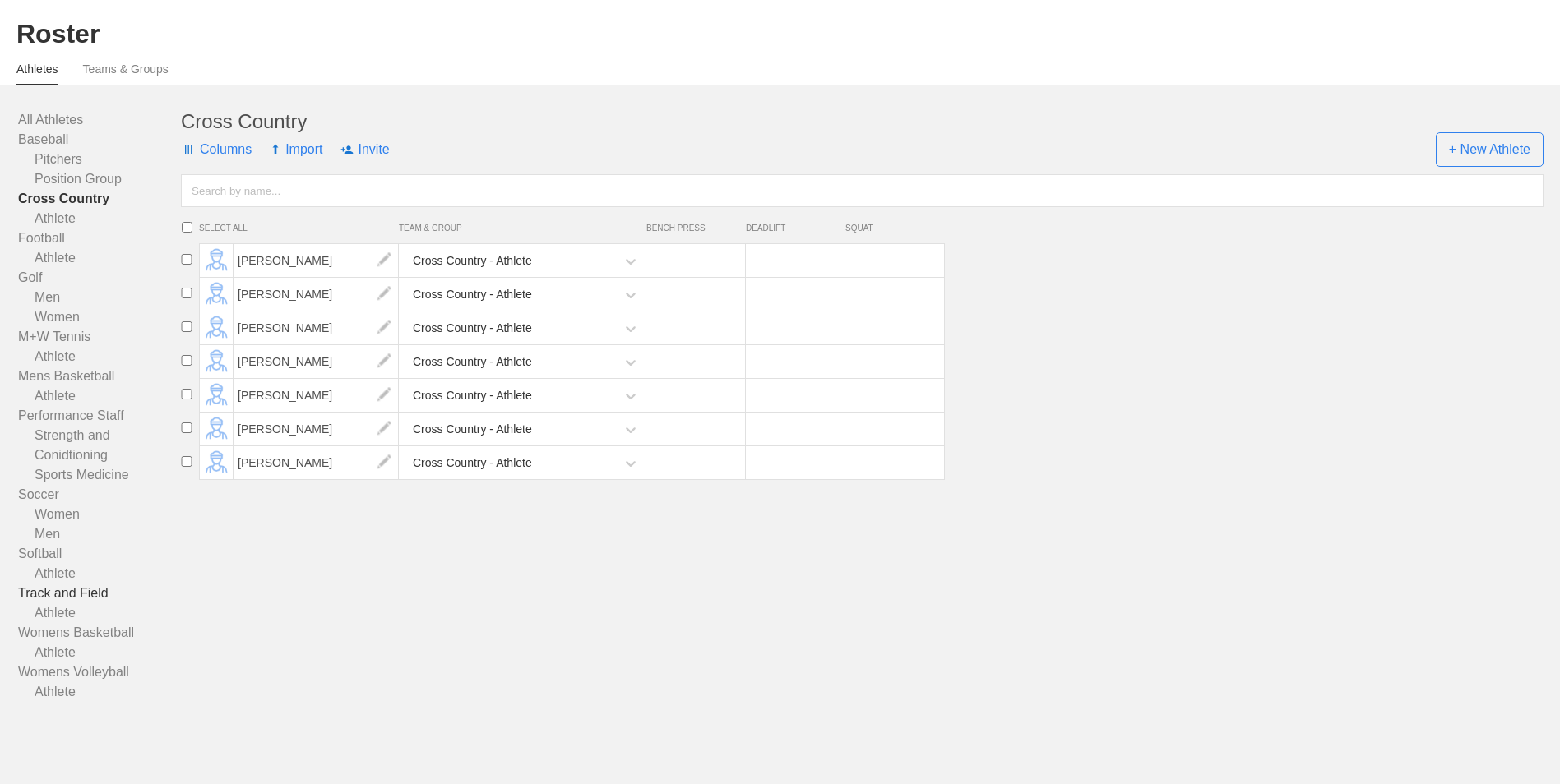
click at [57, 590] on link "Track and Field" at bounding box center [100, 593] width 163 height 19
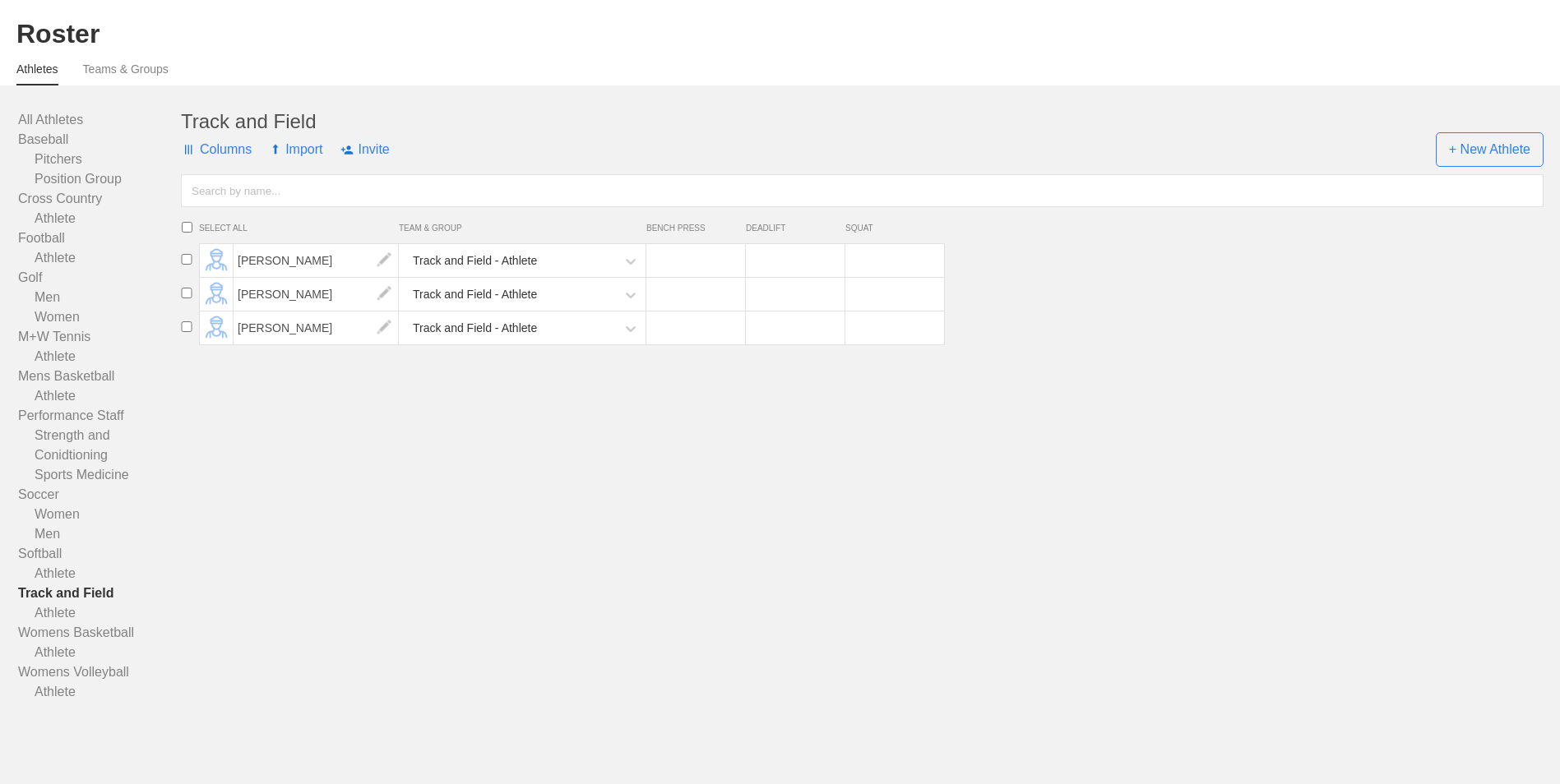
click at [332, 186] on input "text" at bounding box center [862, 191] width 1362 height 33
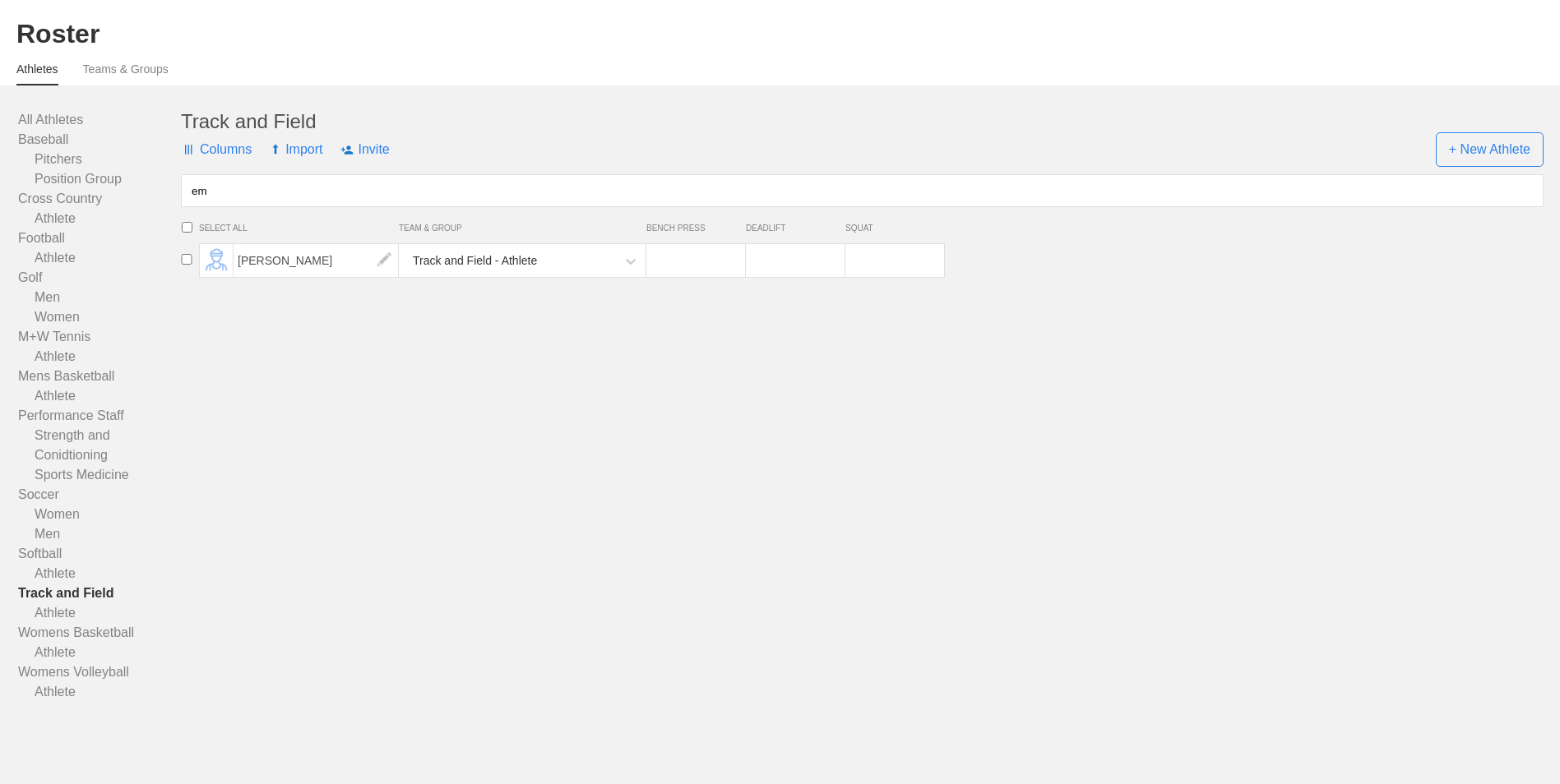
type input "e"
type input "w"
type input "c"
type input "k"
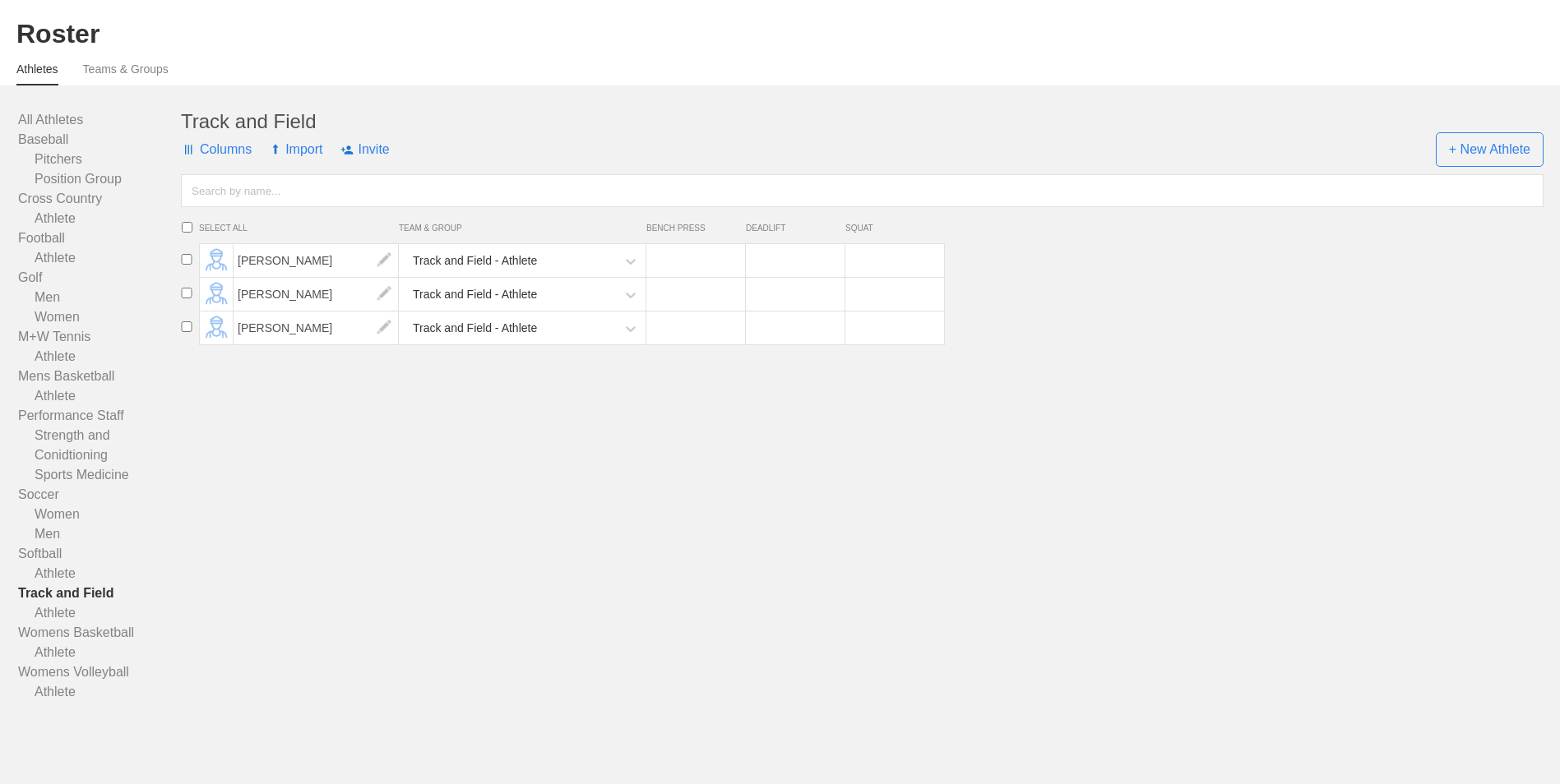
click at [27, 69] on link "Athletes" at bounding box center [37, 74] width 42 height 23
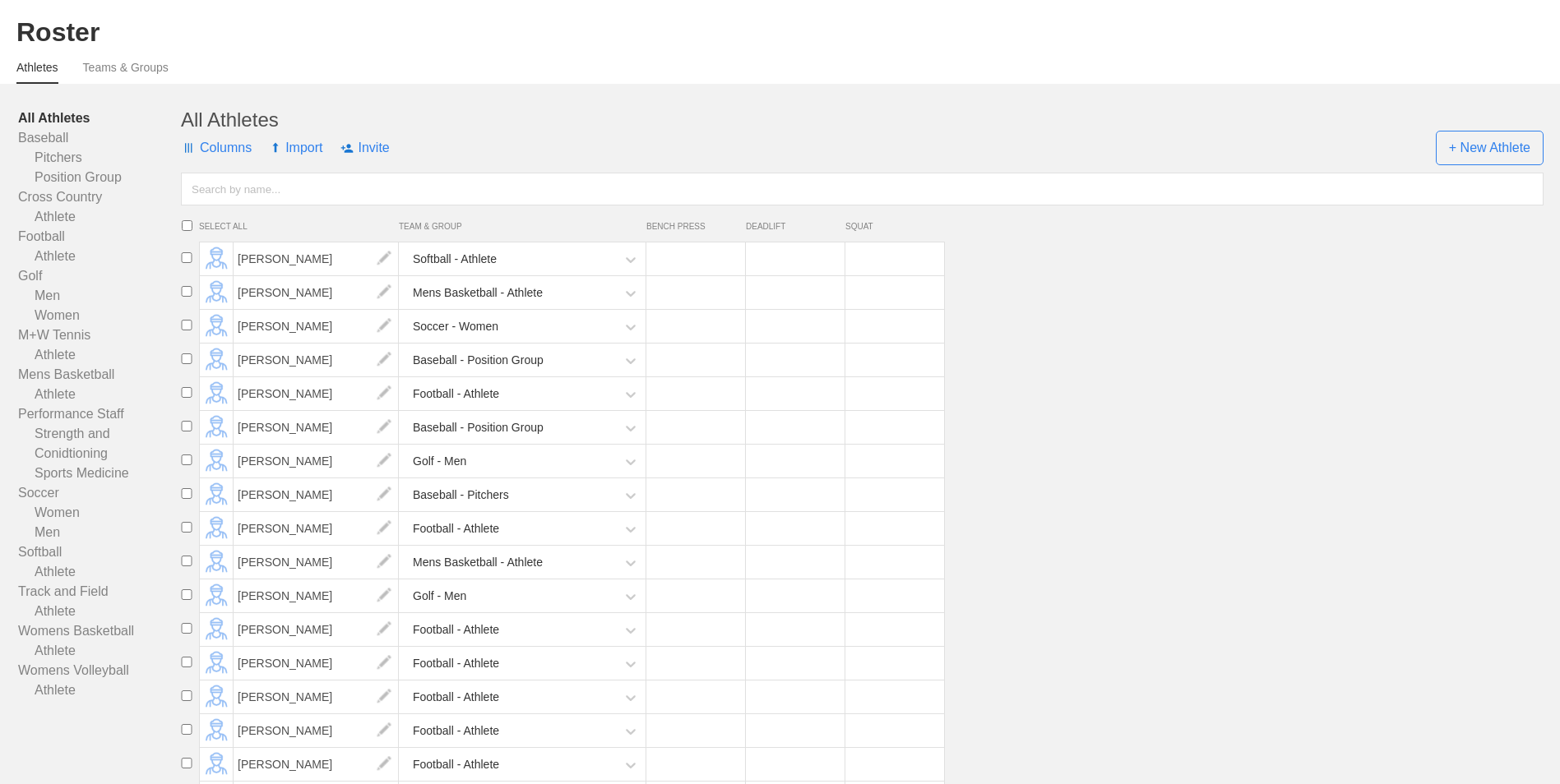
click at [281, 195] on input "text" at bounding box center [862, 189] width 1362 height 33
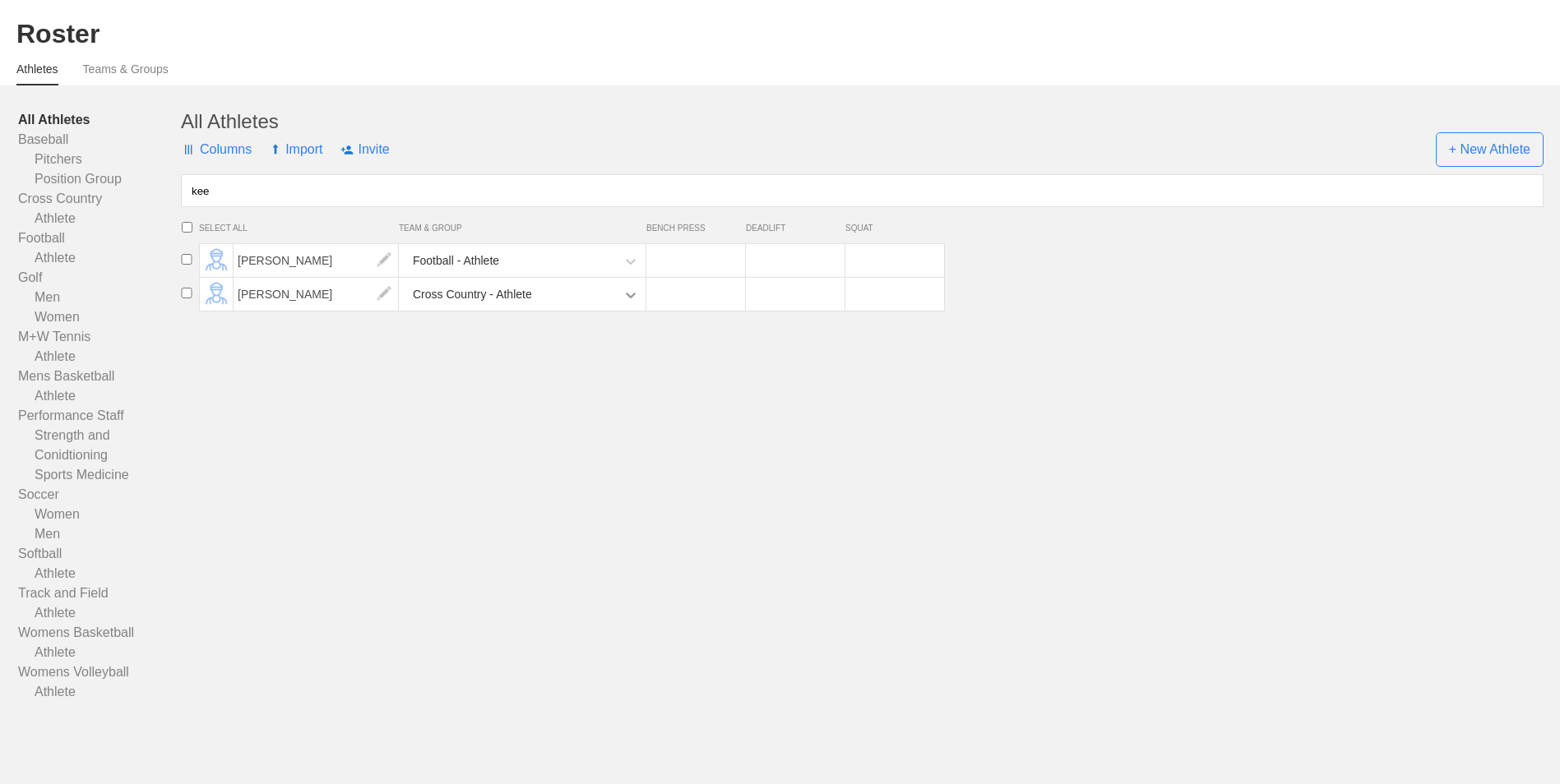
type input "kee"
click at [630, 296] on icon at bounding box center [631, 296] width 17 height 17
click at [632, 296] on icon at bounding box center [631, 296] width 17 height 17
click at [387, 291] on img at bounding box center [384, 295] width 33 height 33
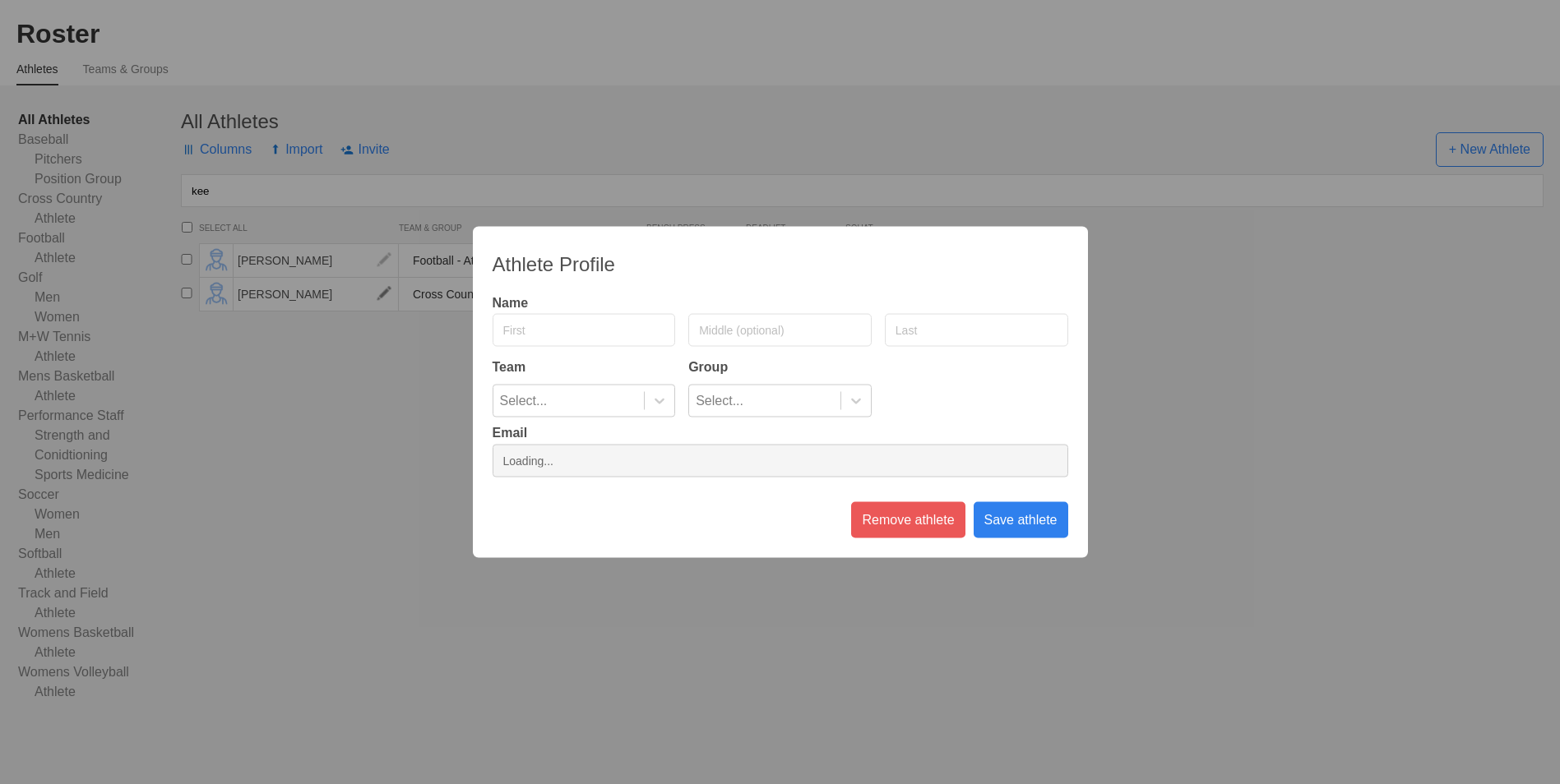
type input "Keelly"
type input "[PERSON_NAME]"
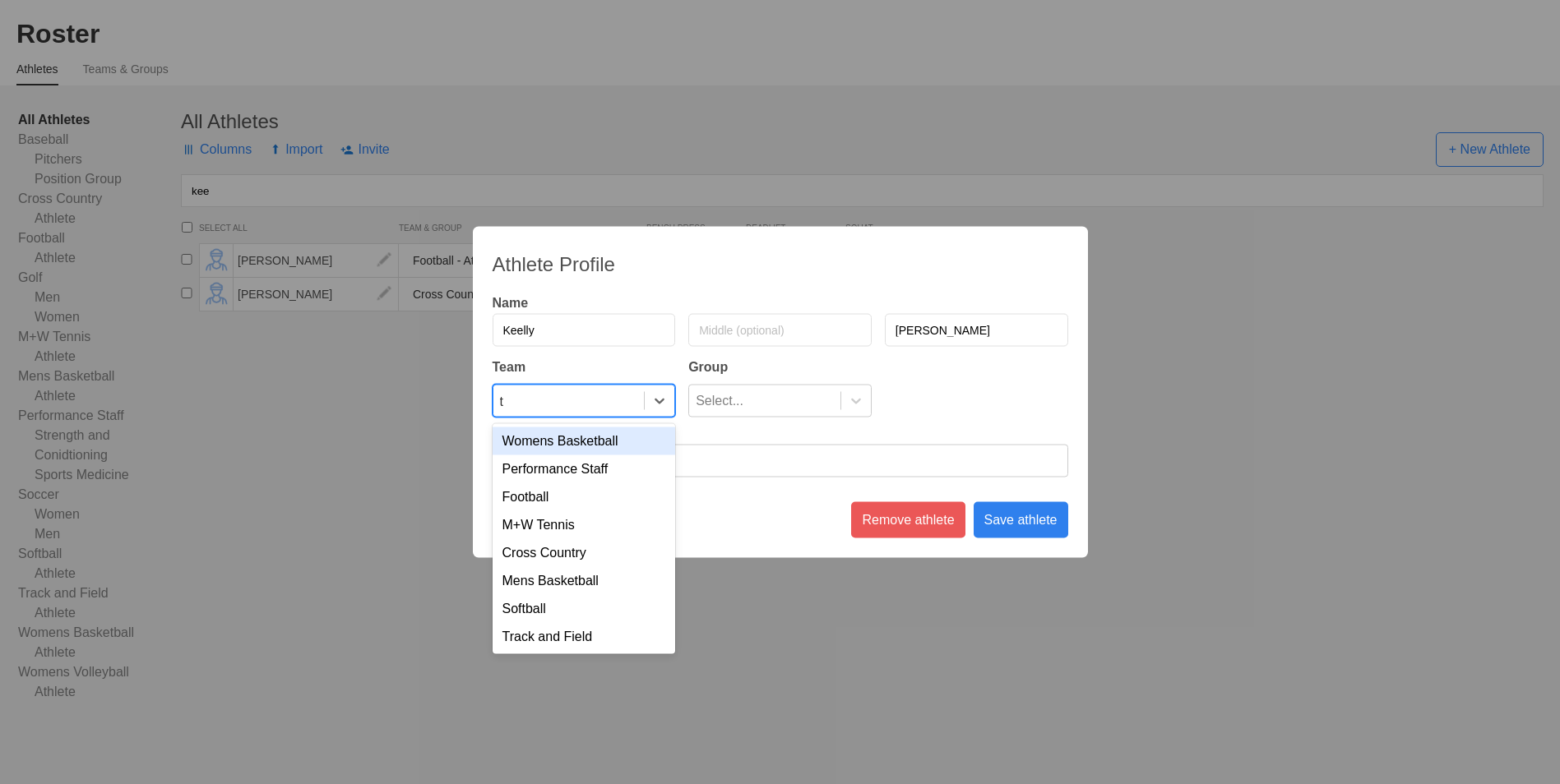
type input "tr"
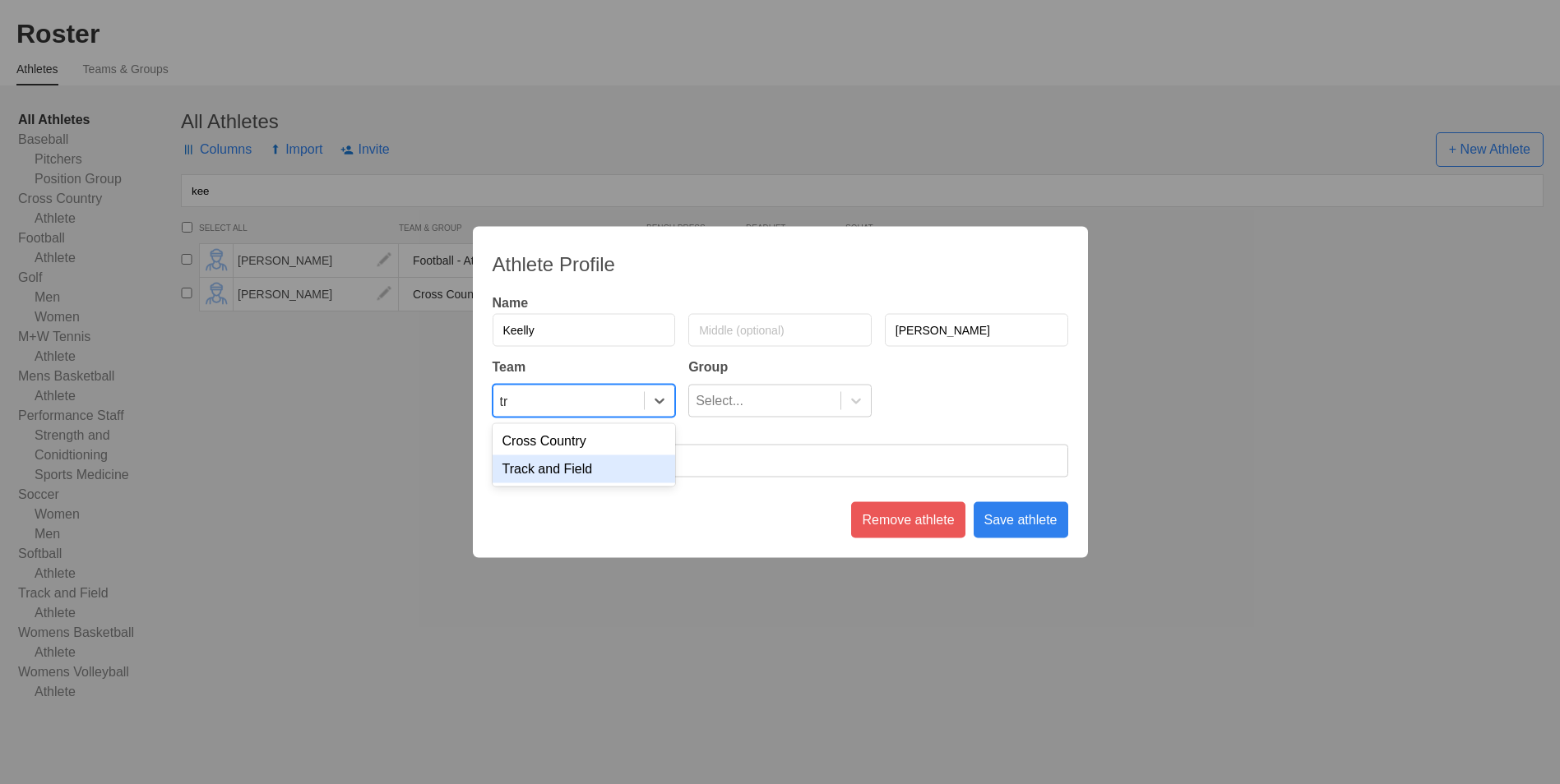
click at [585, 473] on div "Track and Field" at bounding box center [584, 469] width 184 height 28
click at [1025, 517] on div "Save athlete" at bounding box center [1021, 520] width 94 height 36
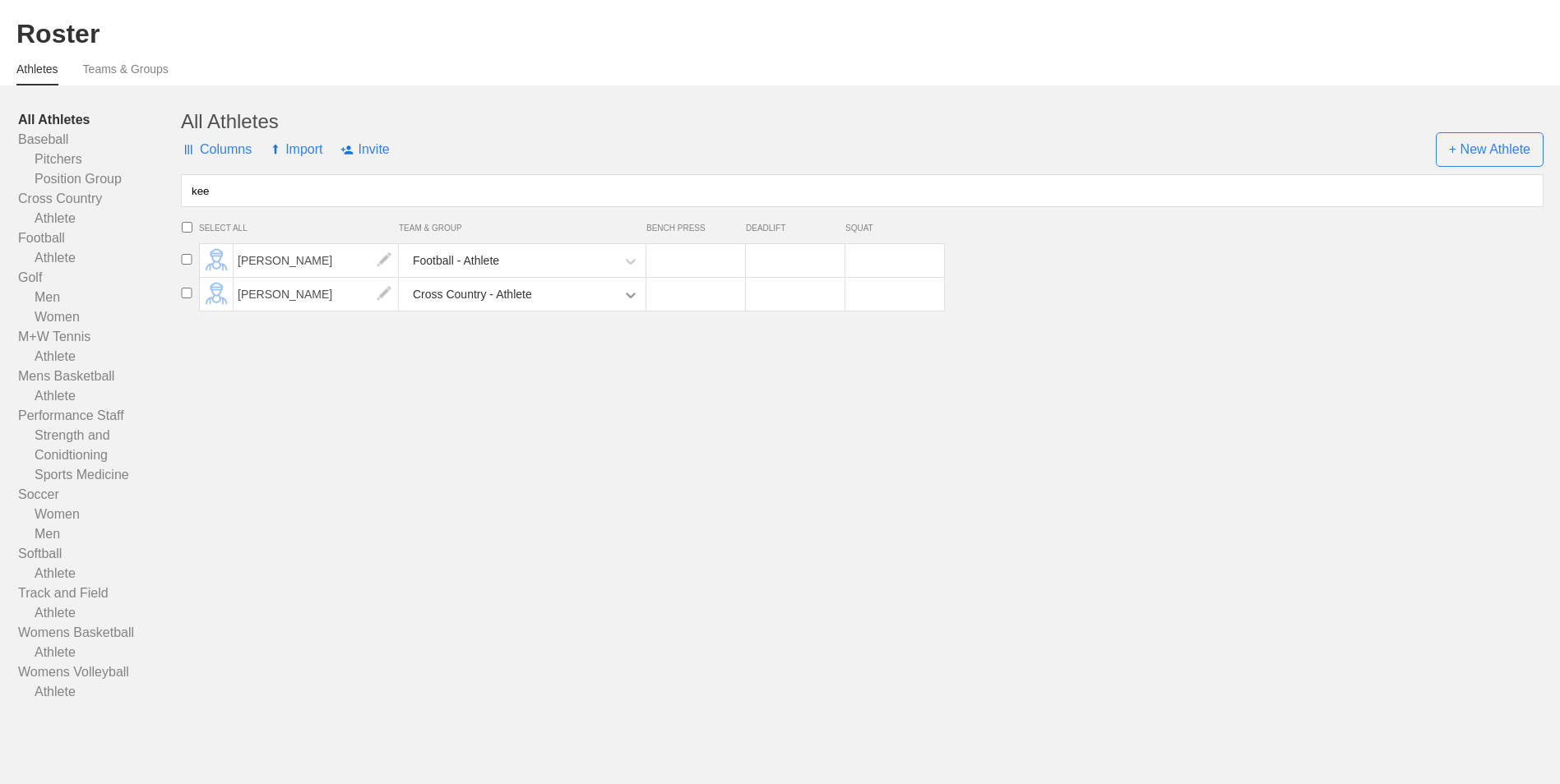
click at [629, 296] on icon at bounding box center [630, 296] width 10 height 6
click at [189, 288] on input "checkbox" at bounding box center [187, 294] width 25 height 11
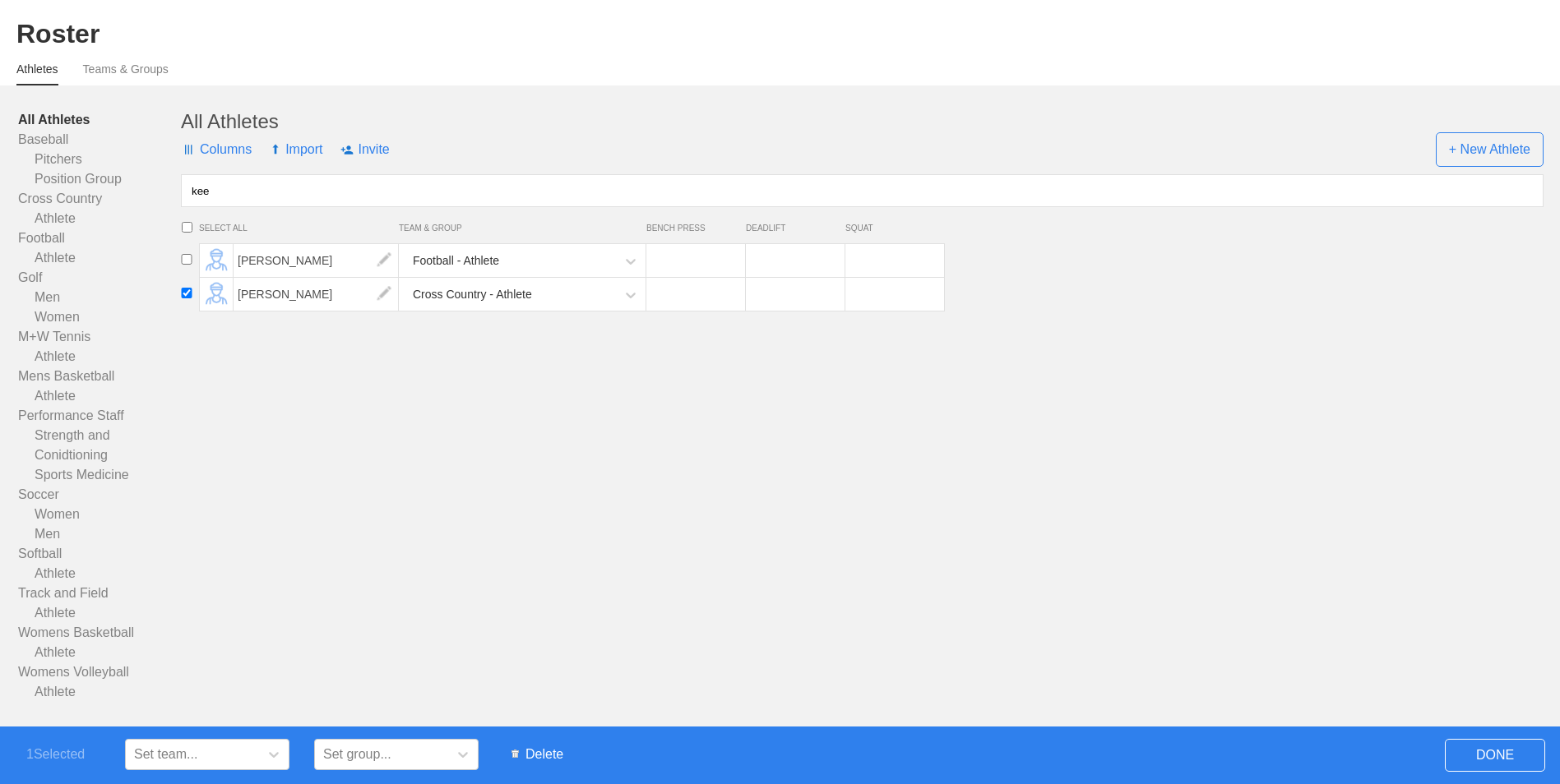
click at [189, 288] on input "checkbox" at bounding box center [187, 294] width 25 height 11
checkbox input "false"
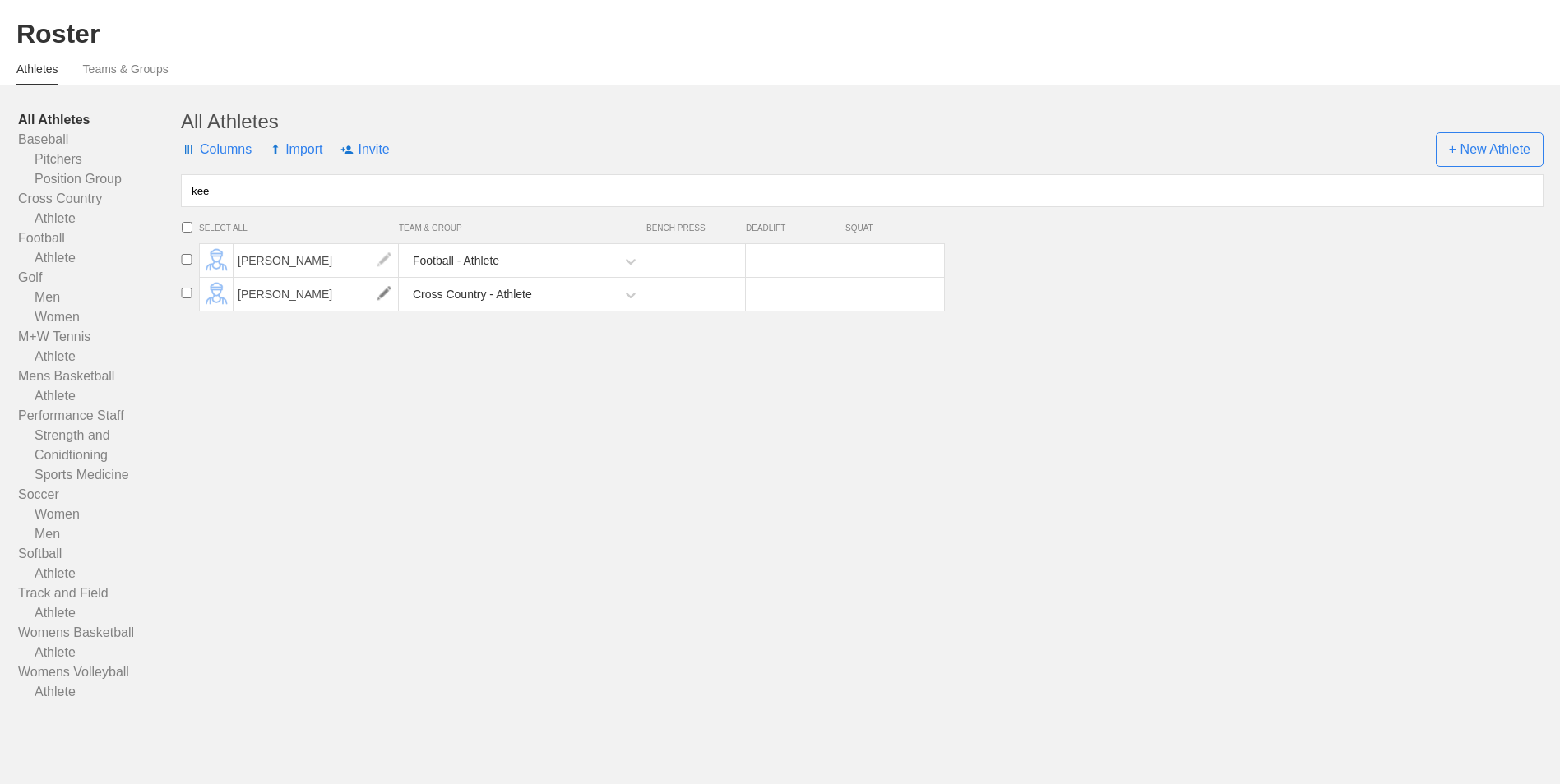
click at [393, 299] on img at bounding box center [384, 295] width 33 height 33
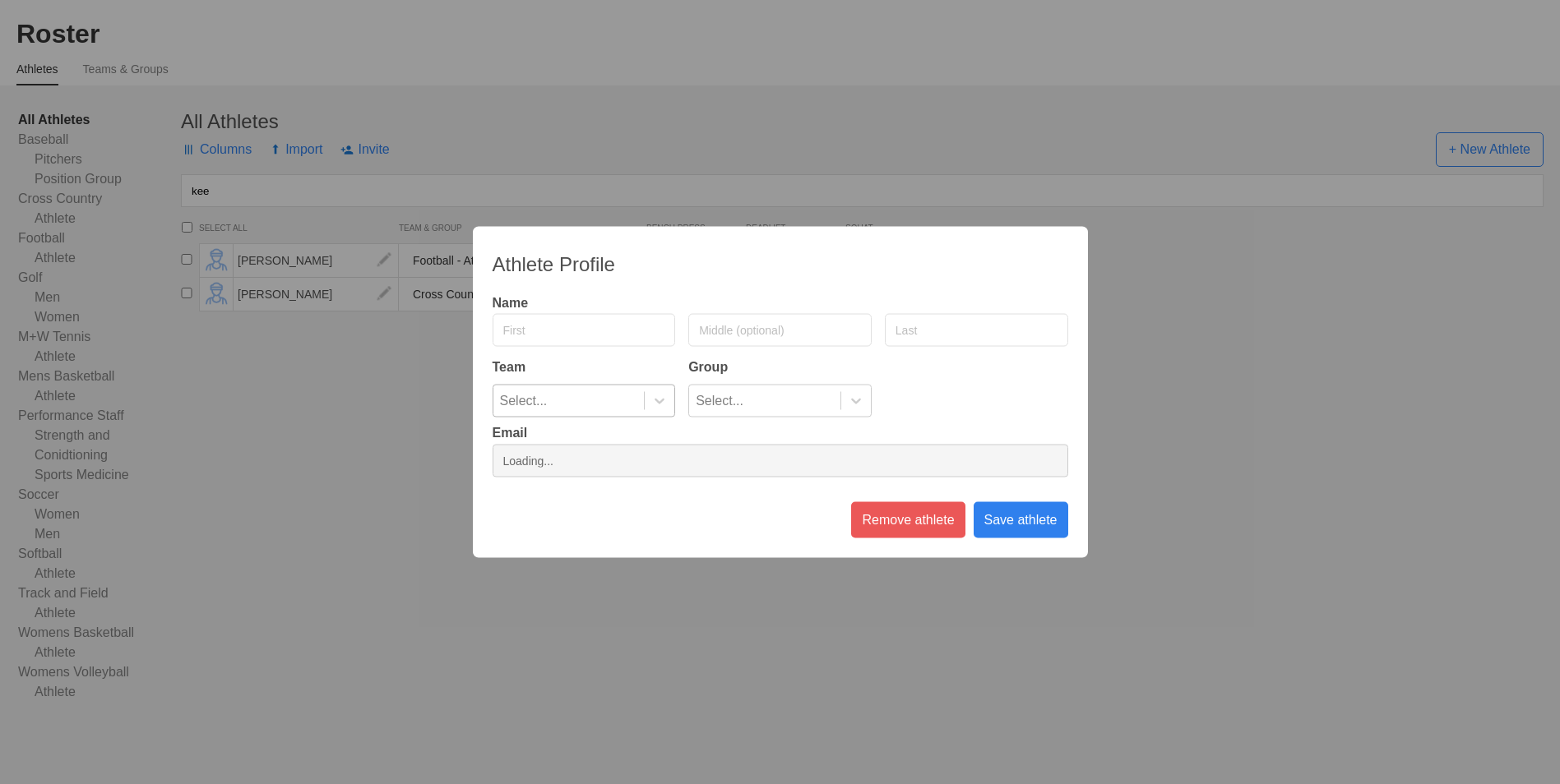
type input "Keelly"
type input "[PERSON_NAME]"
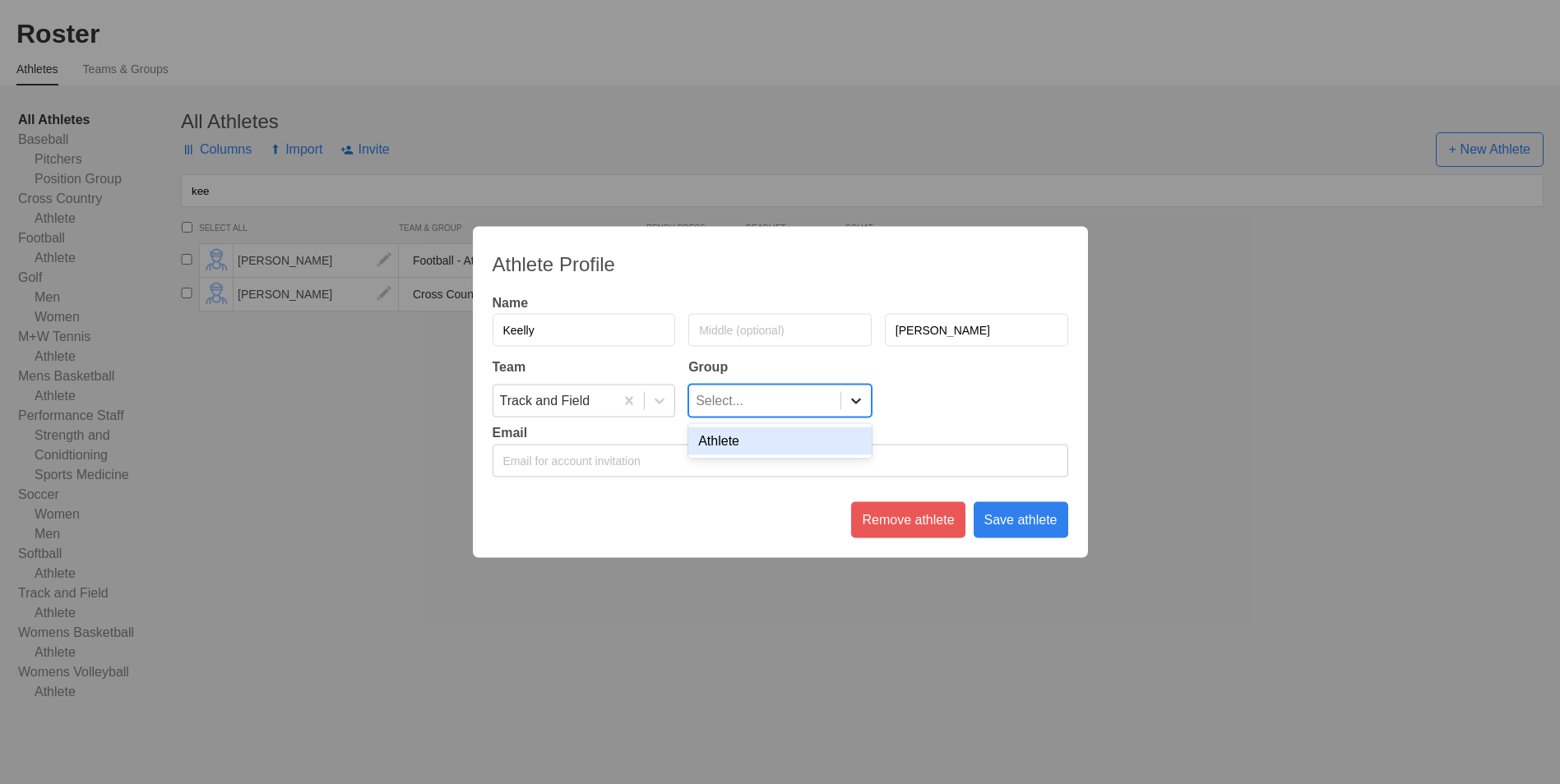
click at [859, 395] on icon at bounding box center [856, 402] width 17 height 17
drag, startPoint x: 832, startPoint y: 436, endPoint x: 833, endPoint y: 444, distance: 8.1
click at [831, 436] on div "Athlete" at bounding box center [780, 441] width 184 height 28
click at [1022, 530] on div "Save athlete" at bounding box center [1021, 520] width 94 height 36
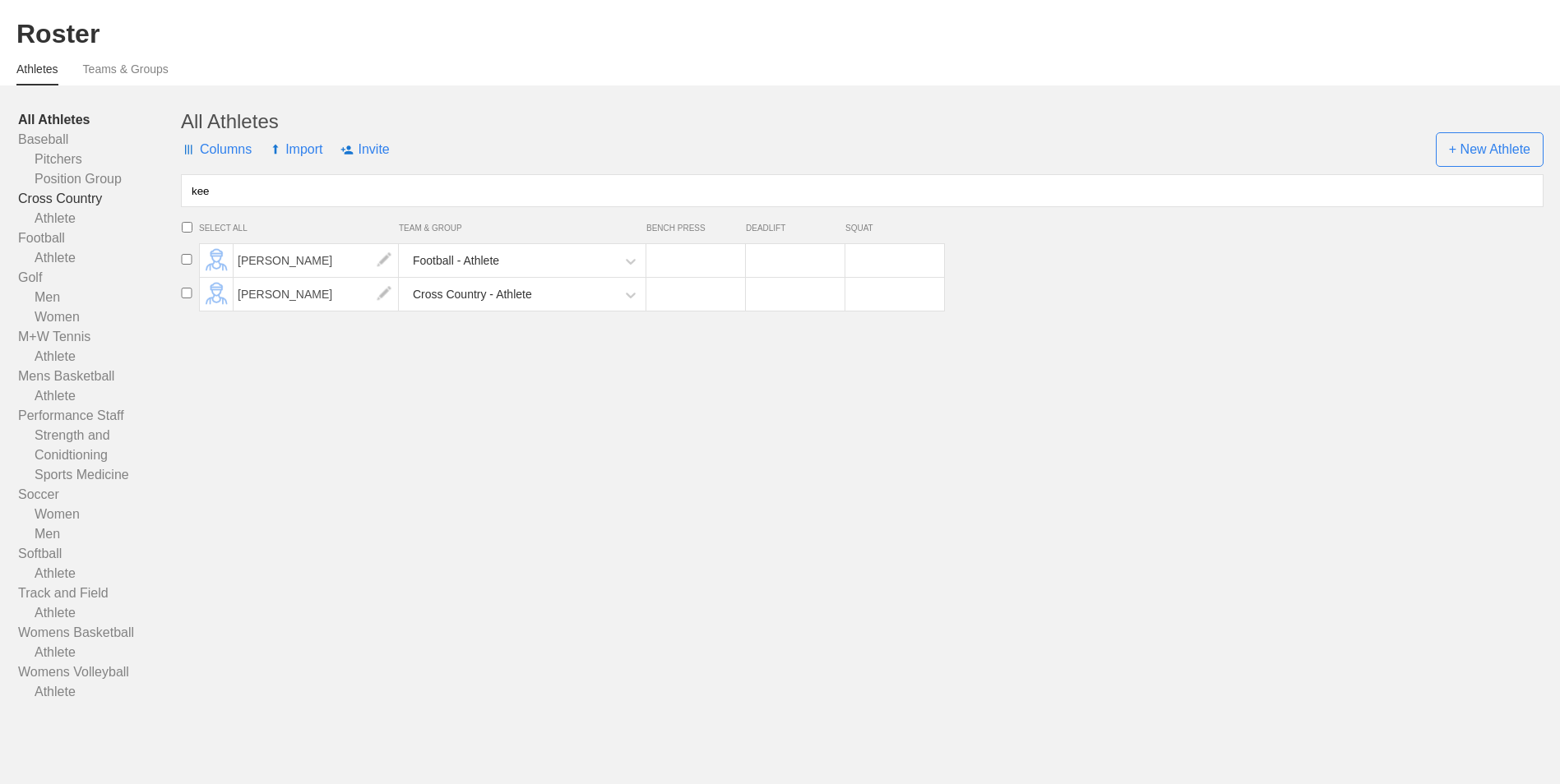
drag, startPoint x: 252, startPoint y: 187, endPoint x: 150, endPoint y: 196, distance: 102.4
click at [150, 196] on div "All Athletes Baseball Pitchers Position Group Cross Country Athlete Football At…" at bounding box center [780, 405] width 1527 height 592
type input "[PERSON_NAME]"
click at [625, 259] on icon at bounding box center [631, 261] width 17 height 17
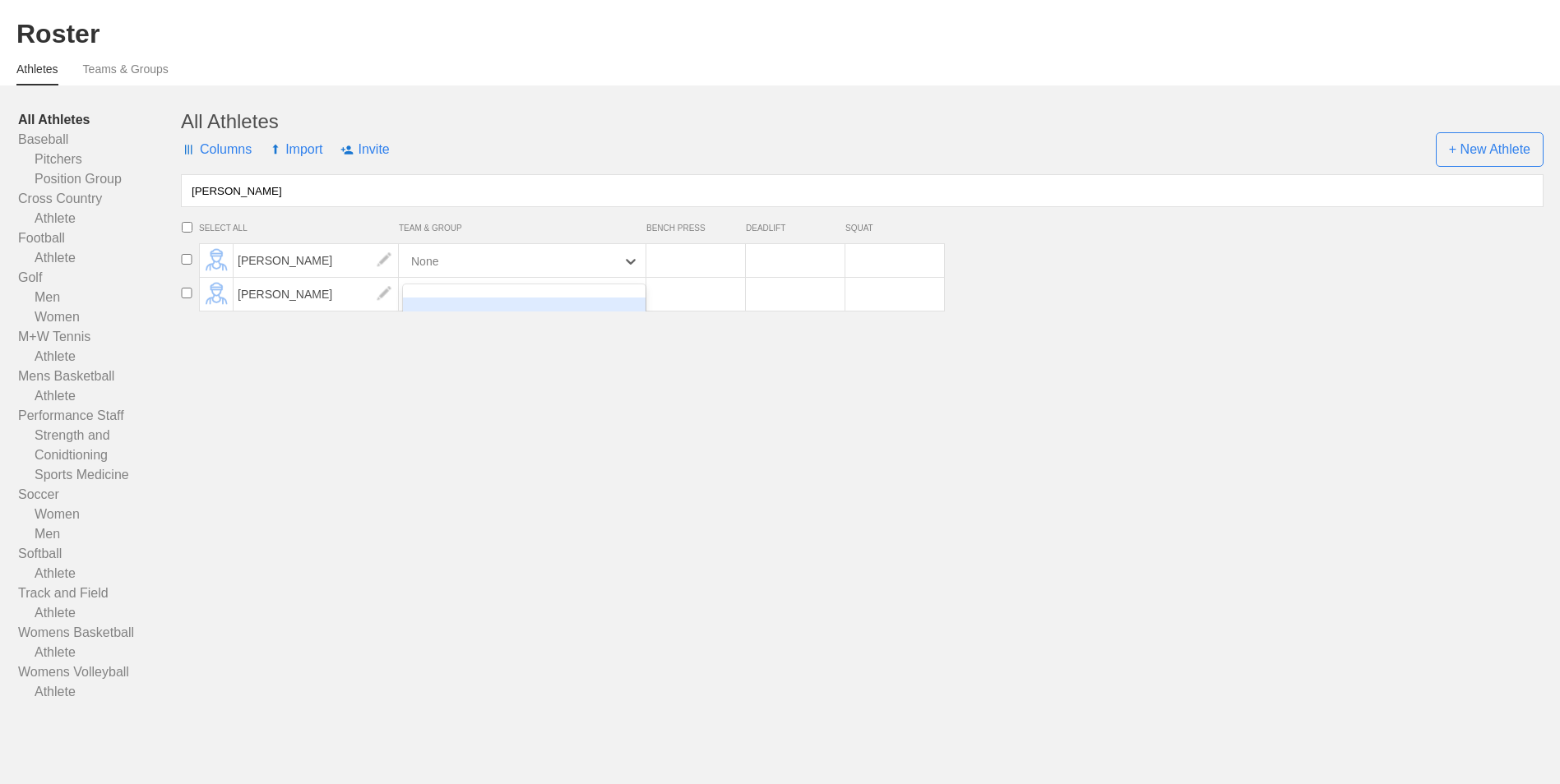
click at [381, 423] on div "All Athletes Columns Import Invite + New Athlete [PERSON_NAME] SELECT ALL TEAM …" at bounding box center [862, 405] width 1362 height 592
click at [383, 266] on img at bounding box center [384, 260] width 33 height 33
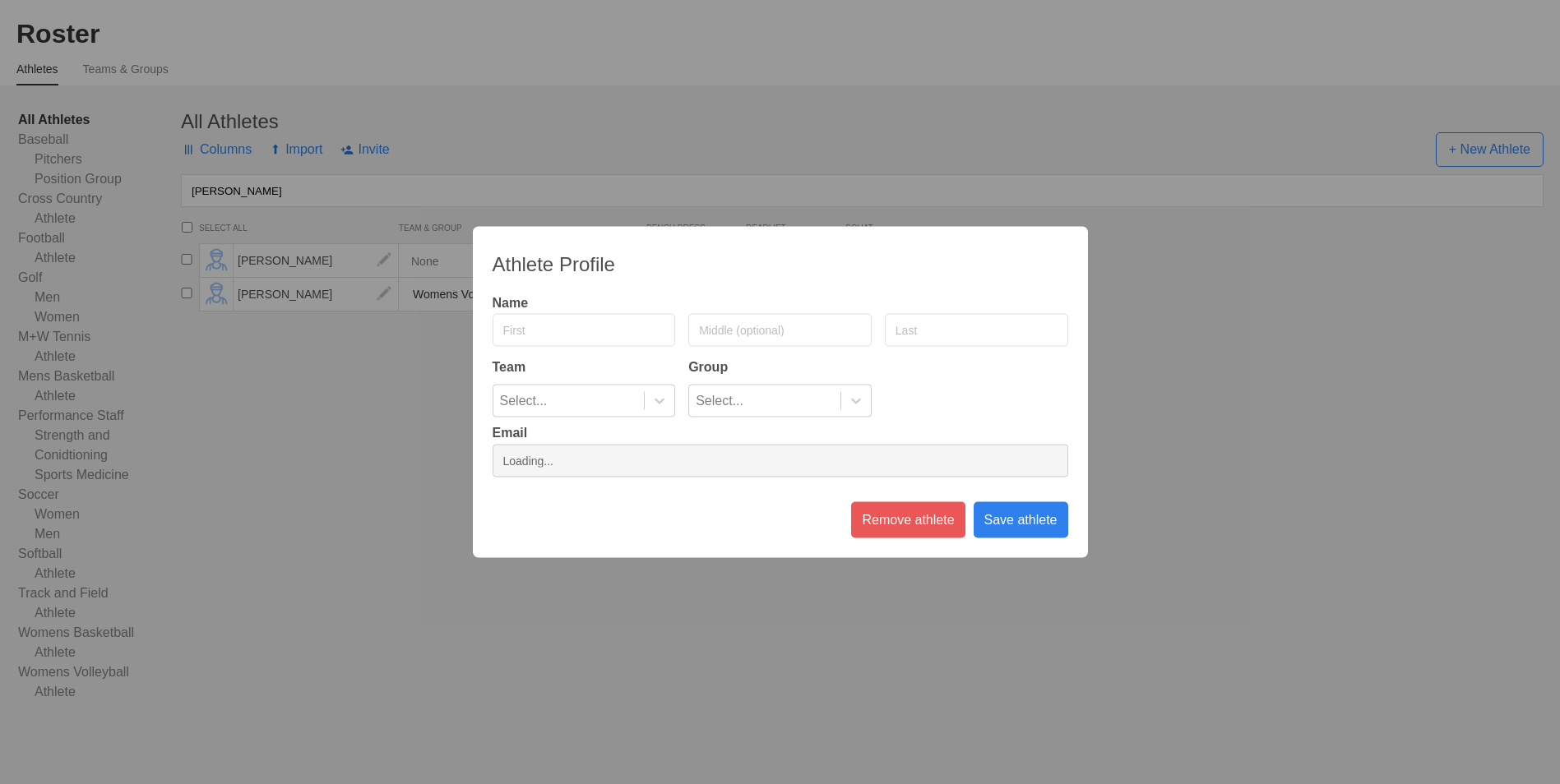
type input "[PERSON_NAME]"
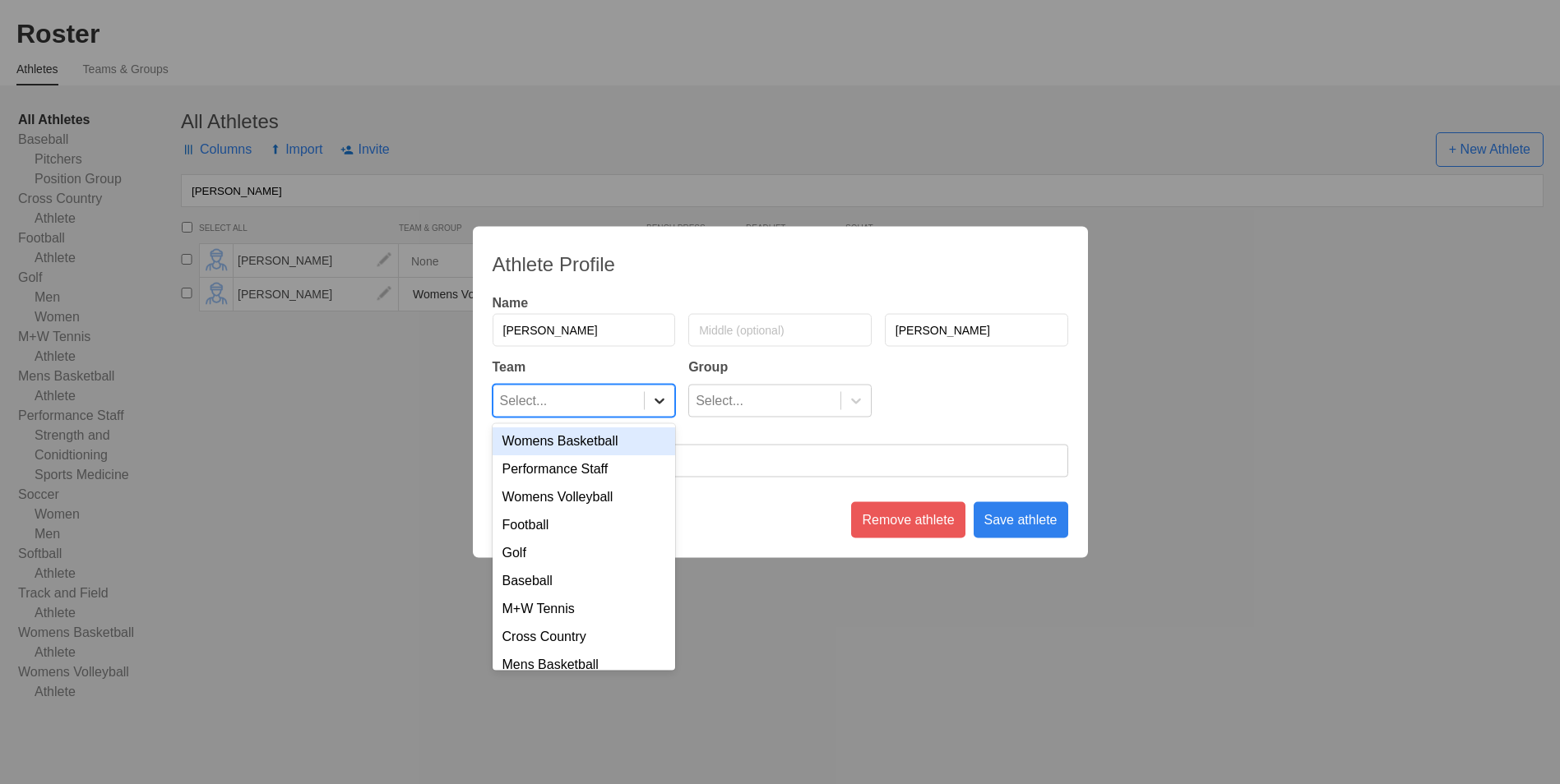
click at [672, 397] on div at bounding box center [659, 402] width 30 height 17
type input "tr"
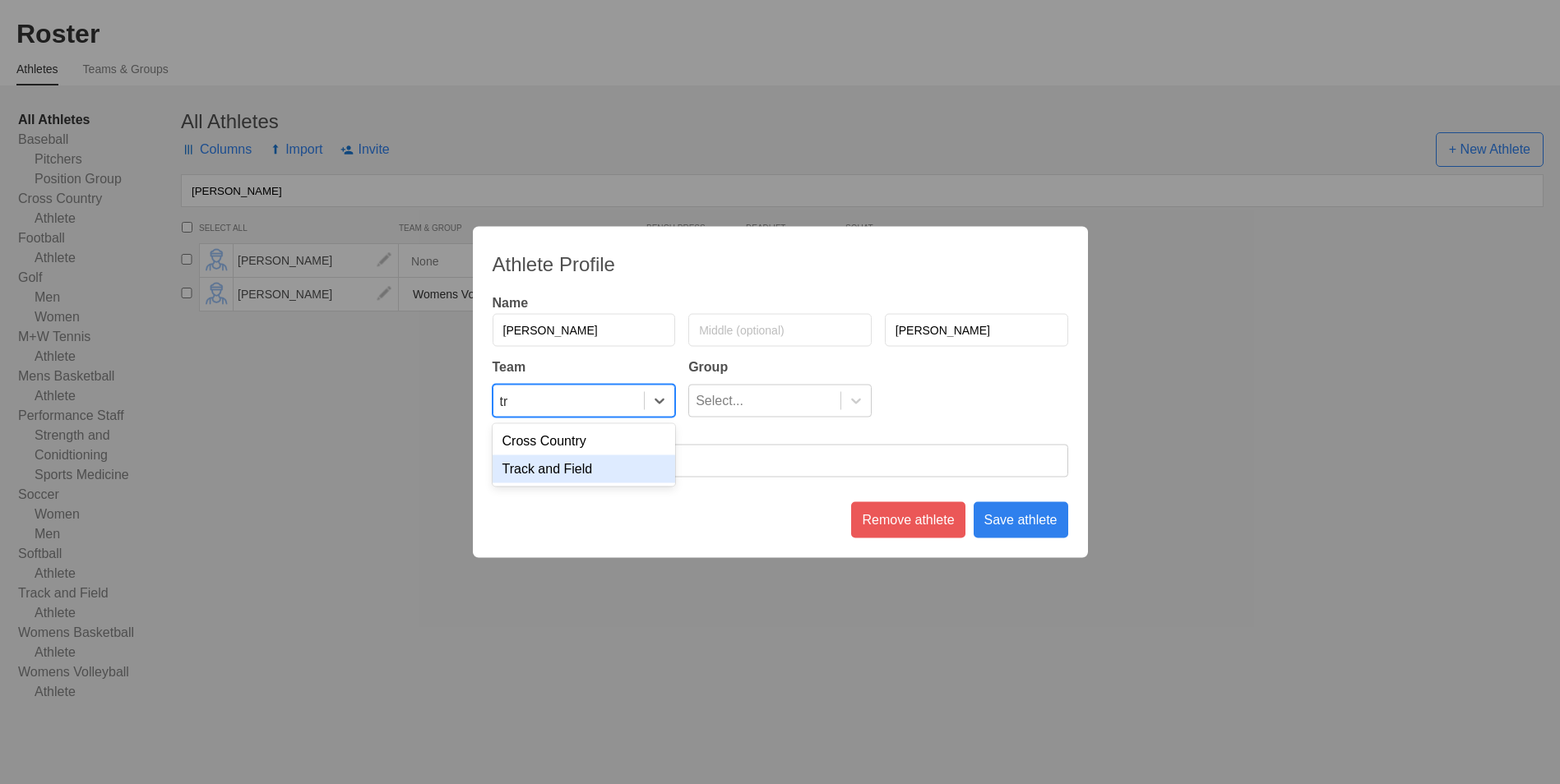
click at [614, 474] on div "Track and Field" at bounding box center [584, 469] width 184 height 28
click at [850, 395] on icon at bounding box center [856, 402] width 17 height 17
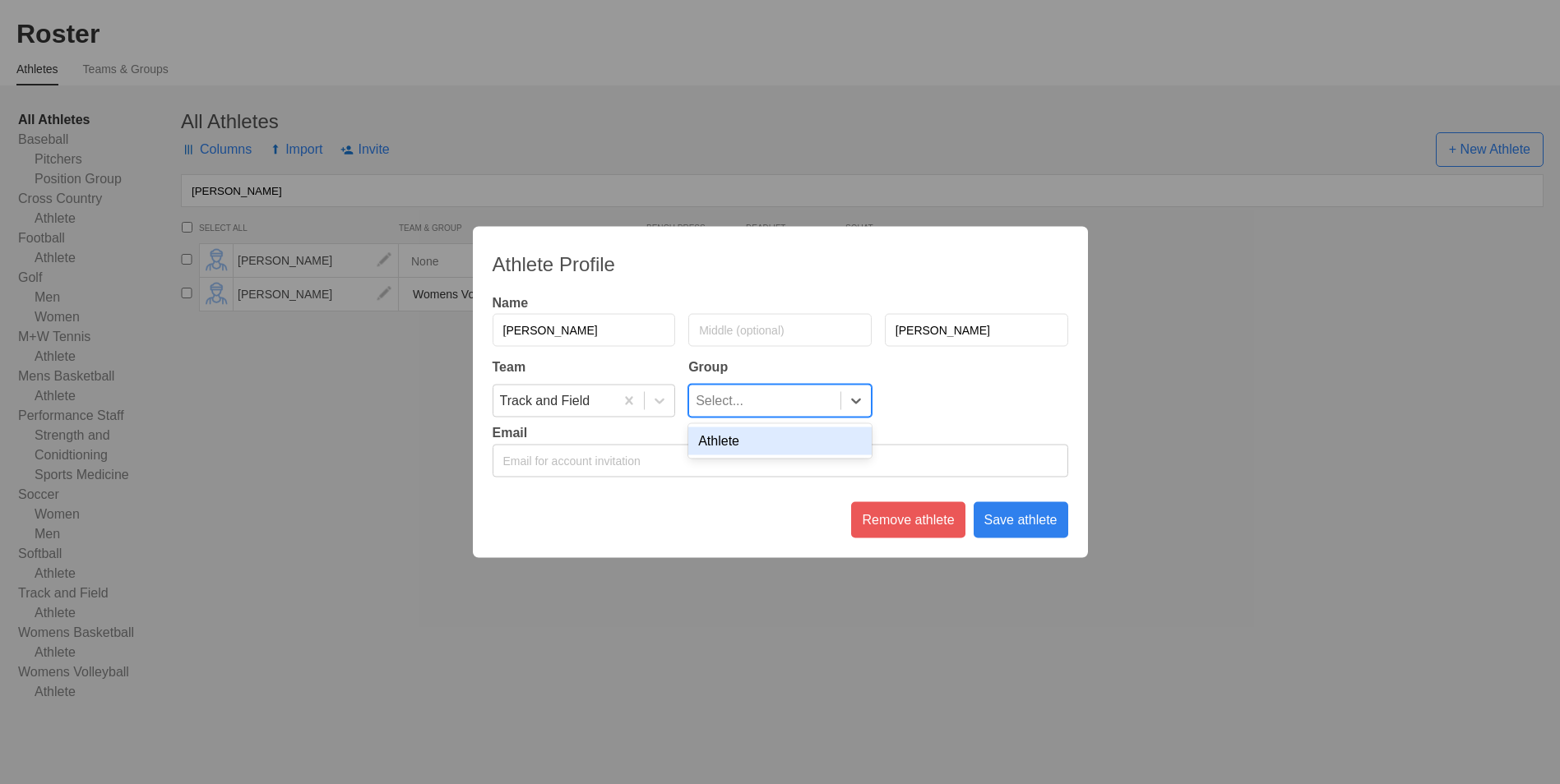
click at [826, 447] on div "Athlete" at bounding box center [780, 441] width 184 height 28
click at [1023, 525] on div "Save athlete" at bounding box center [1021, 520] width 94 height 36
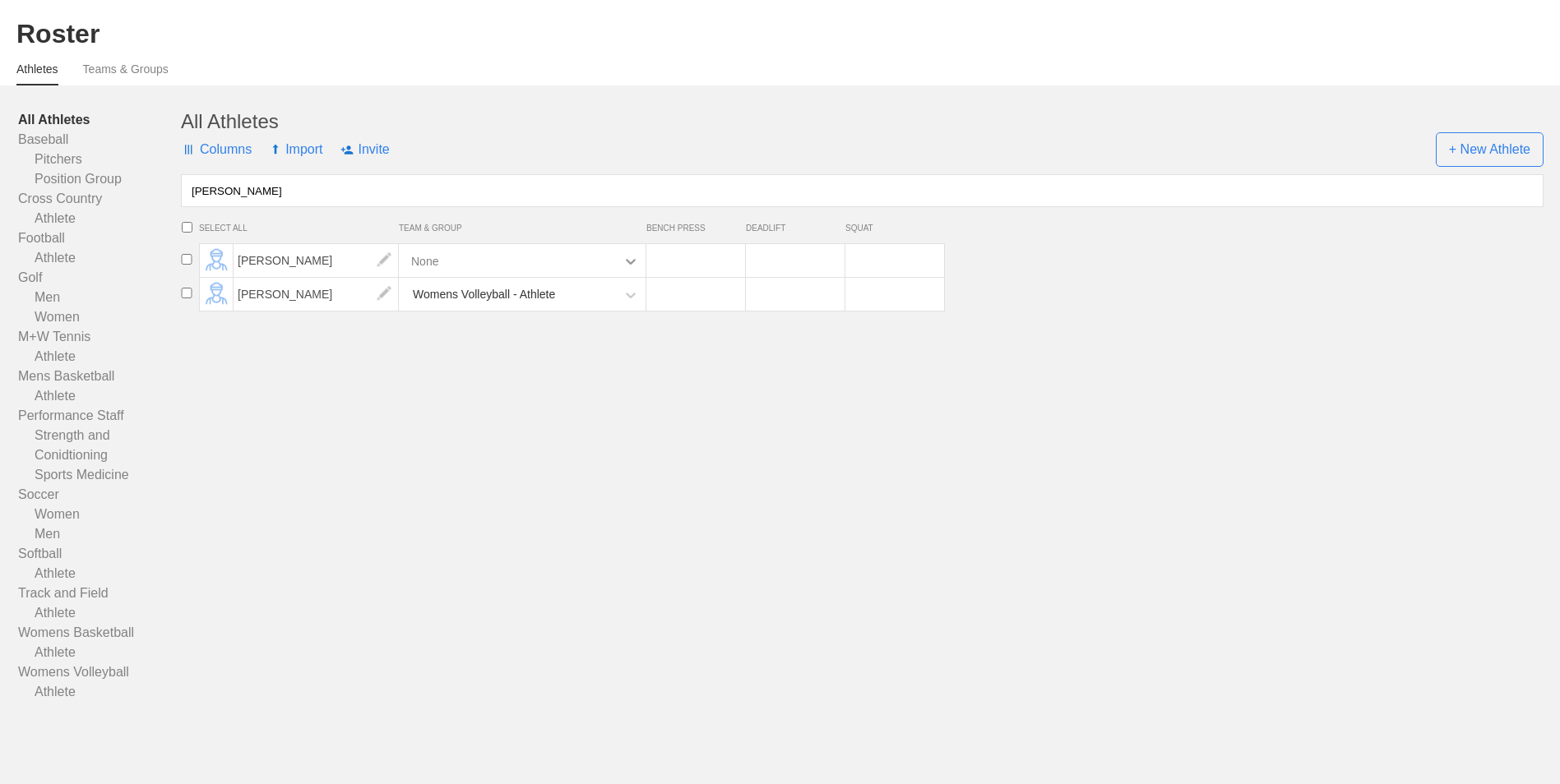
click at [630, 259] on icon at bounding box center [631, 261] width 17 height 17
drag, startPoint x: 239, startPoint y: 189, endPoint x: 167, endPoint y: 188, distance: 72.0
click at [167, 188] on div "All Athletes Baseball Pitchers Position Group Cross Country Athlete Football At…" at bounding box center [780, 405] width 1527 height 592
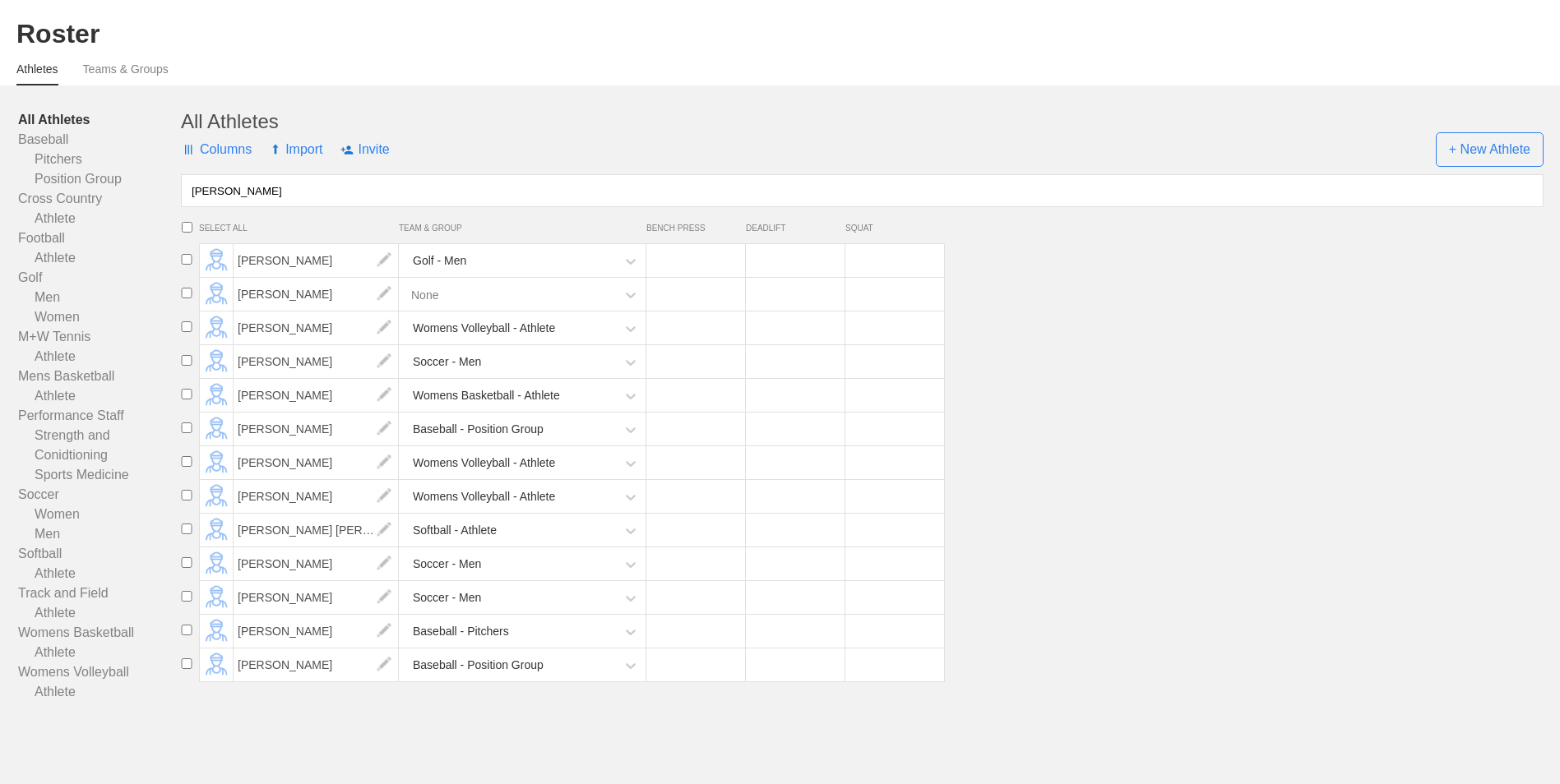
type input "[PERSON_NAME]"
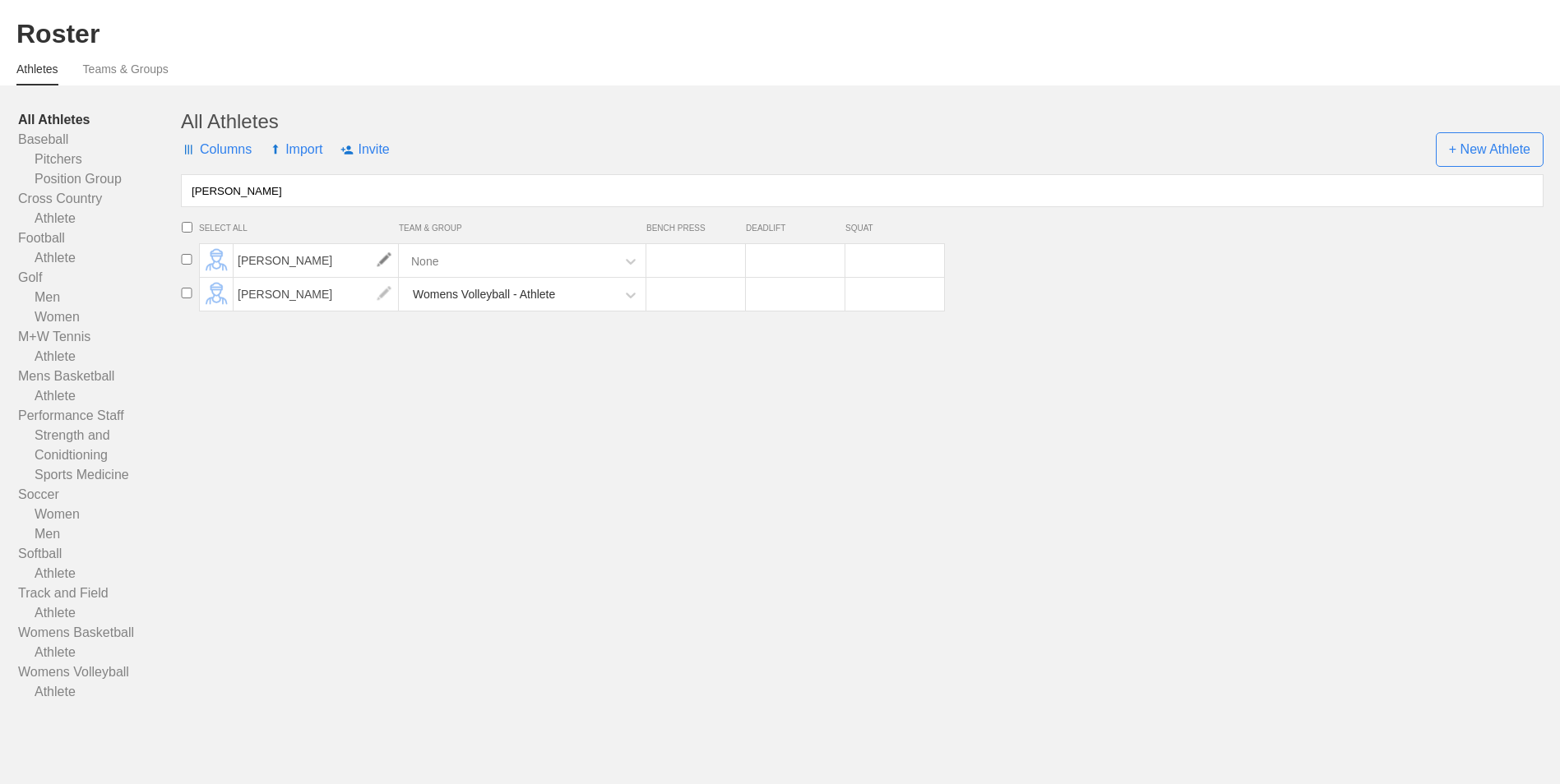
click at [378, 254] on img at bounding box center [384, 260] width 33 height 33
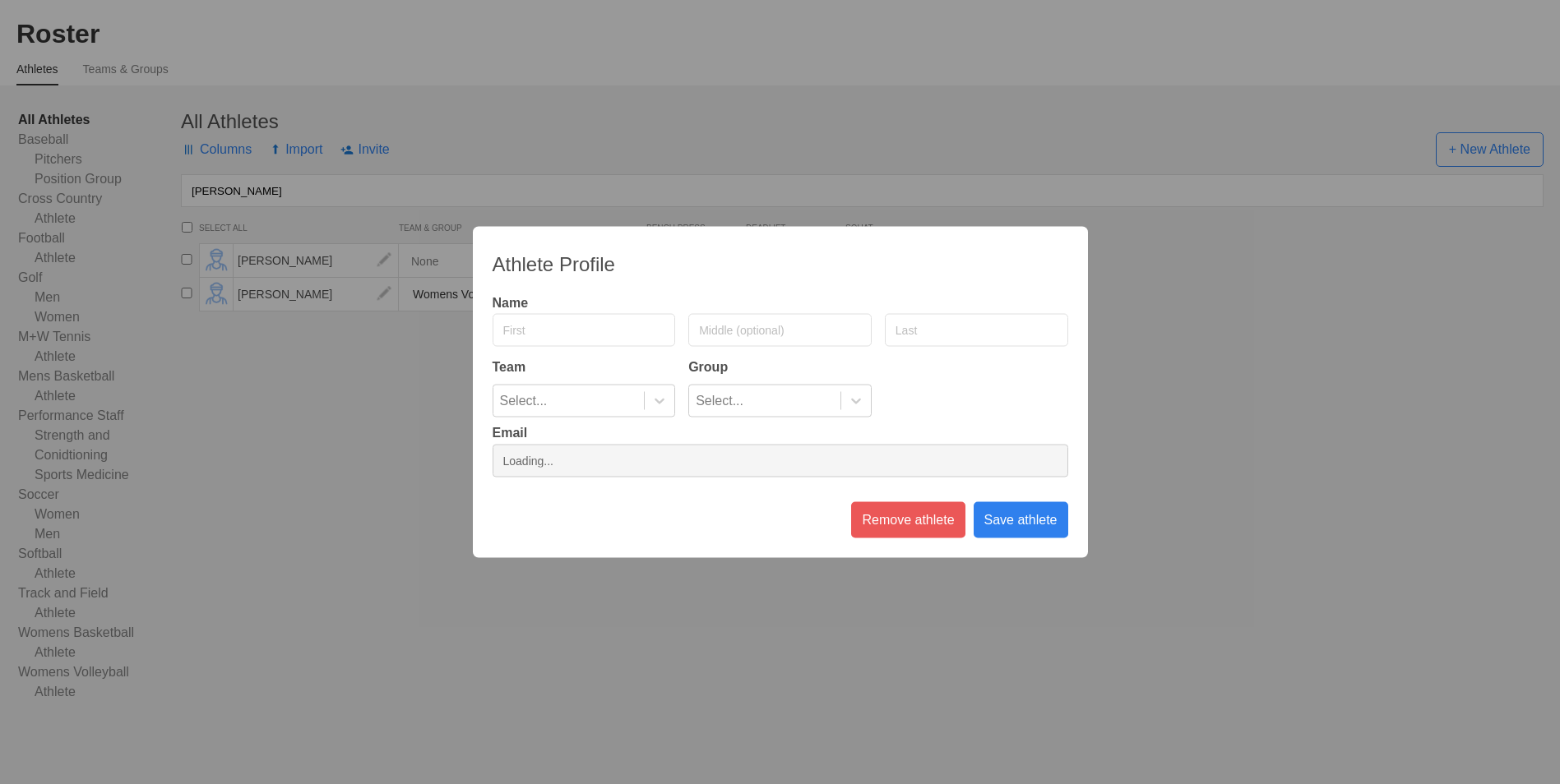
type input "[PERSON_NAME]"
click at [1039, 523] on div "Save athlete" at bounding box center [1021, 520] width 94 height 36
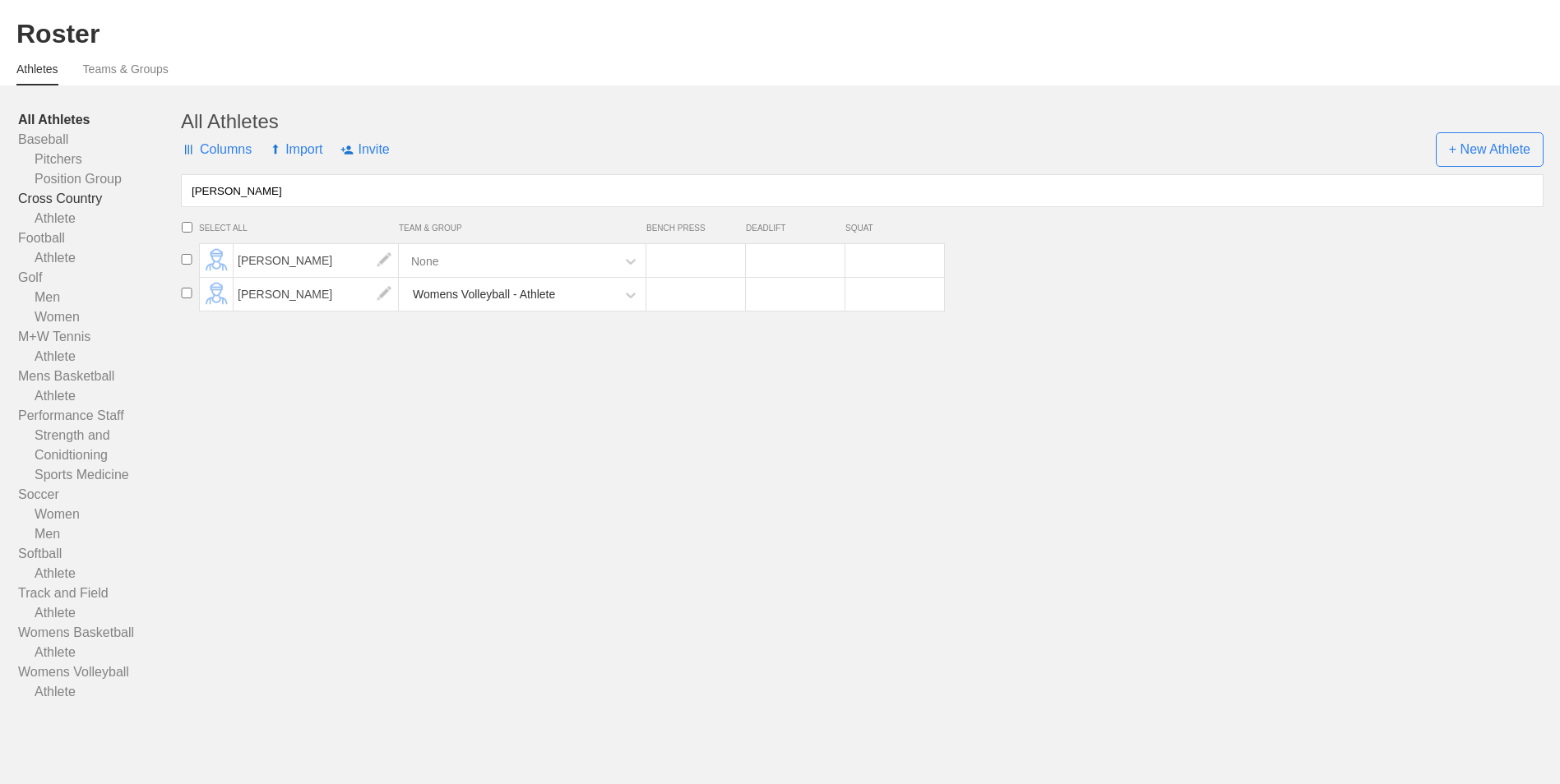
drag, startPoint x: 263, startPoint y: 199, endPoint x: 156, endPoint y: 197, distance: 107.0
click at [156, 197] on div "All Athletes Baseball Pitchers Position Group Cross Country Athlete Football At…" at bounding box center [780, 405] width 1527 height 592
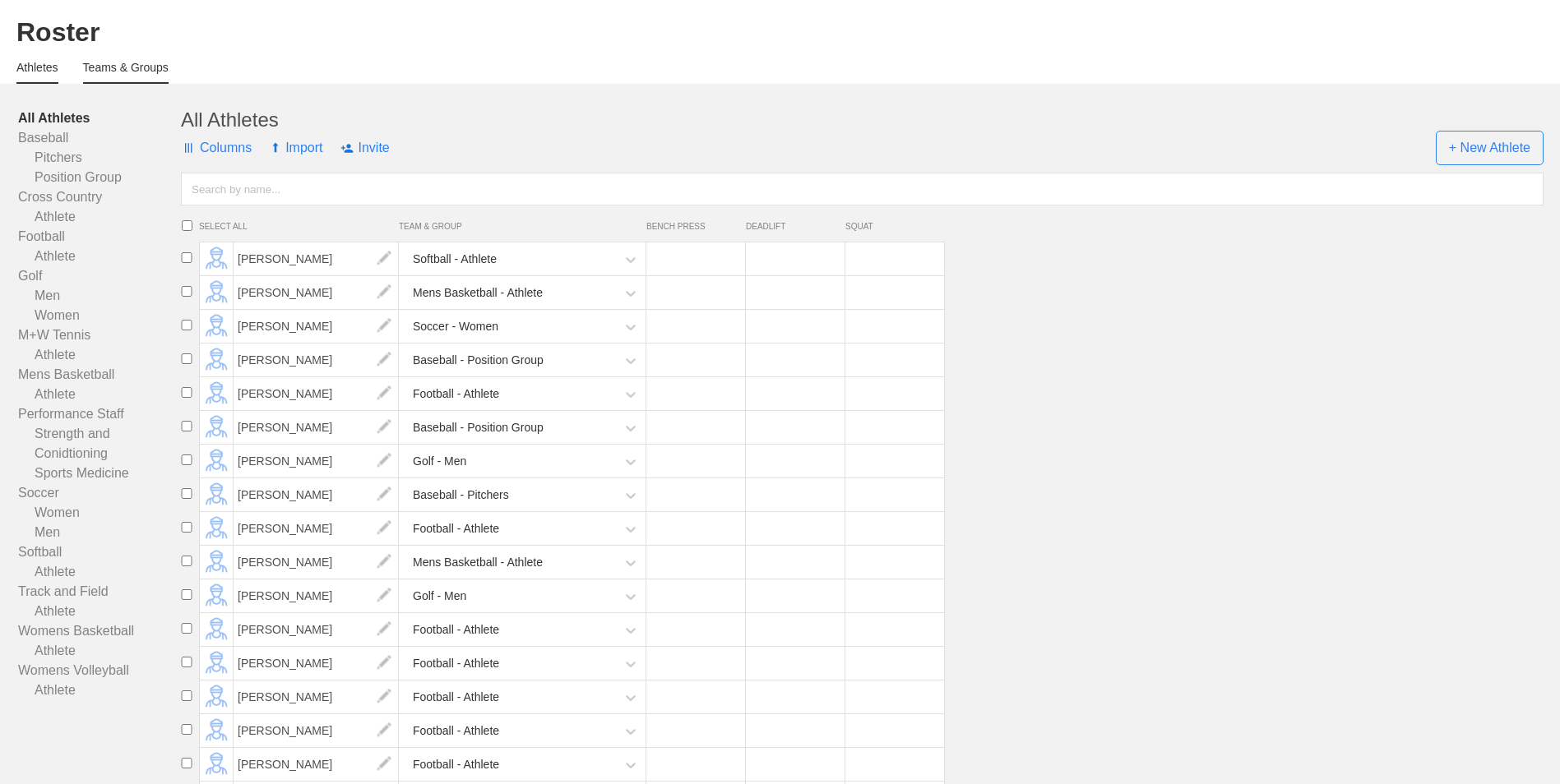
click at [107, 68] on link "Teams & Groups" at bounding box center [126, 72] width 86 height 23
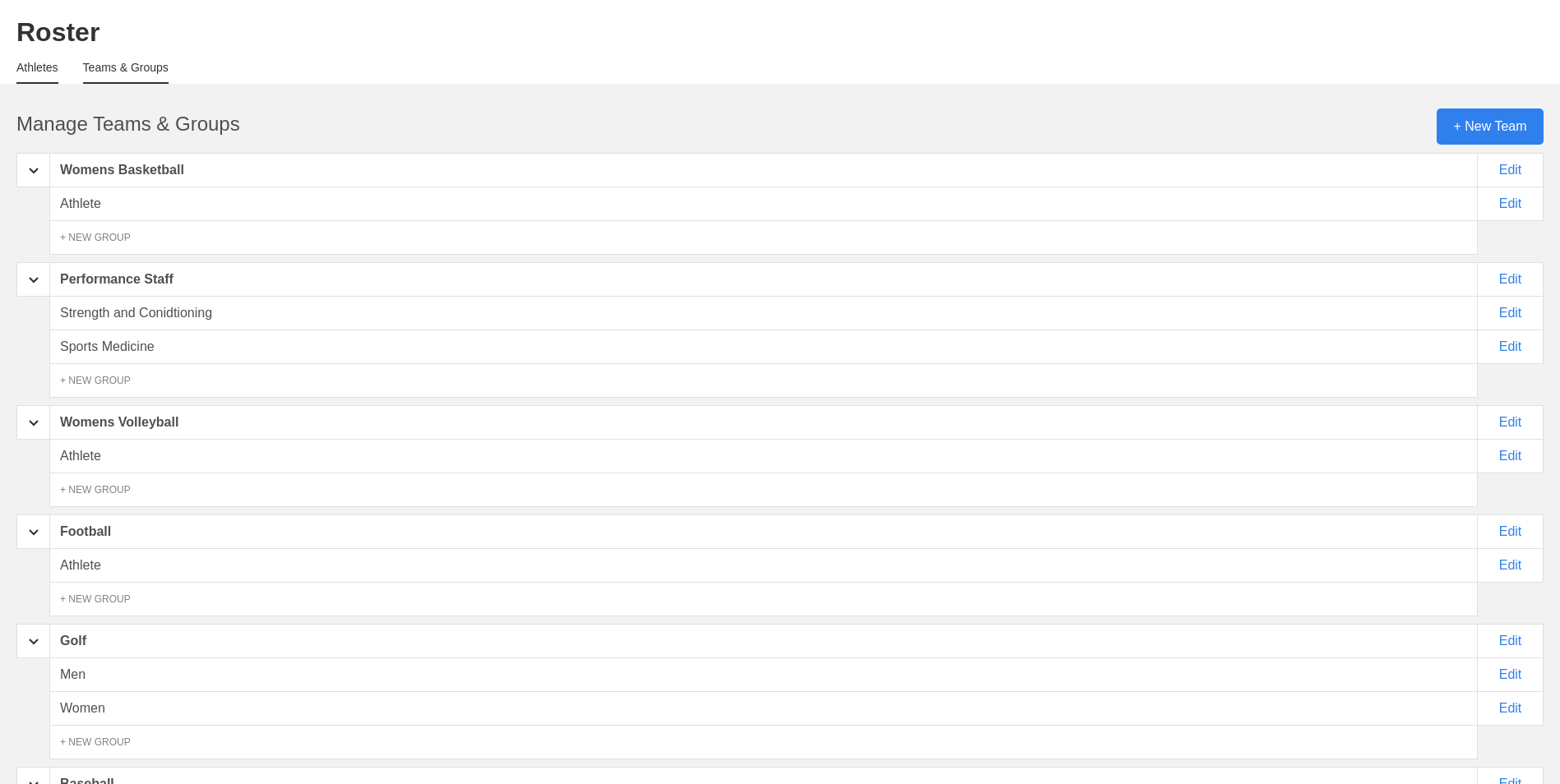
click at [23, 69] on link "Athletes" at bounding box center [37, 72] width 42 height 23
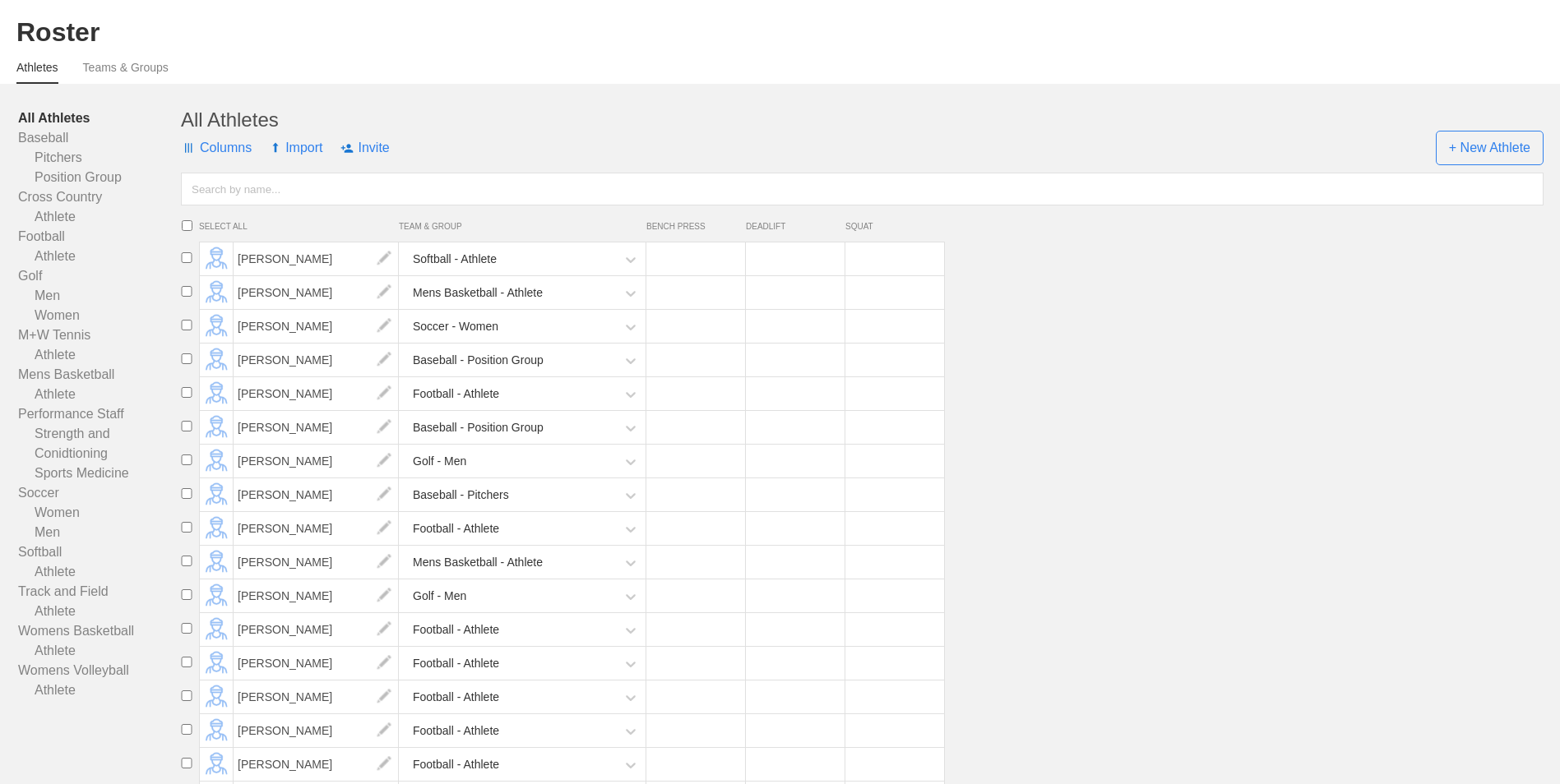
click at [23, 69] on link "Athletes" at bounding box center [37, 72] width 42 height 23
